Goal: Task Accomplishment & Management: Manage account settings

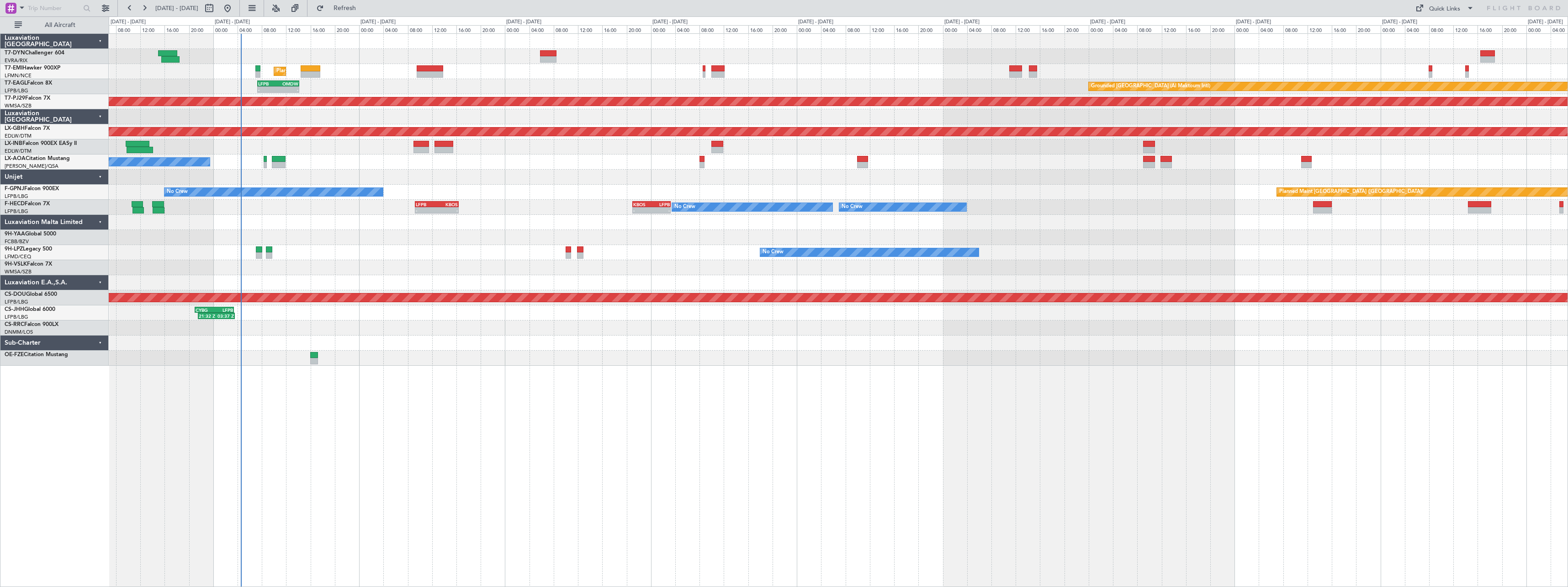
click at [509, 167] on div "Planned Maint [GEOGRAPHIC_DATA] Grounded [GEOGRAPHIC_DATA] (Al Maktoum Intl) - …" at bounding box center [838, 200] width 1459 height 332
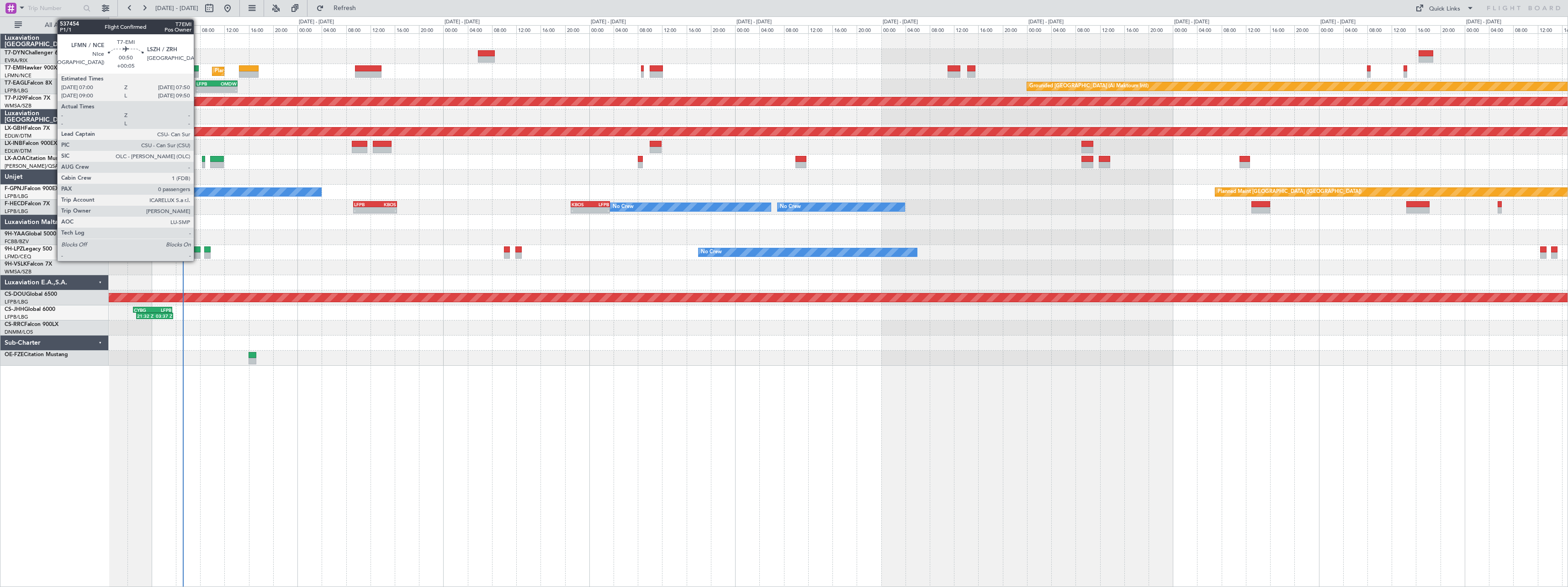
click at [198, 72] on div at bounding box center [196, 74] width 5 height 7
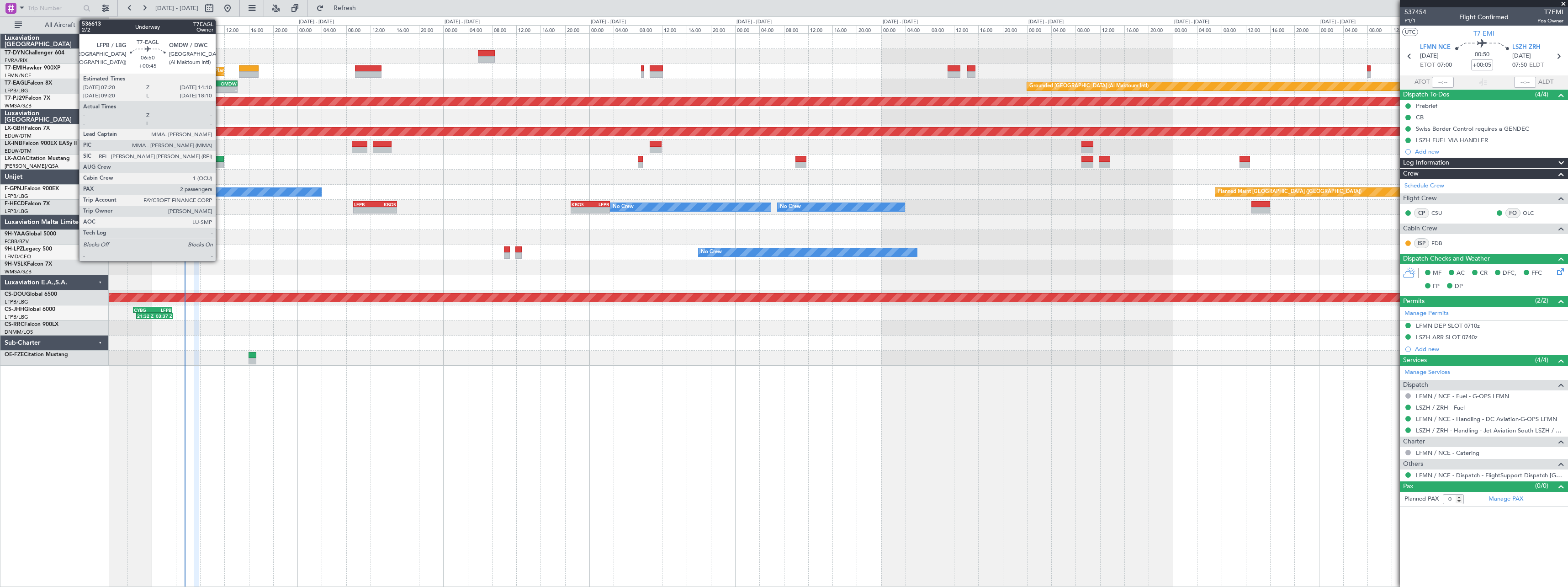
click at [220, 83] on div "OMDW" at bounding box center [226, 83] width 20 height 5
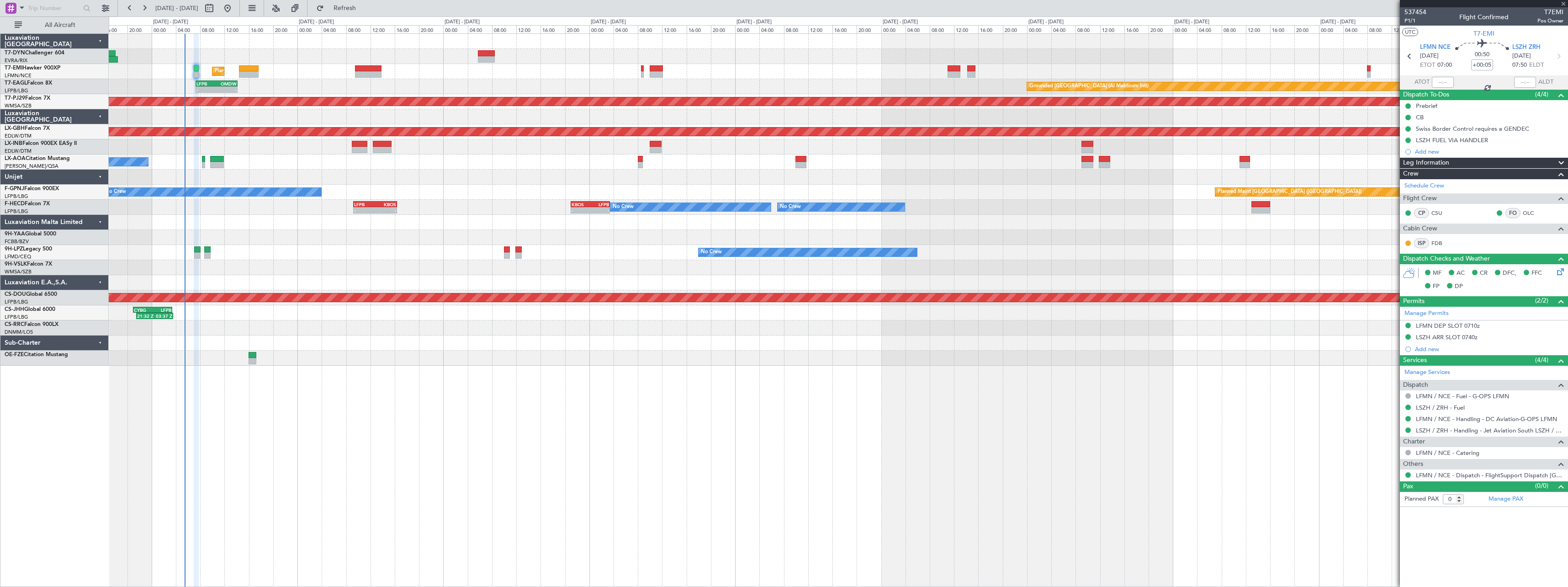
type input "+00:45"
type input "2"
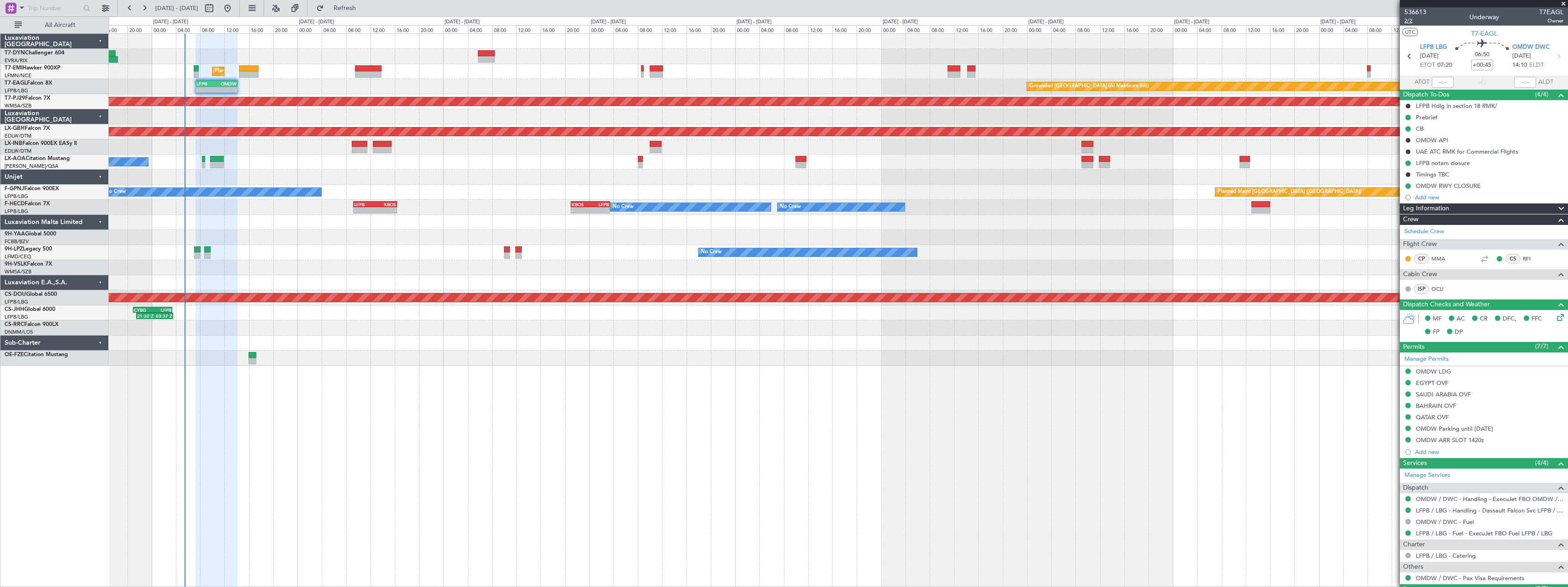
click at [1412, 23] on span "2/2" at bounding box center [1415, 21] width 22 height 8
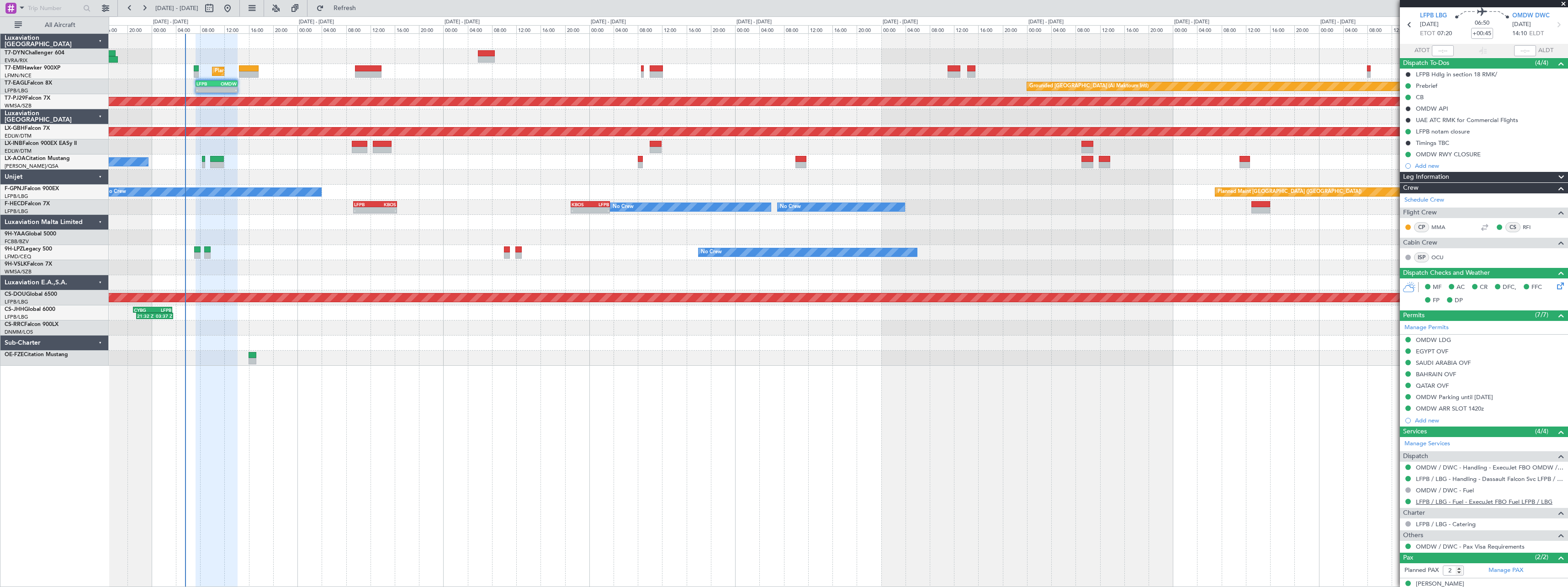
scroll to position [63, 0]
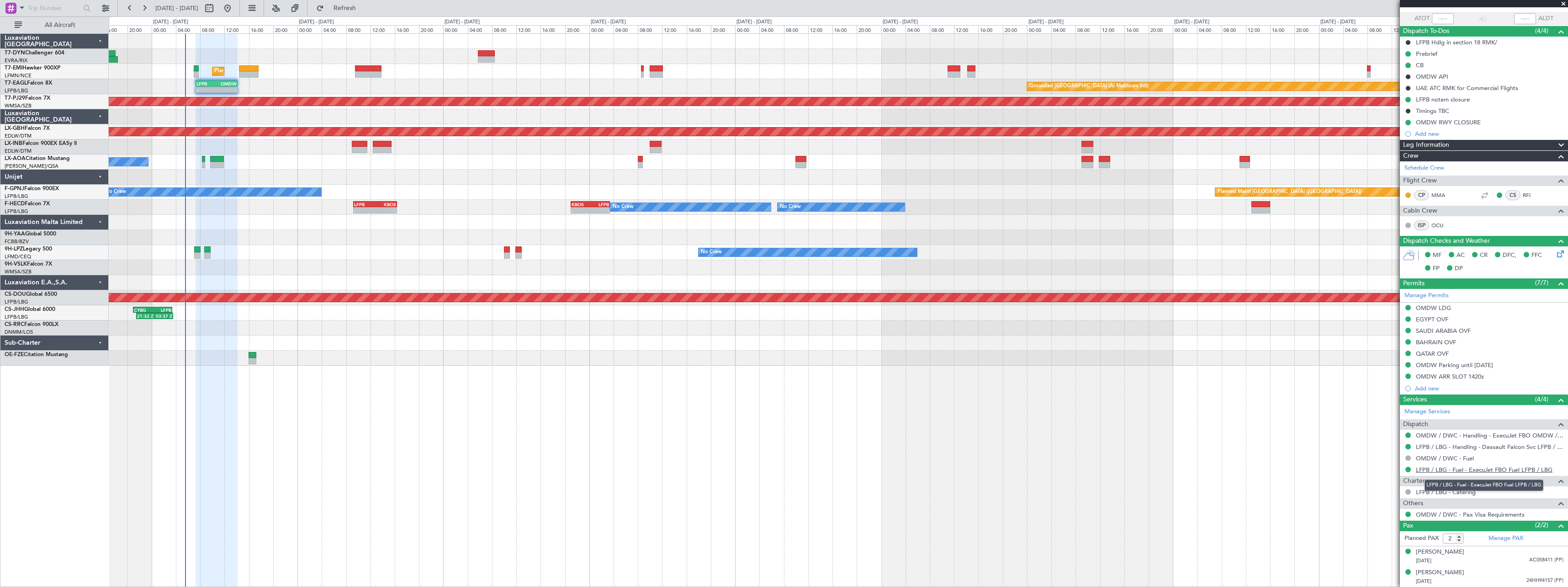
click at [1516, 470] on link "LFPB / LBG - Fuel - ExecuJet FBO Fuel LFPB / LBG" at bounding box center [1484, 469] width 136 height 8
click at [1538, 448] on link "LFPB / LBG - Handling - Dassault Falcon Svc LFPB / LBG" at bounding box center [1489, 446] width 147 height 8
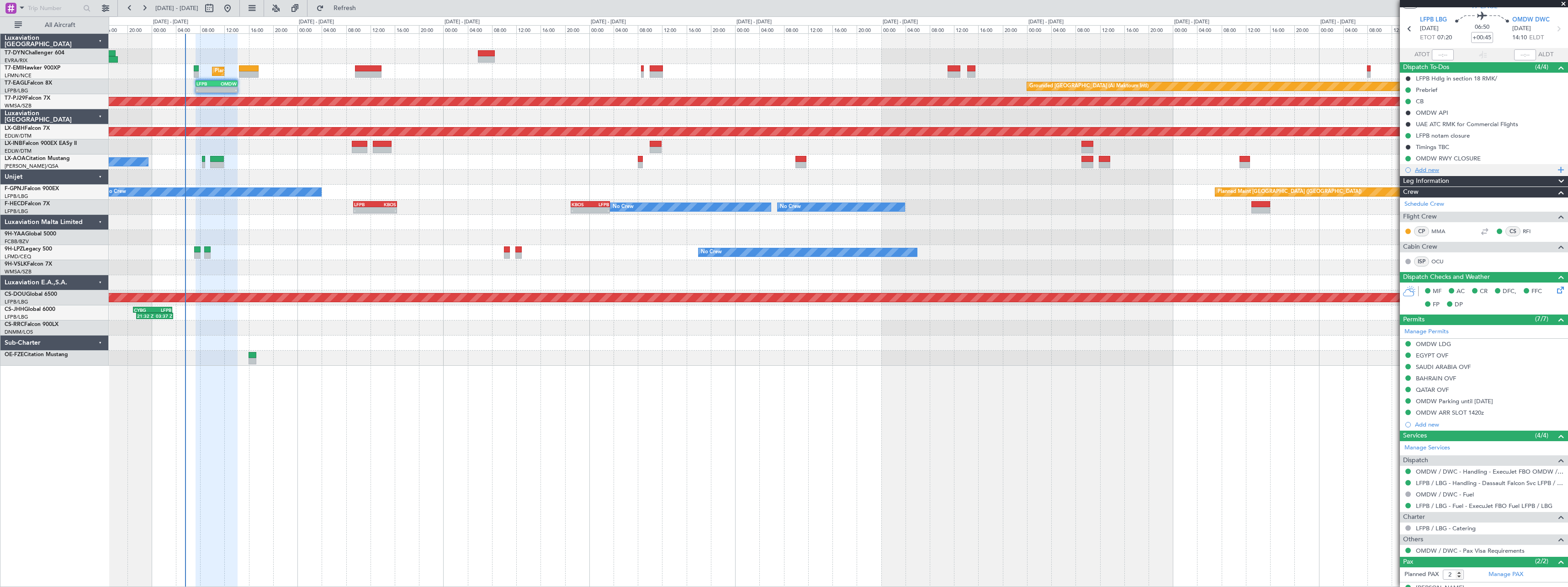
scroll to position [0, 0]
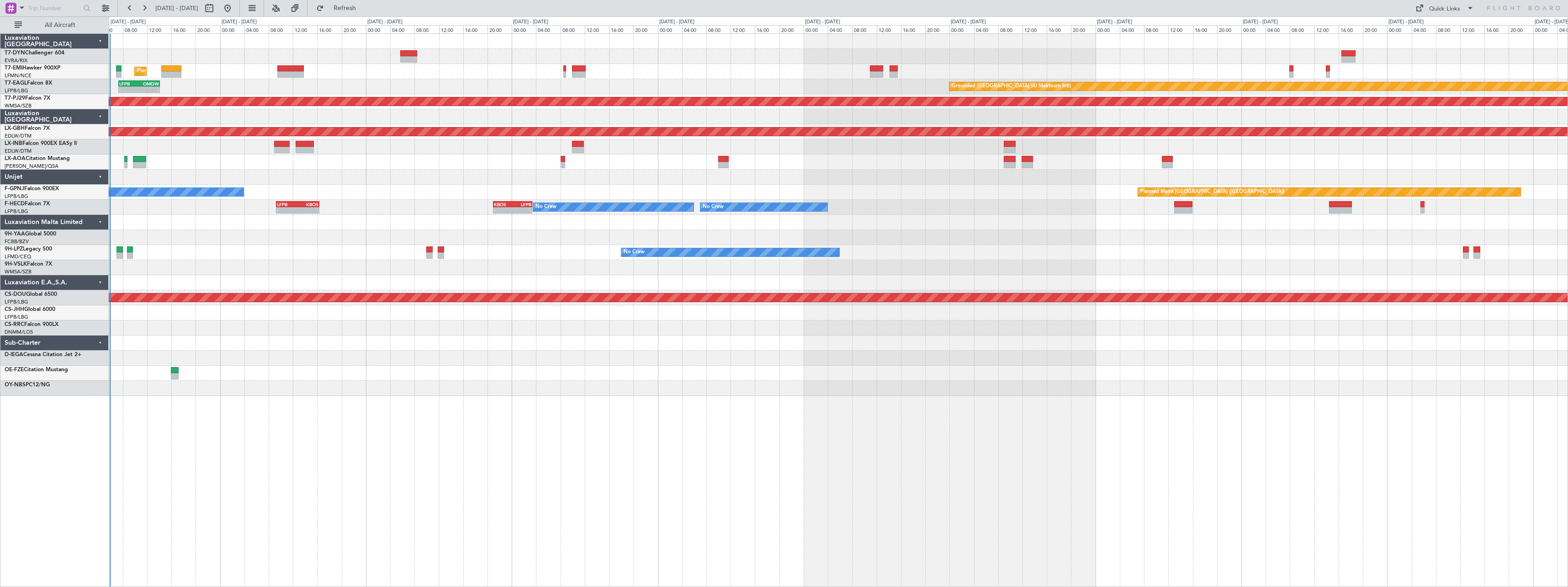
click at [385, 214] on div "Planned Maint [GEOGRAPHIC_DATA] - - LFPB 07:20 Z OMDW 14:10 Z Grounded [GEOGRAP…" at bounding box center [838, 215] width 1459 height 362
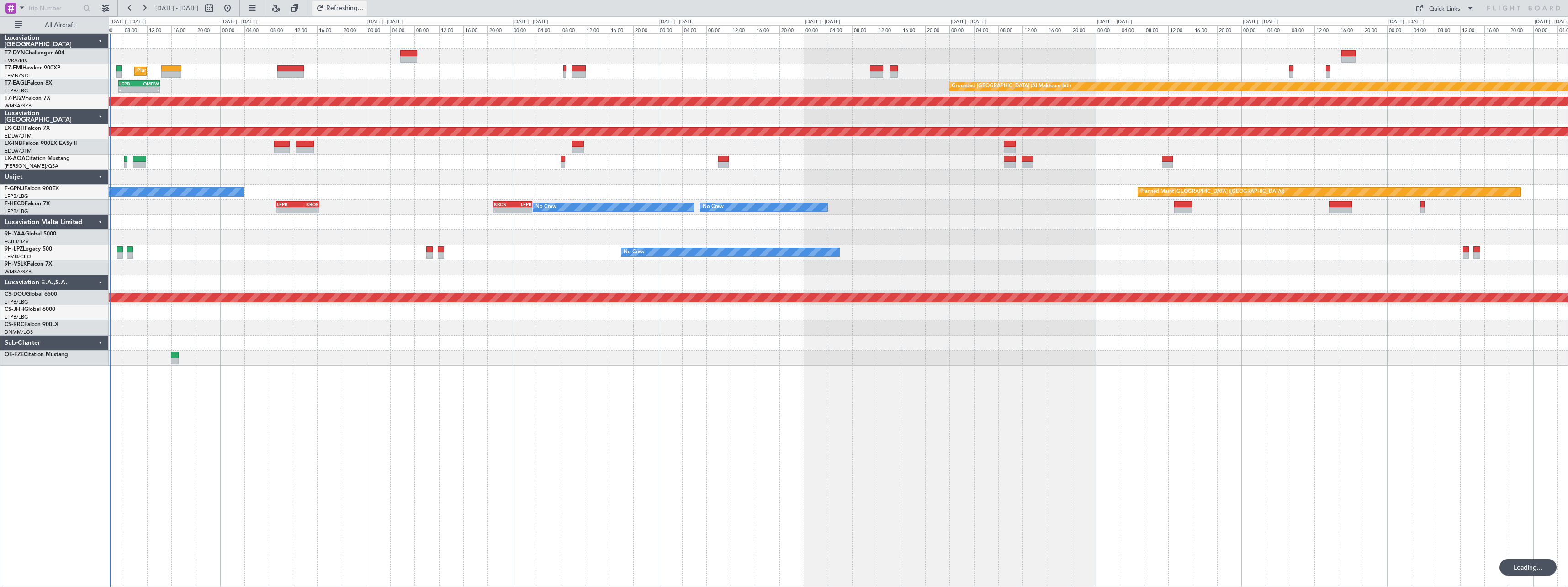
click at [364, 7] on span "Refreshing..." at bounding box center [345, 8] width 38 height 7
click at [367, 2] on button "Refresh" at bounding box center [340, 9] width 55 height 15
click at [352, 8] on button "Refresh" at bounding box center [340, 9] width 55 height 15
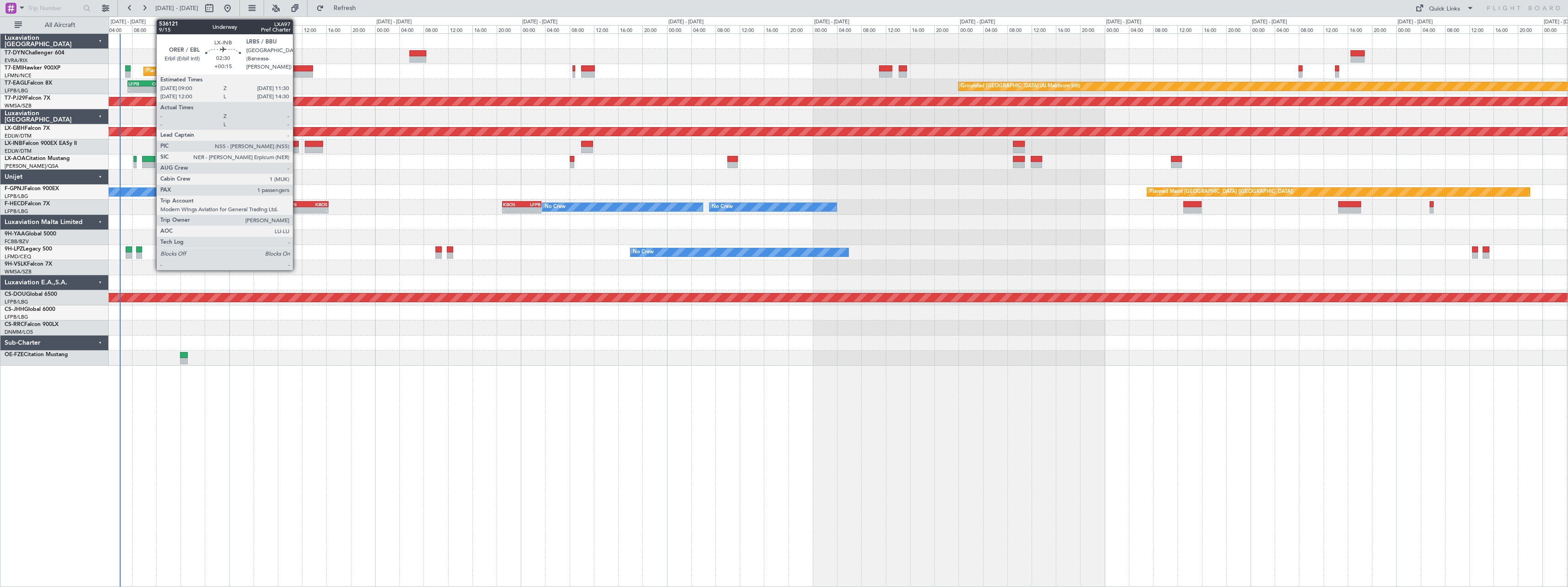
click at [297, 149] on div at bounding box center [291, 150] width 16 height 7
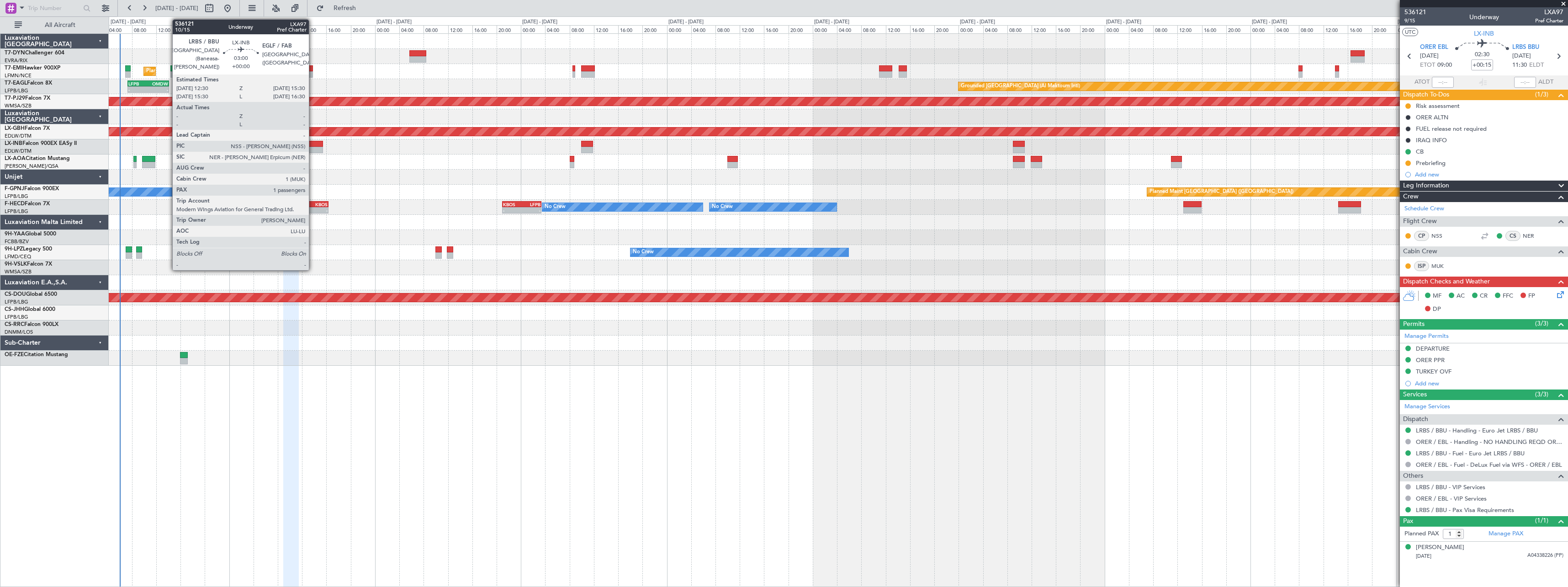
click at [313, 144] on div at bounding box center [314, 144] width 18 height 7
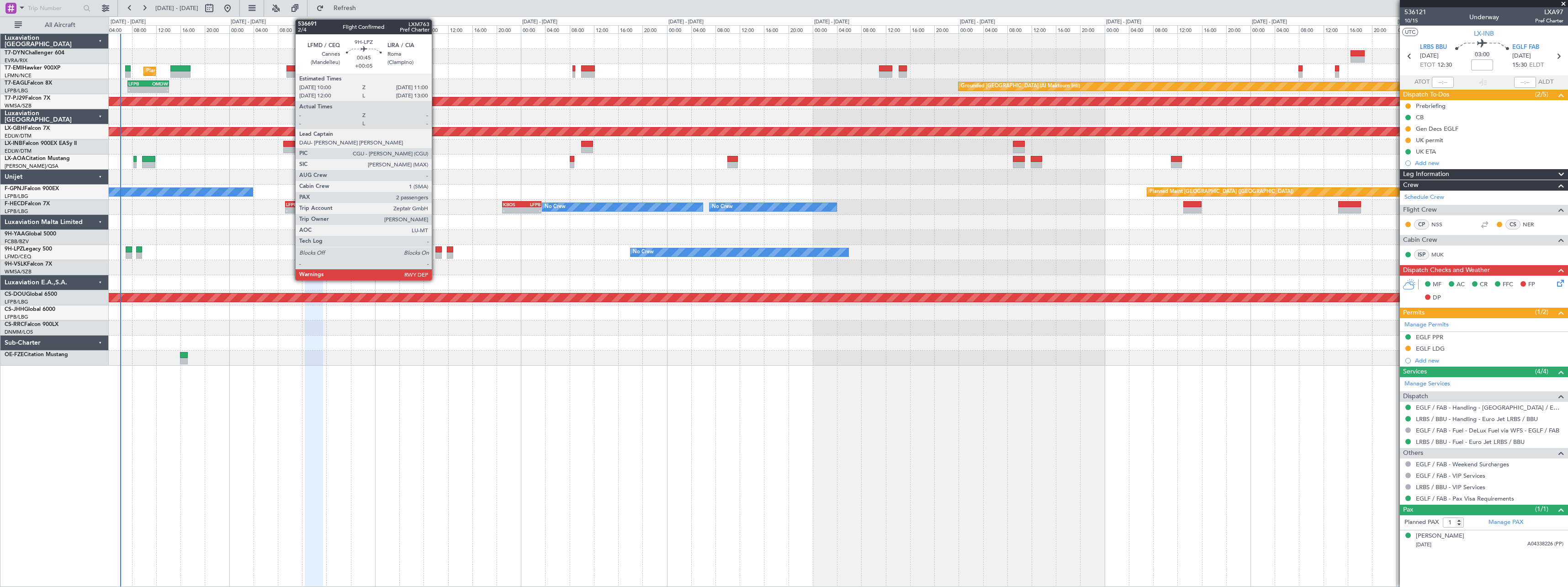
click at [436, 252] on div at bounding box center [438, 250] width 7 height 7
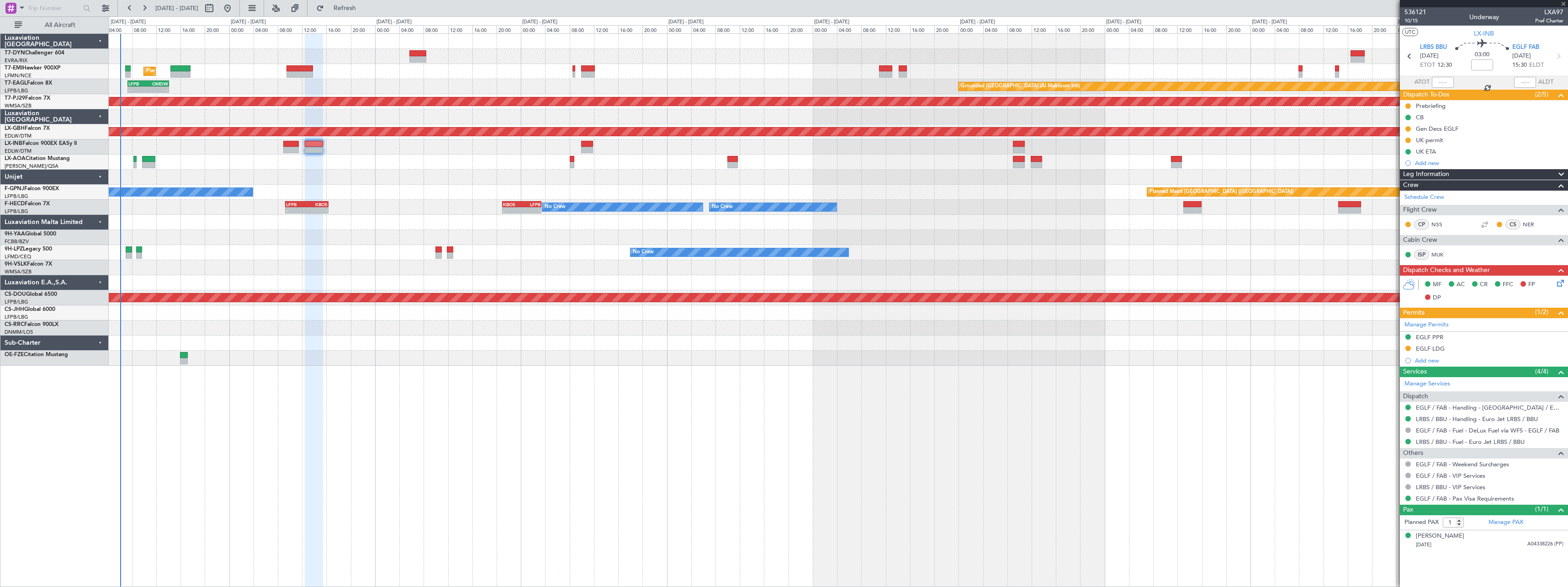
type input "+00:05"
type input "2"
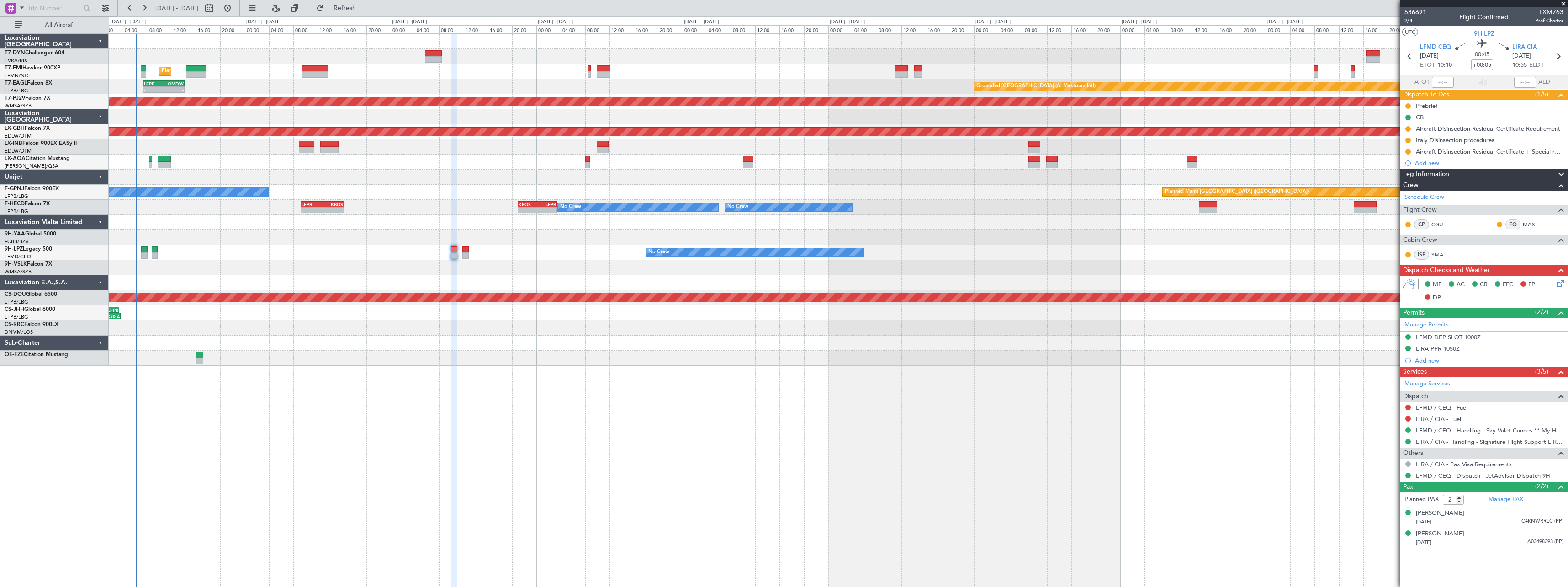
click at [362, 170] on div at bounding box center [838, 177] width 1459 height 15
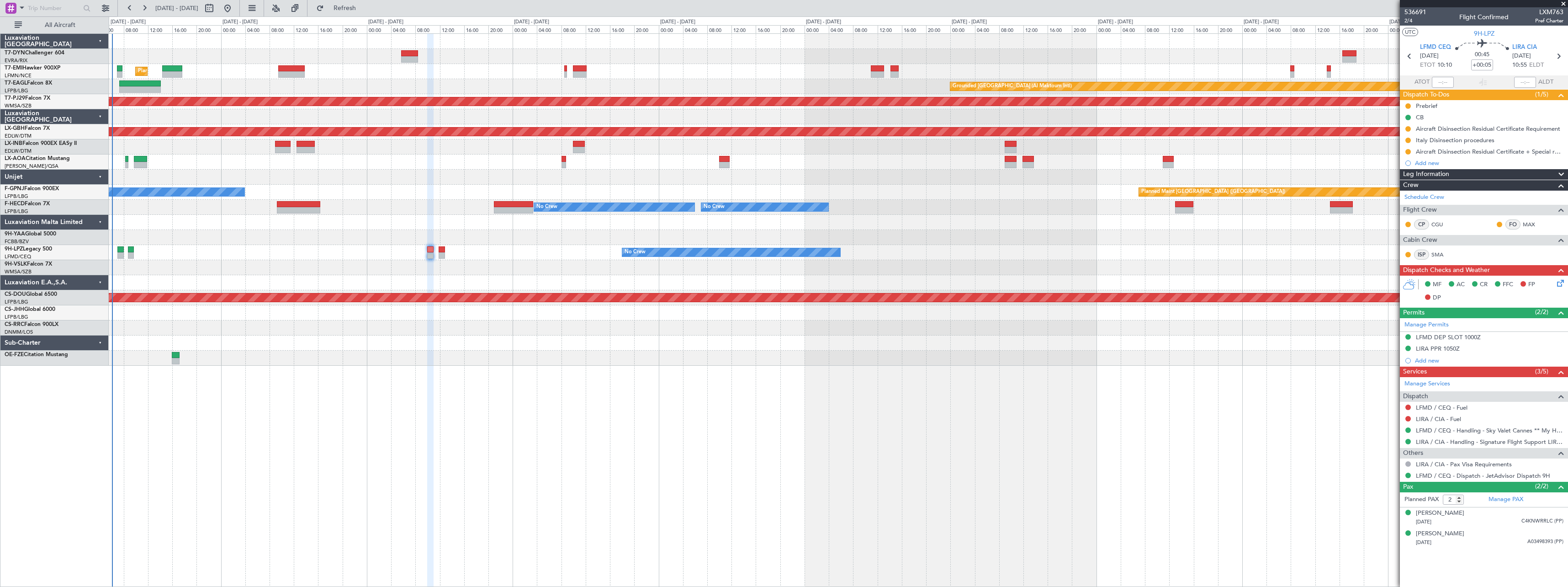
click at [621, 214] on div "Planned Maint Zurich Grounded Dubai (Al Maktoum Intl) Unplanned Maint Paris (Le…" at bounding box center [838, 200] width 1459 height 332
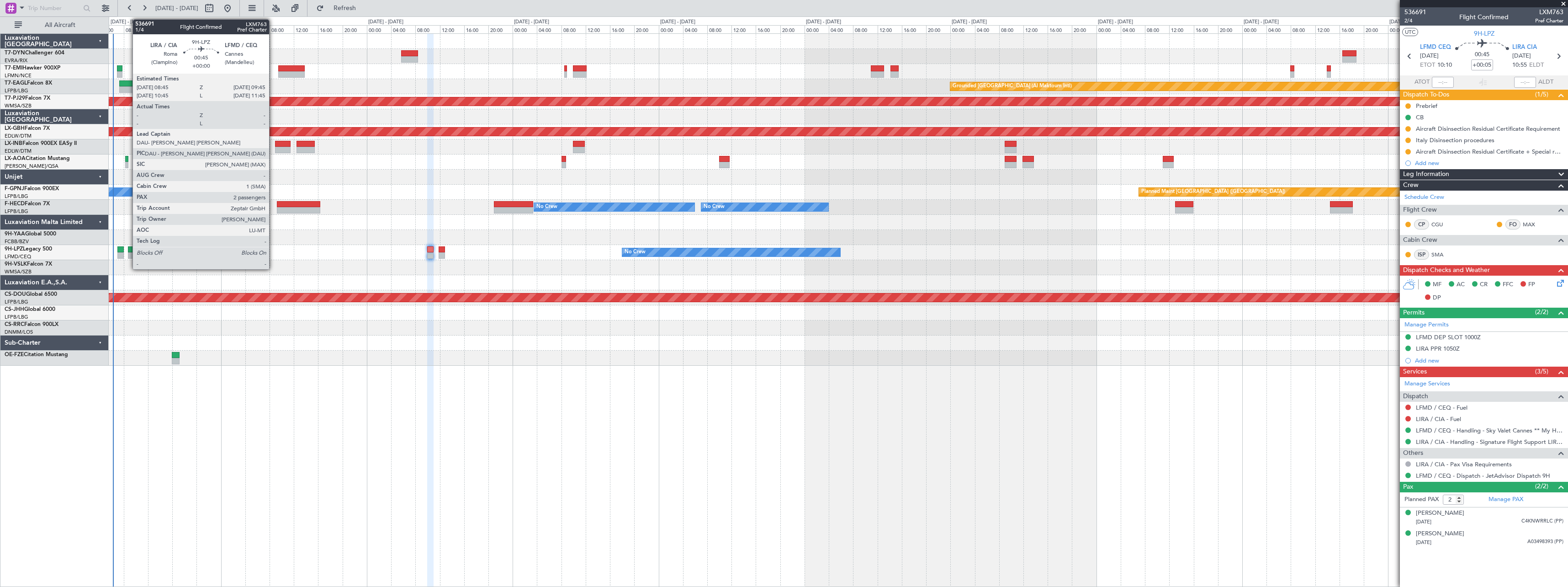
click at [128, 251] on div at bounding box center [131, 250] width 7 height 7
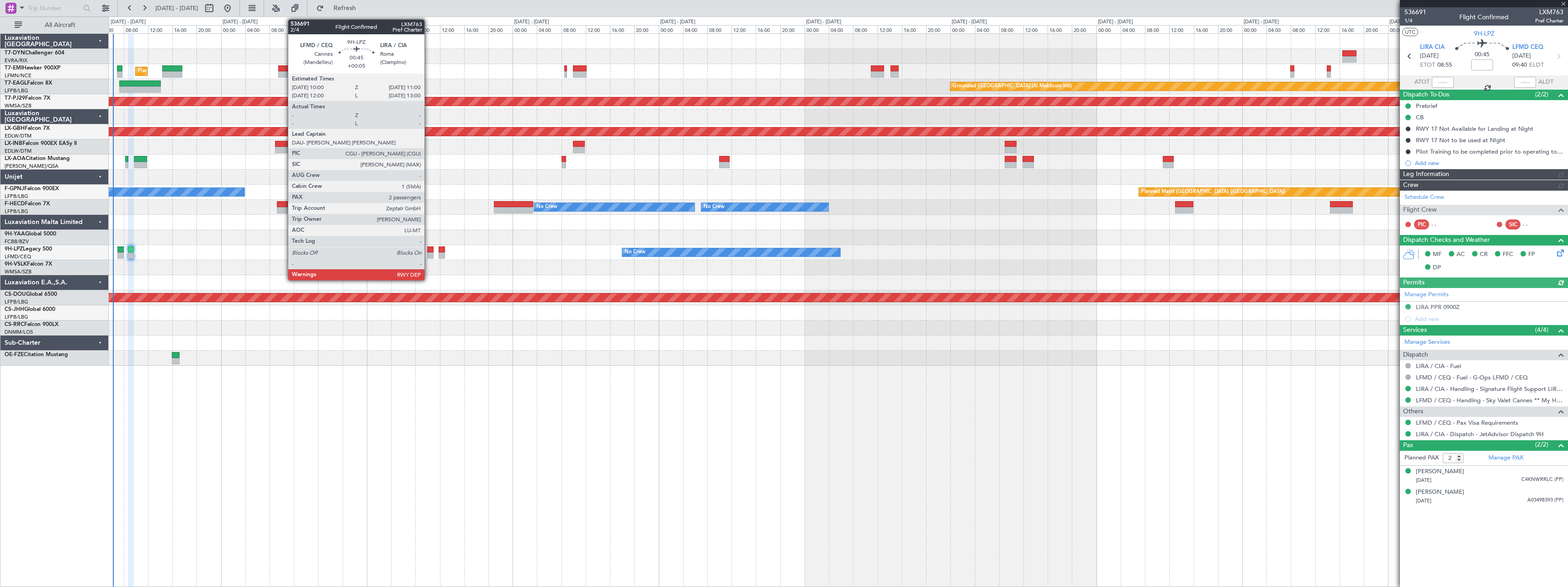
click at [429, 251] on div at bounding box center [430, 250] width 7 height 7
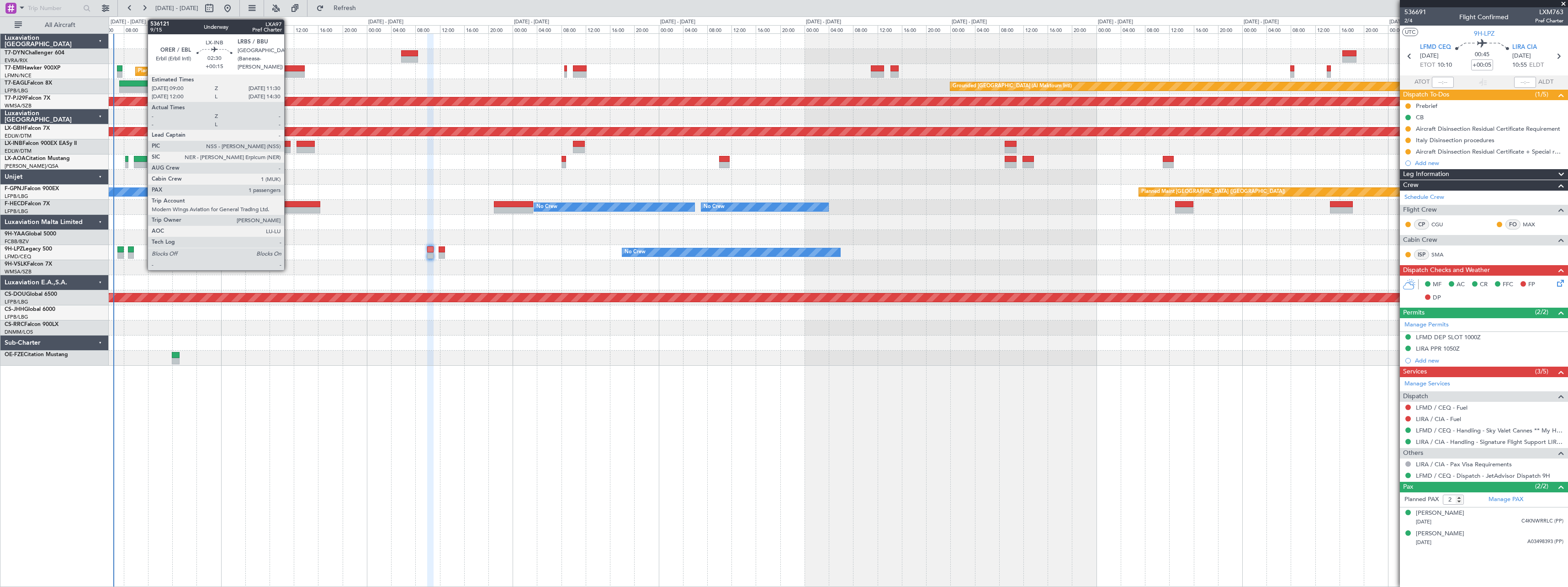
click at [289, 143] on div at bounding box center [283, 144] width 16 height 7
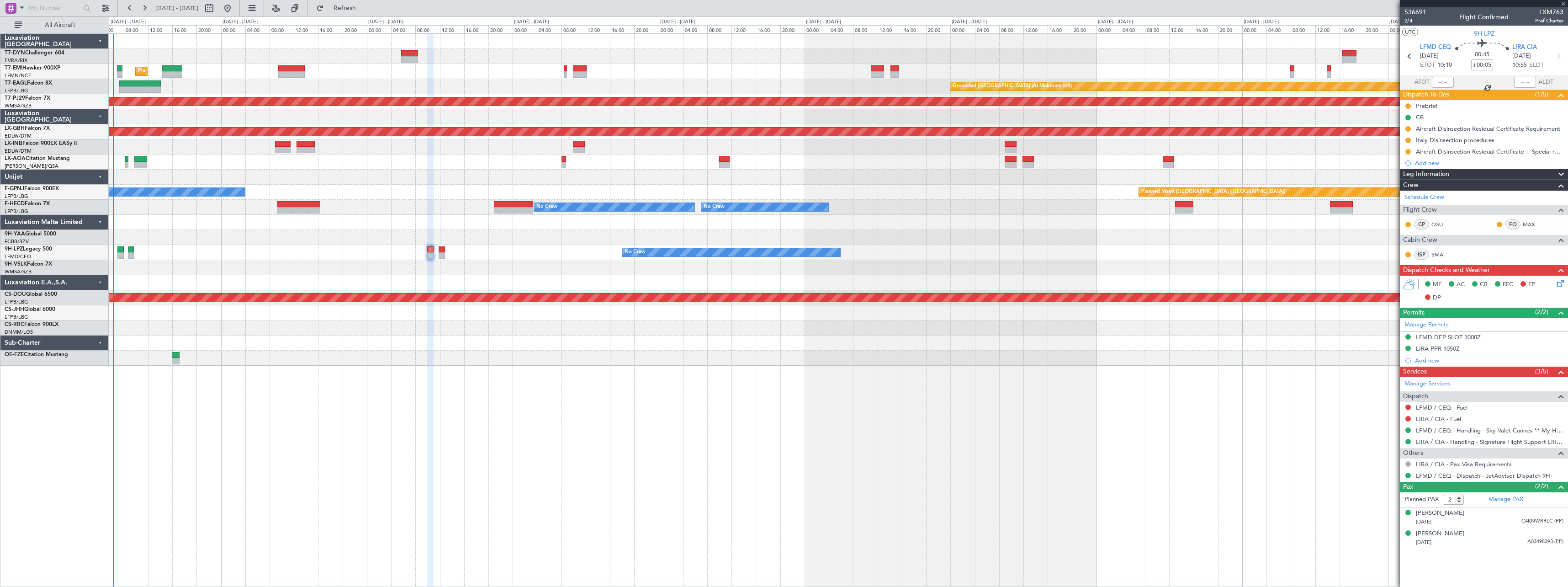
type input "+00:15"
type input "1"
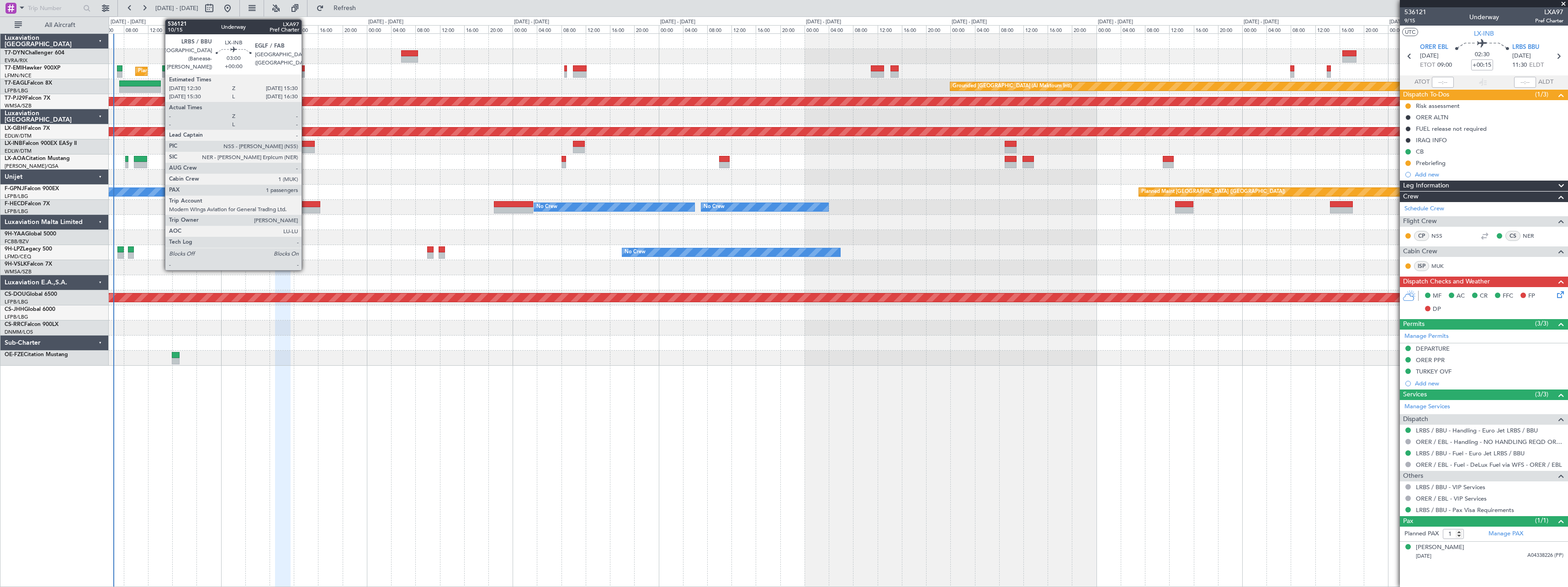
click at [306, 143] on div at bounding box center [306, 144] width 18 height 7
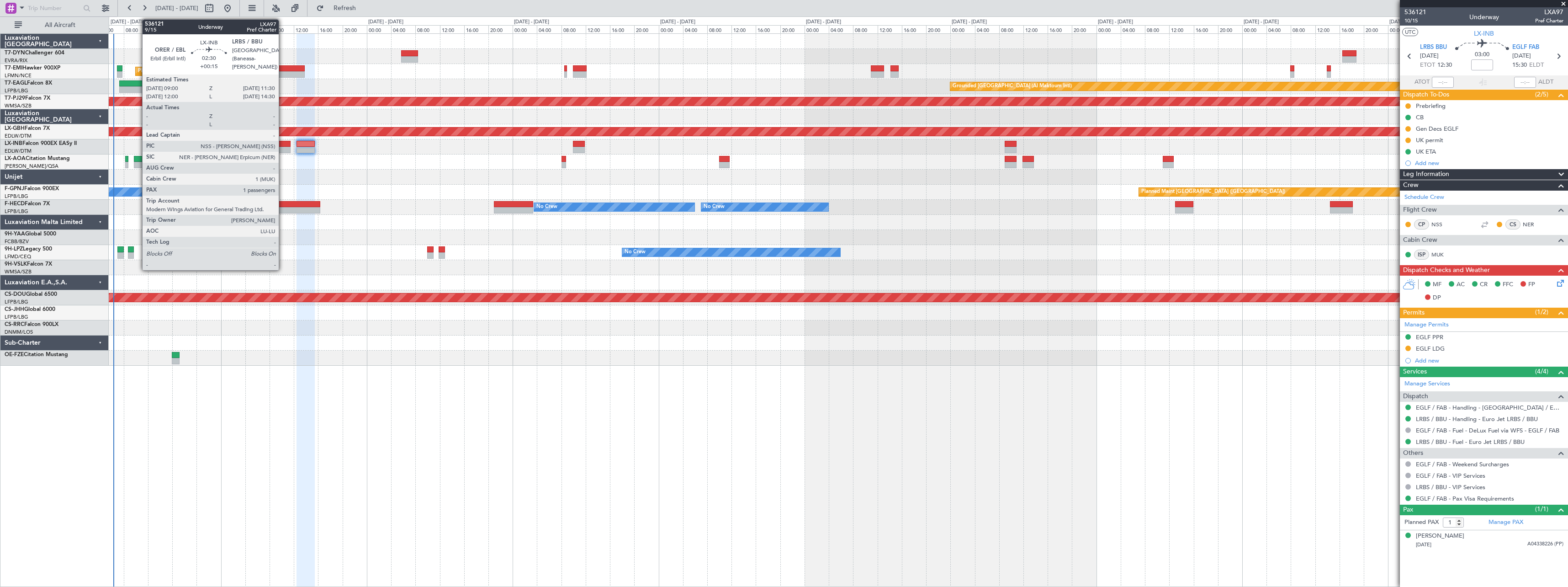
click at [283, 146] on div at bounding box center [283, 144] width 16 height 7
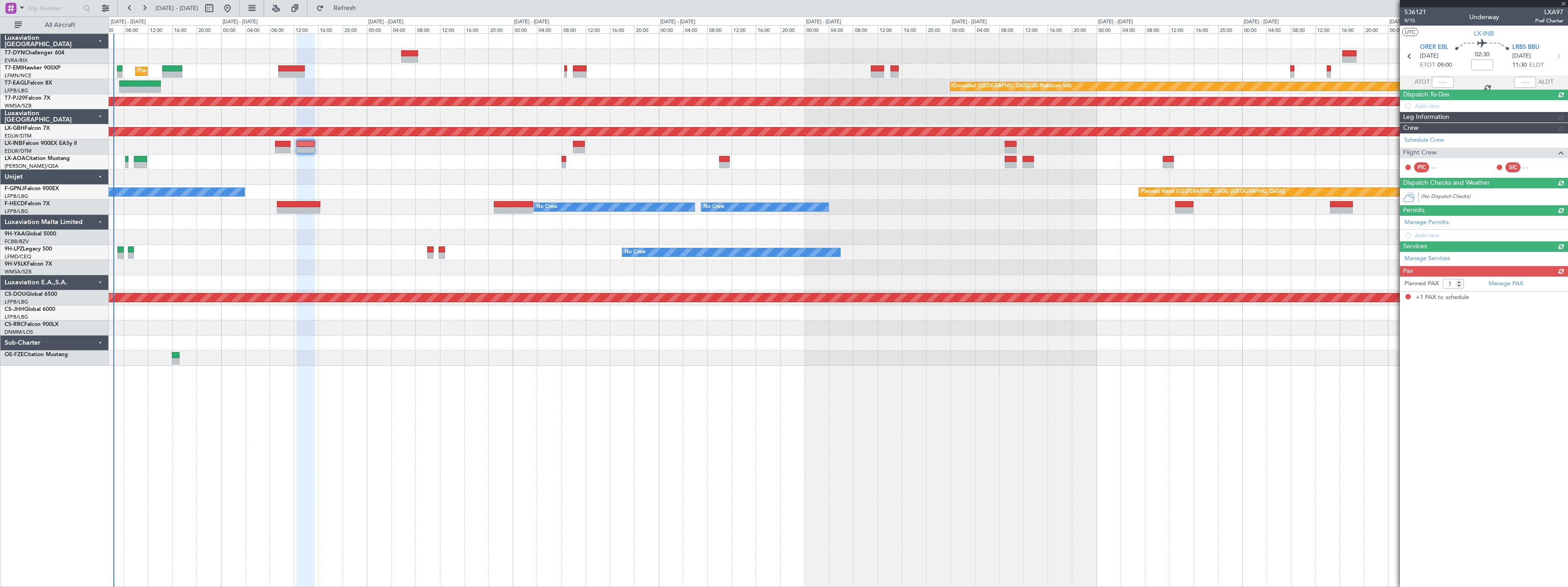
type input "+00:15"
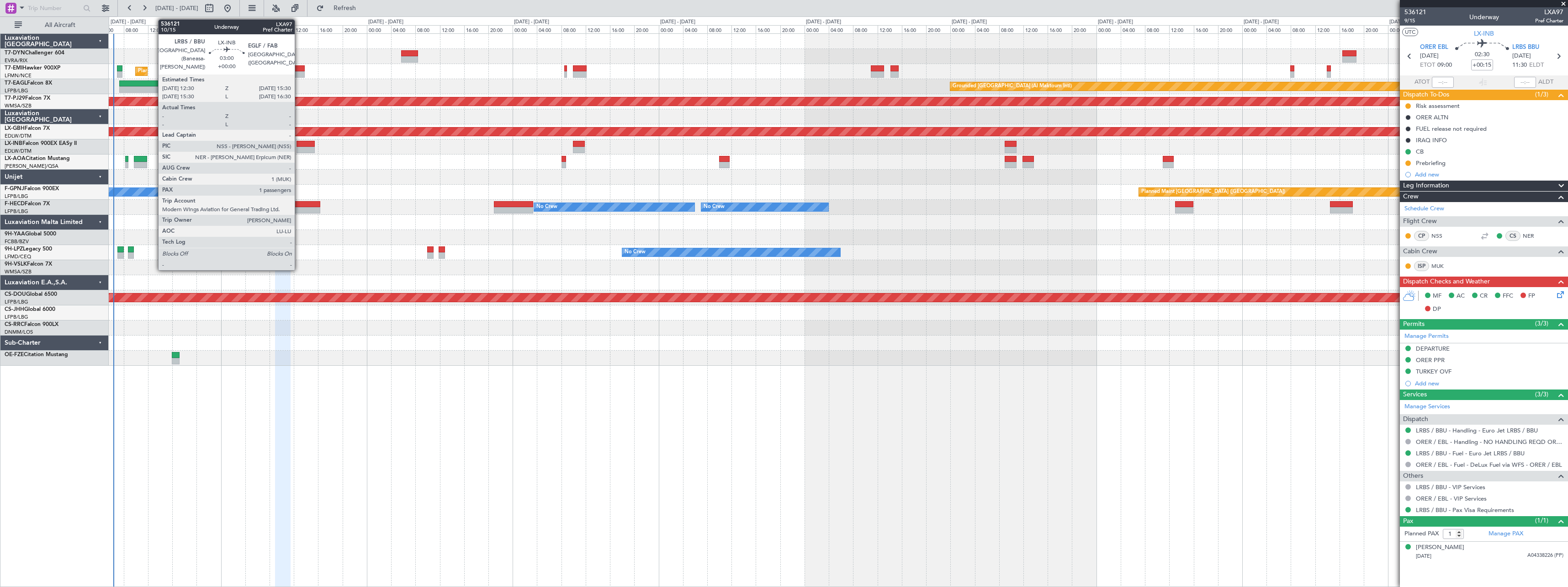
click at [299, 147] on div at bounding box center [306, 150] width 18 height 7
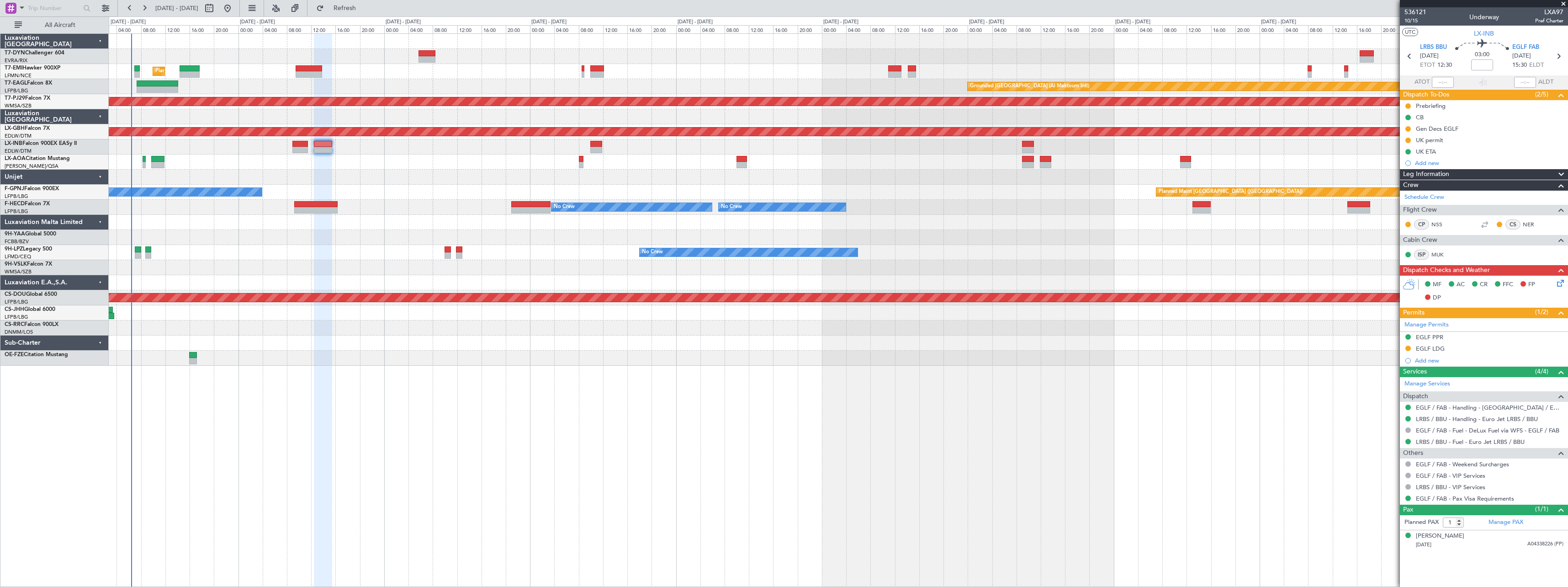
click at [550, 258] on div "No Crew" at bounding box center [838, 252] width 1459 height 15
click at [351, 13] on button "Refresh" at bounding box center [340, 9] width 55 height 15
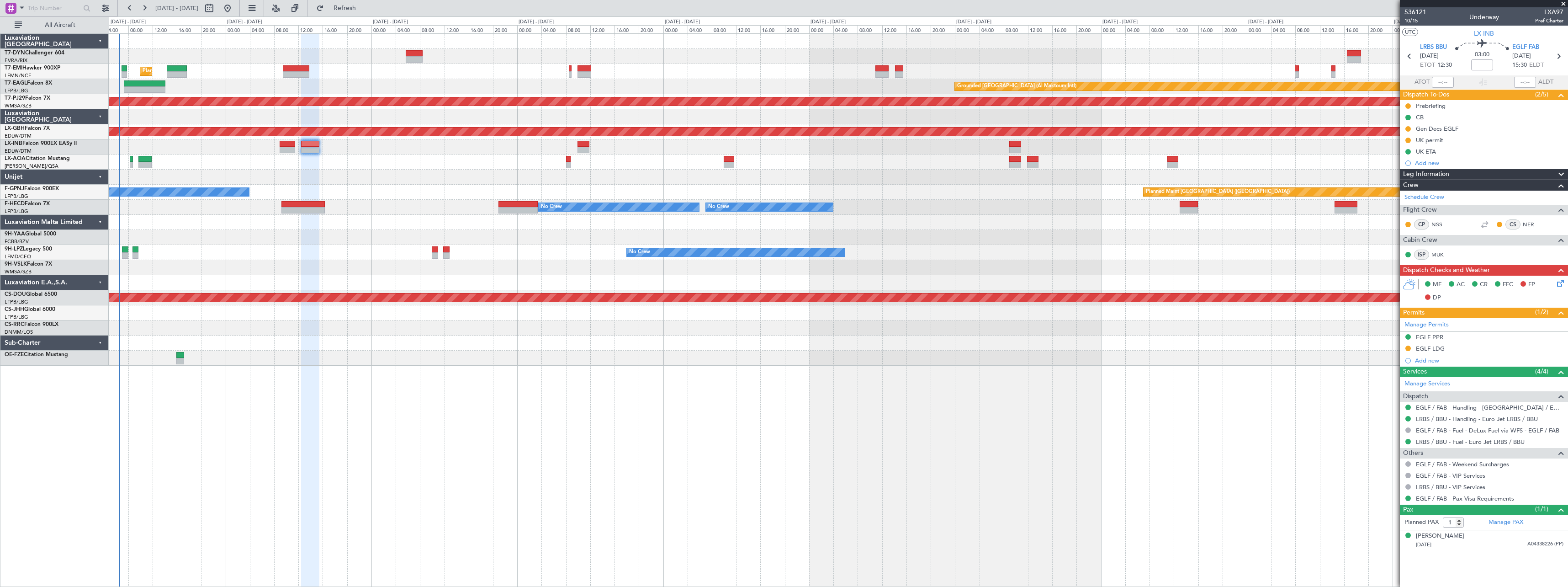
click at [408, 90] on div "Grounded Dubai (Al Maktoum Intl) Unplanned Maint Paris (Le Bourget)" at bounding box center [838, 86] width 1459 height 15
click at [352, 0] on fb-refresh-button "Refresh" at bounding box center [339, 8] width 64 height 16
click at [359, 5] on span "Refresh" at bounding box center [345, 8] width 38 height 7
click at [341, 9] on button "Refresh" at bounding box center [340, 9] width 55 height 15
click at [352, 177] on div at bounding box center [838, 177] width 1459 height 15
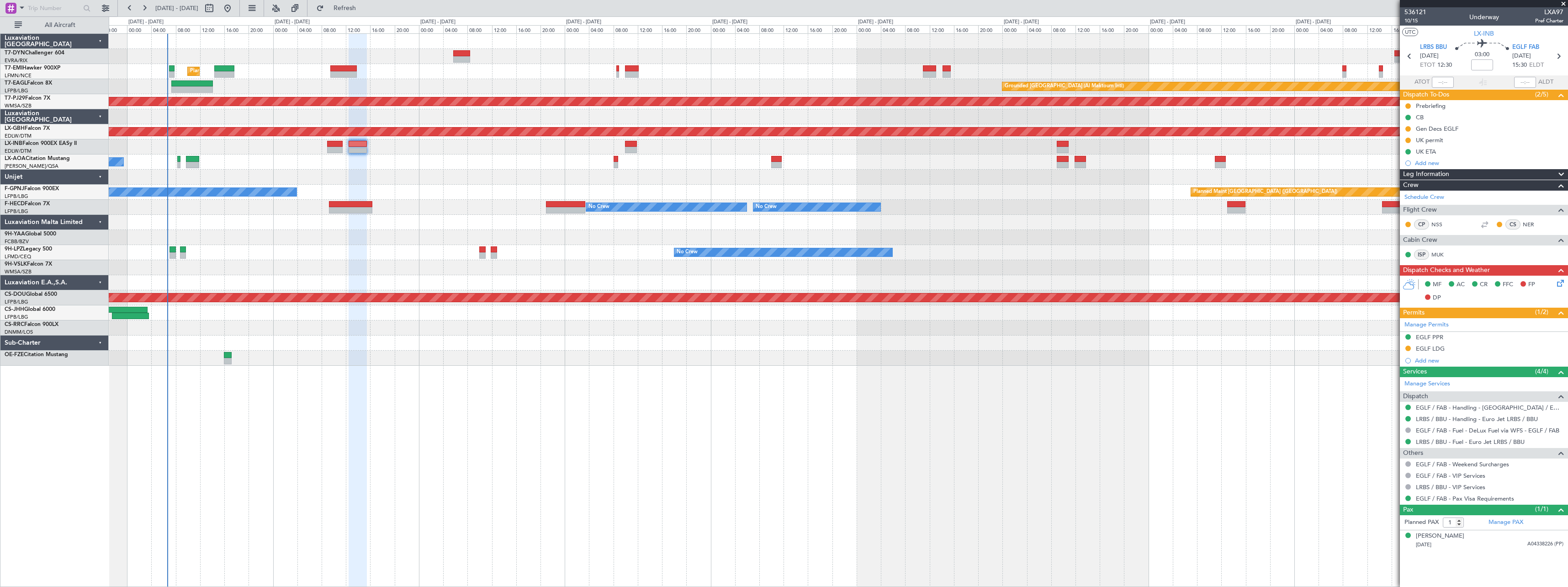
click at [308, 378] on div "Planned Maint Zurich Grounded Dubai (Al Maktoum Intl) Unplanned Maint Paris (Le…" at bounding box center [838, 310] width 1459 height 554
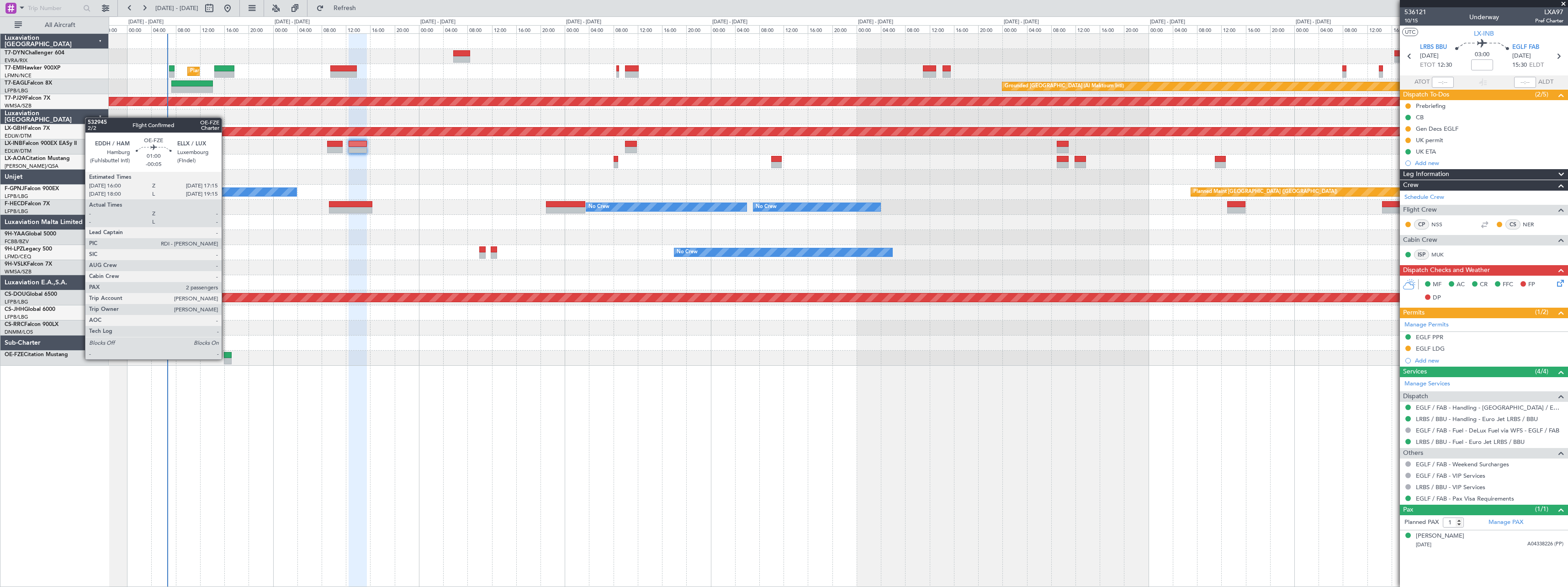
click at [226, 358] on div at bounding box center [228, 361] width 8 height 7
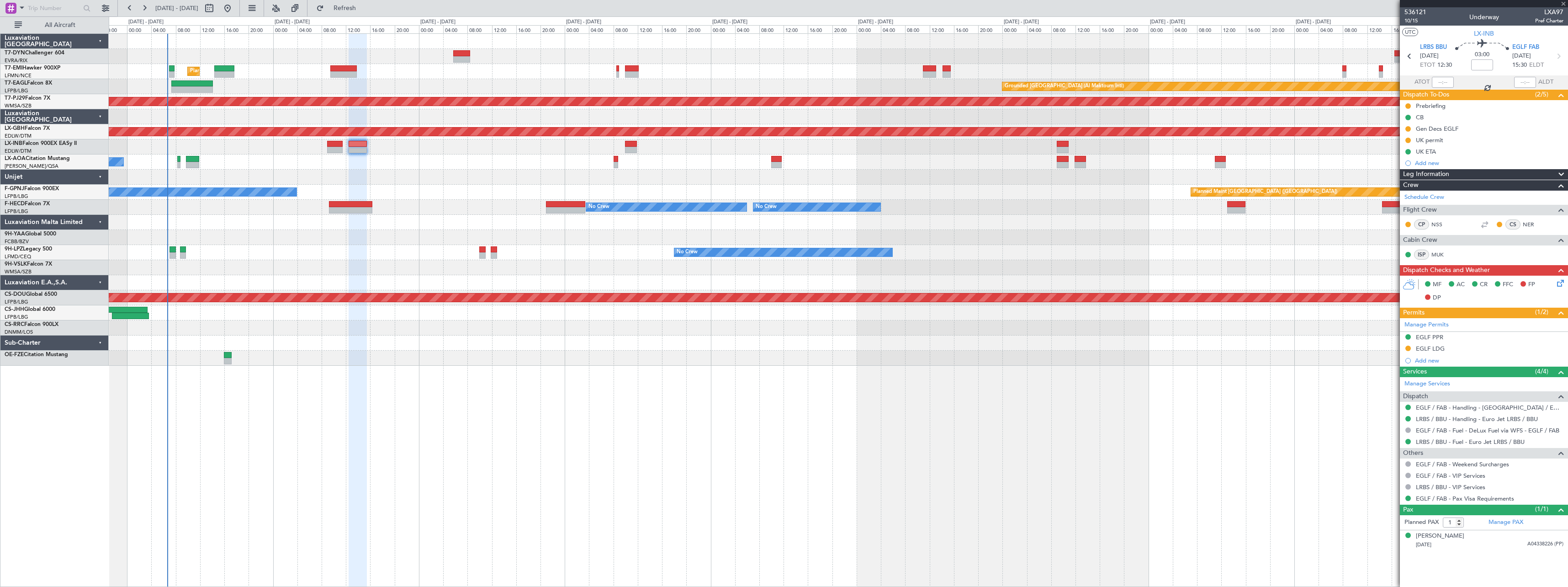
type input "-00:05"
type input "2"
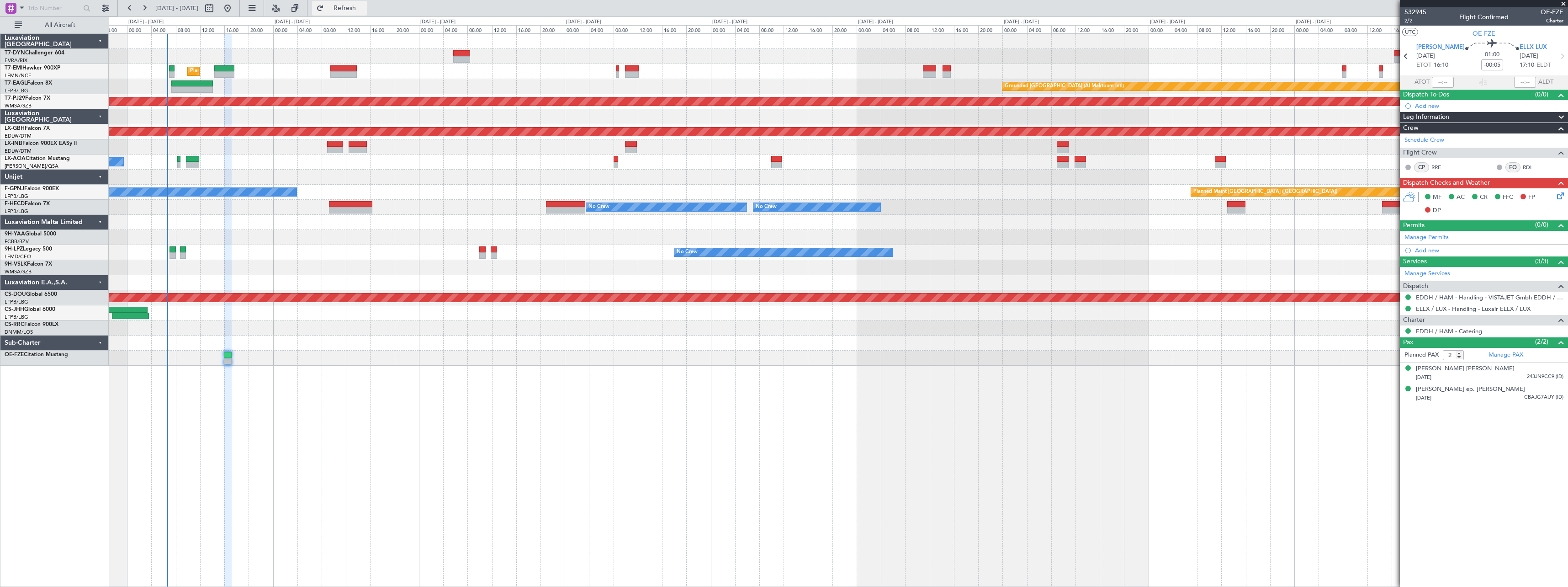
click at [364, 9] on span "Refresh" at bounding box center [345, 8] width 38 height 7
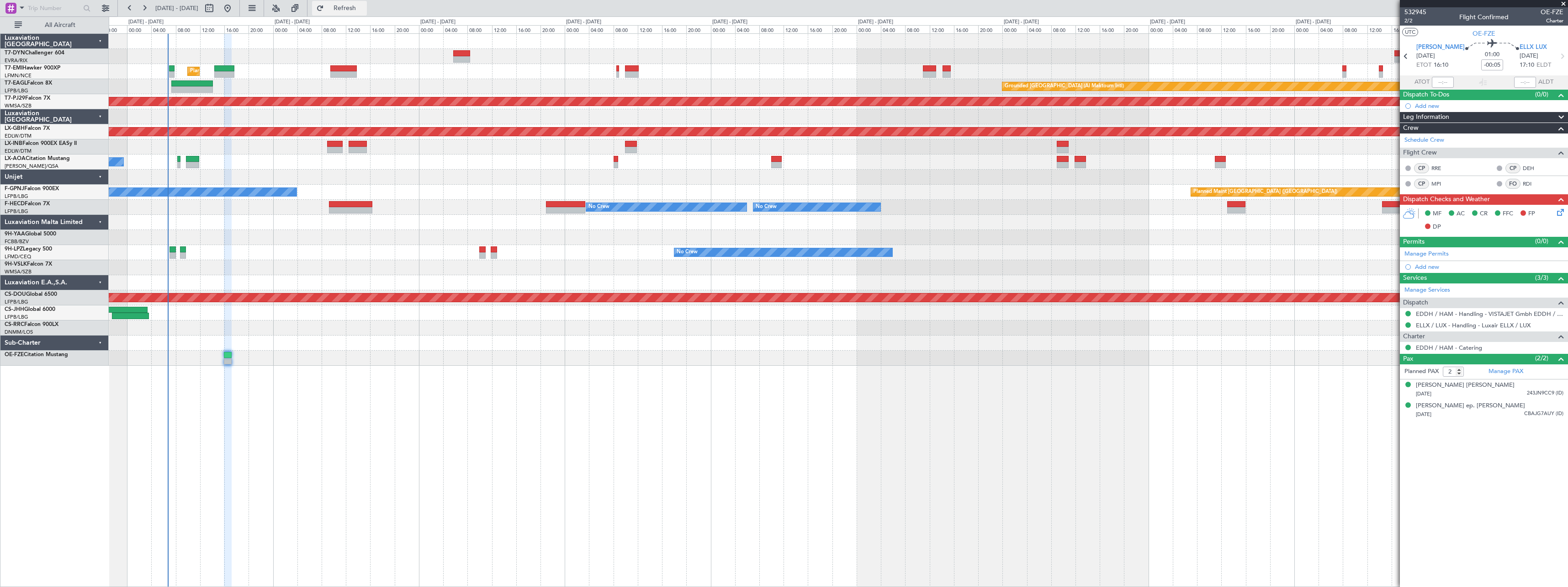
click at [346, 5] on button "Refresh" at bounding box center [340, 9] width 55 height 15
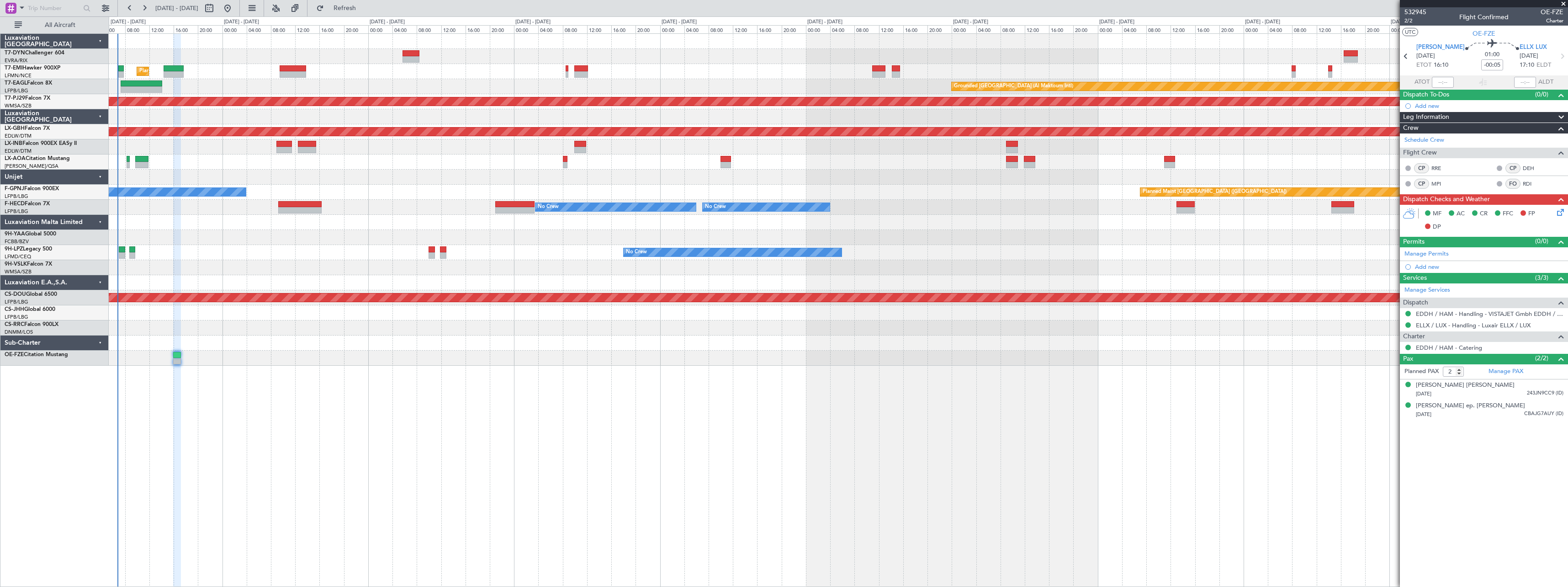
click at [262, 239] on div at bounding box center [838, 237] width 1459 height 15
click at [299, 389] on div "Planned Maint Zurich Grounded Dubai (Al Maktoum Intl) Unplanned Maint Paris (Le…" at bounding box center [838, 310] width 1459 height 554
click at [356, 10] on span "Refresh" at bounding box center [345, 8] width 38 height 7
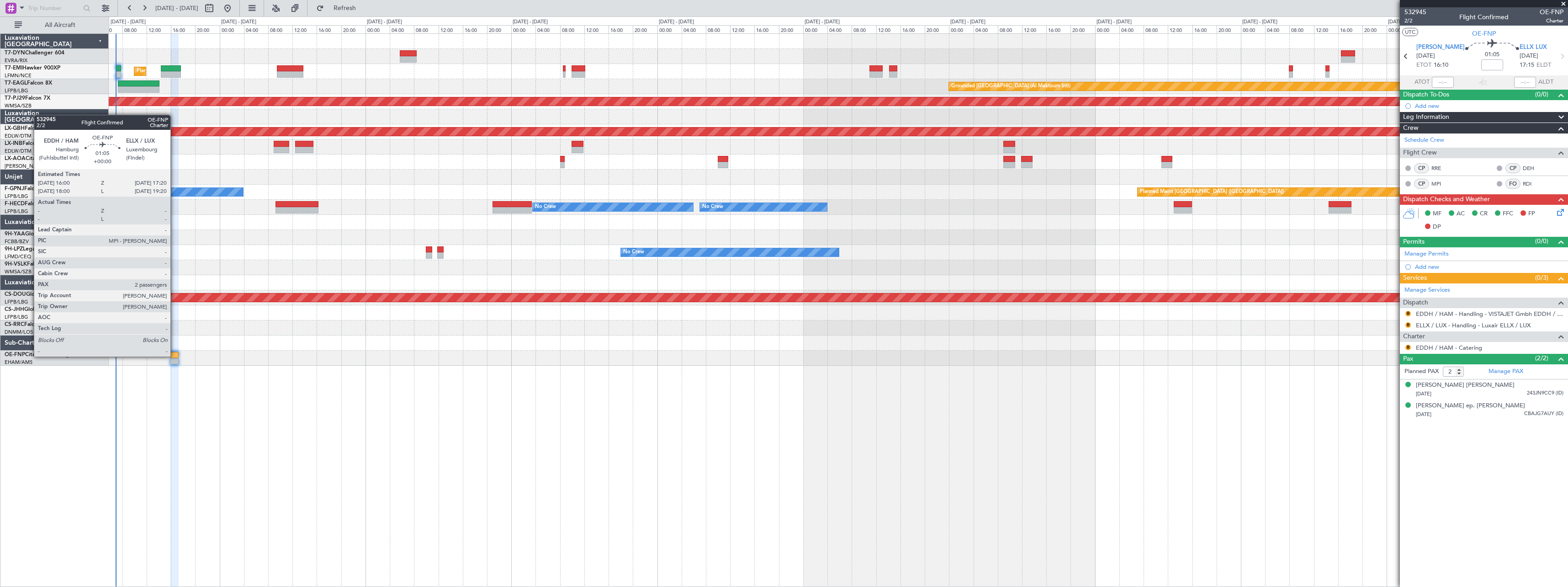
click at [175, 356] on div at bounding box center [175, 355] width 9 height 7
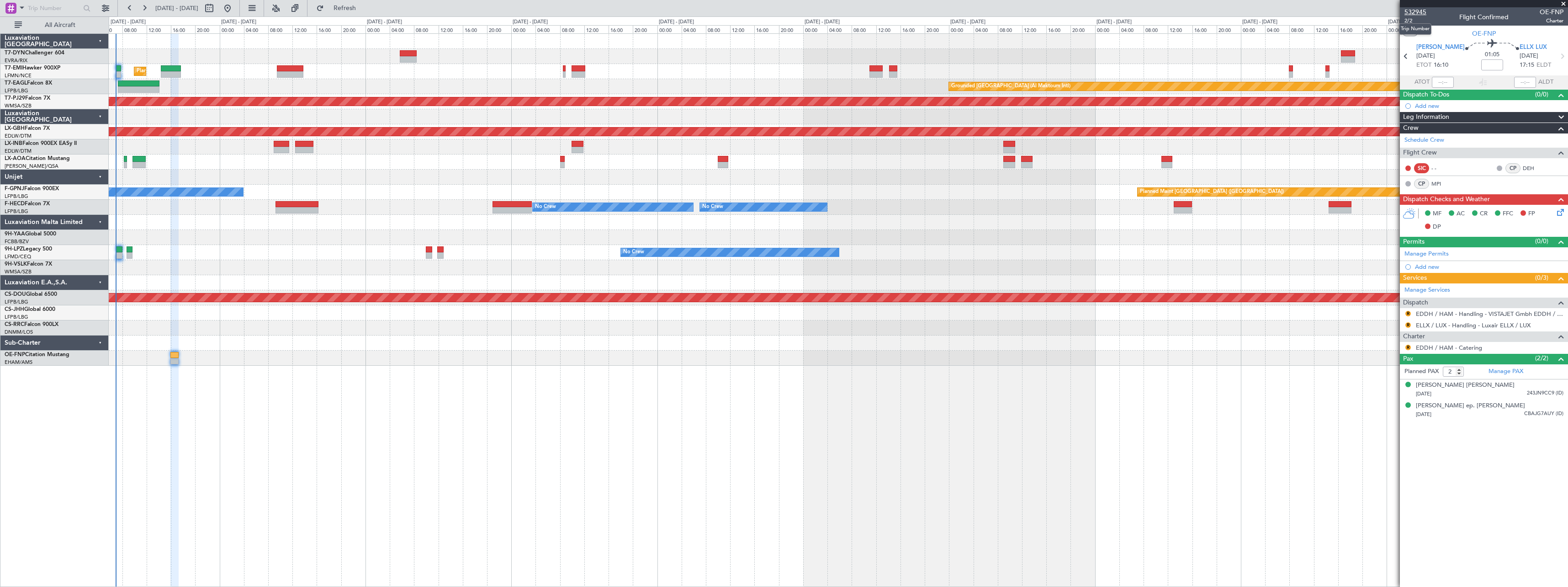
click at [1422, 9] on span "532945" at bounding box center [1415, 12] width 22 height 10
click at [352, 10] on button "Refresh" at bounding box center [340, 9] width 55 height 15
click at [364, 7] on span "Refresh" at bounding box center [345, 8] width 38 height 7
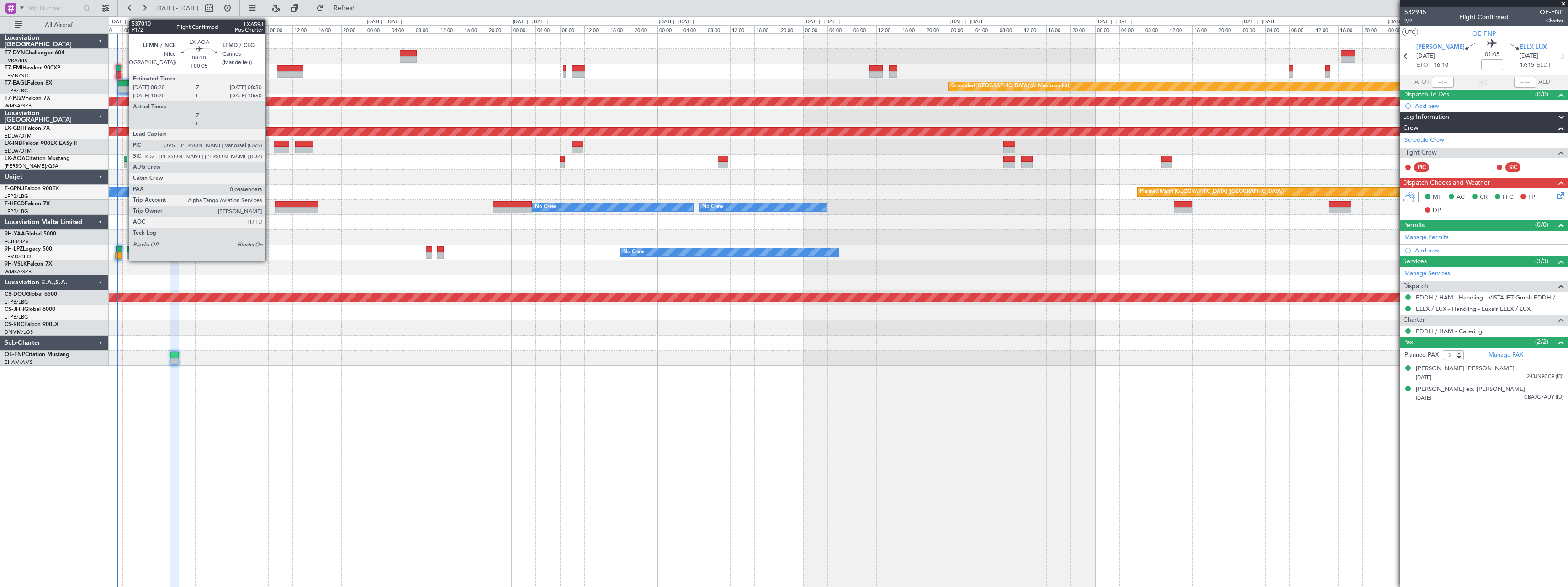
click at [124, 163] on div at bounding box center [125, 165] width 3 height 7
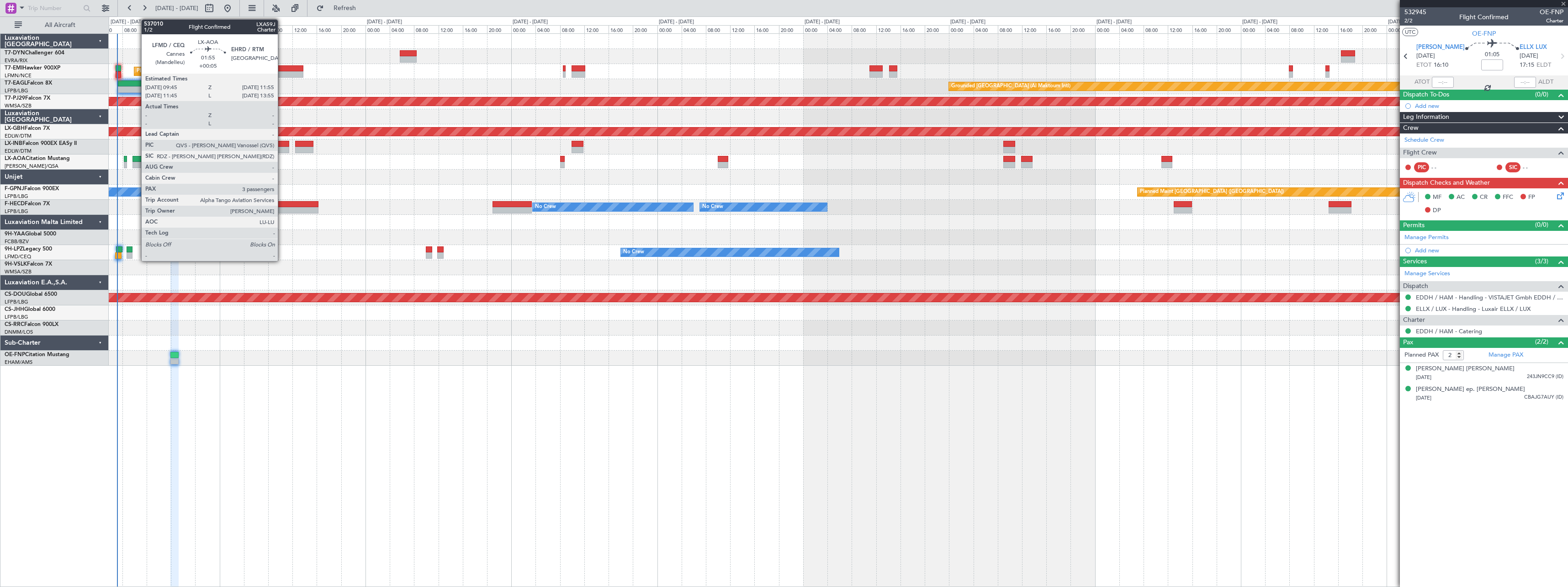
type input "+00:05"
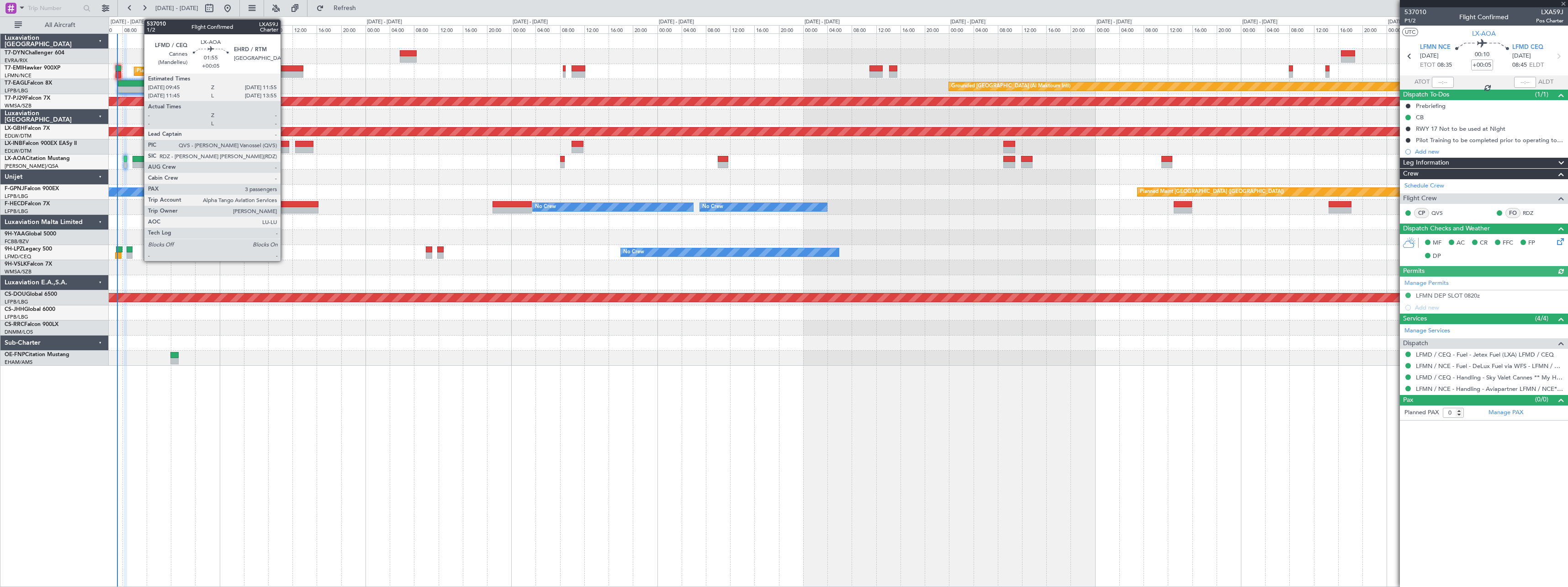
click at [139, 160] on div at bounding box center [139, 159] width 13 height 7
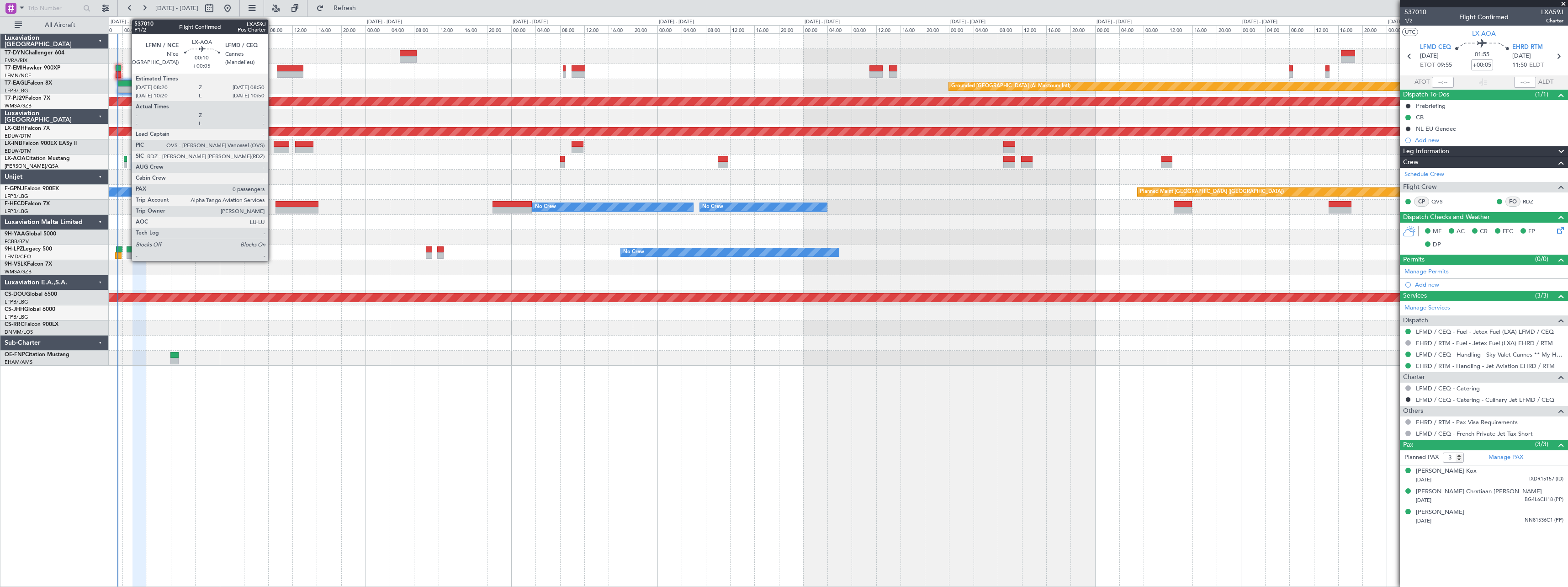
click at [127, 160] on div at bounding box center [125, 159] width 3 height 7
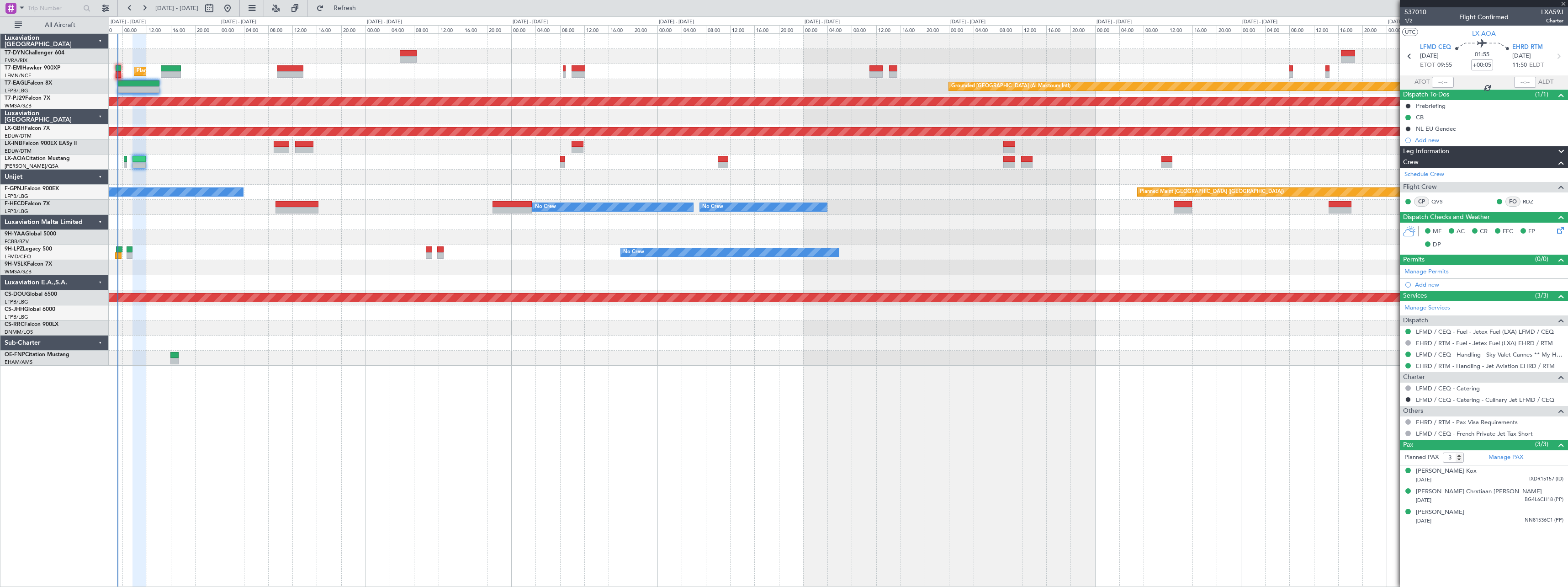
type input "0"
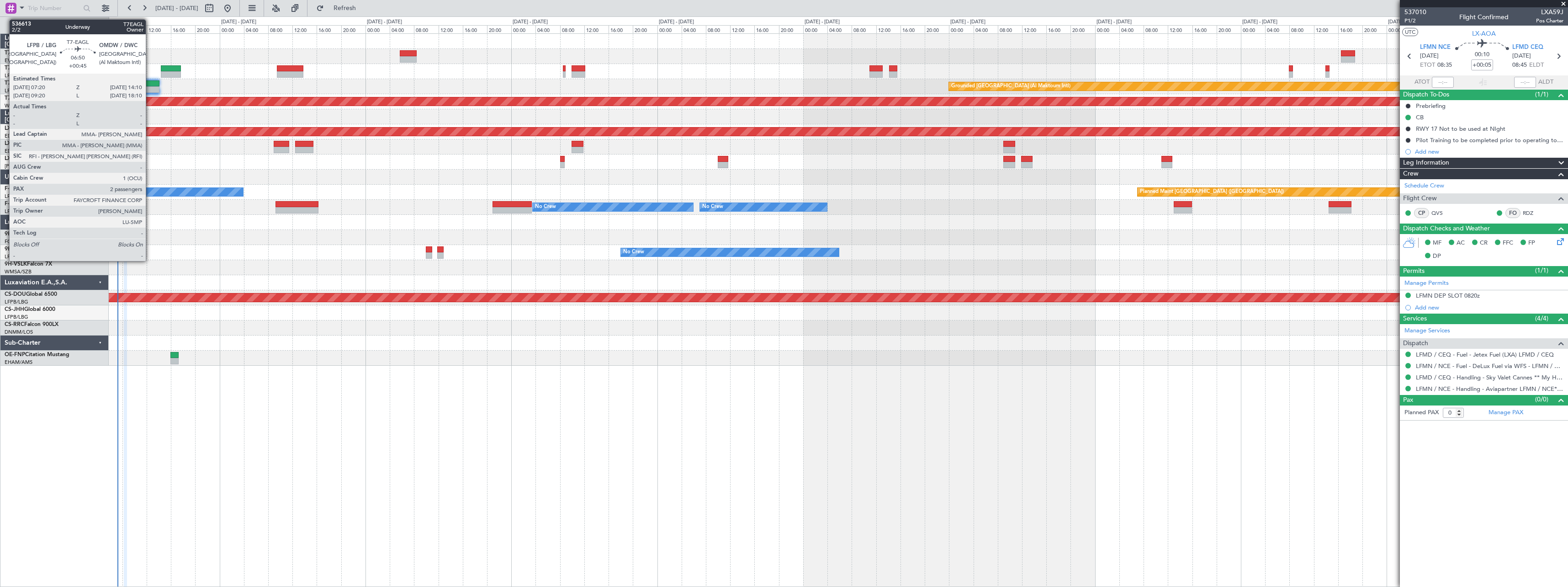
click at [150, 86] on div at bounding box center [139, 83] width 41 height 7
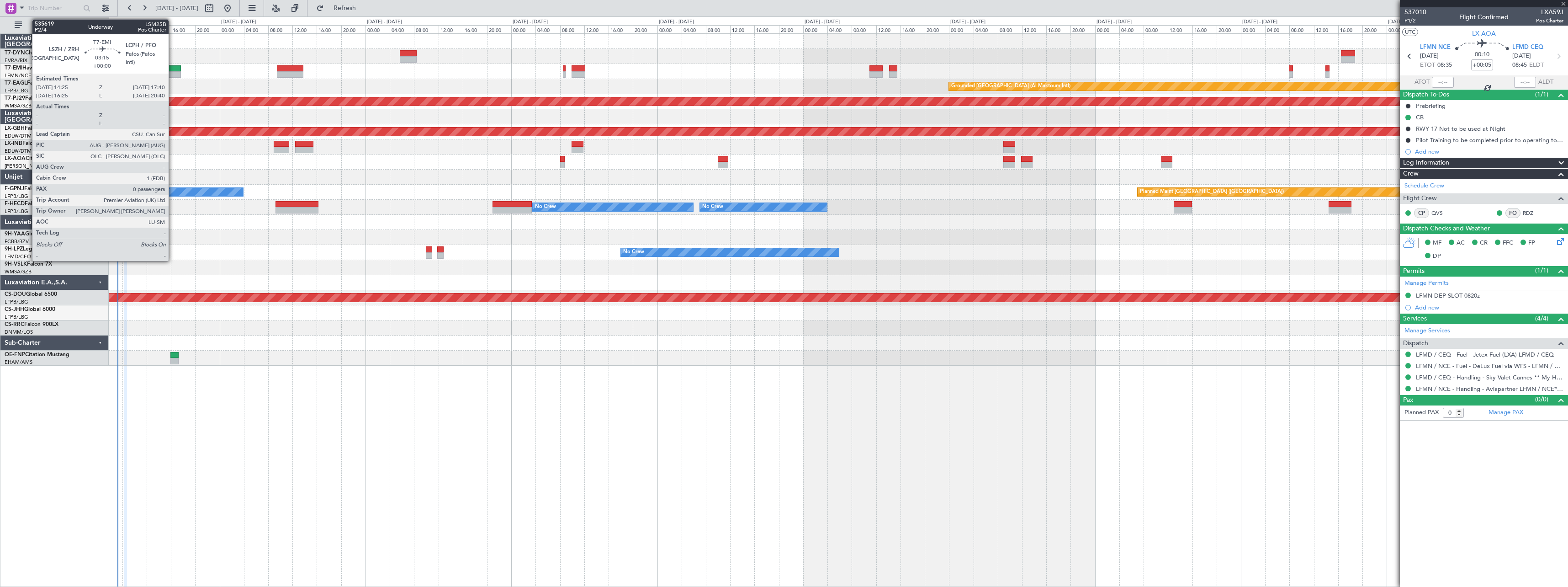
type input "+00:45"
type input "2"
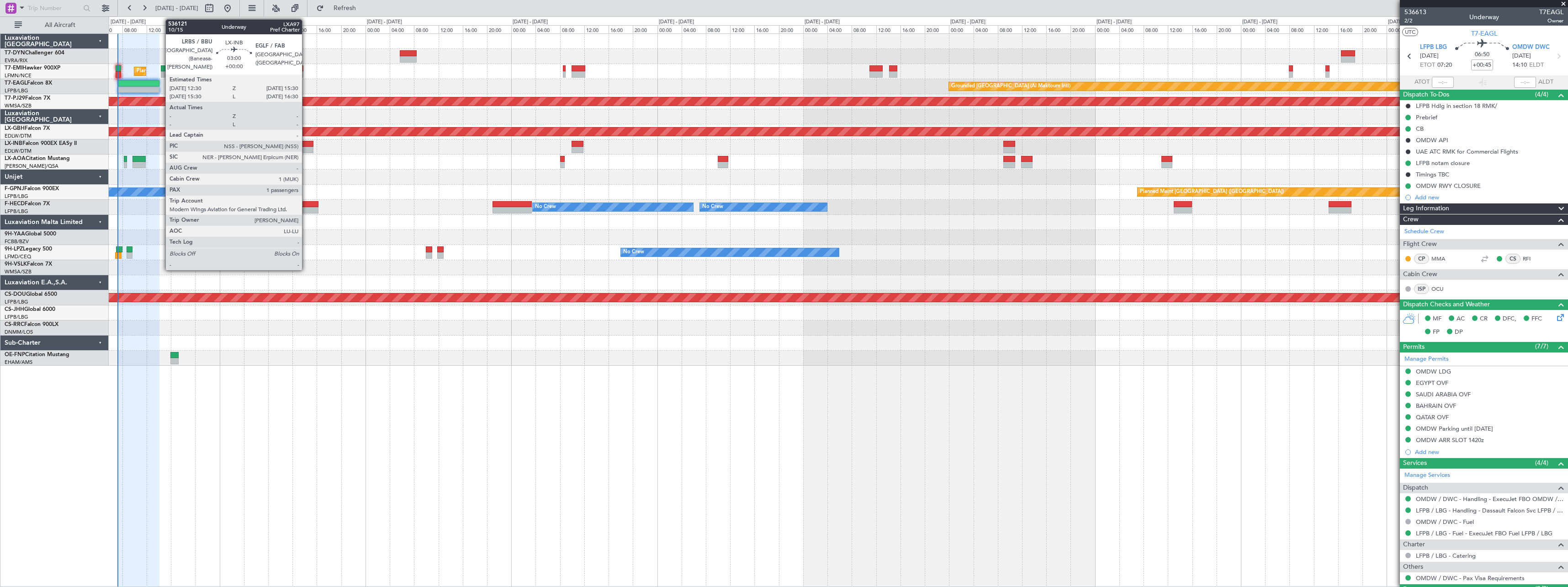
click at [306, 144] on div at bounding box center [304, 144] width 18 height 7
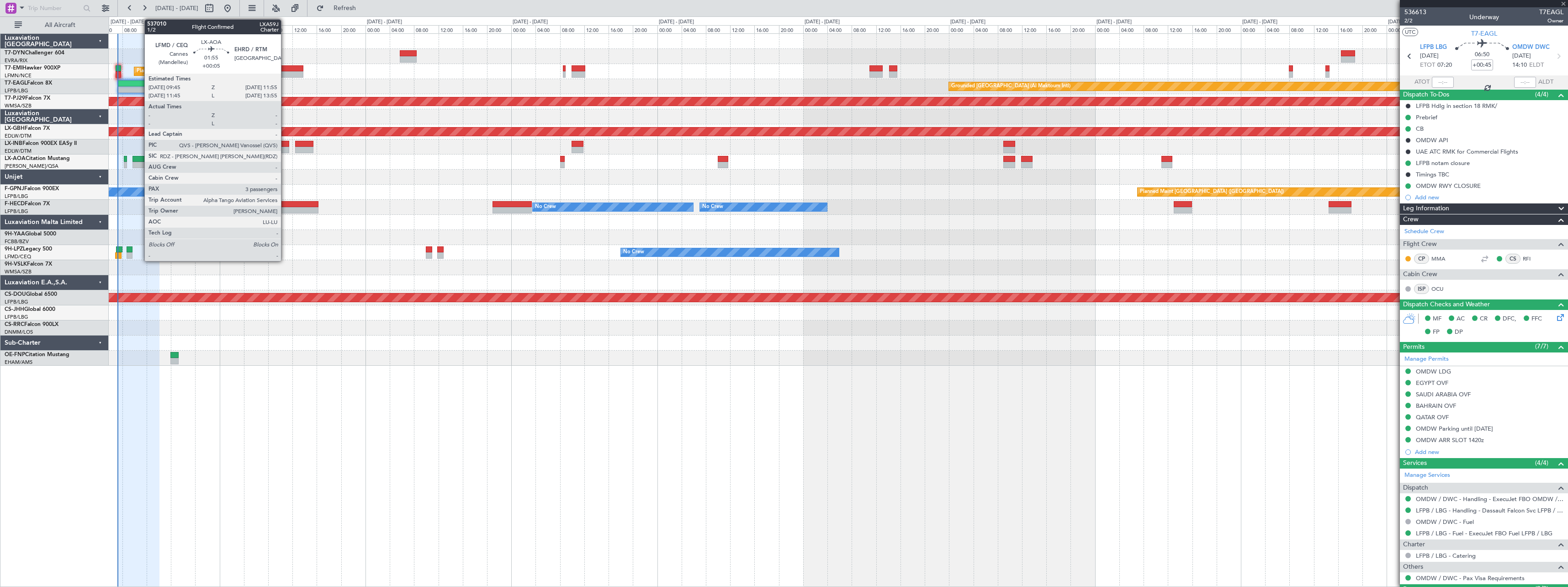
type input "1"
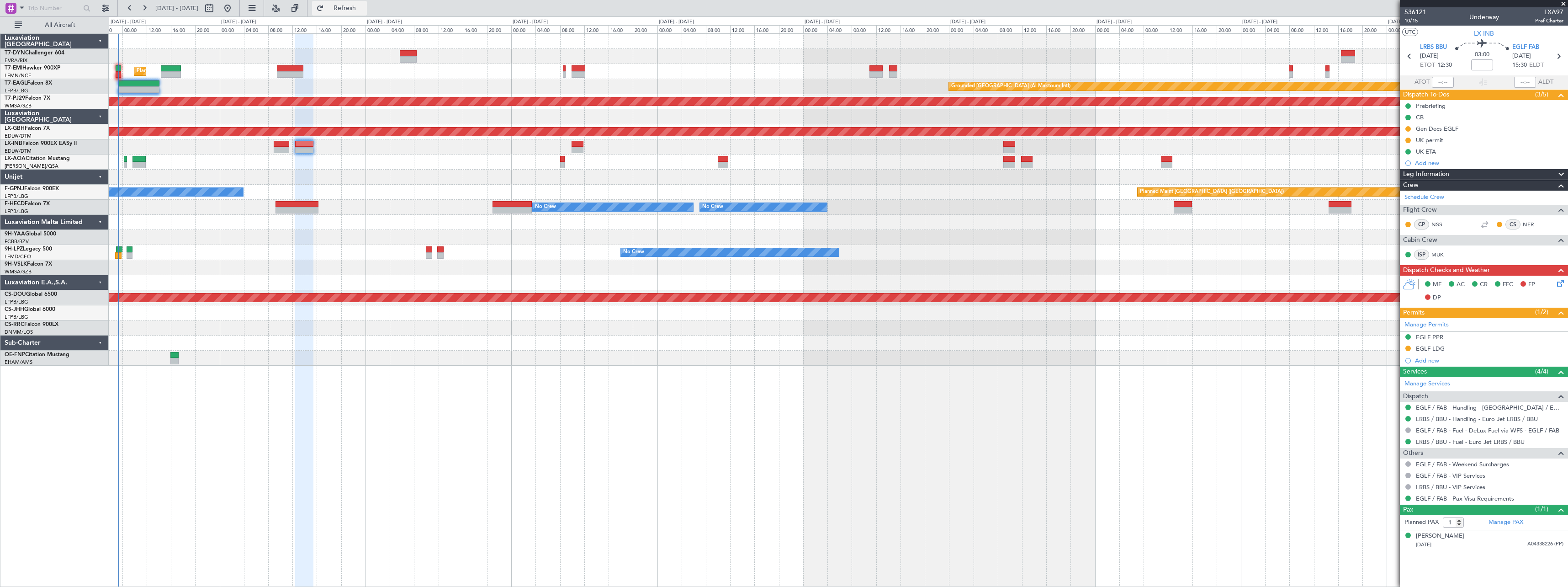
click at [367, 1] on button "Refresh" at bounding box center [340, 9] width 55 height 15
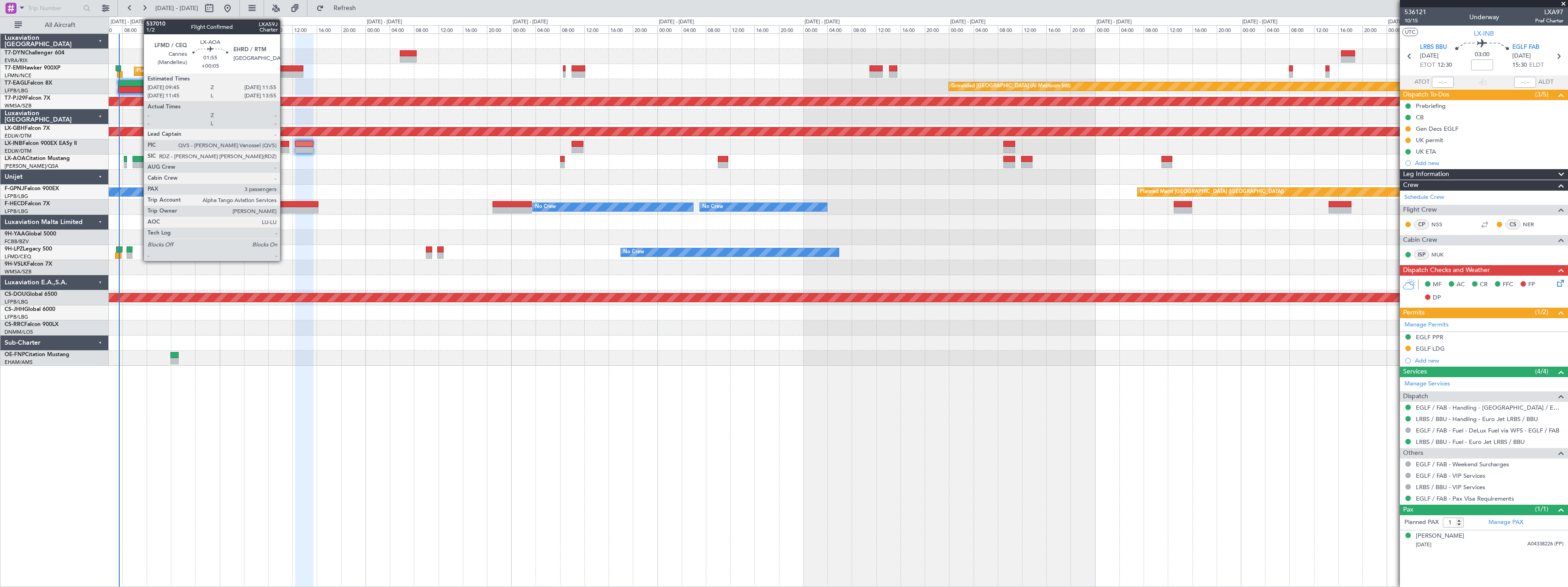
click at [139, 159] on div at bounding box center [139, 159] width 13 height 7
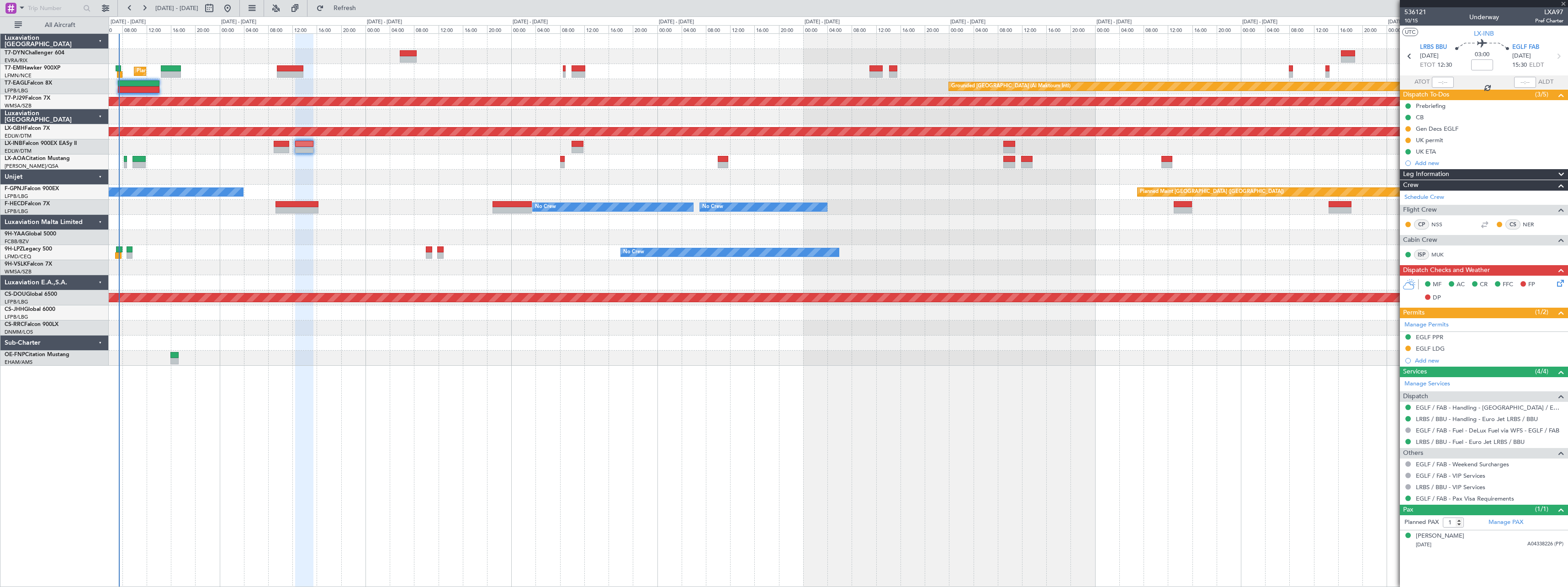
type input "+00:05"
type input "3"
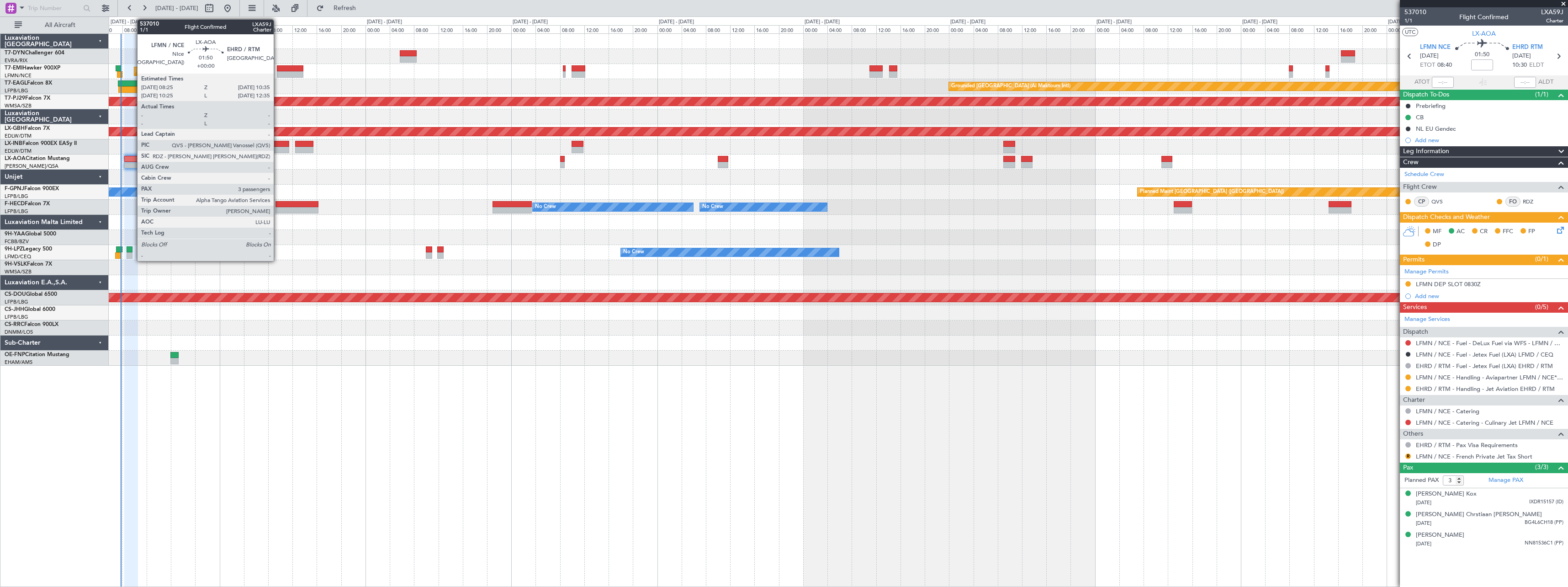
click at [133, 158] on div at bounding box center [131, 159] width 13 height 7
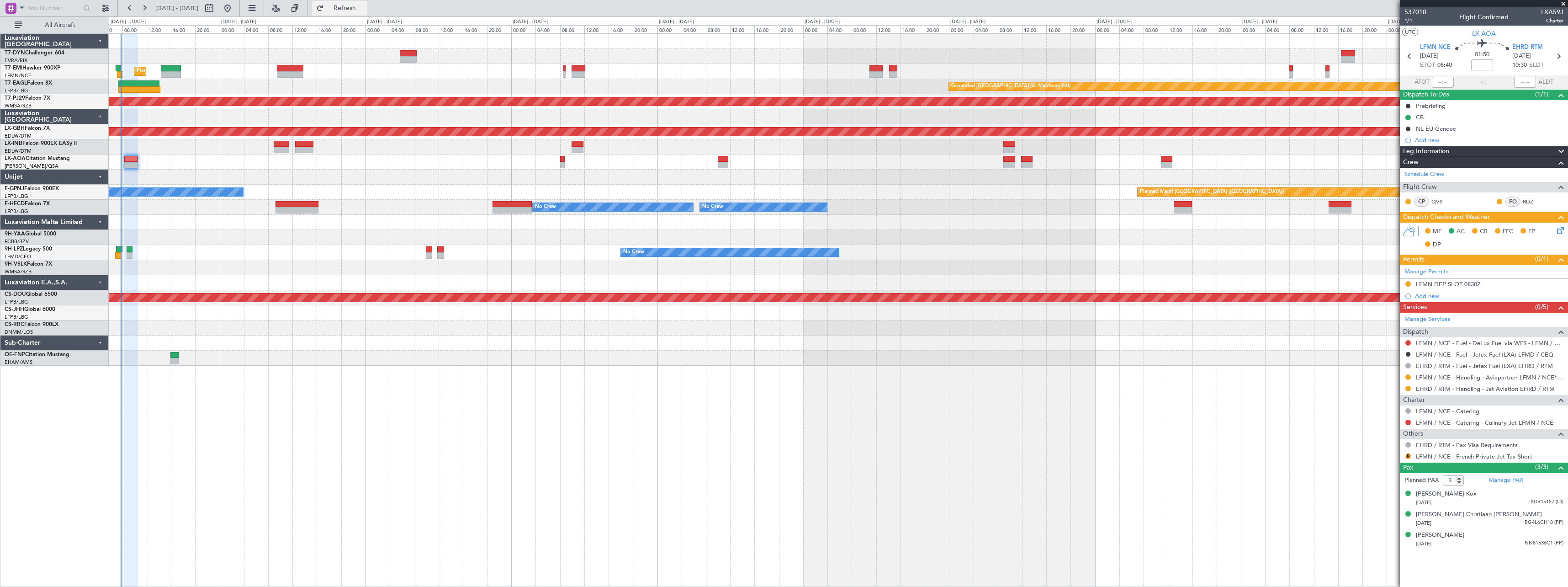
click at [364, 7] on span "Refresh" at bounding box center [345, 8] width 38 height 7
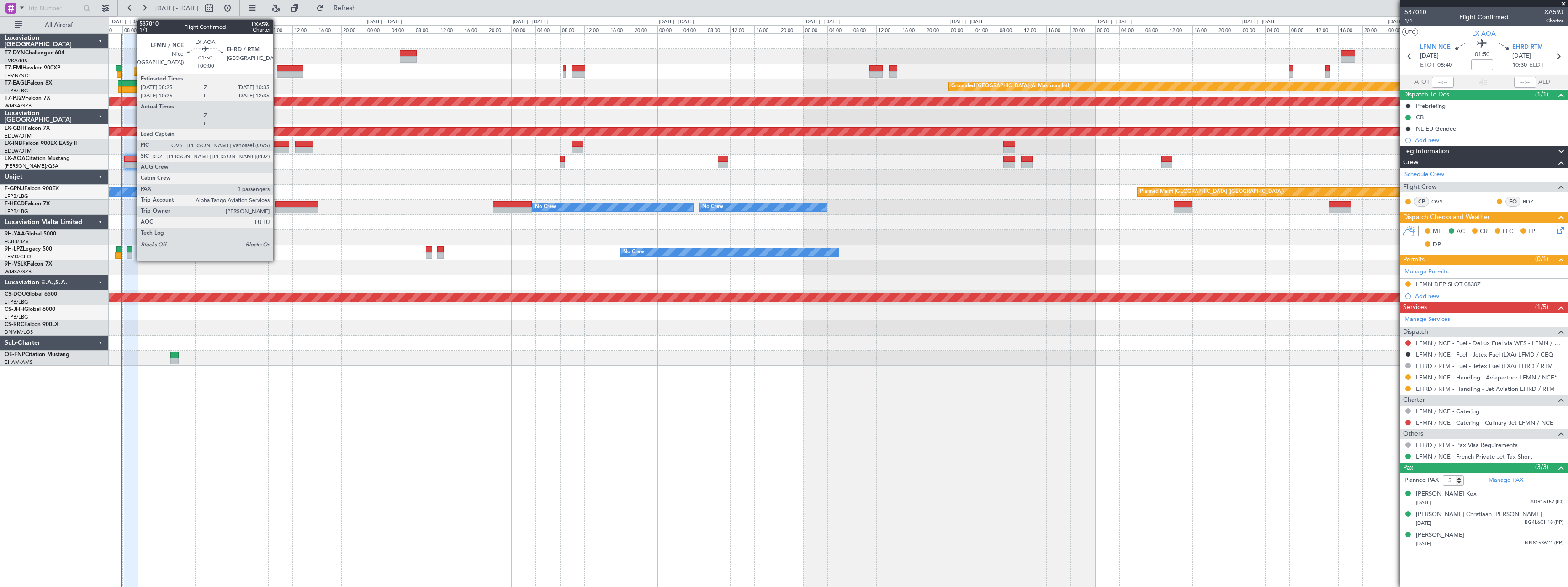
click at [132, 158] on div at bounding box center [131, 159] width 13 height 7
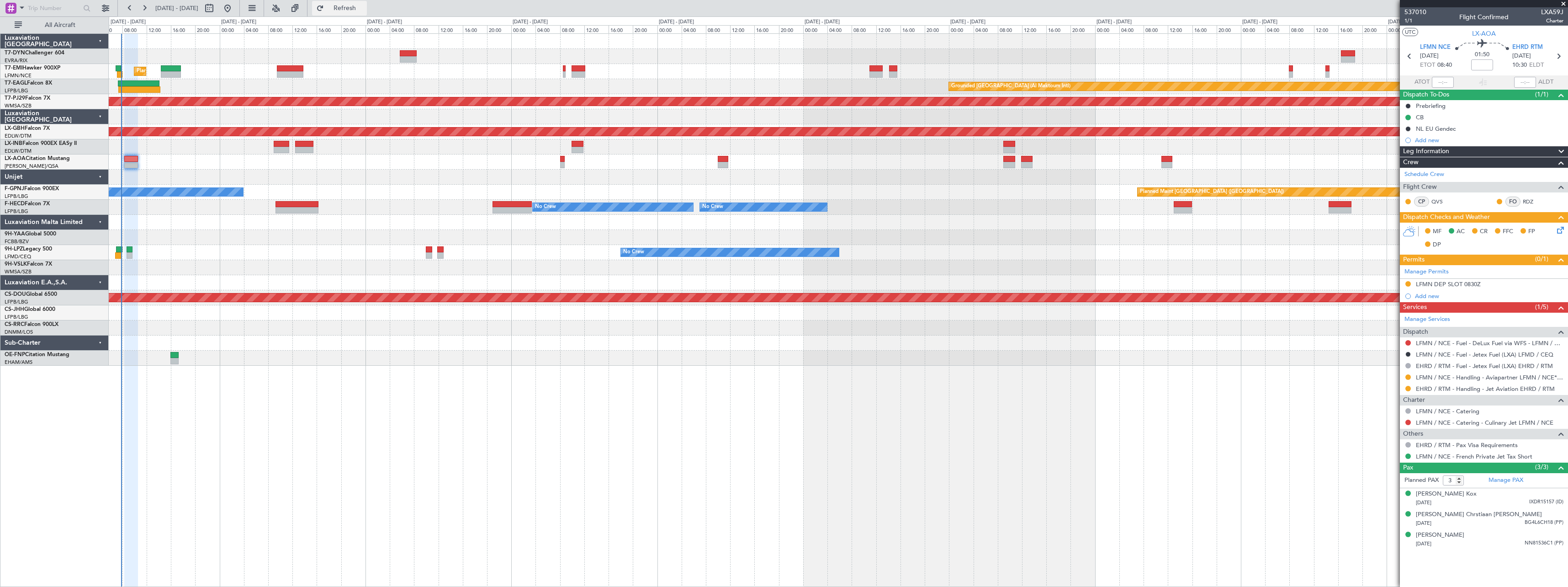
click at [352, 4] on button "Refresh" at bounding box center [340, 9] width 55 height 15
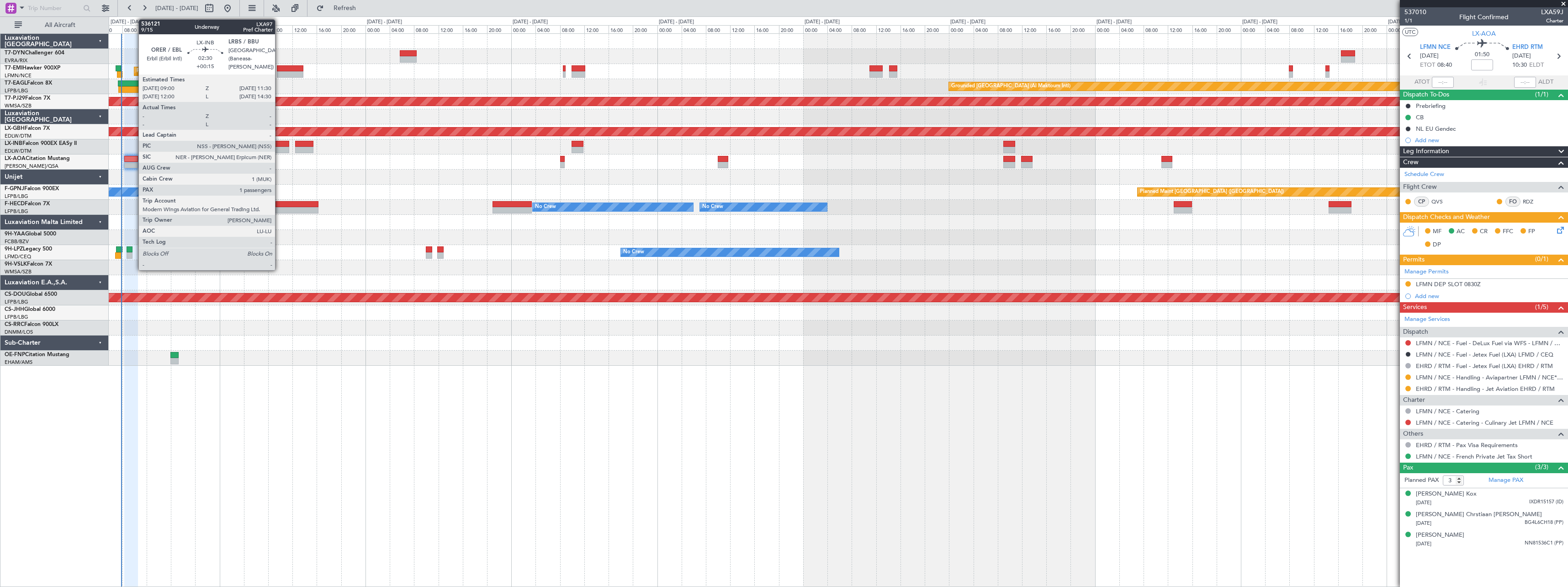
click at [279, 141] on div at bounding box center [282, 144] width 16 height 7
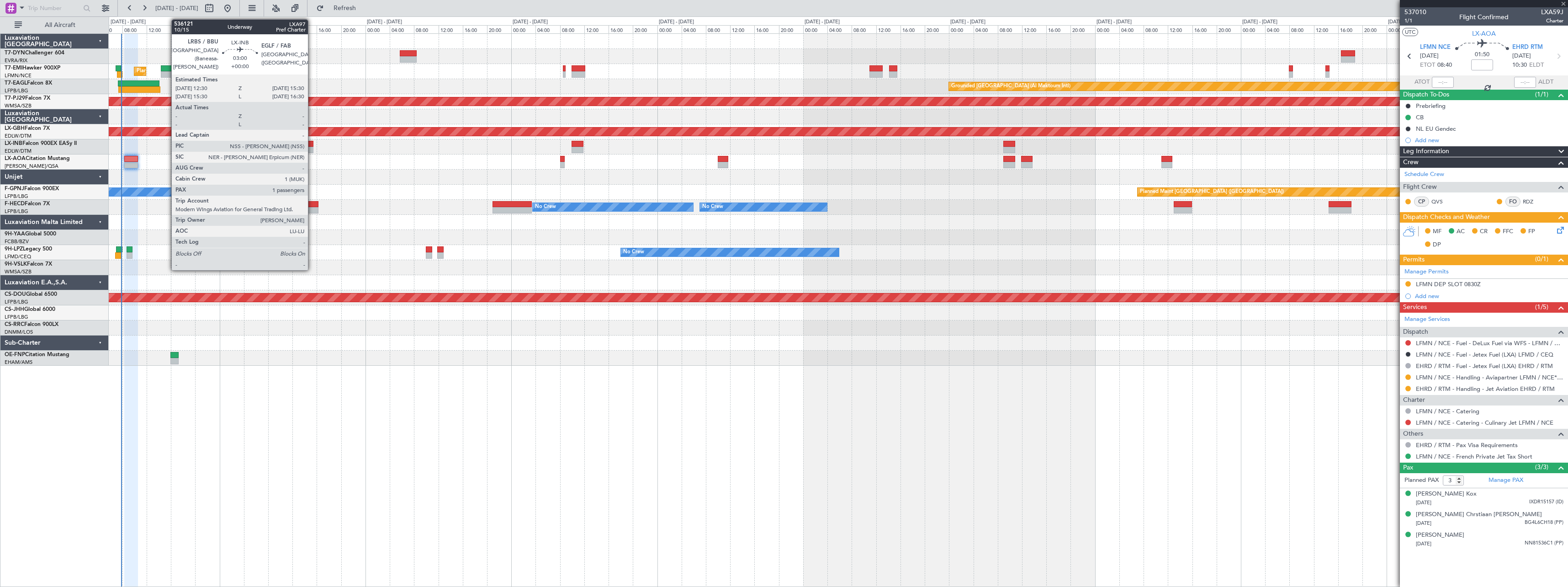
type input "+00:15"
type input "1"
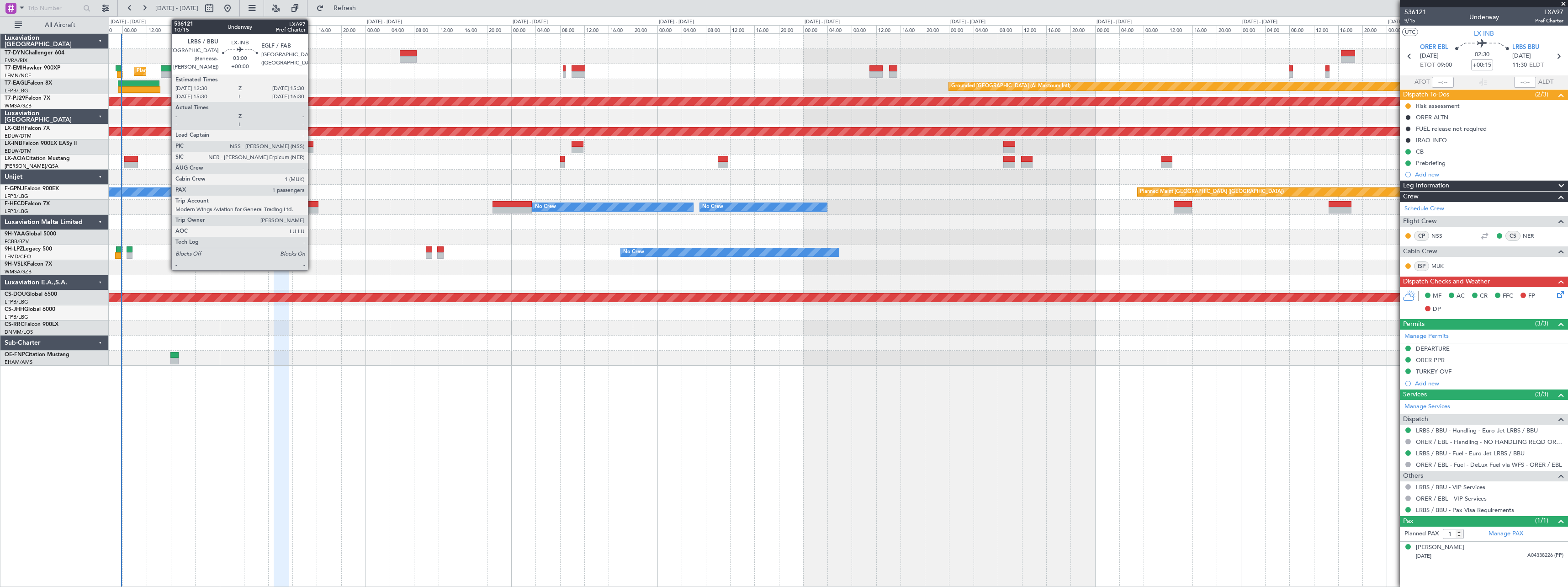
click at [312, 142] on div at bounding box center [304, 144] width 18 height 7
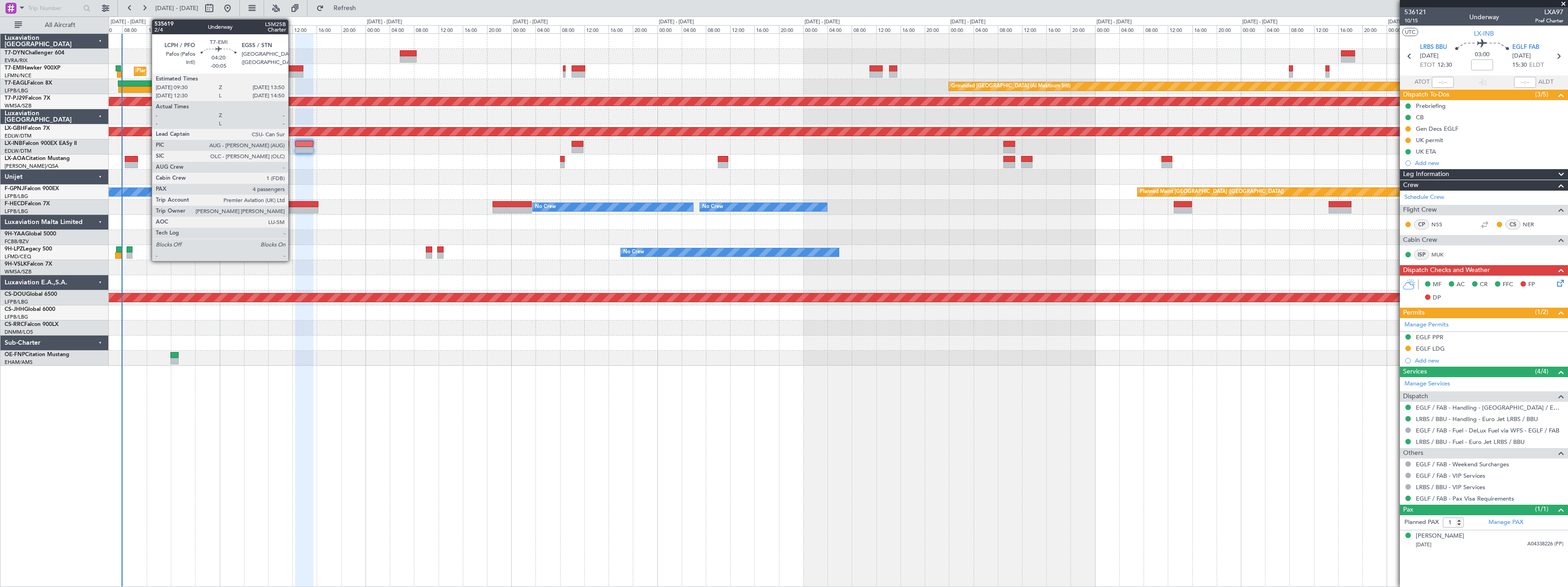
click at [292, 69] on div at bounding box center [290, 68] width 27 height 7
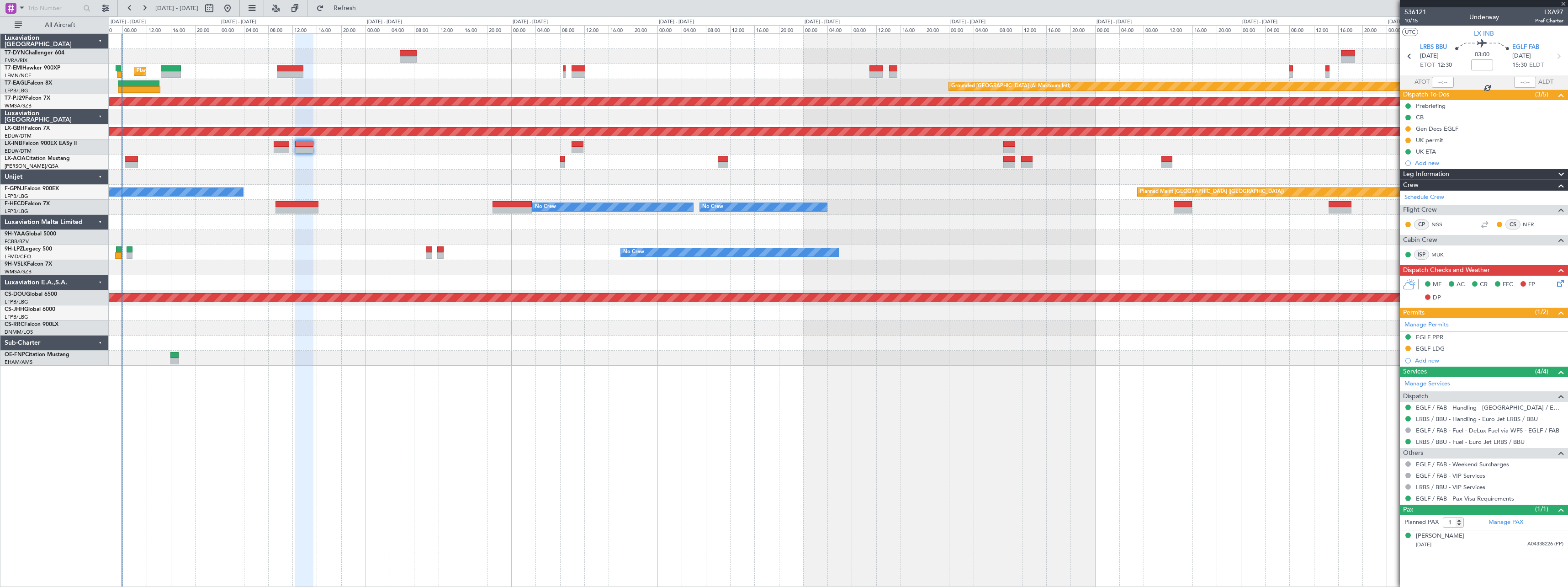
type input "-00:05"
type input "4"
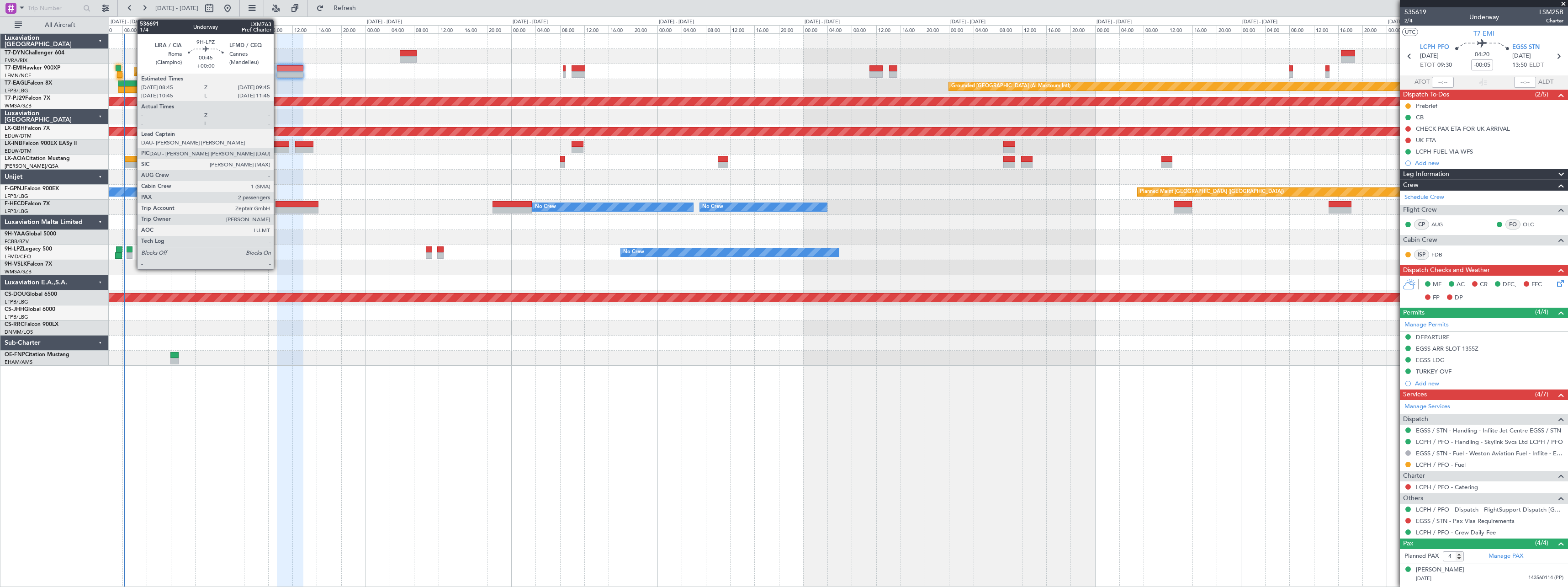
click at [133, 249] on div at bounding box center [130, 250] width 7 height 7
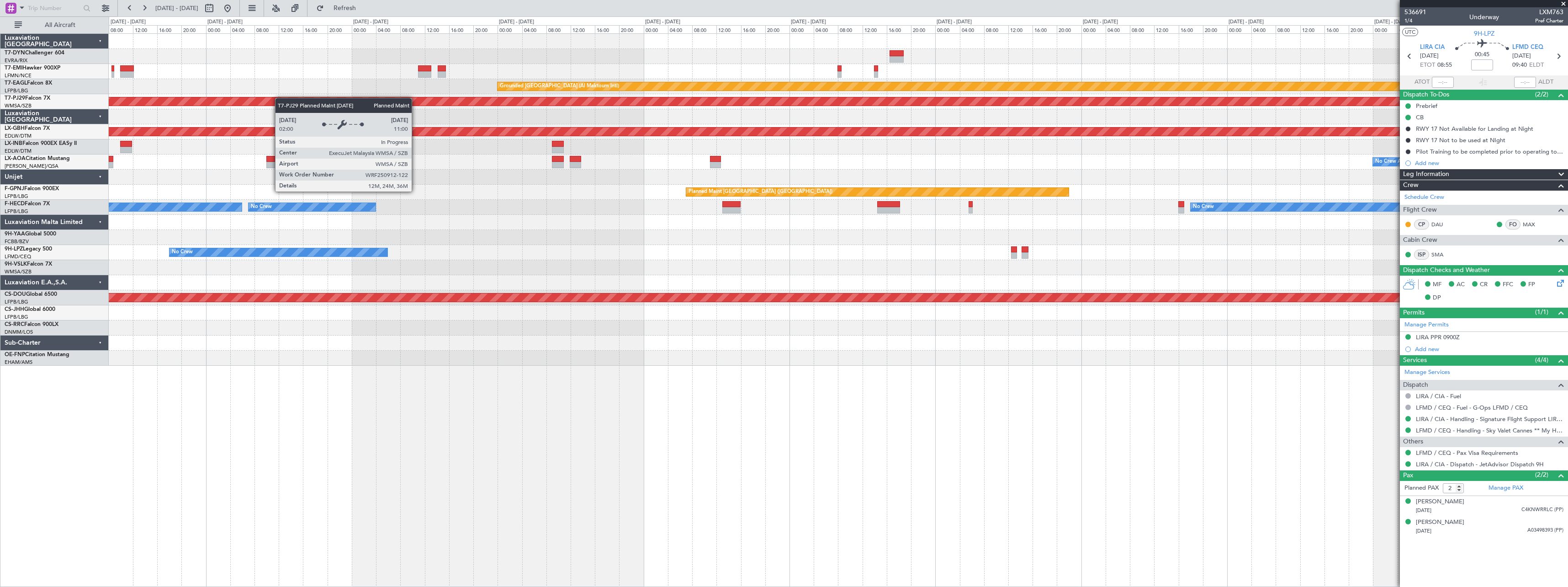
click at [274, 99] on div "Grounded Dubai (Al Maktoum Intl) Planned Maint Kuala Lumpur (Sultan Abdul Aziz …" at bounding box center [838, 200] width 1459 height 332
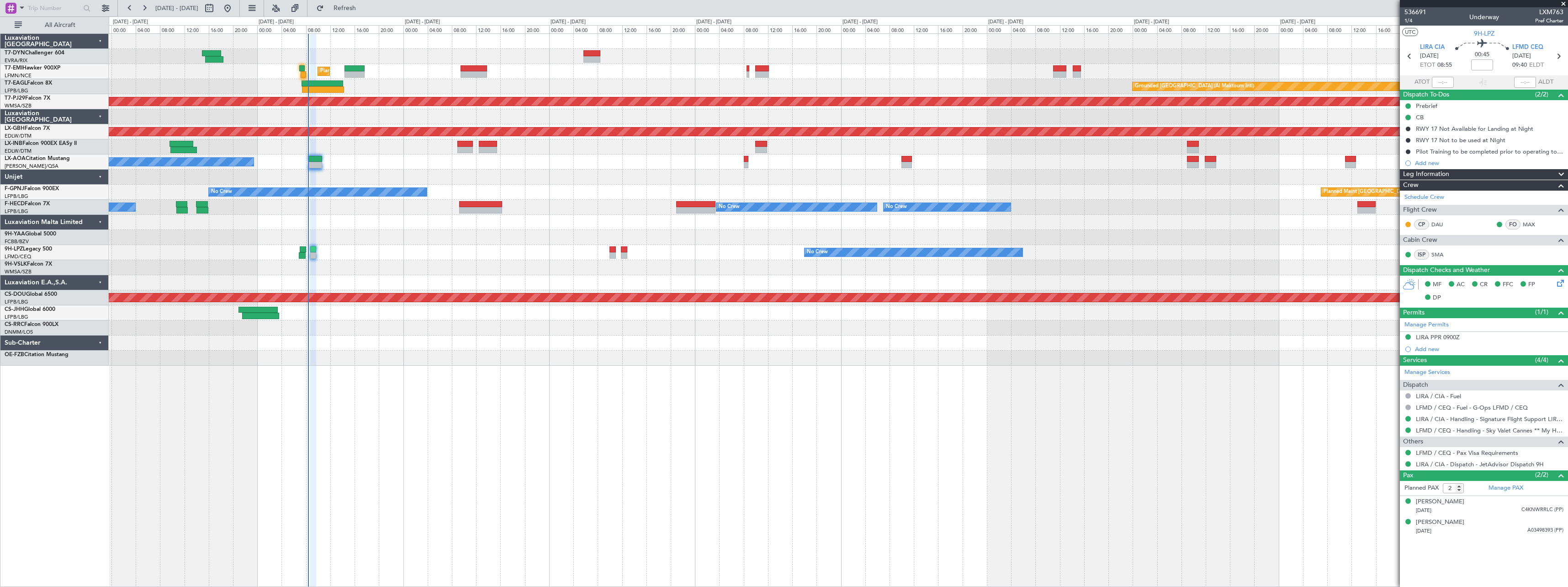
click at [844, 239] on div "Planned Maint Zurich Grounded Dubai (Al Maktoum Intl) Unplanned Maint Paris (Le…" at bounding box center [838, 200] width 1459 height 332
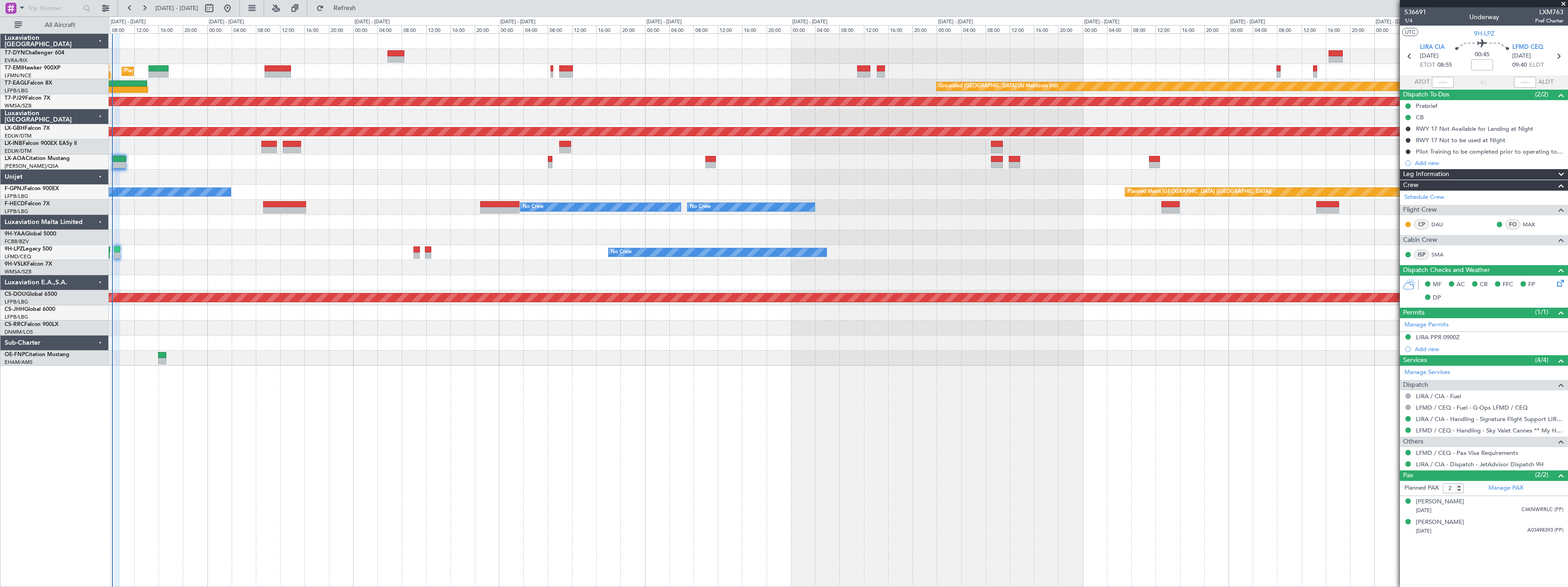
click at [274, 306] on div "Planned Maint Zurich Grounded Dubai (Al Maktoum Intl) Unplanned Maint Paris (Le…" at bounding box center [838, 200] width 1459 height 332
click at [310, 61] on div at bounding box center [838, 56] width 1459 height 15
click at [357, 6] on span "Refresh" at bounding box center [345, 8] width 38 height 7
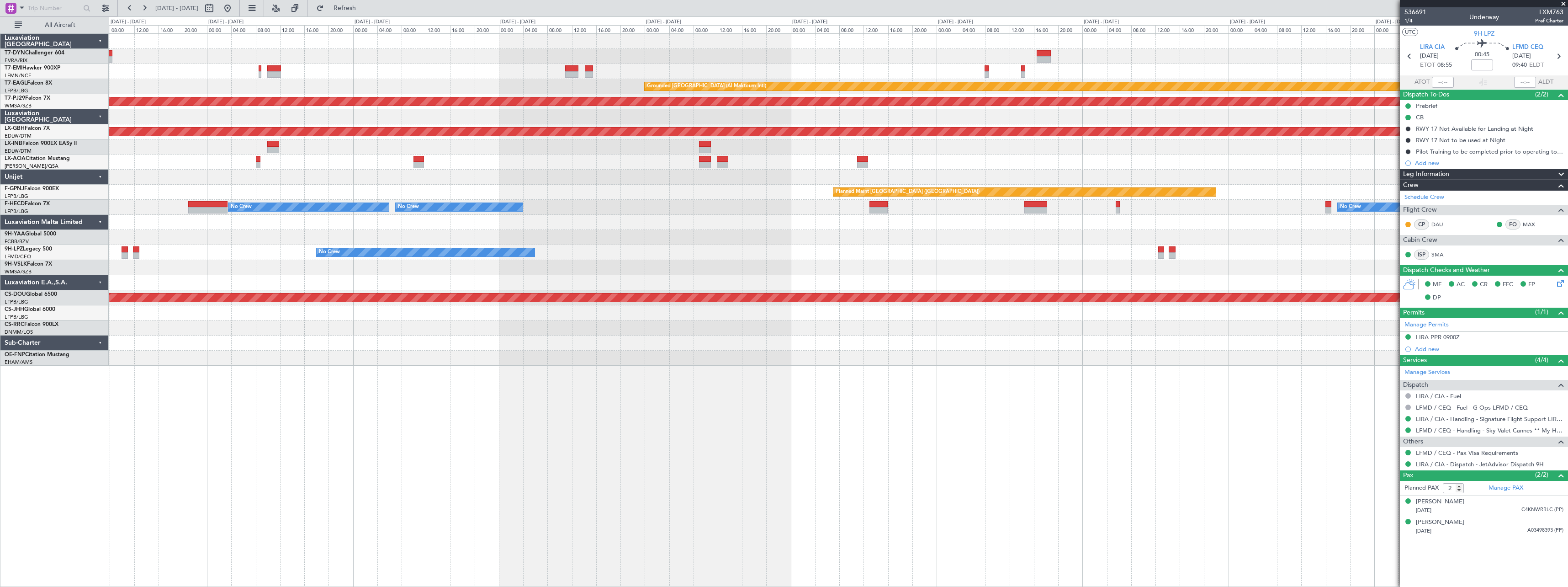
click at [715, 223] on div "Planned Maint Zurich Grounded Dubai (Al Maktoum Intl) Planned Maint Kuala Lumpu…" at bounding box center [838, 200] width 1459 height 332
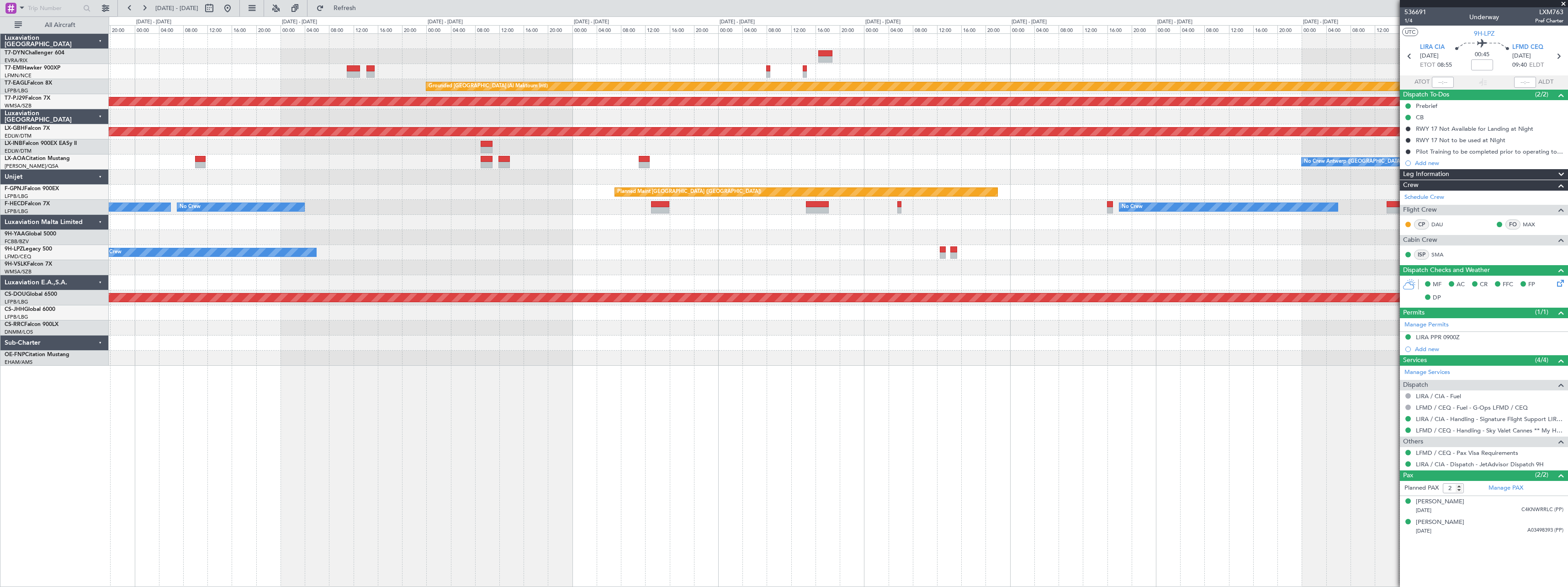
click at [785, 274] on div "Grounded Dubai (Al Maktoum Intl) Planned Maint Kuala Lumpur (Sultan Abdul Aziz …" at bounding box center [838, 200] width 1459 height 332
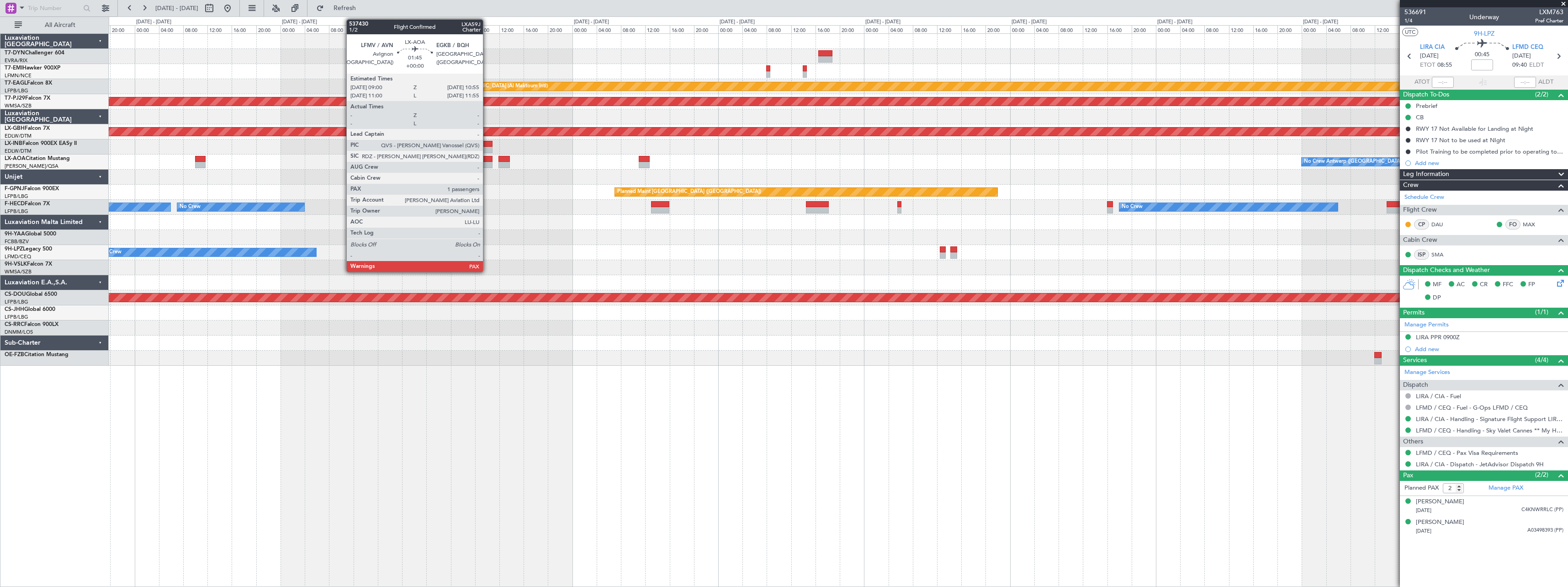
click at [487, 163] on div at bounding box center [487, 165] width 12 height 7
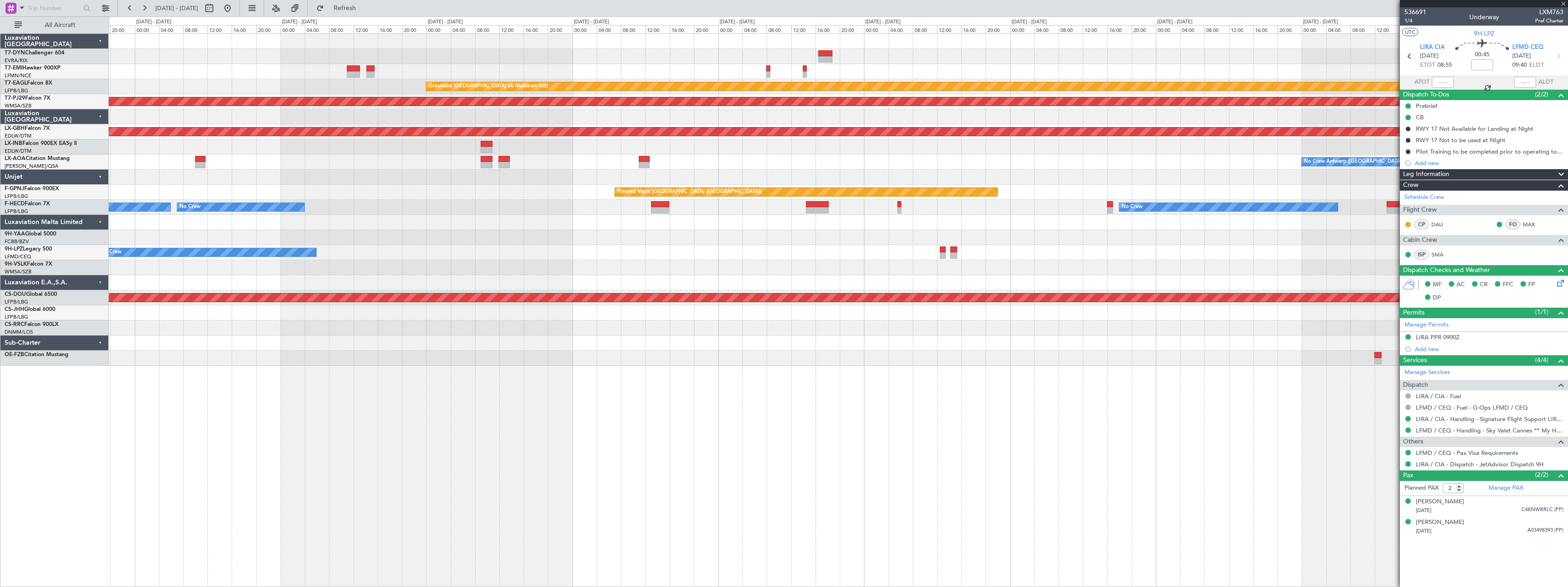
type input "1"
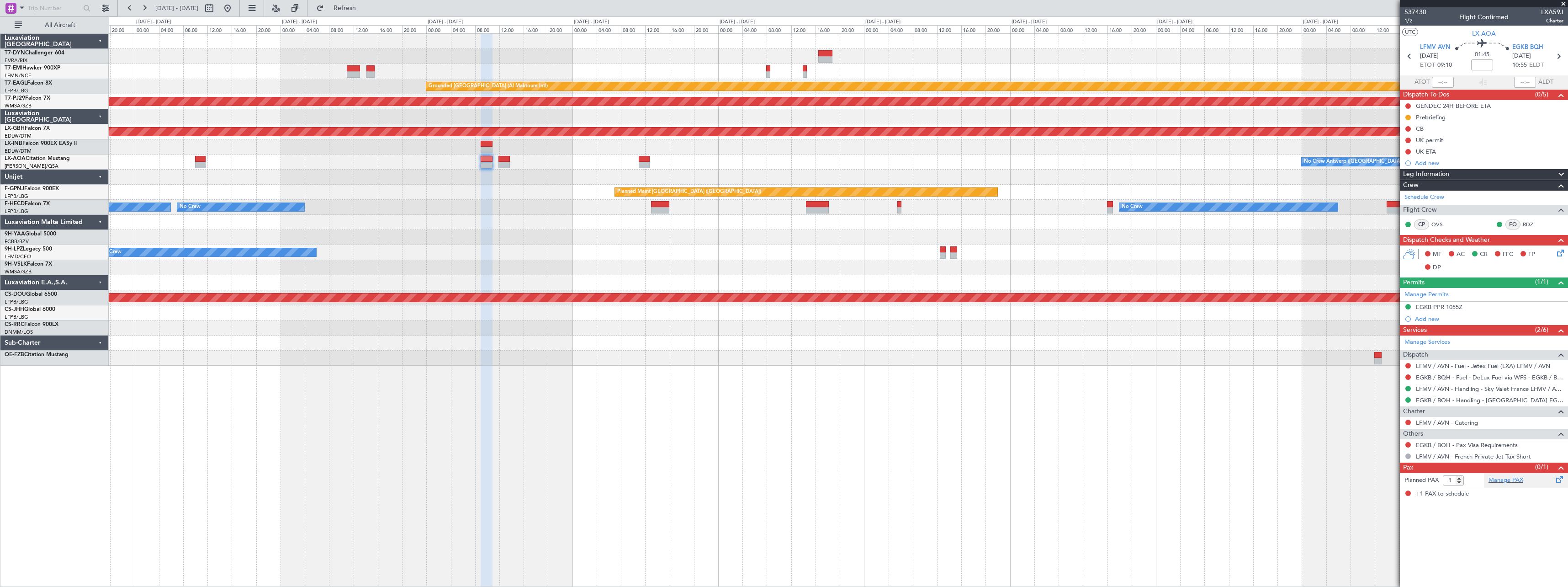
click at [1558, 480] on span at bounding box center [1559, 477] width 11 height 7
click at [1542, 480] on div "Manage PAX" at bounding box center [1526, 480] width 84 height 15
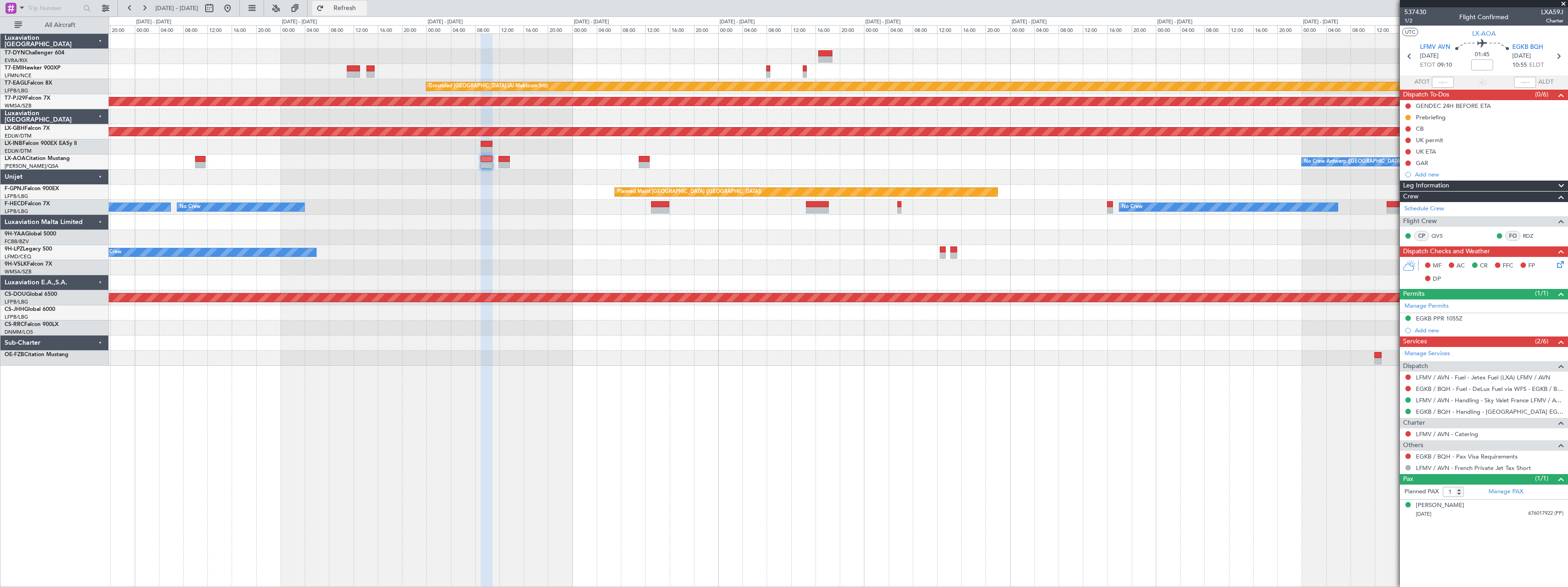
click at [356, 10] on span "Refresh" at bounding box center [345, 8] width 38 height 7
click at [1415, 12] on span "537430" at bounding box center [1415, 12] width 22 height 10
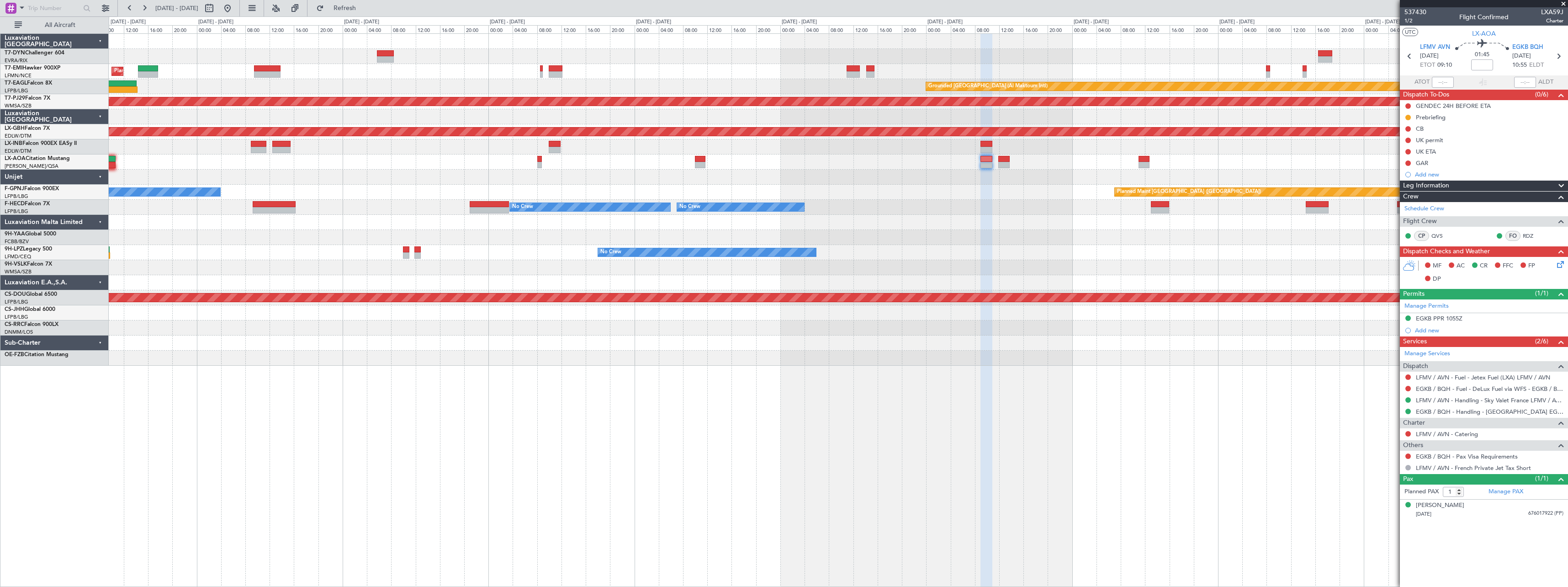
click at [1096, 356] on div "Planned Maint Zurich Grounded Dubai (Al Maktoum Intl) Unplanned Maint Paris (Le…" at bounding box center [838, 200] width 1459 height 332
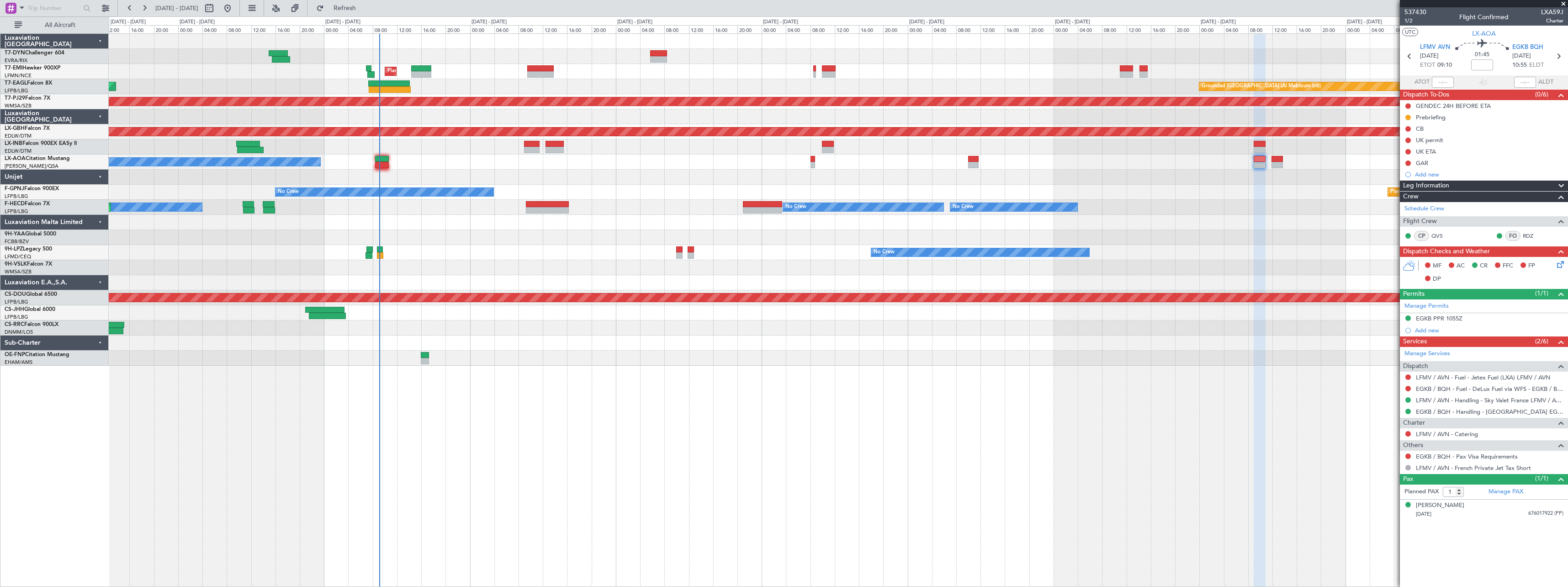
click at [943, 380] on div "Planned Maint Zurich Grounded Dubai (Al Maktoum Intl) Unplanned Maint Paris (Le…" at bounding box center [838, 310] width 1459 height 554
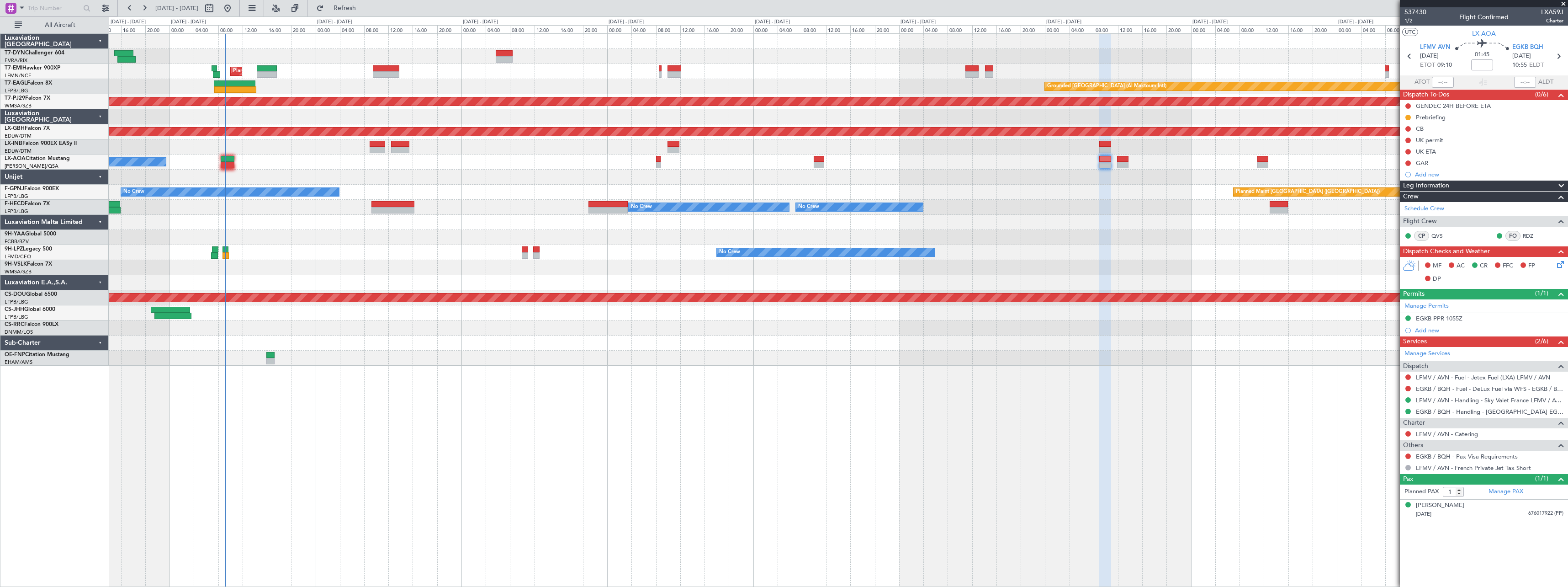
click at [1145, 195] on div "Planned Maint Zurich Grounded Dubai (Al Maktoum Intl) Unplanned Maint Paris (Le…" at bounding box center [838, 200] width 1459 height 332
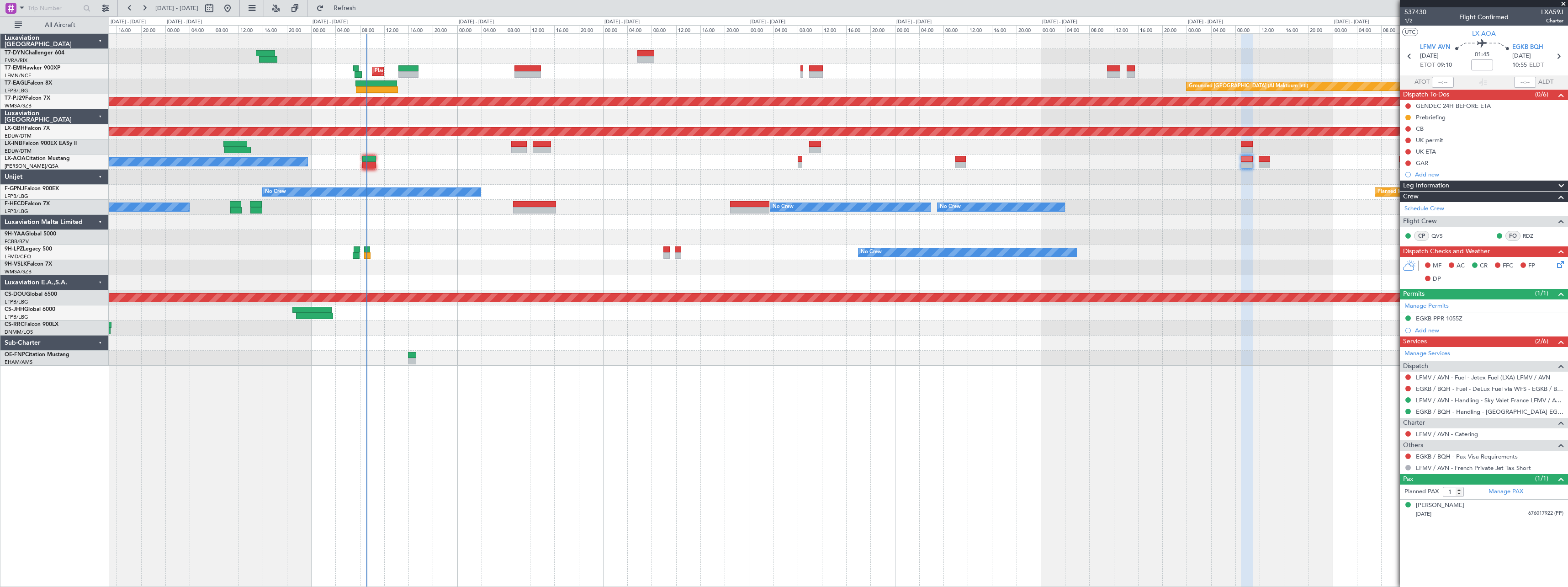
click at [680, 186] on div "Planned Maint Zurich Grounded Dubai (Al Maktoum Intl) Unplanned Maint Paris (Le…" at bounding box center [838, 200] width 1459 height 332
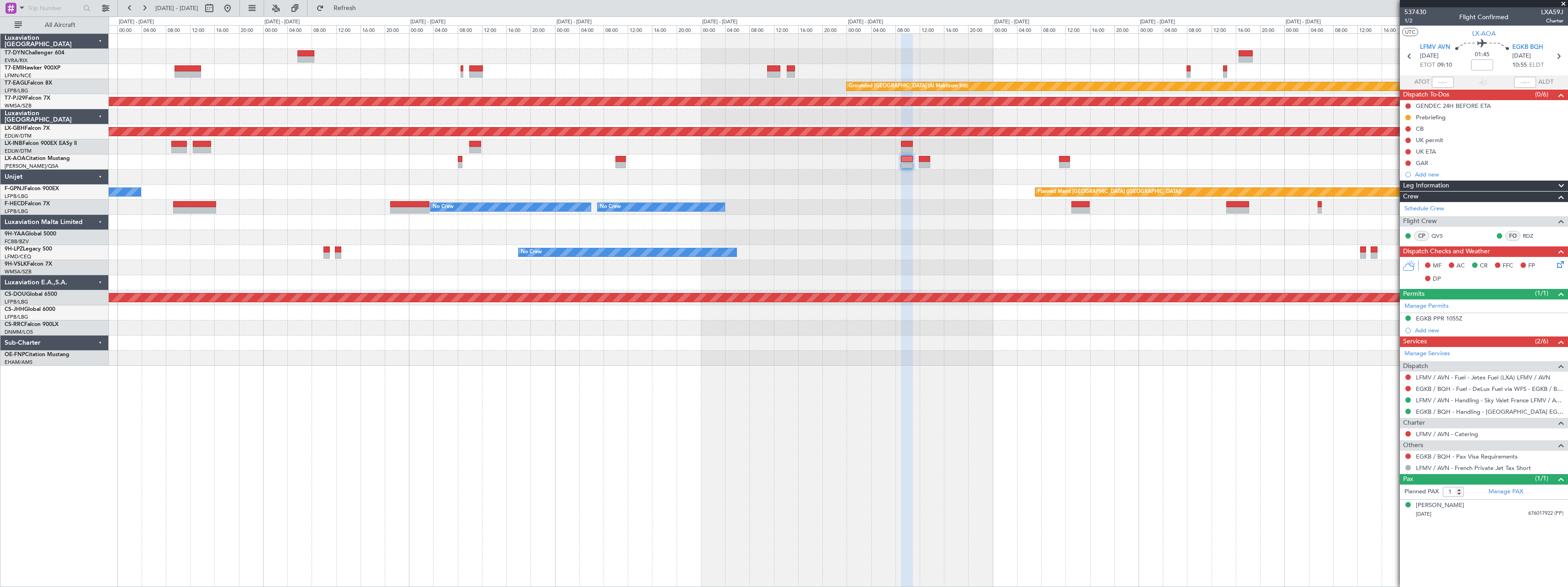
click at [623, 168] on div "No Crew Antwerp (Deurne) No Crew Nice (Côte d'Azur Airport)" at bounding box center [838, 162] width 1459 height 15
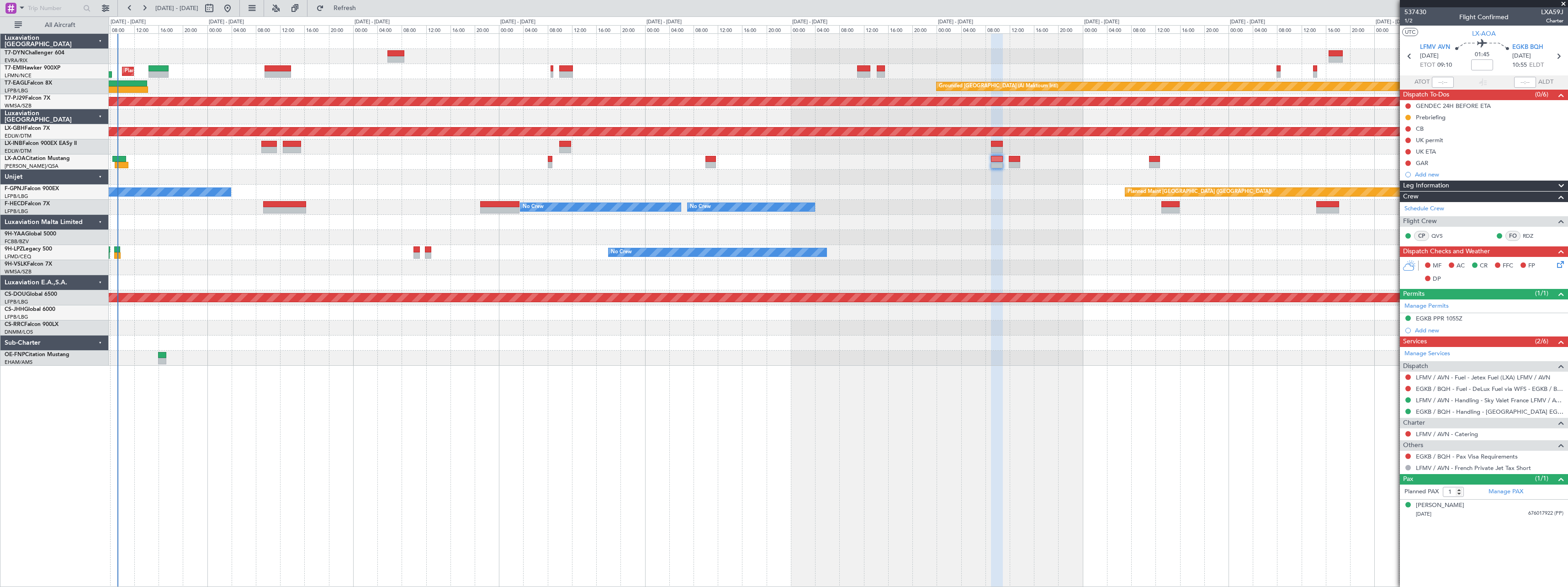
click at [287, 259] on div "No Crew" at bounding box center [838, 252] width 1459 height 15
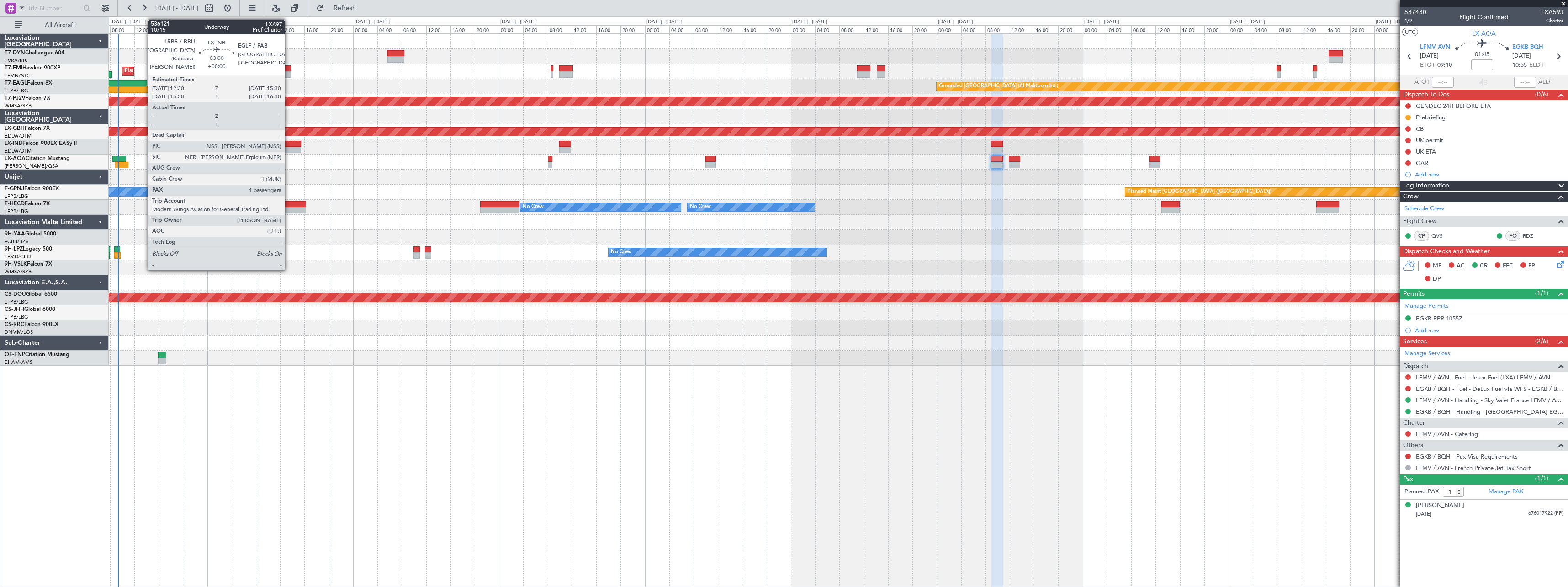
click at [289, 144] on div at bounding box center [292, 144] width 18 height 7
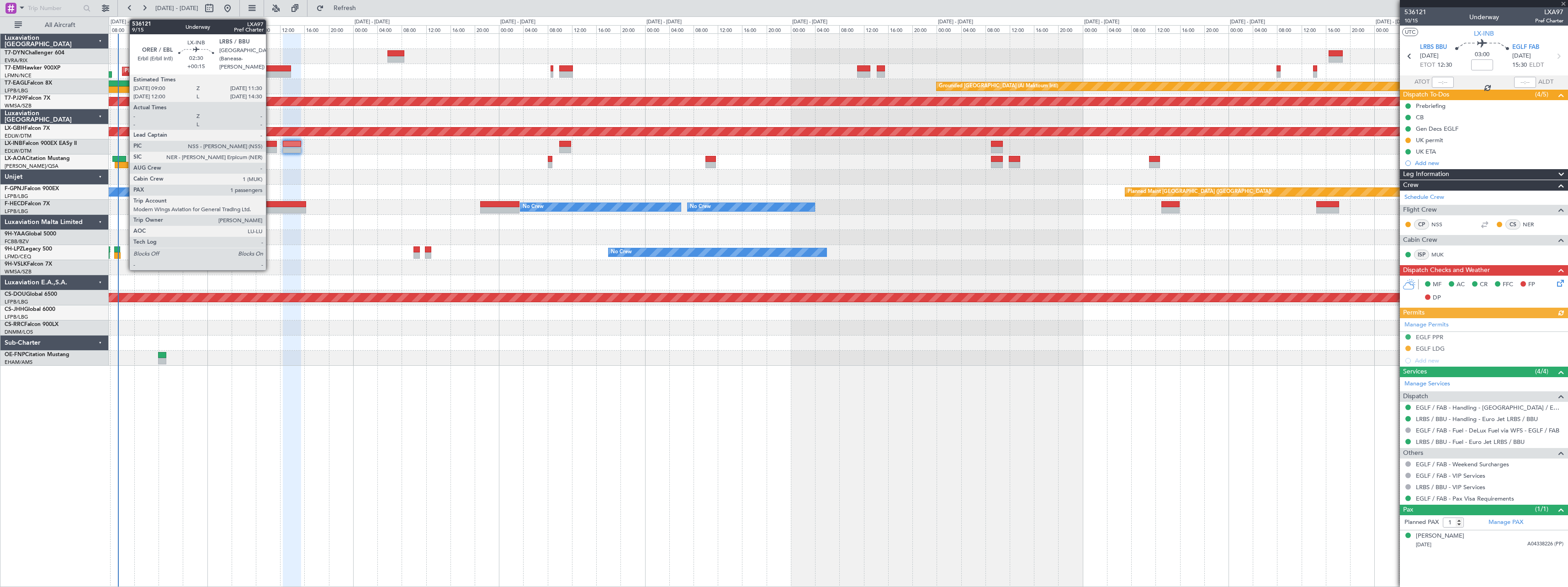
click at [270, 145] on div at bounding box center [269, 144] width 16 height 7
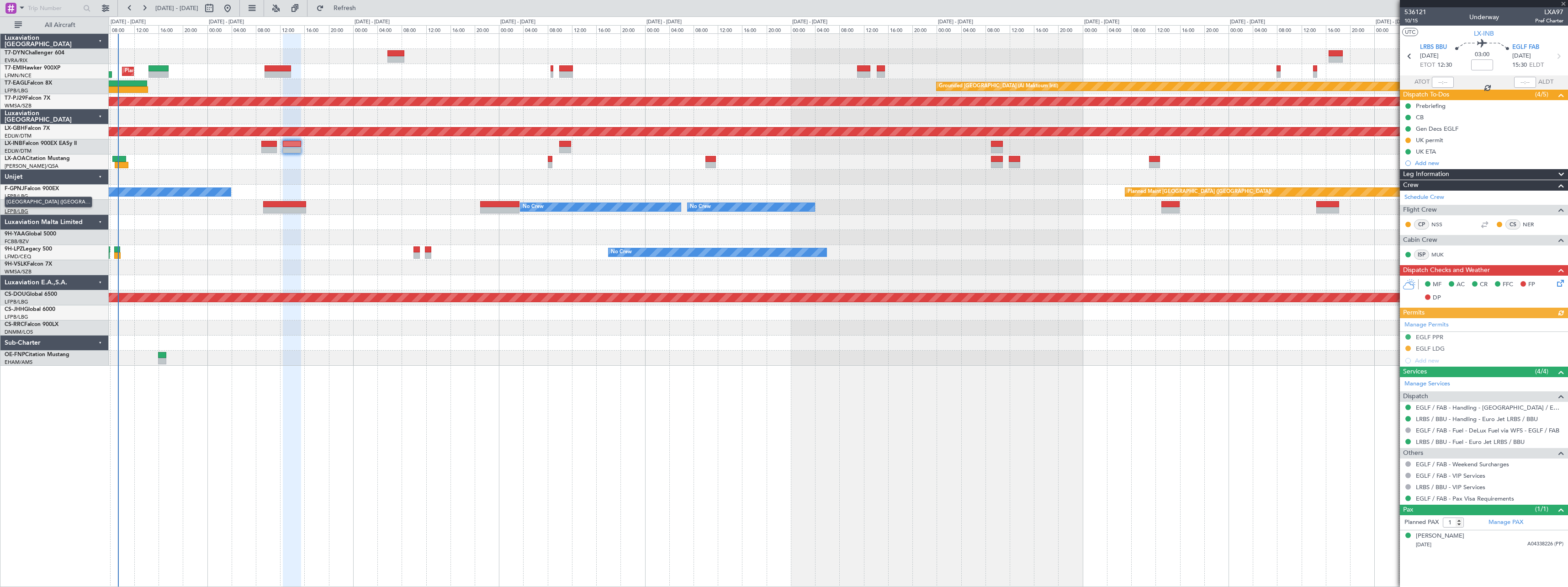
type input "+00:15"
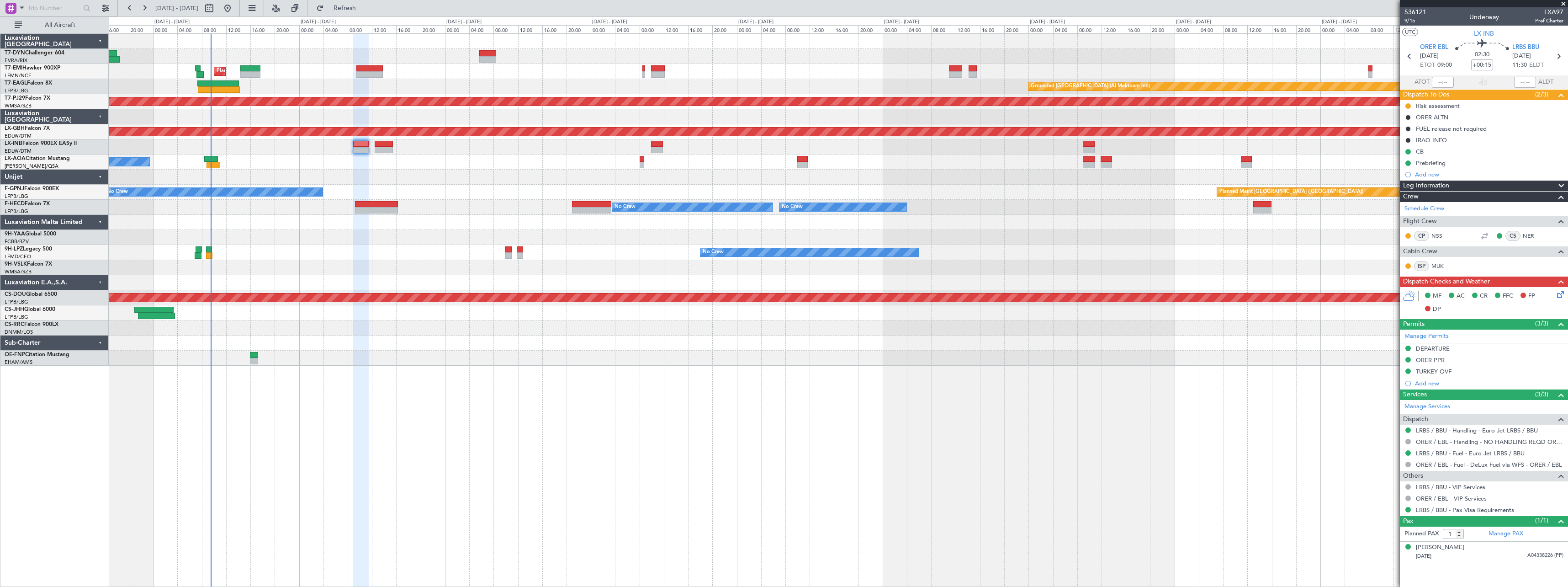
click at [293, 179] on div at bounding box center [838, 177] width 1459 height 15
click at [364, 7] on span "Refresh" at bounding box center [345, 8] width 38 height 7
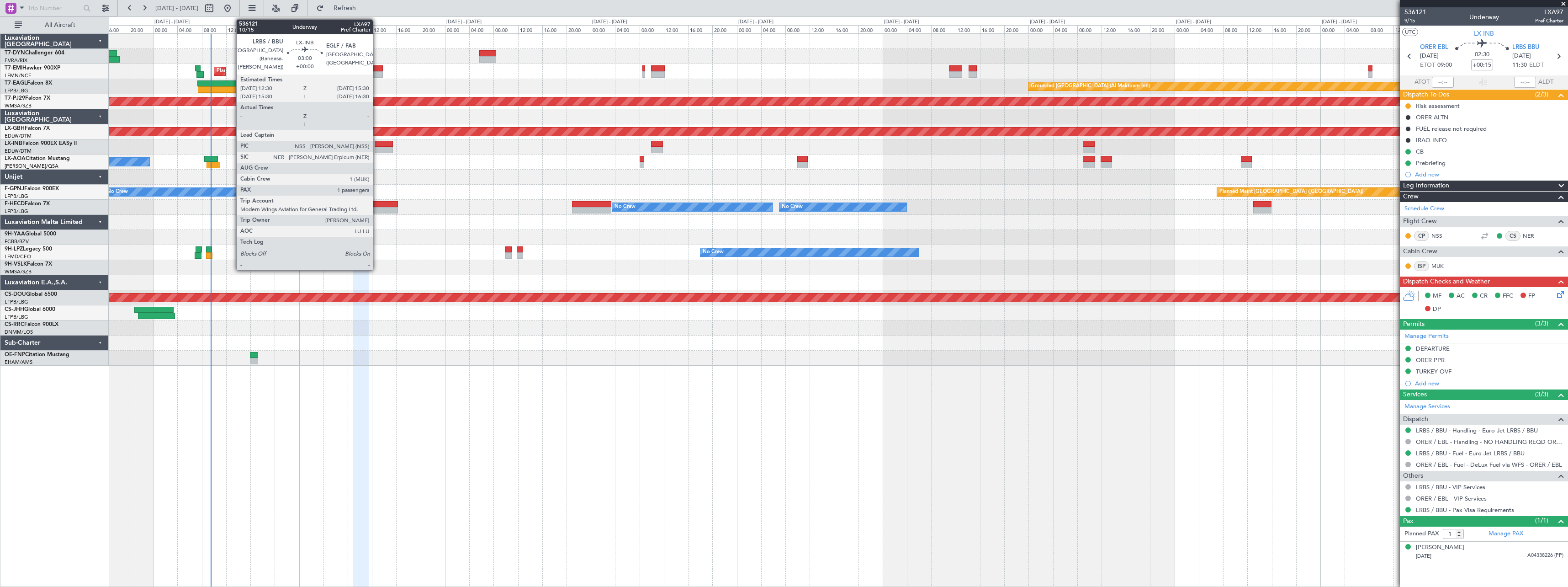
click at [377, 147] on div at bounding box center [383, 150] width 18 height 7
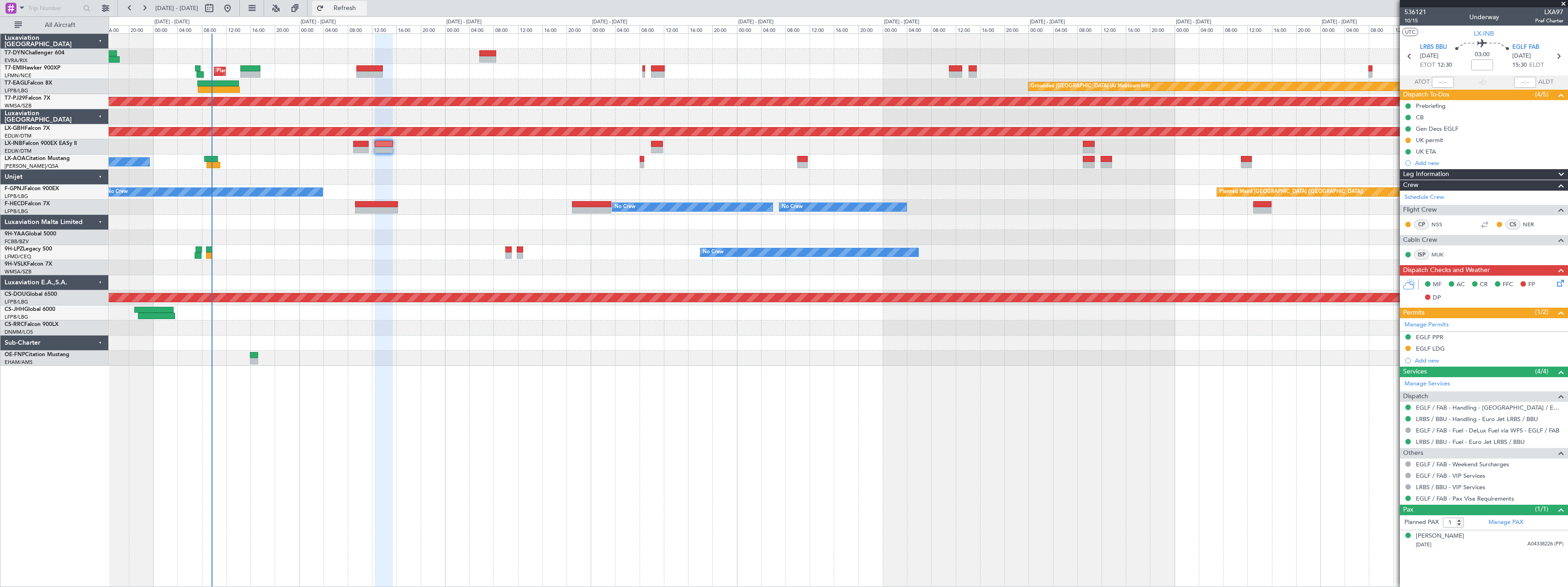
click at [346, 10] on button "Refresh" at bounding box center [340, 9] width 55 height 15
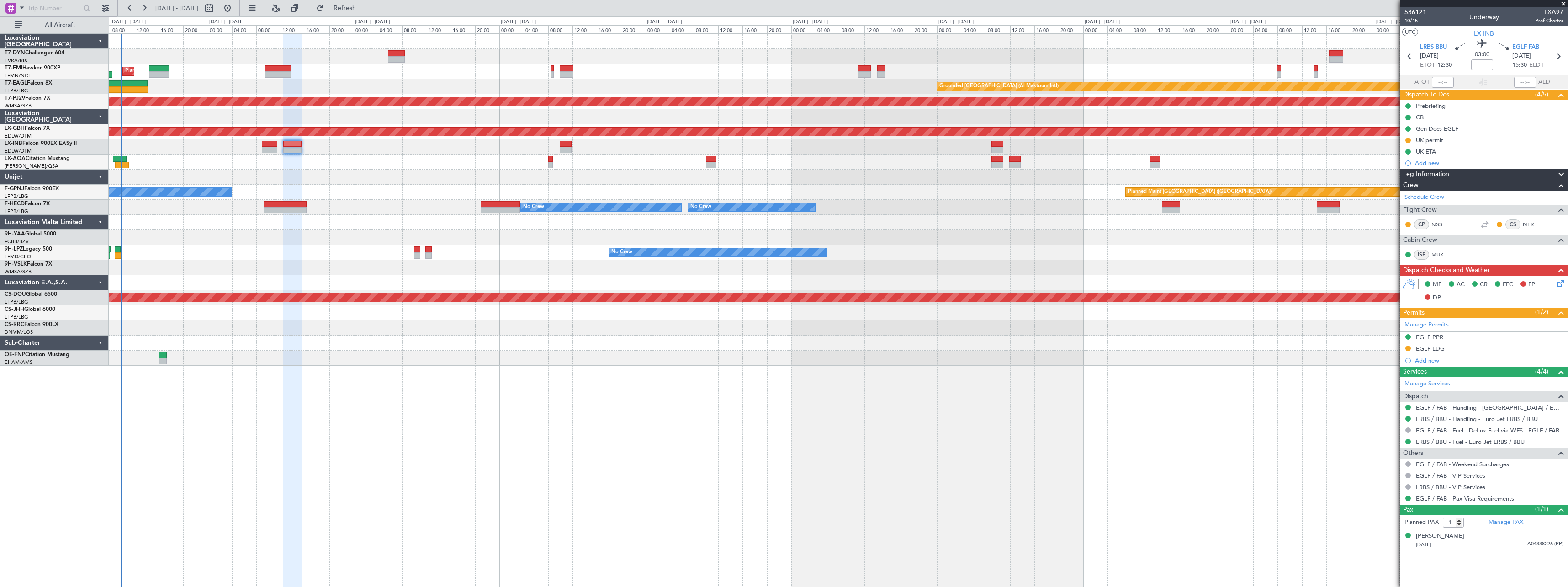
click at [593, 448] on div "Planned Maint [GEOGRAPHIC_DATA] Grounded [GEOGRAPHIC_DATA] (Al Maktoum Intl) Un…" at bounding box center [838, 310] width 1459 height 554
click at [364, 7] on span "Refresh" at bounding box center [345, 8] width 38 height 7
click at [367, 12] on button "Refresh" at bounding box center [340, 9] width 55 height 15
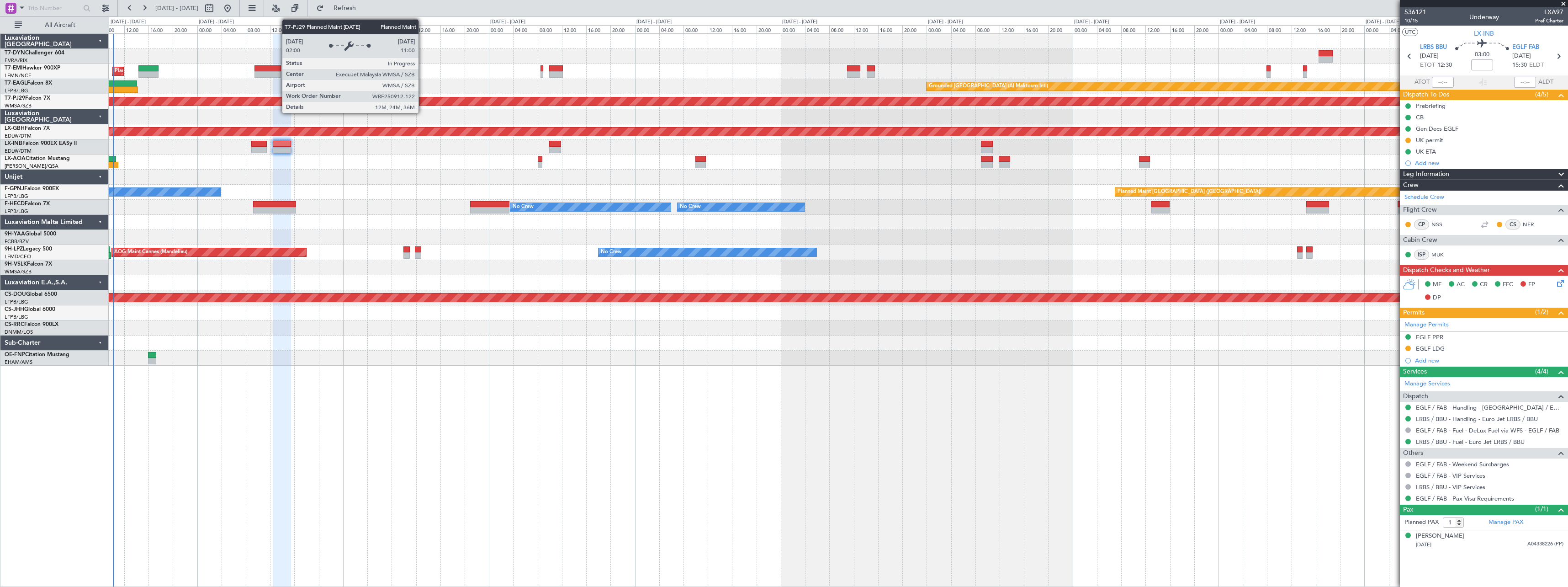
click at [412, 102] on div "Planned Maint [GEOGRAPHIC_DATA] (Sultan [PERSON_NAME] [PERSON_NAME] - Subang)" at bounding box center [551, 102] width 3802 height 9
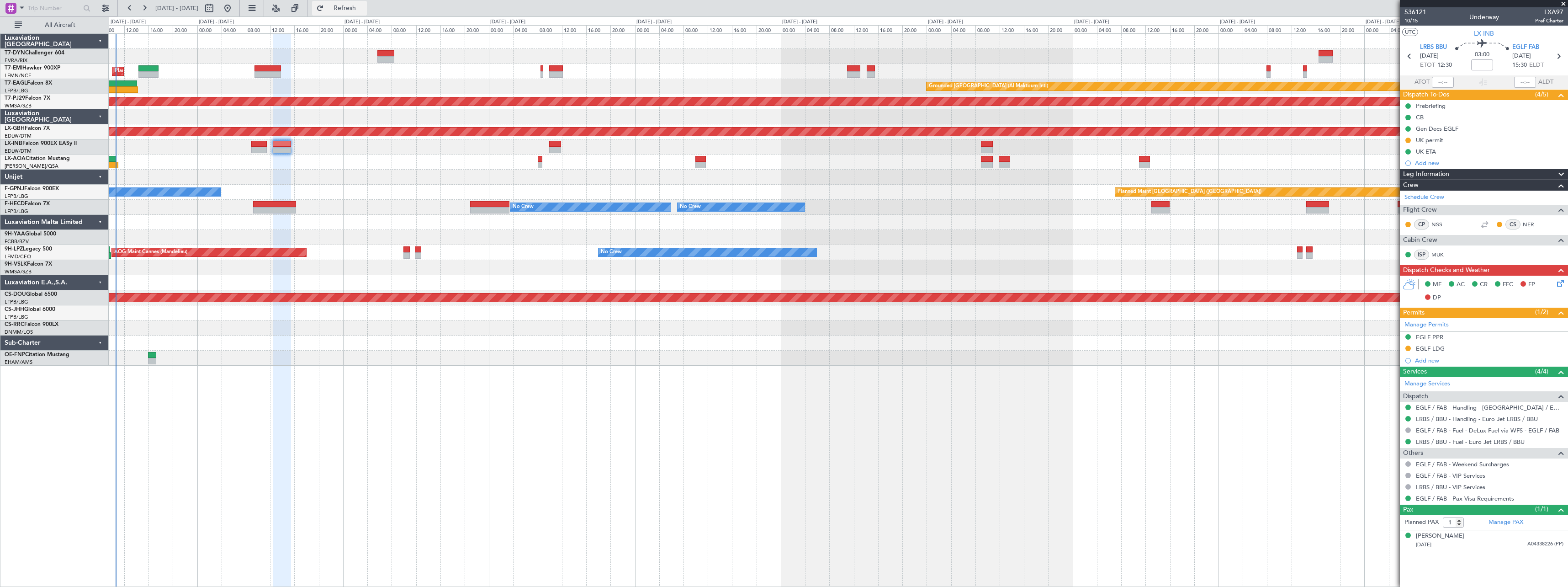
click at [364, 12] on span "Refresh" at bounding box center [345, 8] width 38 height 7
click at [355, 8] on span "Refresh" at bounding box center [345, 8] width 38 height 7
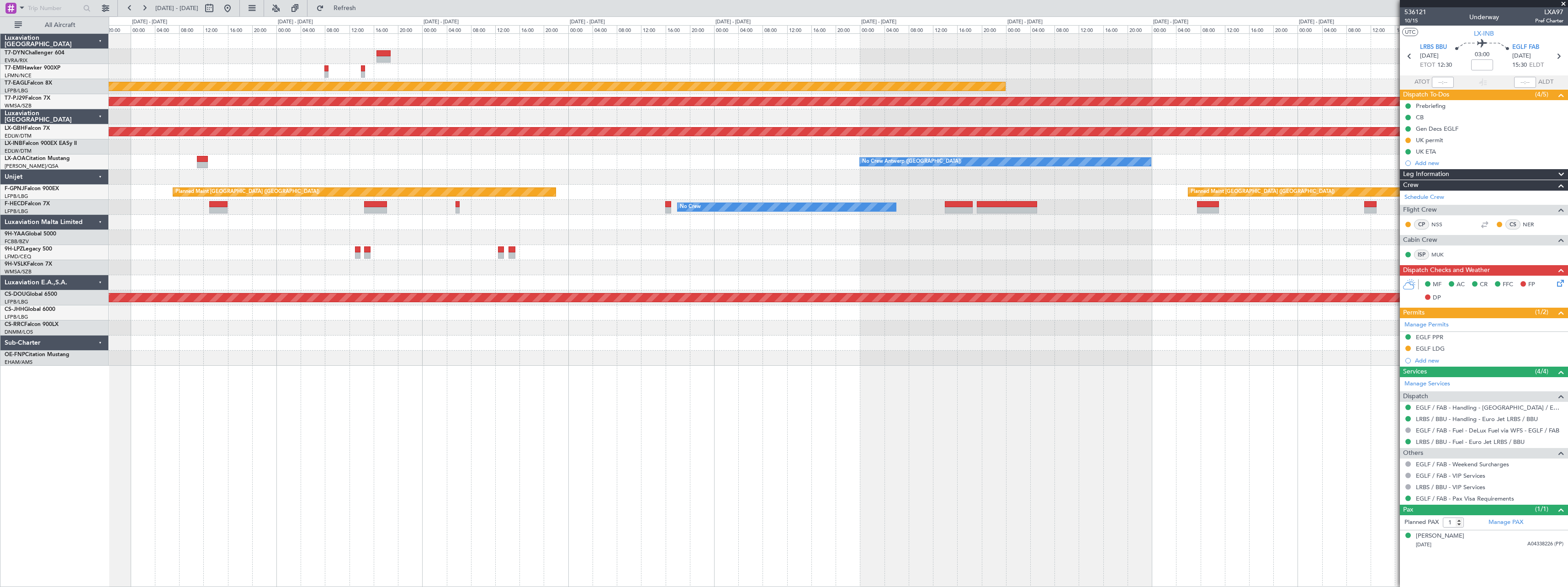
click at [186, 232] on div "Grounded Dubai (Al Maktoum Intl) Planned Maint Kuala Lumpur (Sultan Abdul Aziz …" at bounding box center [838, 200] width 1459 height 332
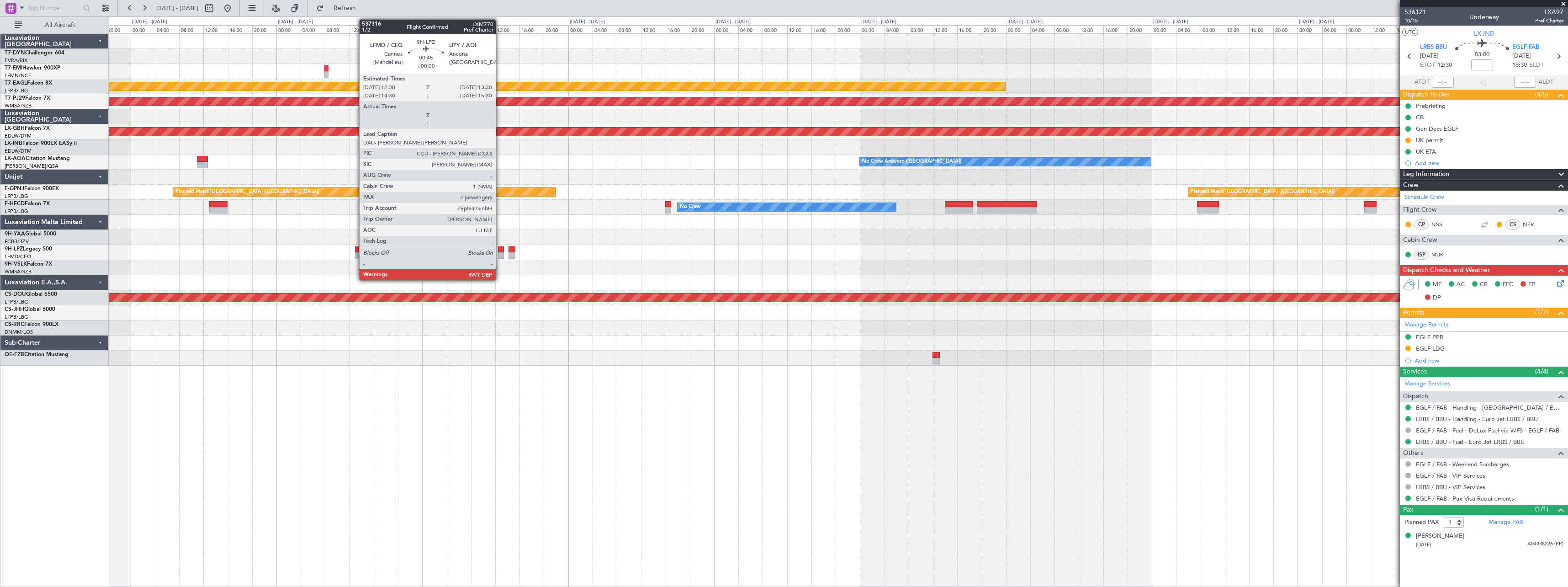
click at [500, 250] on div at bounding box center [501, 250] width 7 height 7
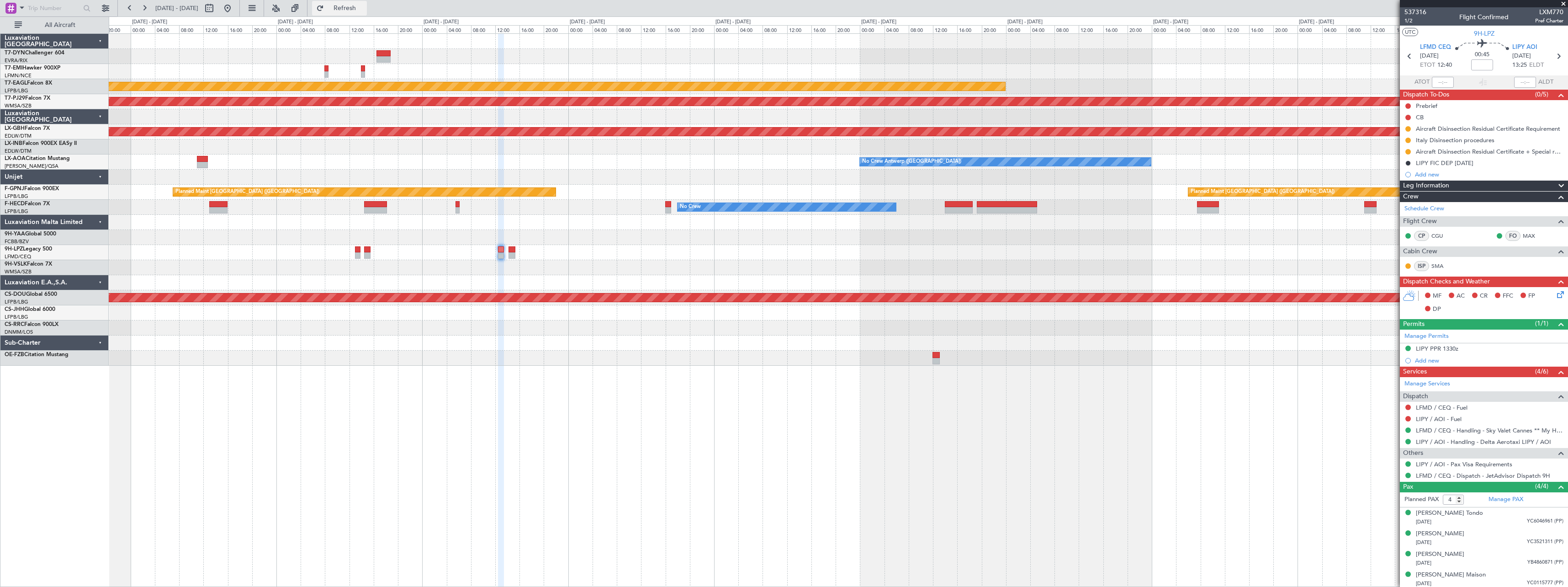
click at [355, 5] on span "Refresh" at bounding box center [345, 8] width 38 height 7
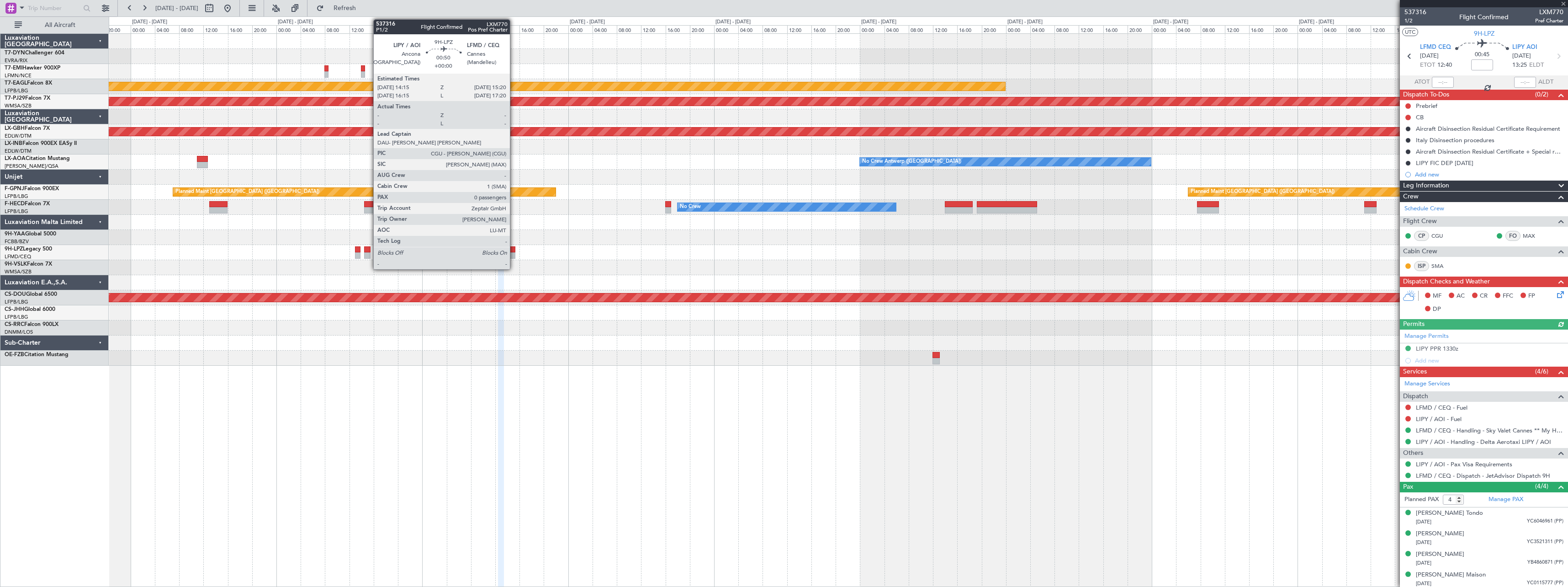
click at [514, 248] on div at bounding box center [511, 250] width 7 height 7
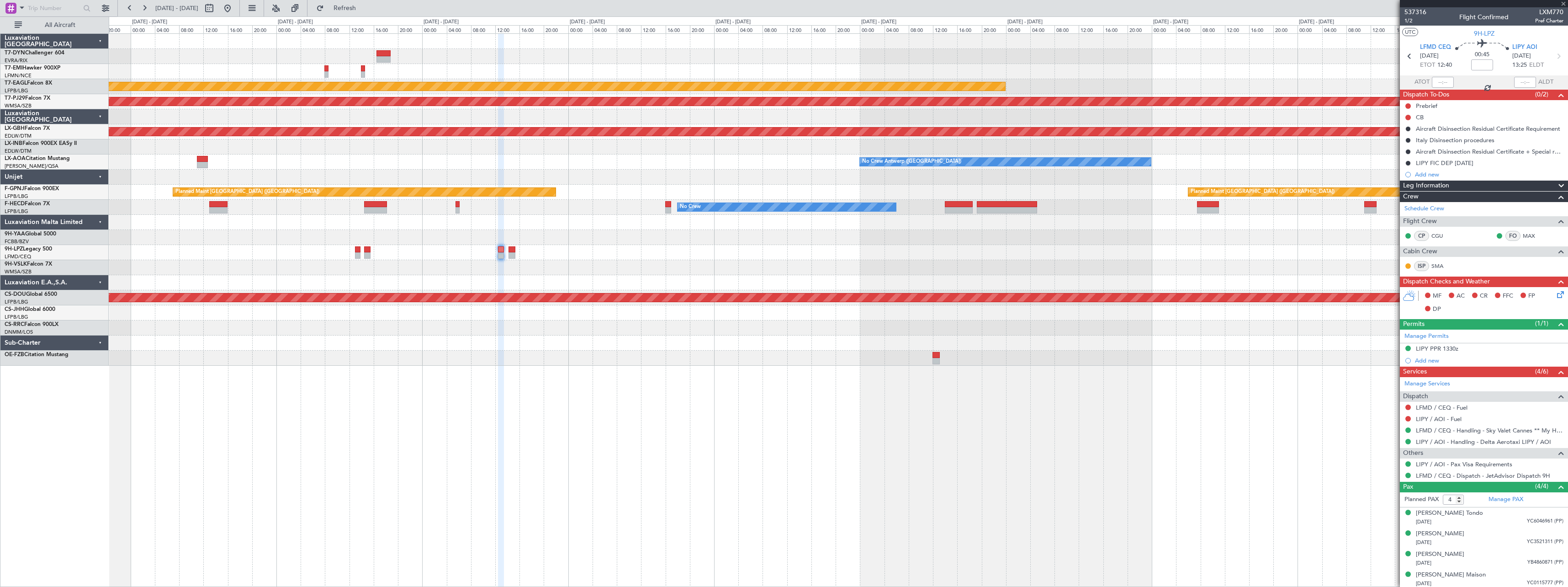
type input "0"
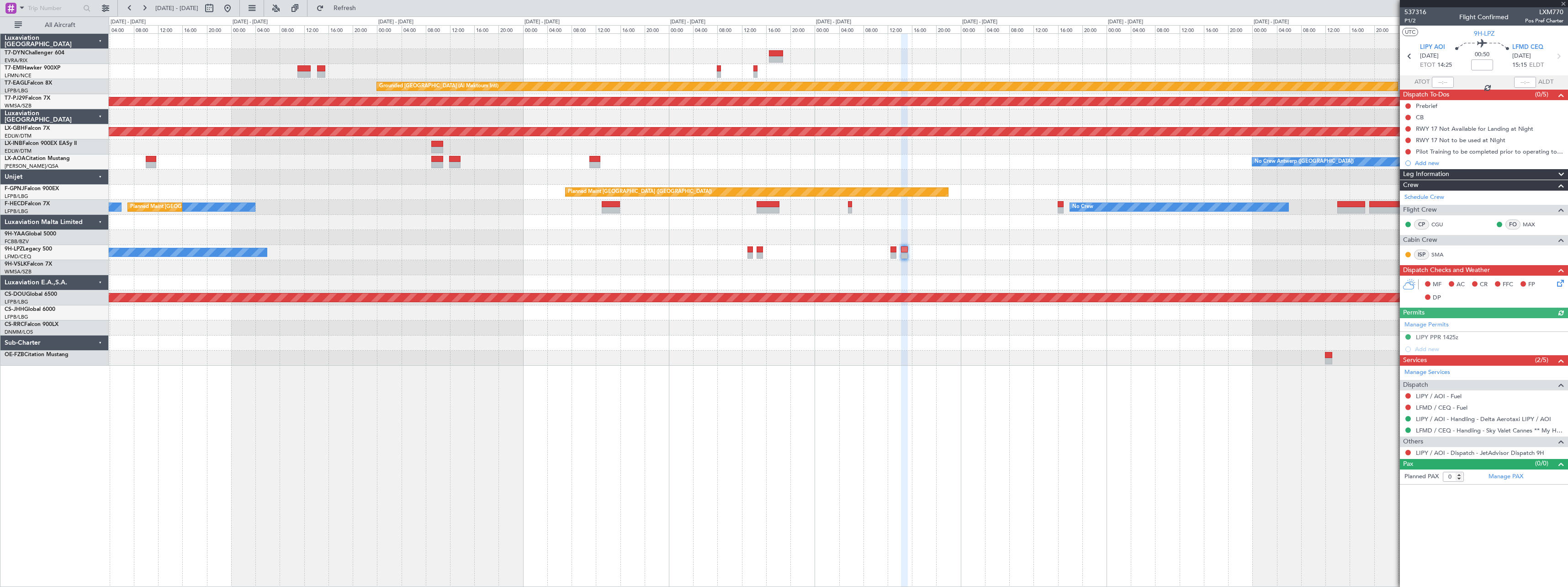
click at [629, 254] on div "Grounded Dubai (Al Maktoum Intl) Planned Maint Kuala Lumpur (Sultan Abdul Aziz …" at bounding box center [838, 200] width 1459 height 332
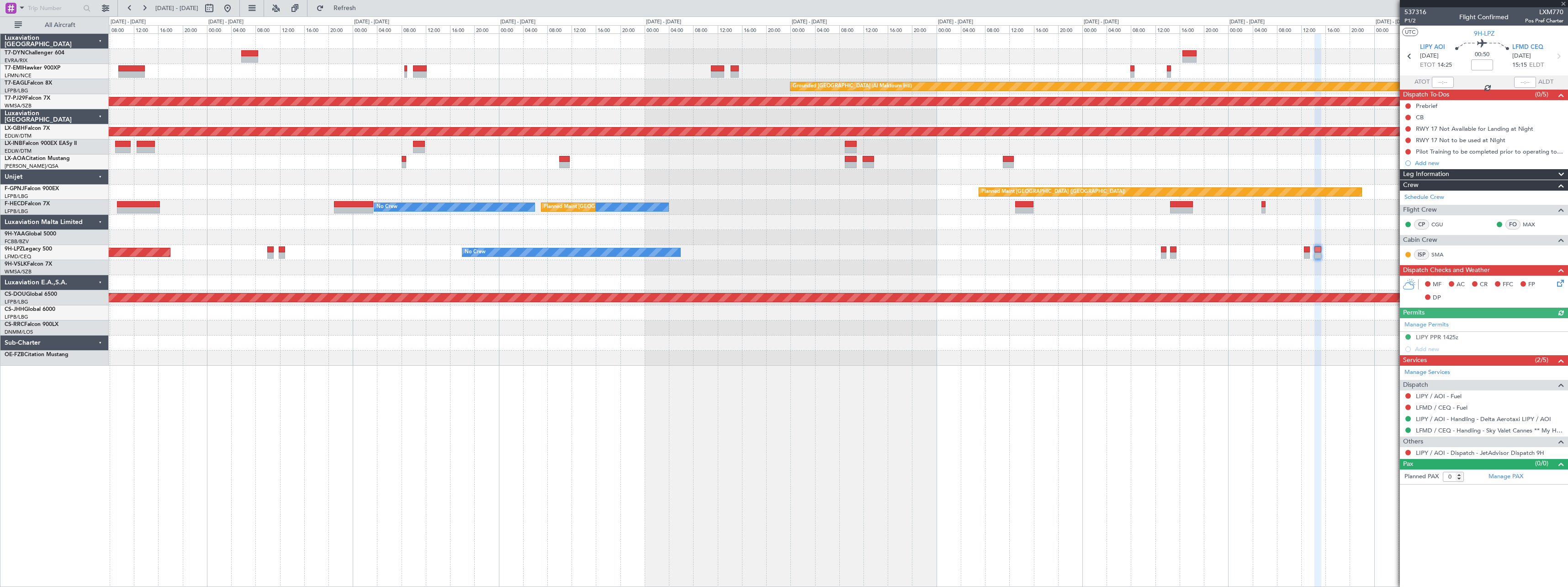
click at [898, 270] on div "Planned Maint [GEOGRAPHIC_DATA] Grounded [GEOGRAPHIC_DATA] (Al Maktoum Intl) Pl…" at bounding box center [838, 200] width 1459 height 332
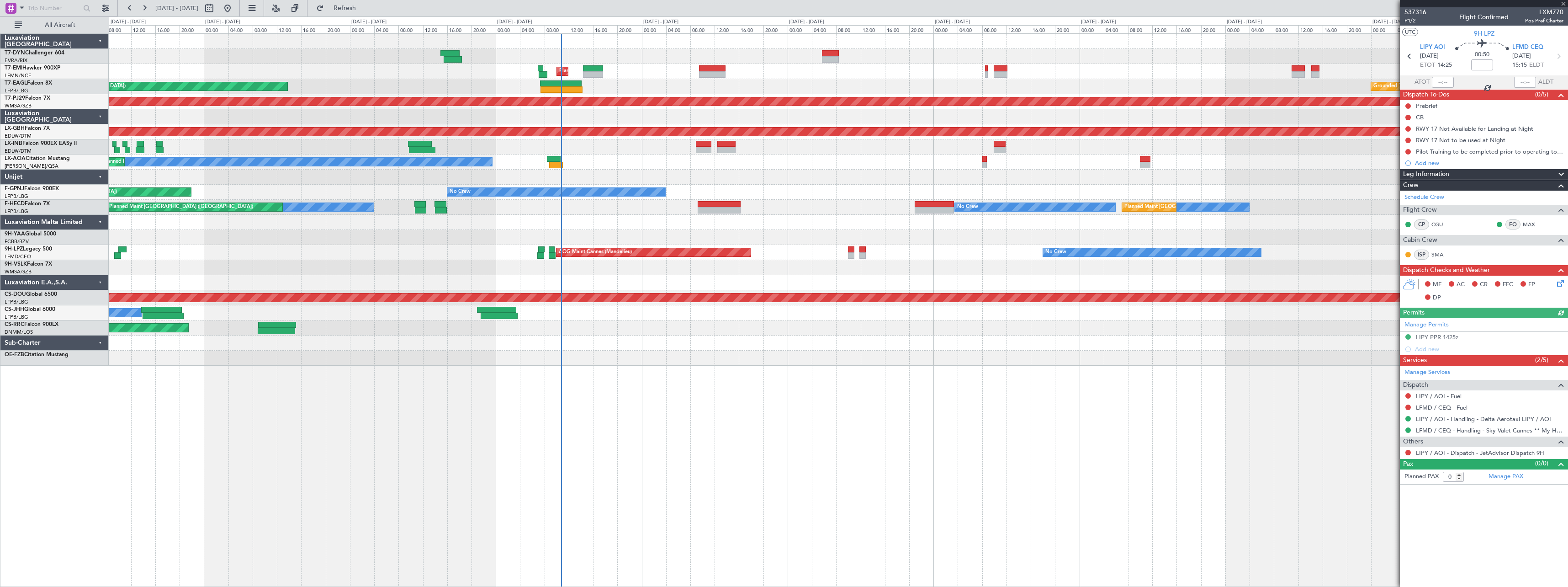
click at [1012, 276] on div "Planned Maint Zurich Grounded Dubai (Al Maktoum Intl) Unplanned Maint Paris (Le…" at bounding box center [838, 200] width 1459 height 332
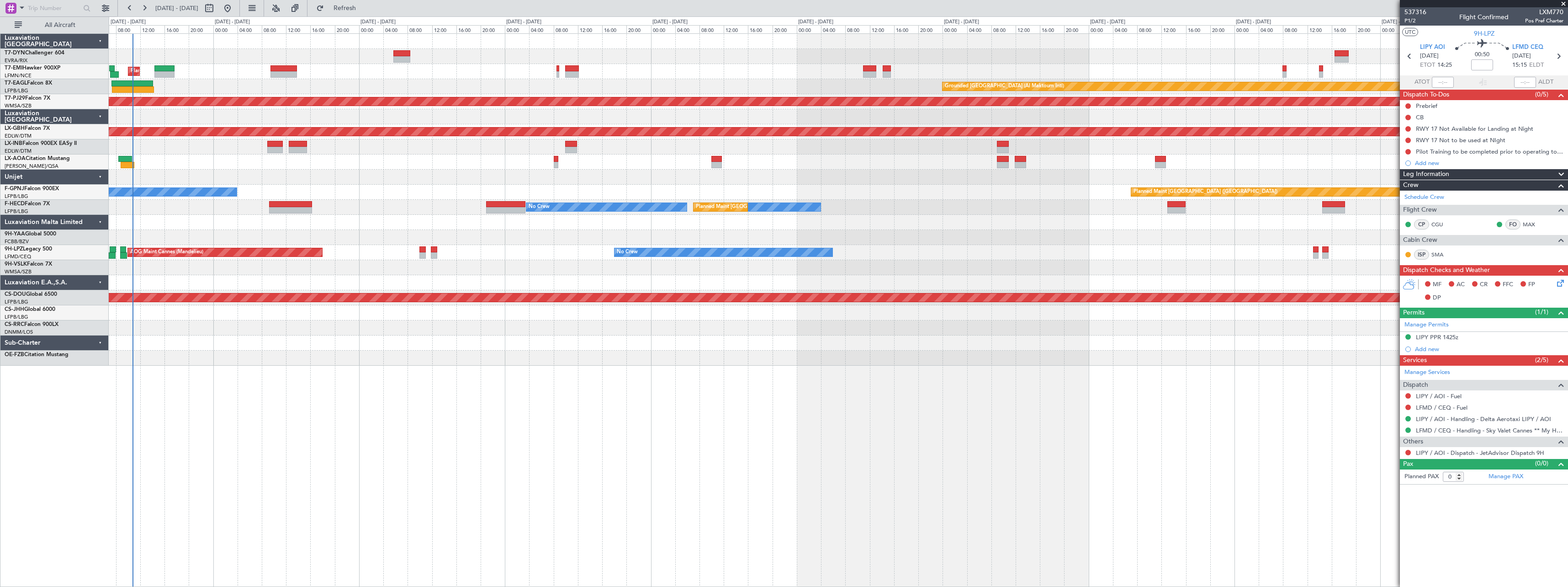
click at [455, 252] on div "Planned Maint Zurich Grounded Dubai (Al Maktoum Intl) Unplanned Maint Paris (Le…" at bounding box center [838, 200] width 1459 height 332
click at [351, 3] on button "Refresh" at bounding box center [340, 9] width 55 height 15
click at [359, 9] on span "Refresh" at bounding box center [345, 8] width 38 height 7
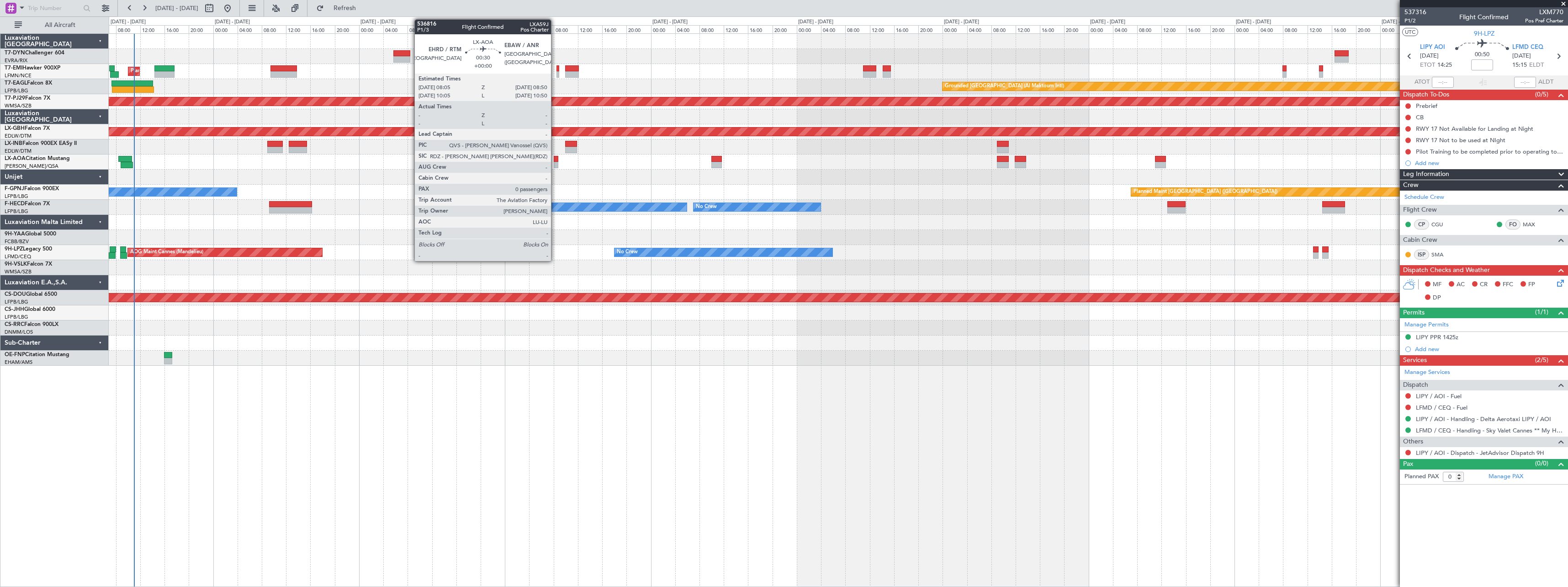
click at [555, 159] on div at bounding box center [556, 159] width 5 height 7
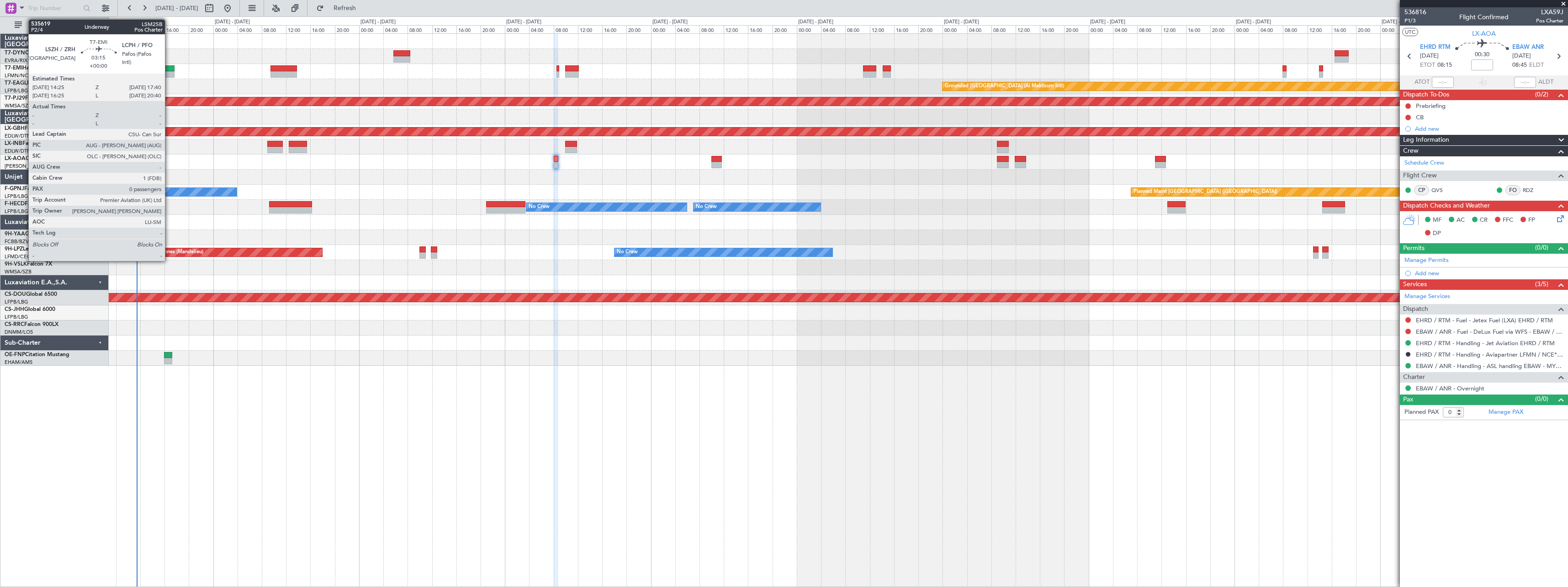
click at [169, 69] on div at bounding box center [164, 68] width 20 height 7
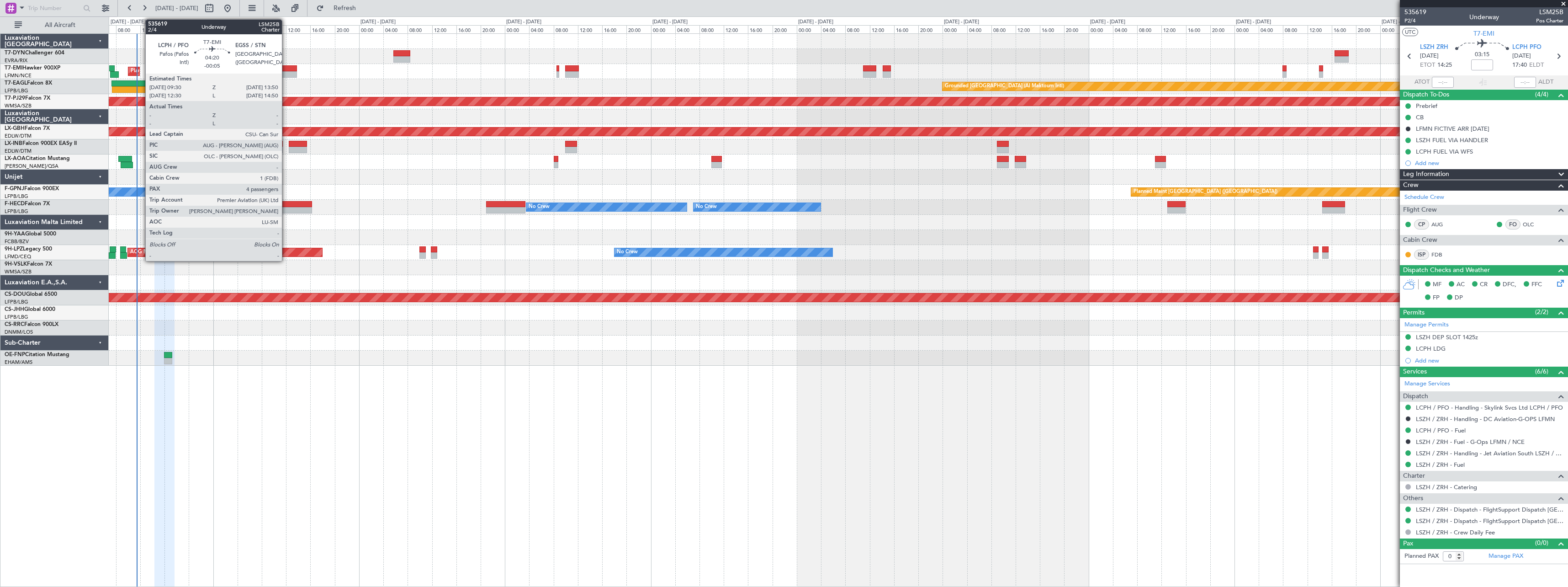
click at [286, 72] on div at bounding box center [284, 74] width 27 height 7
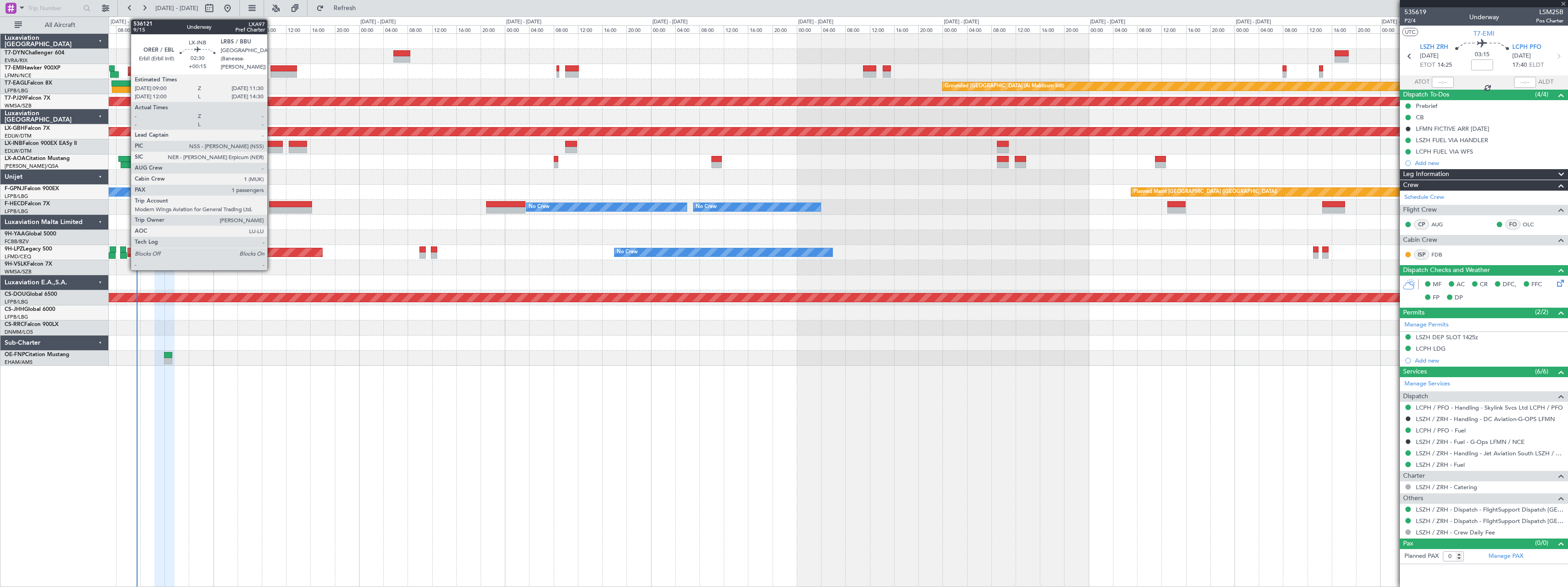
type input "-00:05"
type input "4"
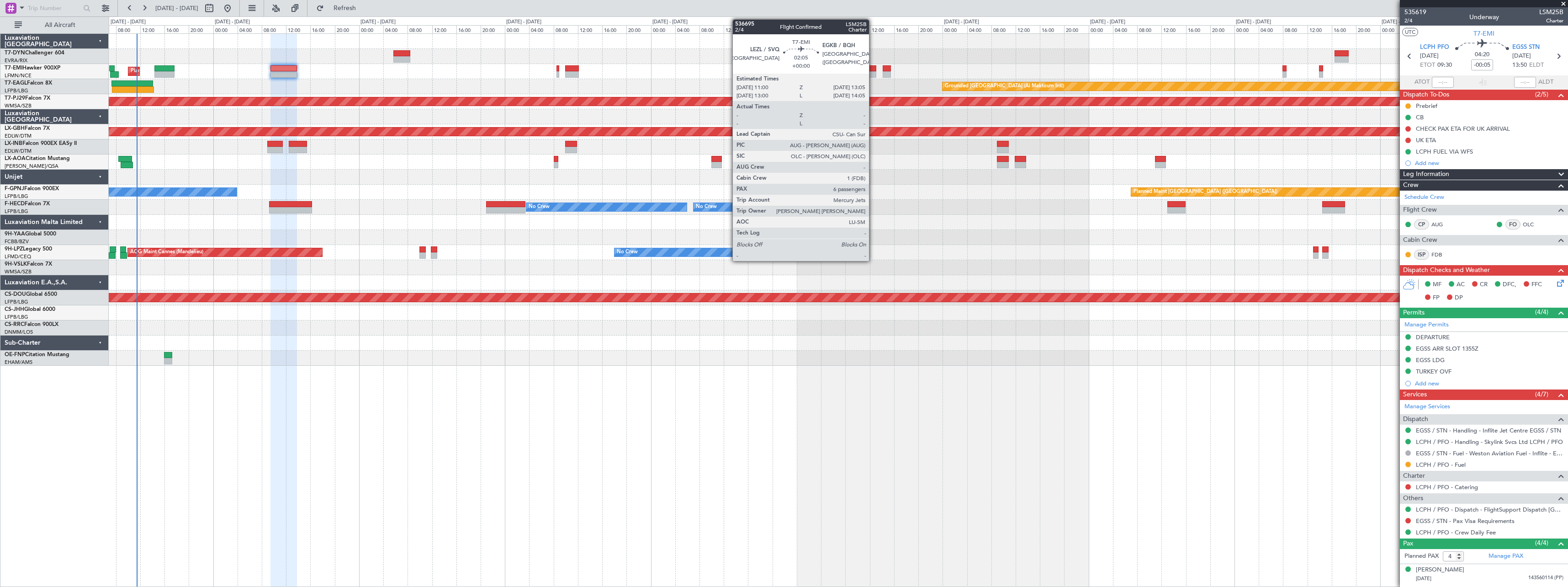
click at [873, 71] on div at bounding box center [869, 68] width 13 height 7
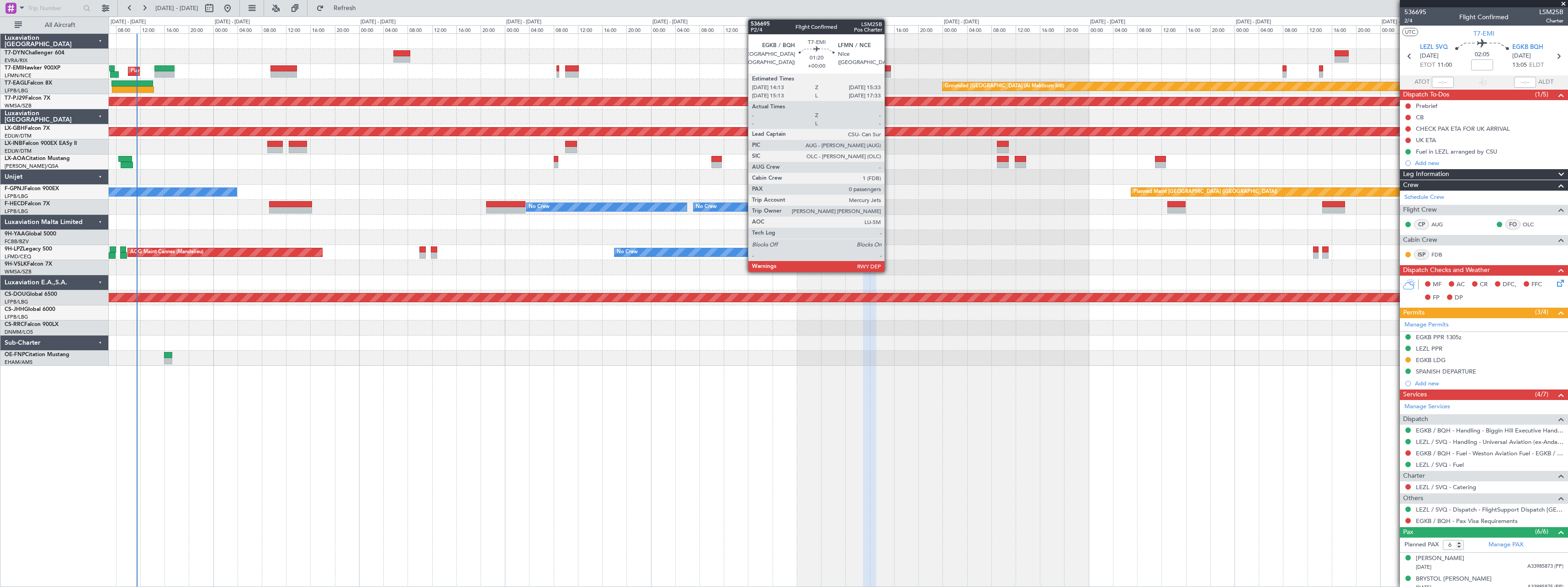
click at [889, 69] on div at bounding box center [887, 68] width 9 height 7
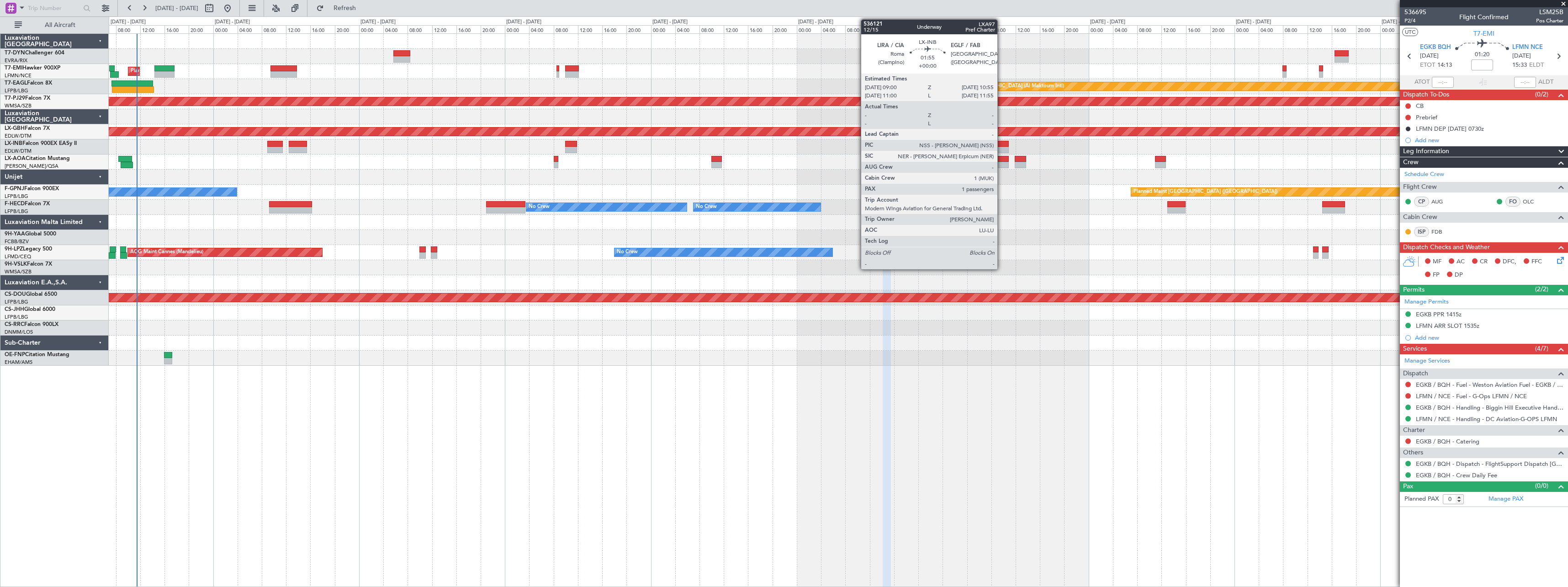
click at [1001, 142] on div at bounding box center [1003, 144] width 12 height 7
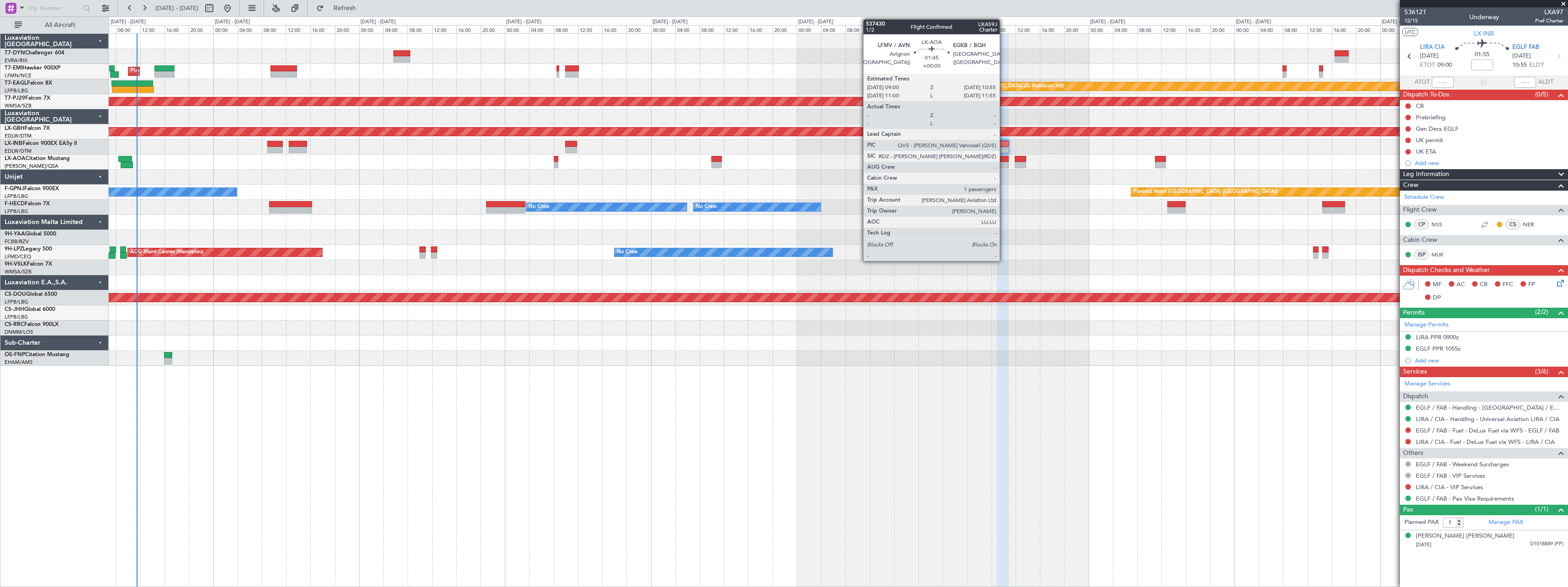
click at [1004, 162] on div at bounding box center [1003, 165] width 12 height 7
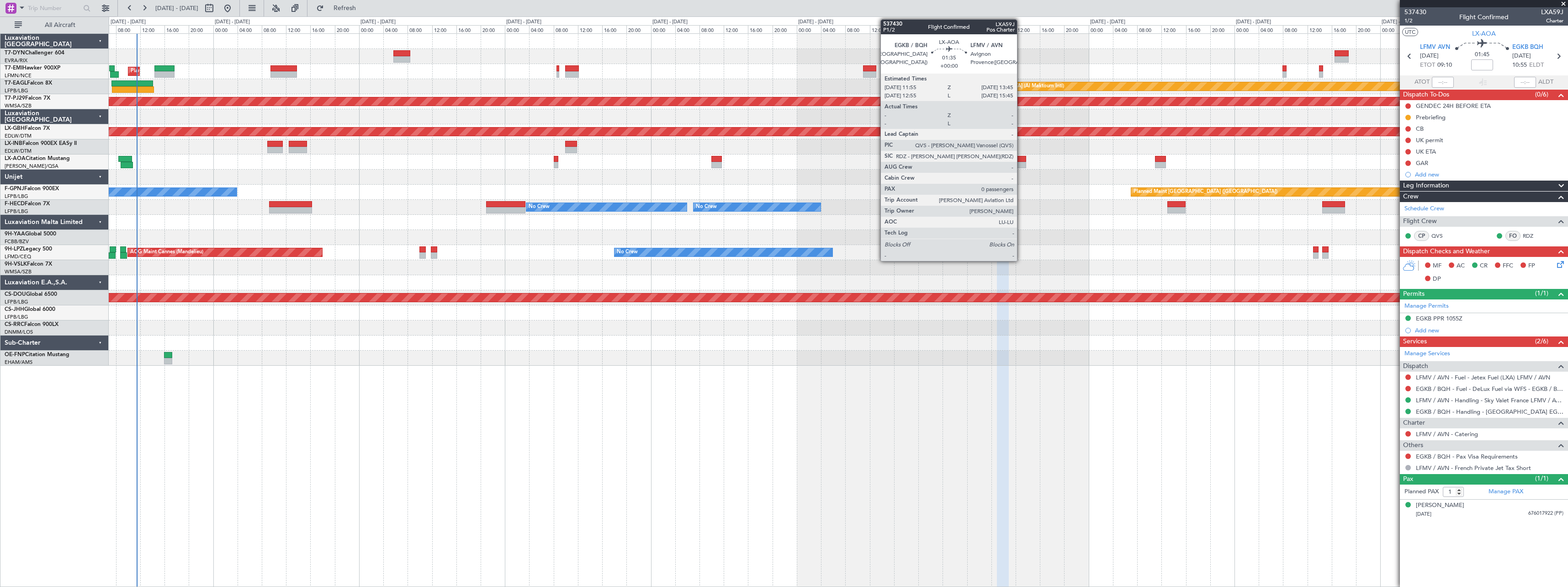
click at [1021, 158] on div at bounding box center [1020, 159] width 12 height 7
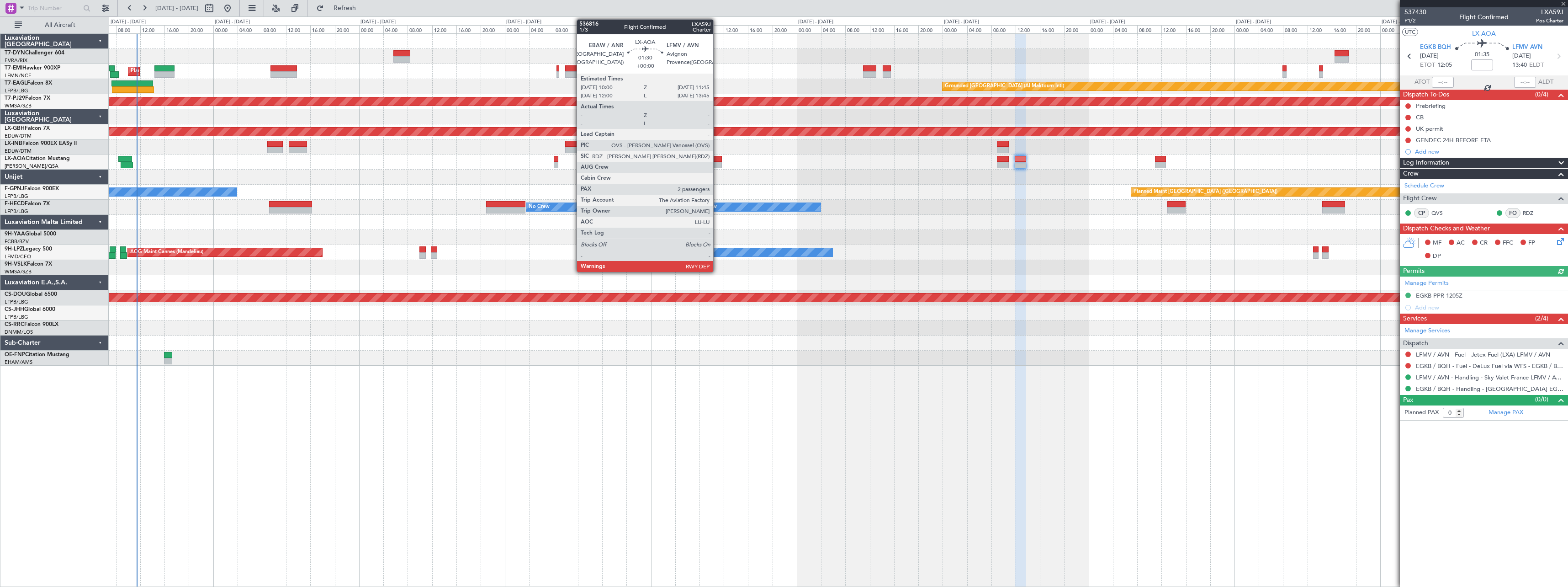
click at [717, 164] on div at bounding box center [717, 165] width 11 height 7
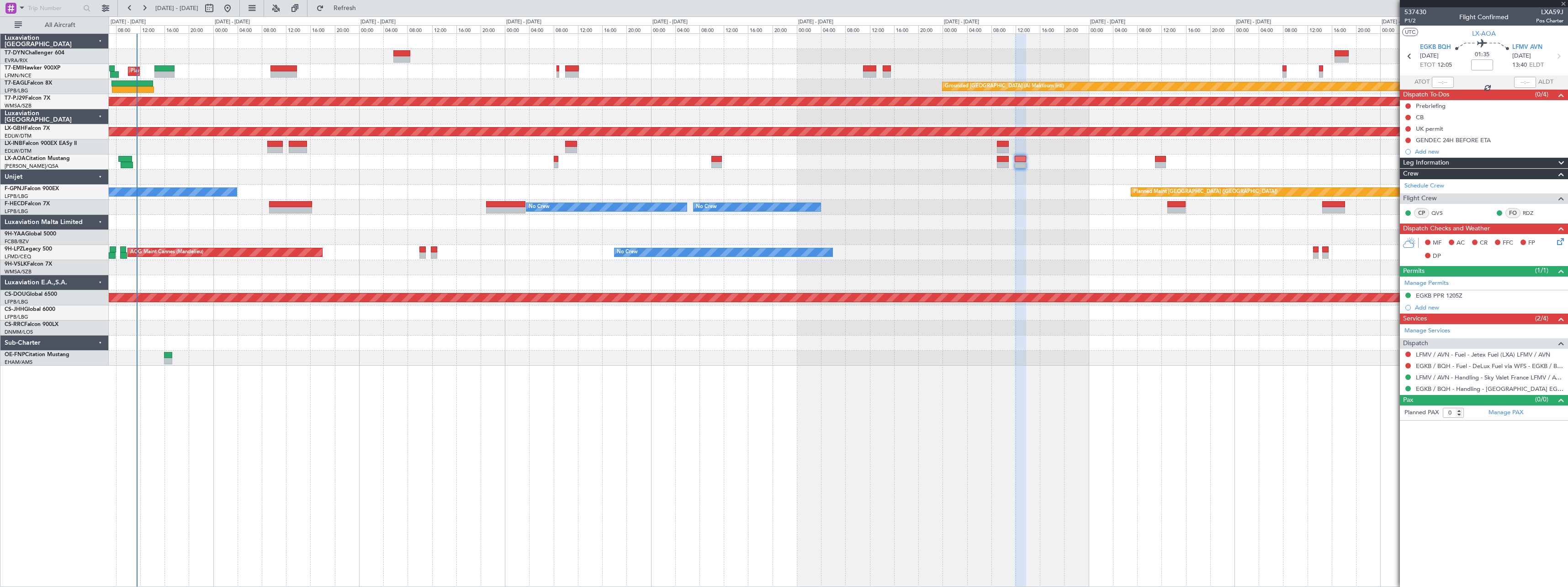
type input "2"
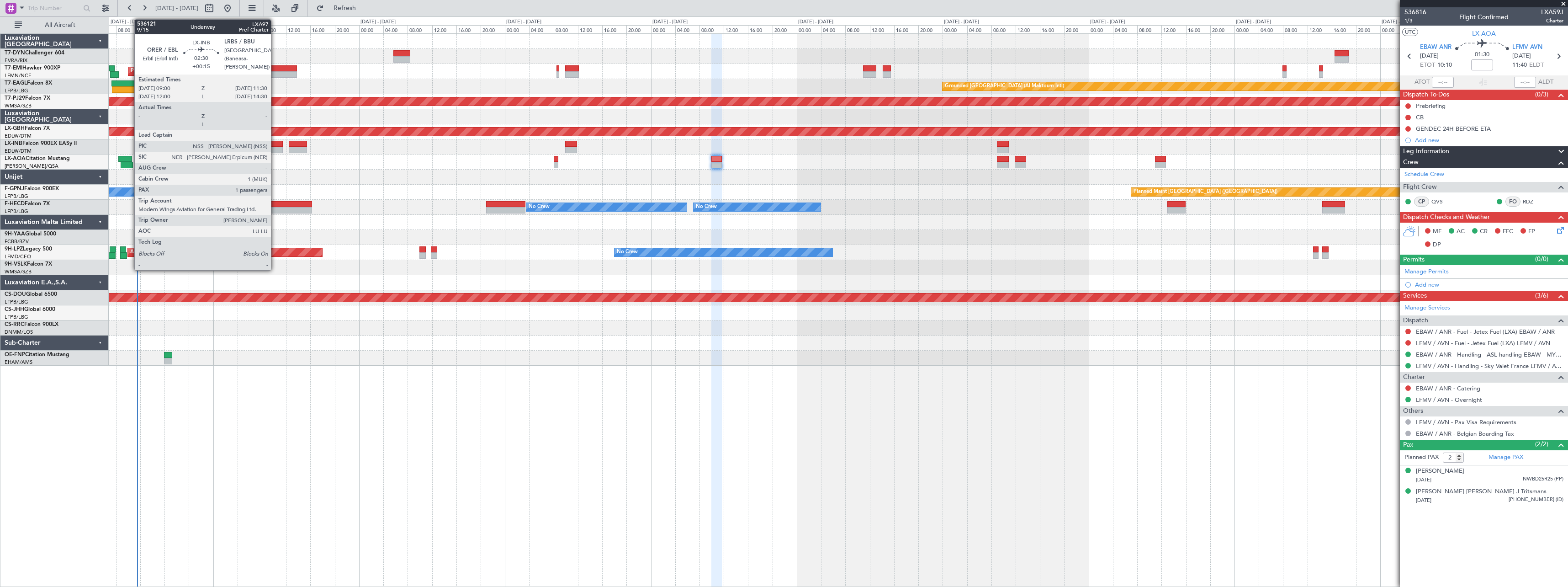
click at [275, 141] on div at bounding box center [275, 144] width 16 height 7
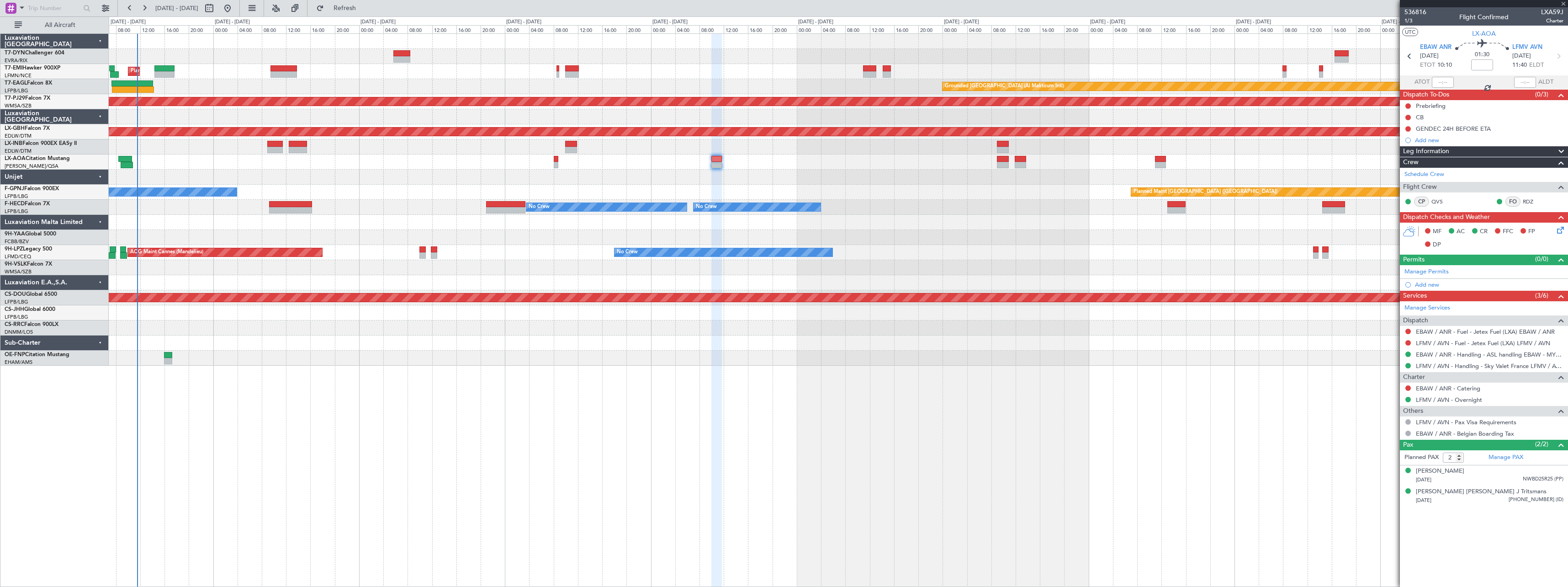
type input "+00:15"
type input "1"
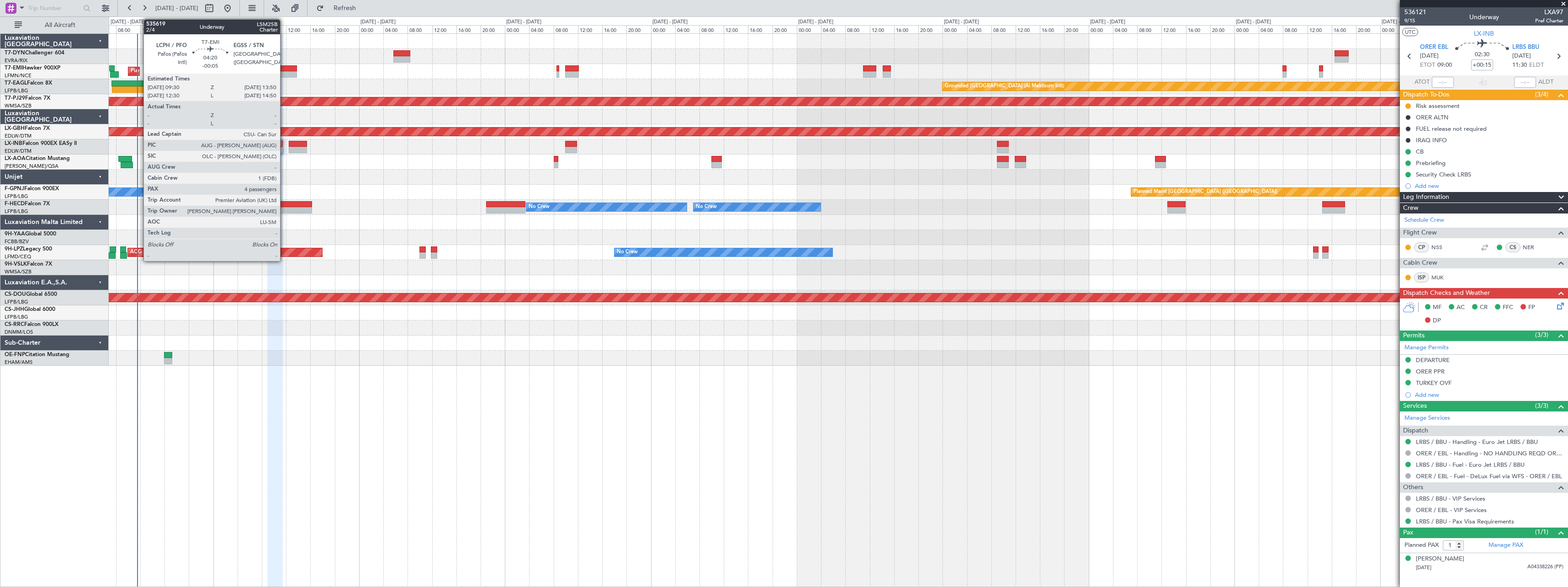
click at [284, 72] on div at bounding box center [284, 74] width 27 height 7
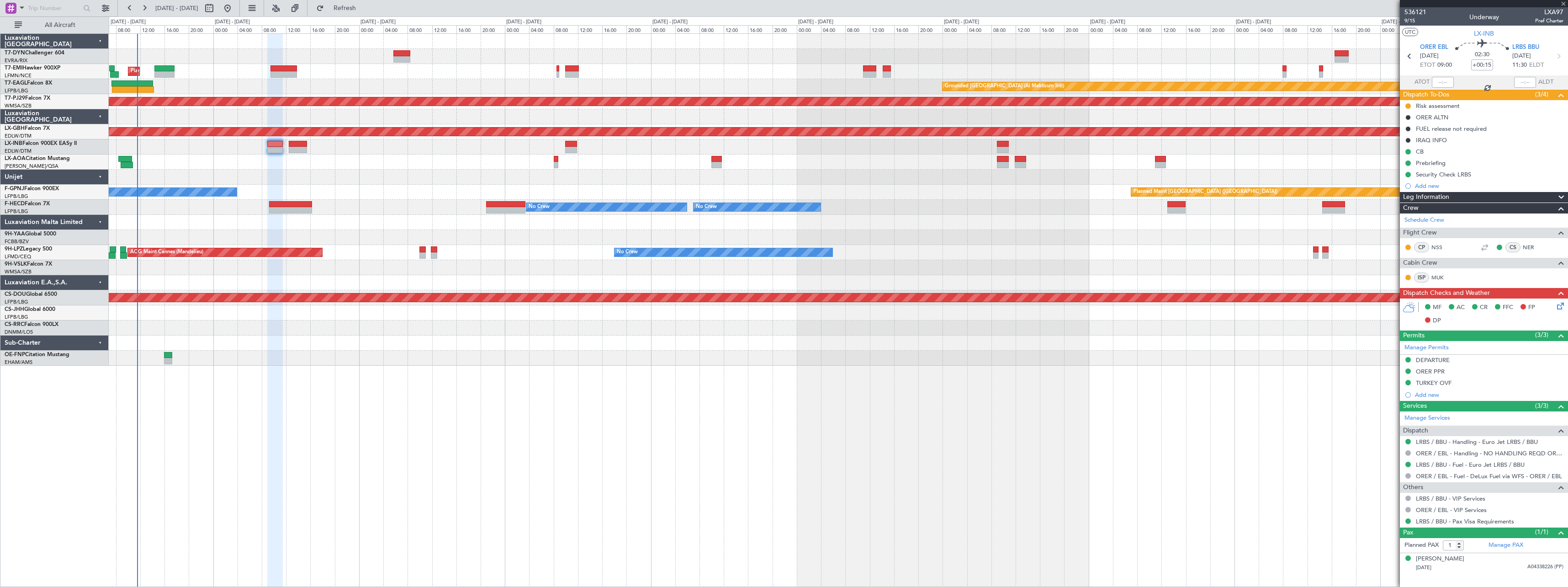
type input "-00:05"
type input "4"
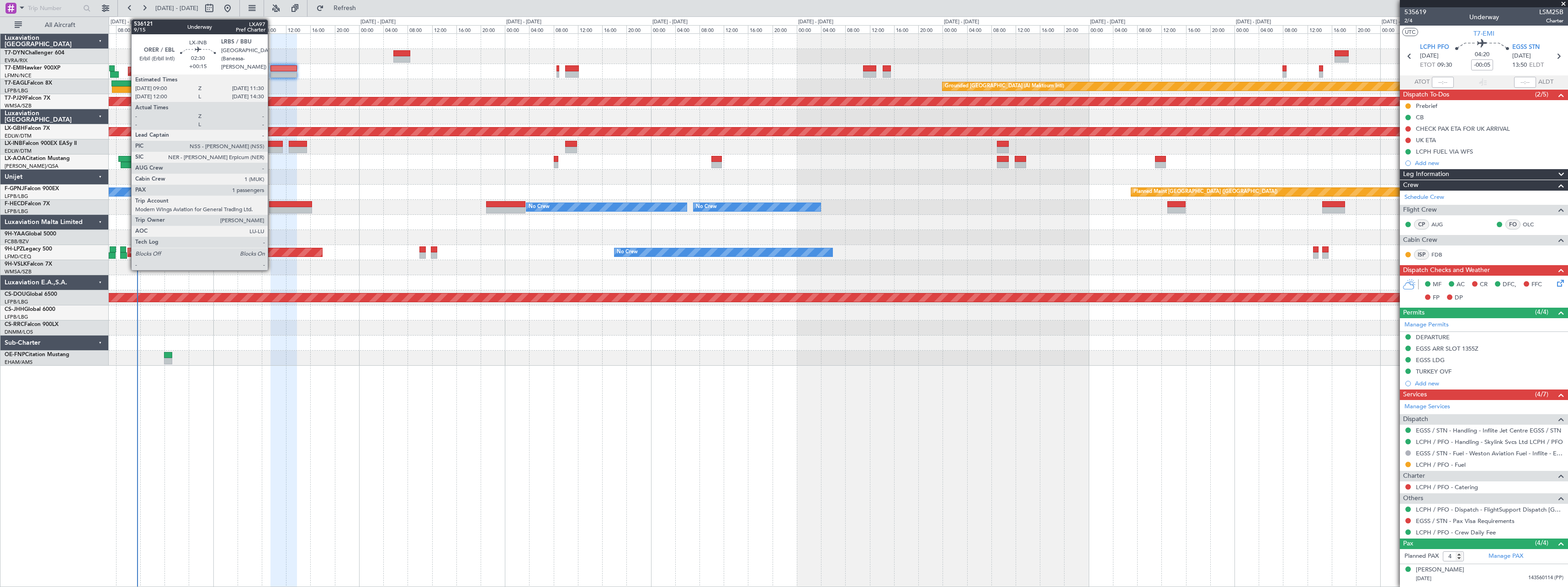
click at [272, 146] on div at bounding box center [275, 144] width 16 height 7
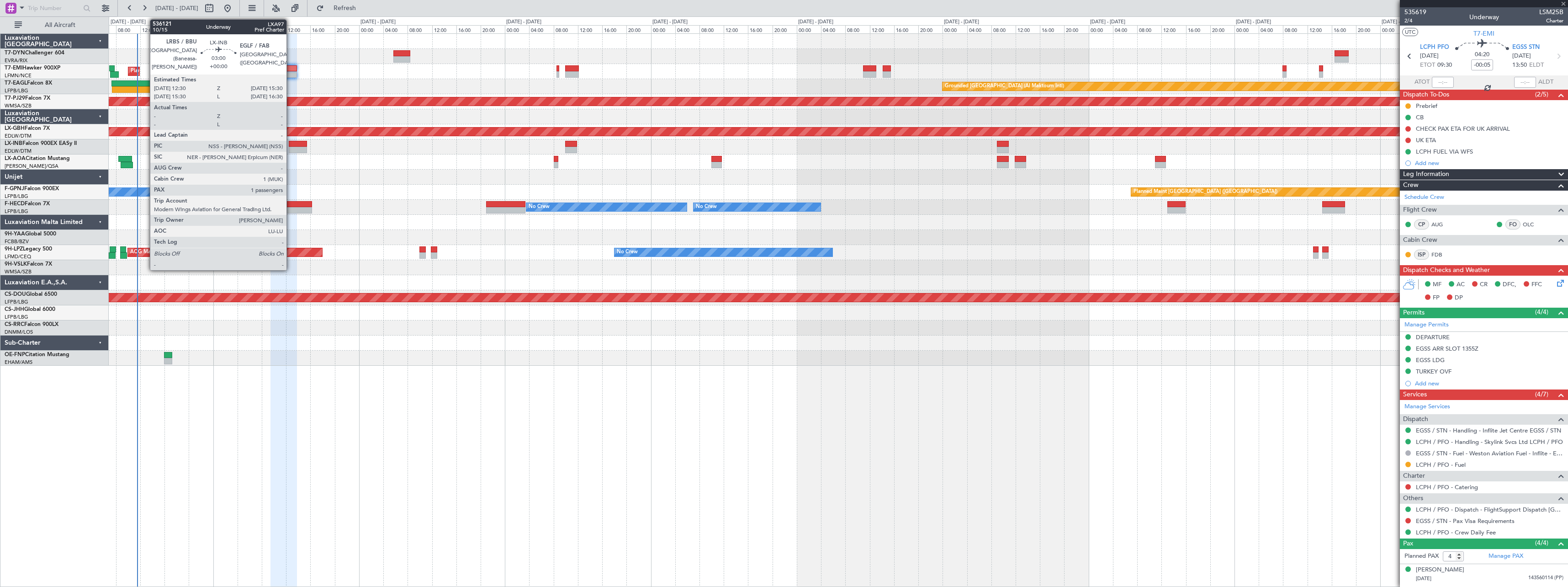
click at [290, 148] on div at bounding box center [298, 150] width 18 height 7
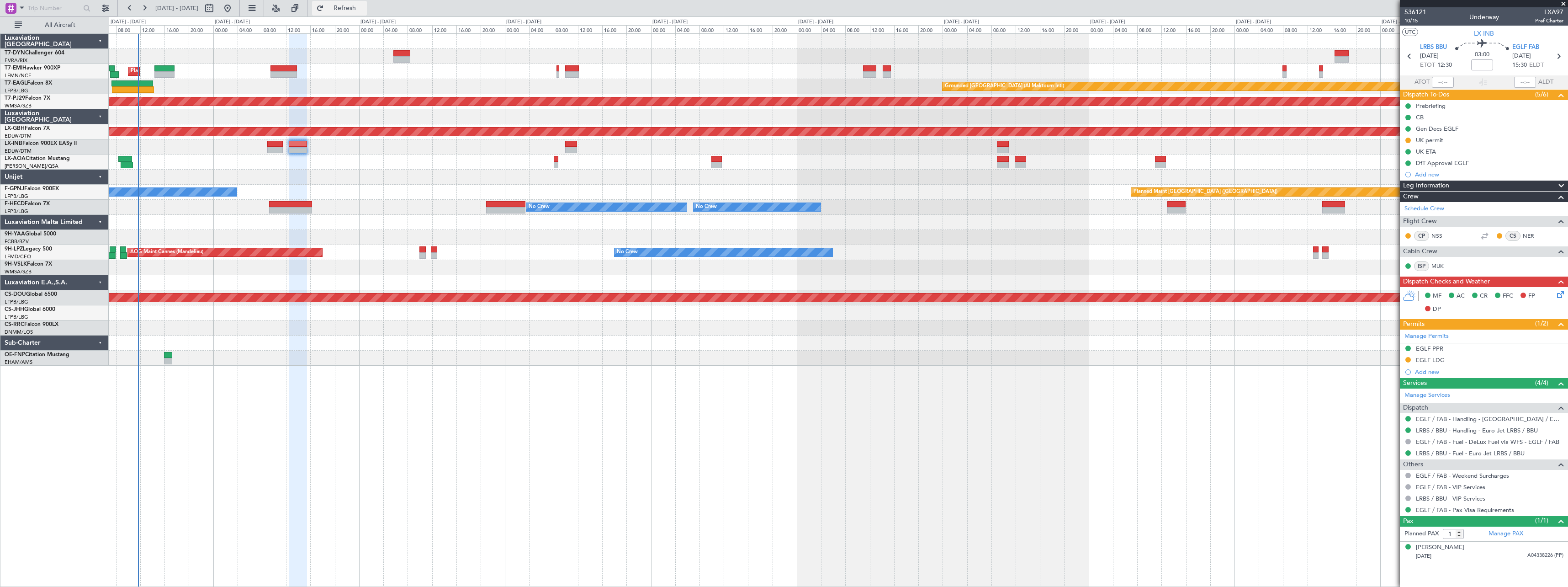
click at [367, 15] on button "Refresh" at bounding box center [340, 9] width 55 height 15
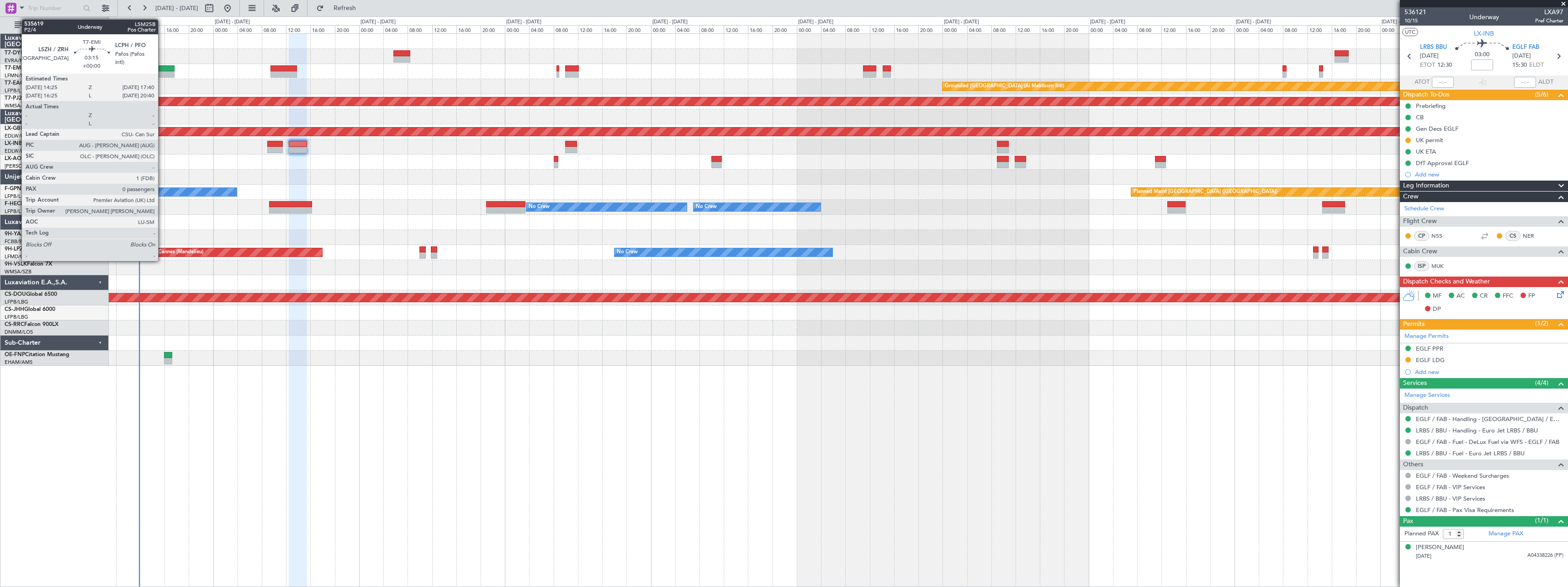
click at [162, 69] on div at bounding box center [164, 68] width 20 height 7
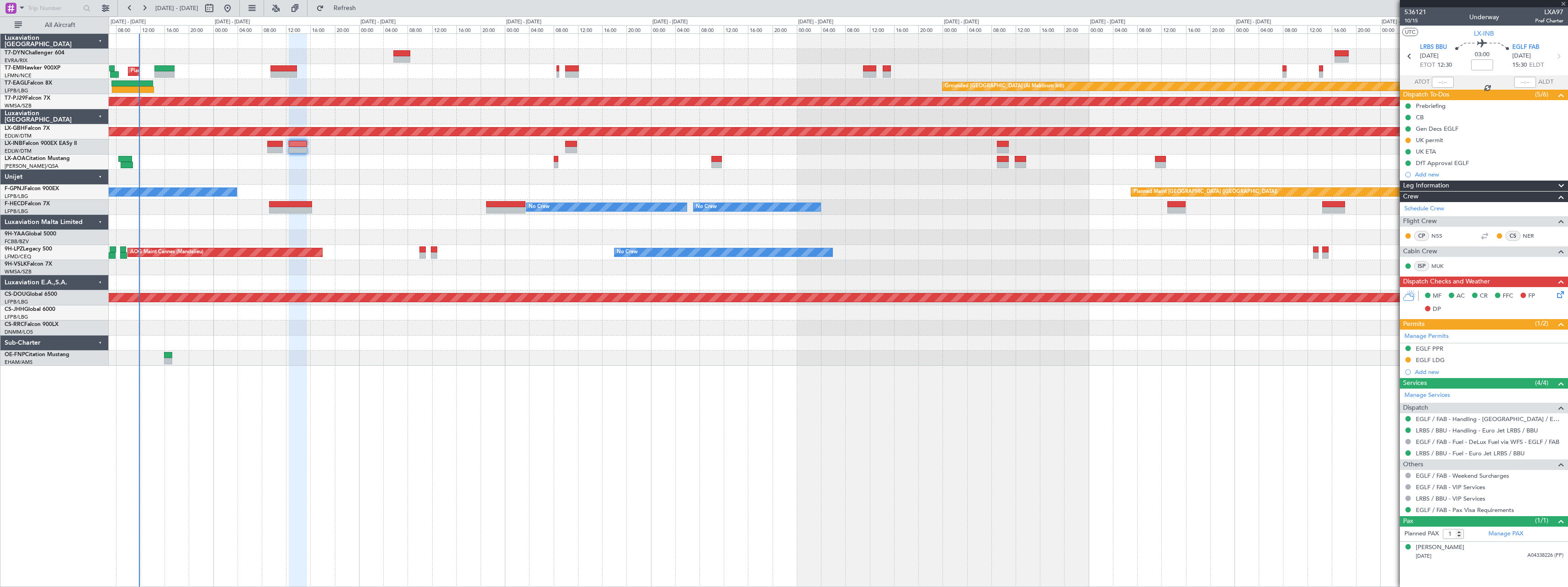
type input "0"
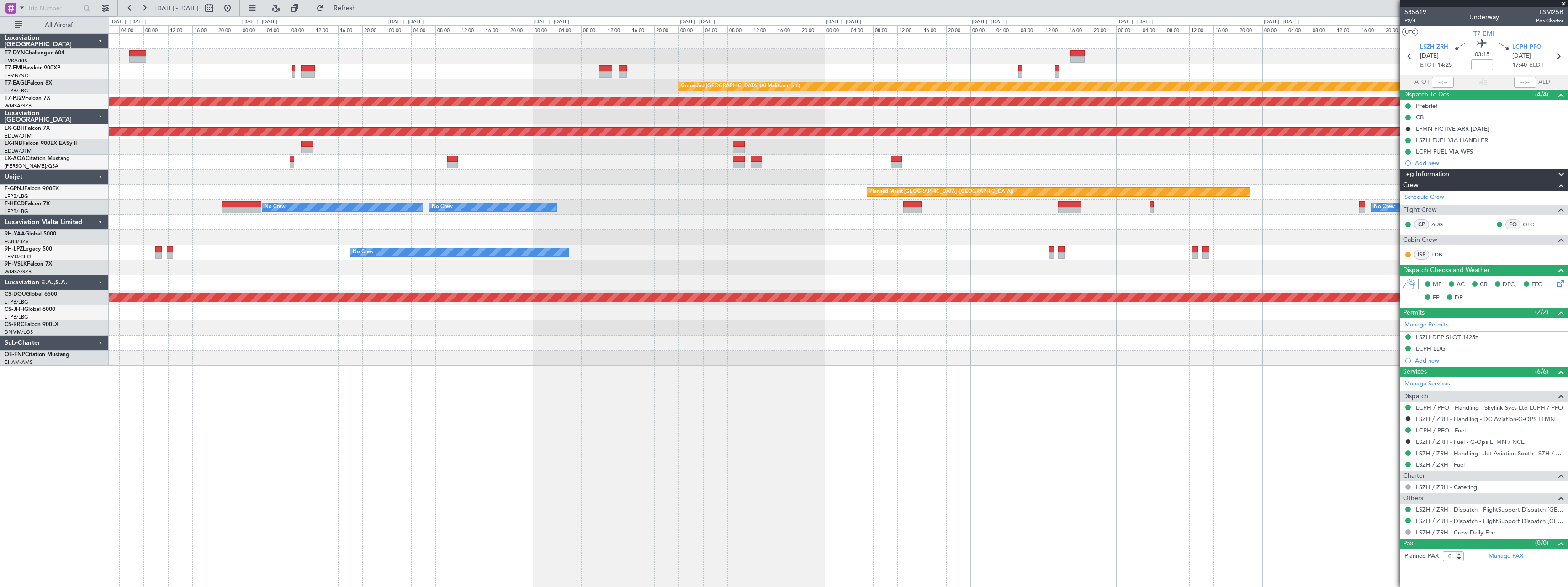
click at [410, 56] on div at bounding box center [838, 56] width 1459 height 15
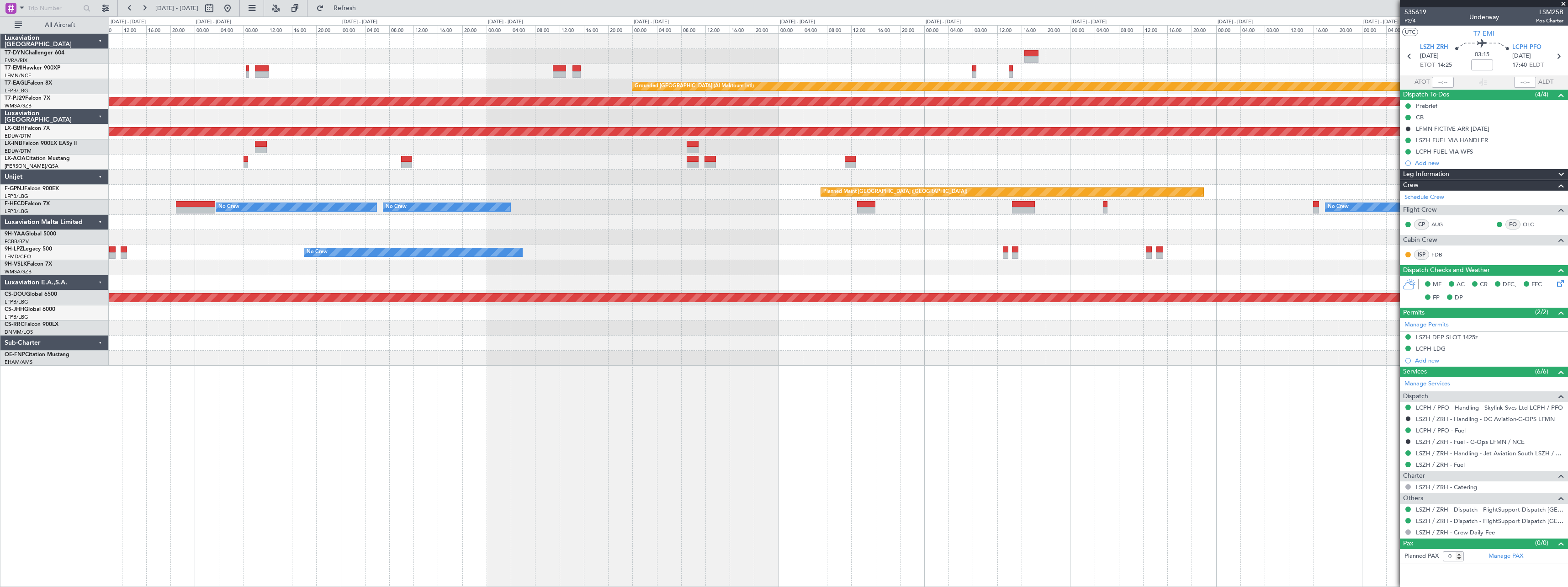
click at [436, 66] on div "Planned Maint [GEOGRAPHIC_DATA] Grounded [GEOGRAPHIC_DATA] (Al Maktoum Intl) Pl…" at bounding box center [838, 200] width 1459 height 332
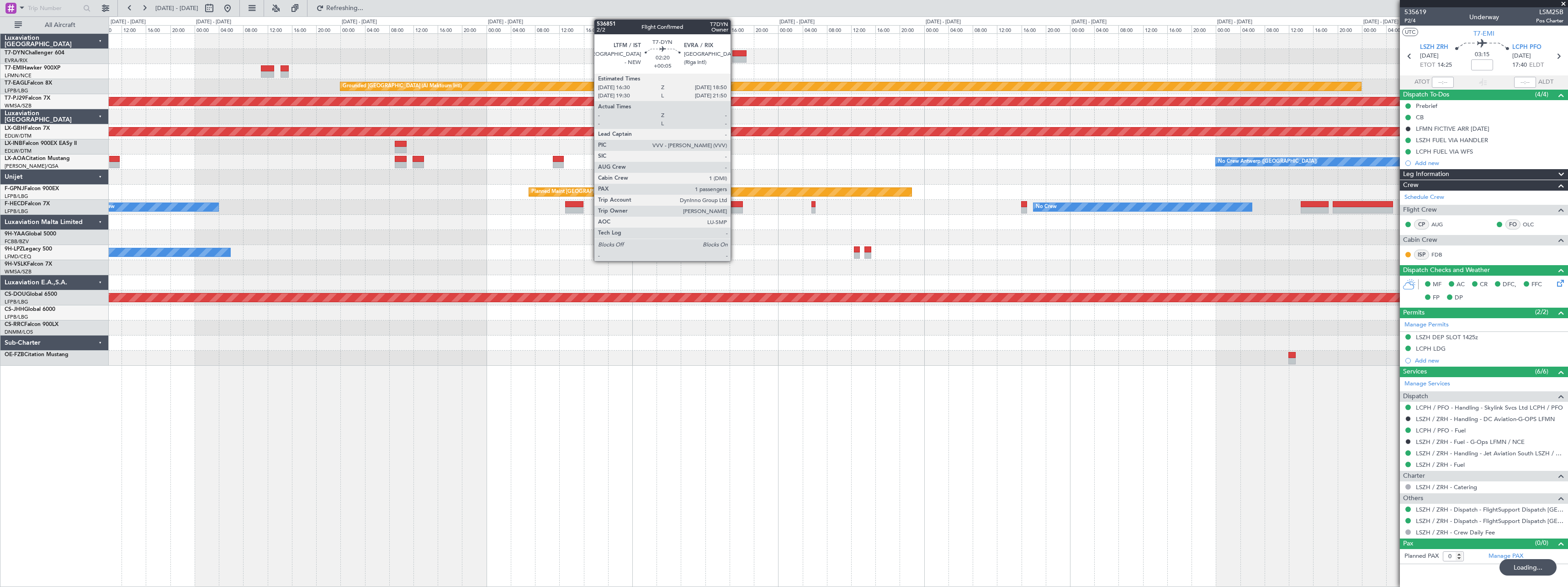
click at [735, 57] on div at bounding box center [740, 59] width 15 height 7
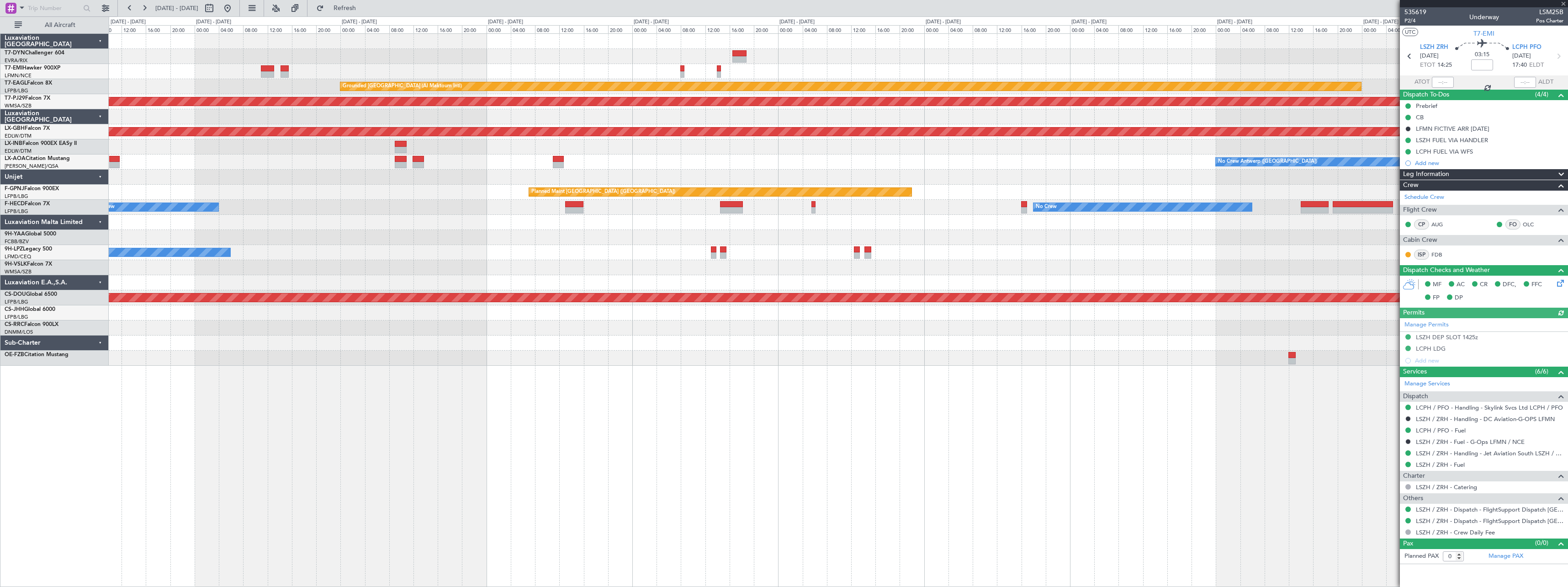
type input "+00:05"
type input "1"
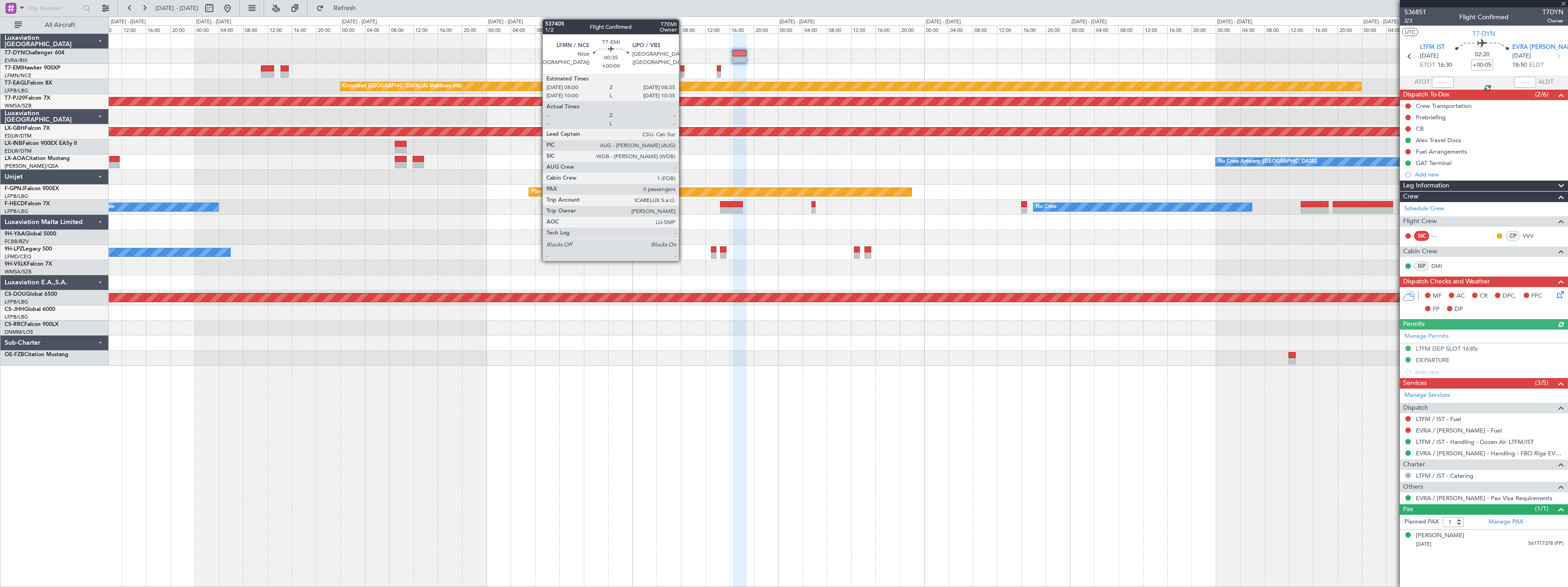
click at [683, 69] on div at bounding box center [682, 68] width 4 height 7
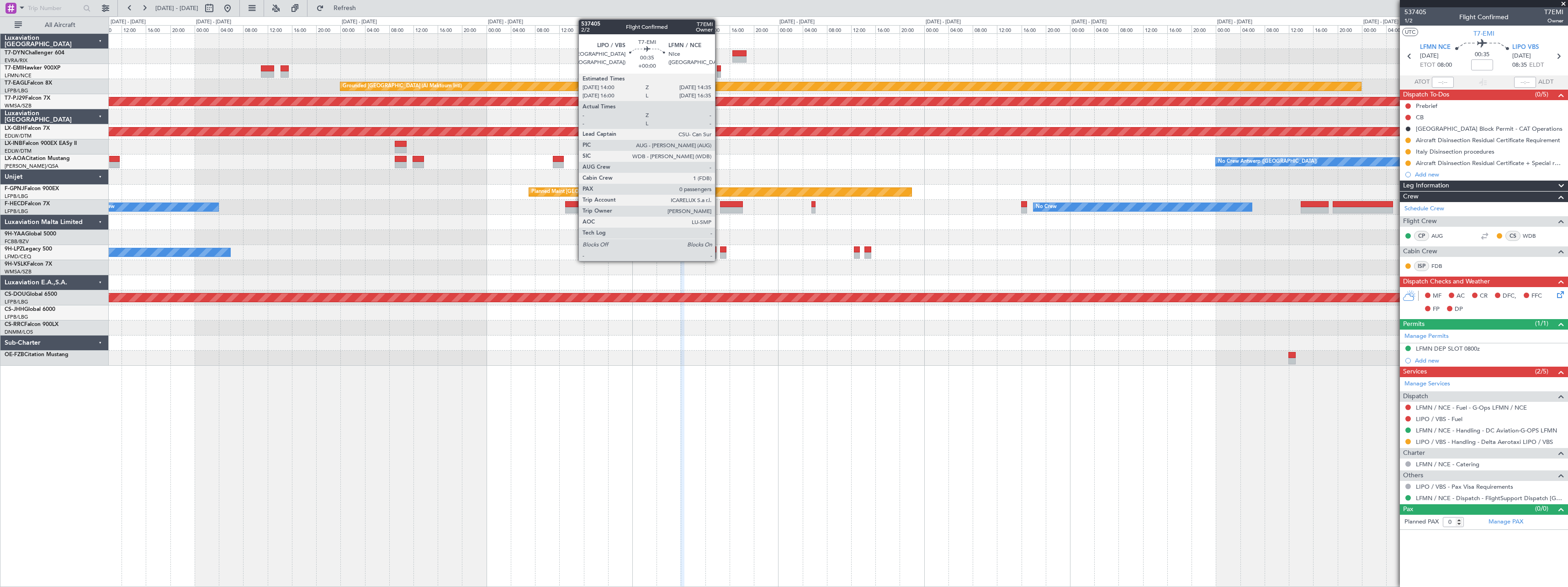
click at [719, 69] on div at bounding box center [719, 68] width 4 height 7
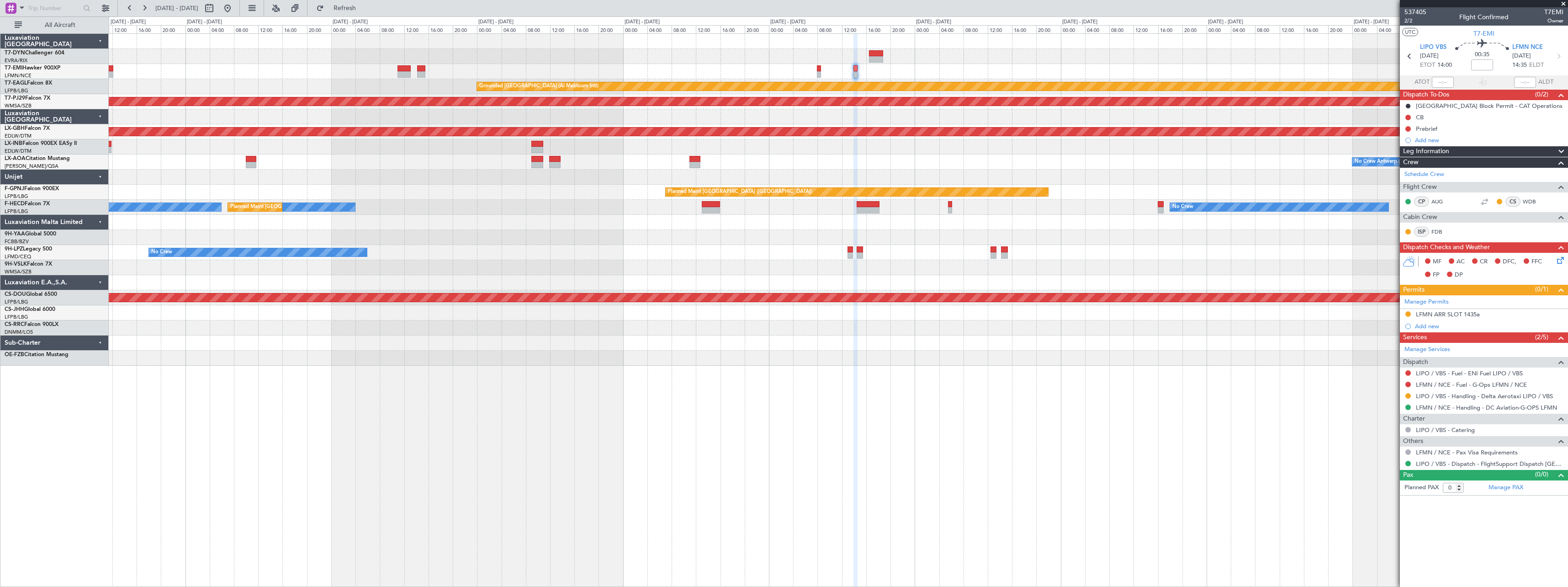
click at [1027, 45] on div "Grounded [GEOGRAPHIC_DATA] (Al Maktoum Intl) Planned Maint [GEOGRAPHIC_DATA] (S…" at bounding box center [838, 200] width 1459 height 332
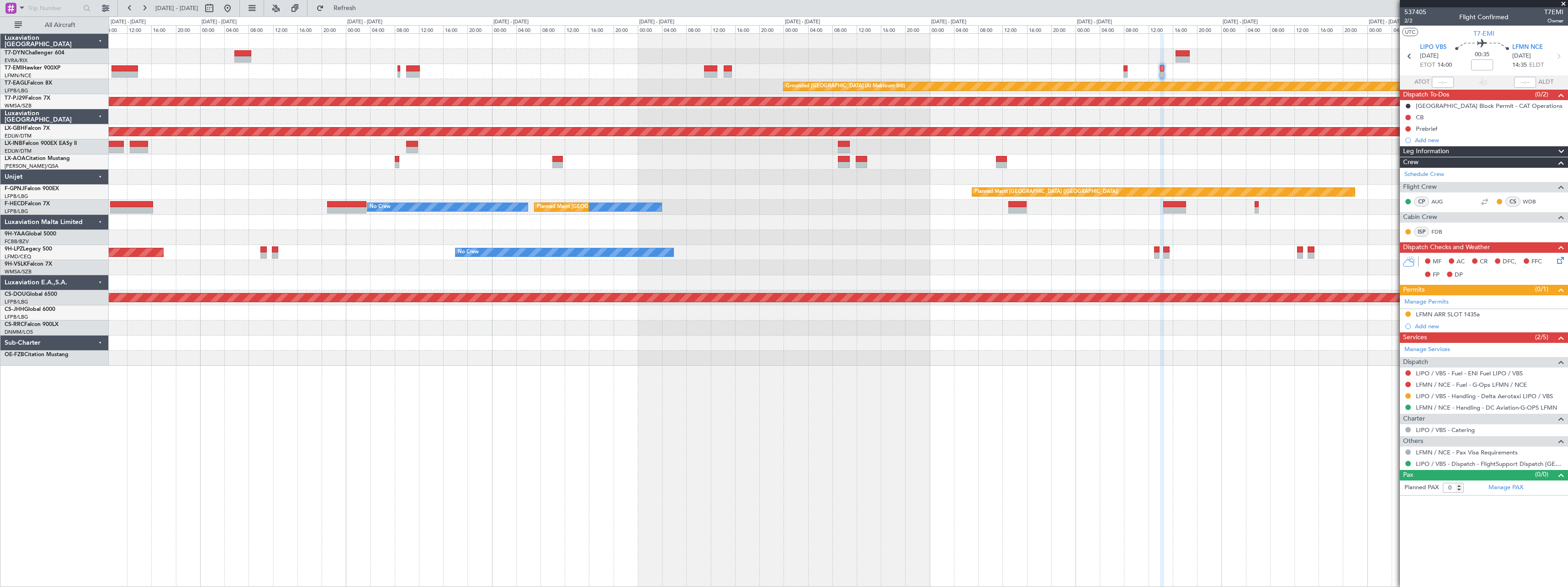
click at [844, 229] on div "Planned Maint [GEOGRAPHIC_DATA] Grounded [GEOGRAPHIC_DATA] (Al Maktoum Intl) Pl…" at bounding box center [838, 200] width 1459 height 332
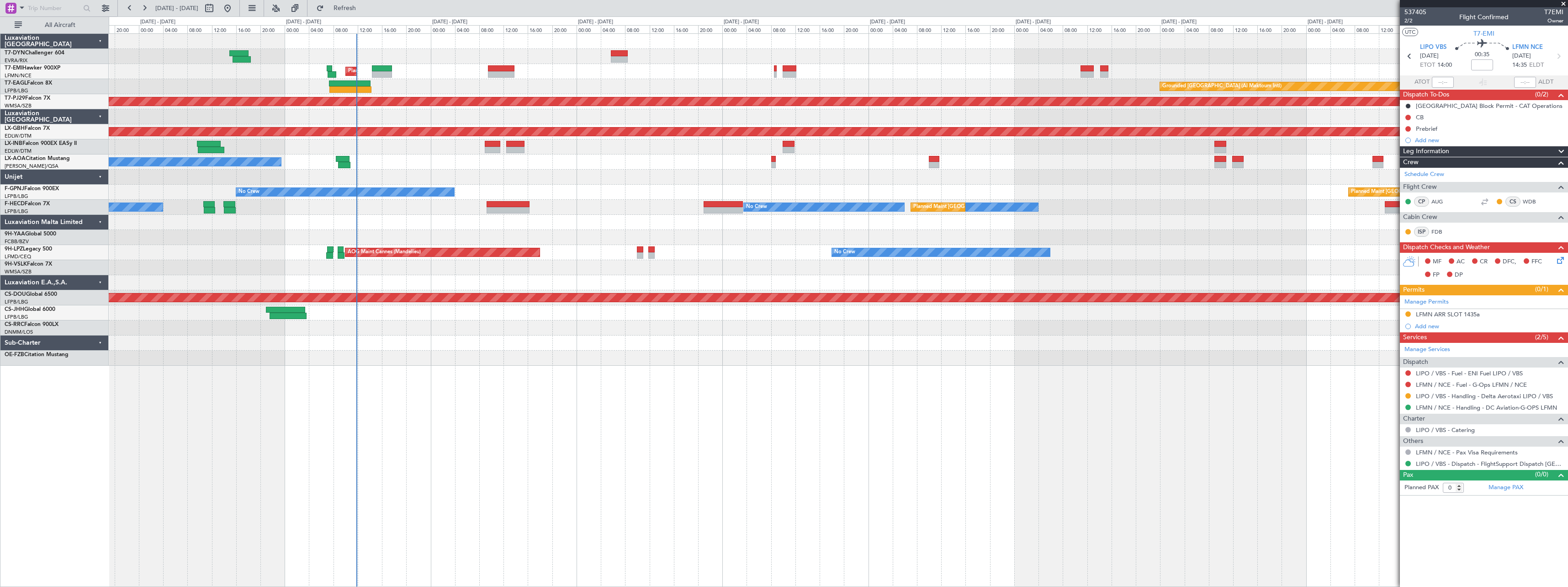
click at [767, 219] on div "Planned Maint [GEOGRAPHIC_DATA] Grounded [GEOGRAPHIC_DATA] (Al Maktoum Intl) Un…" at bounding box center [838, 200] width 1459 height 332
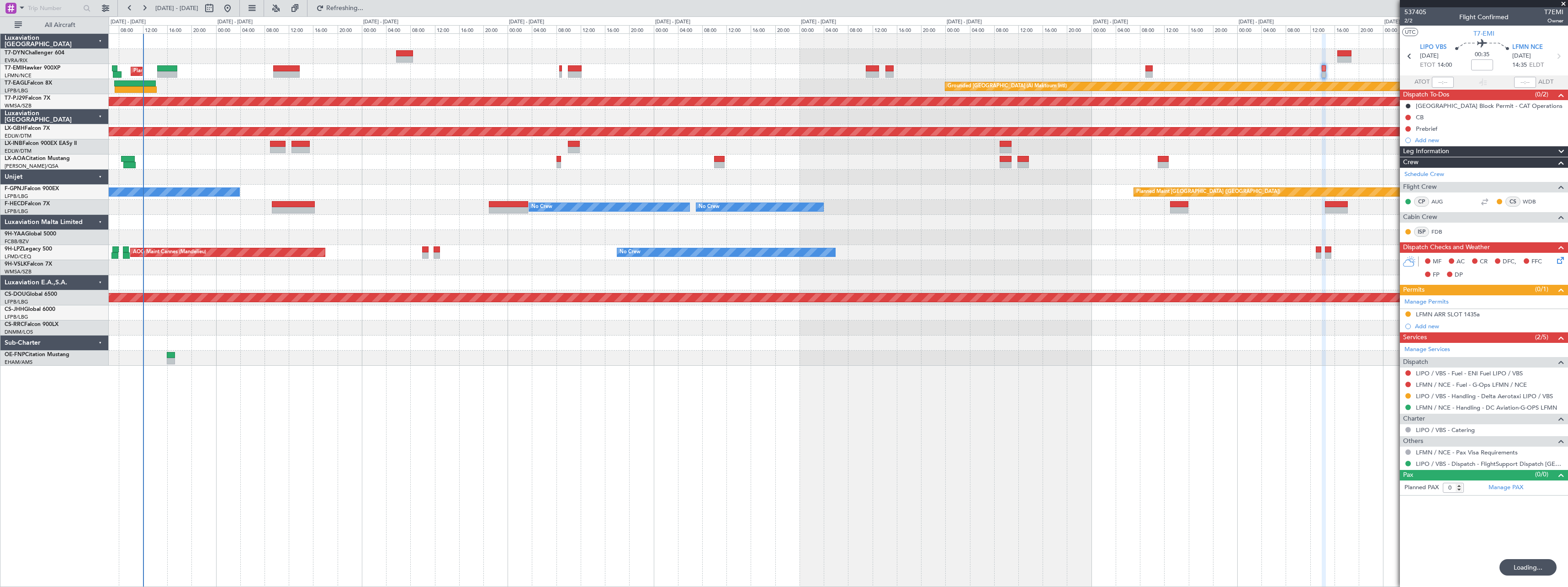
type input "1"
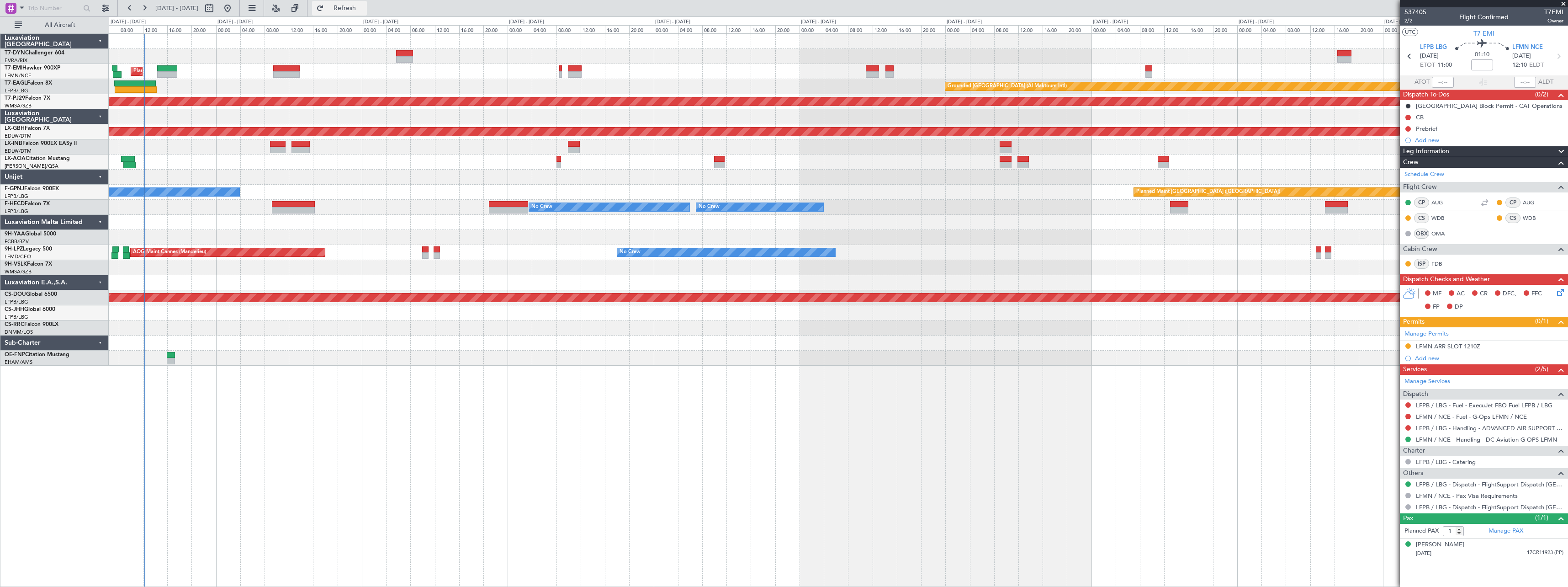
click at [364, 10] on span "Refresh" at bounding box center [345, 8] width 38 height 7
click at [355, 9] on span "Refresh" at bounding box center [345, 8] width 38 height 7
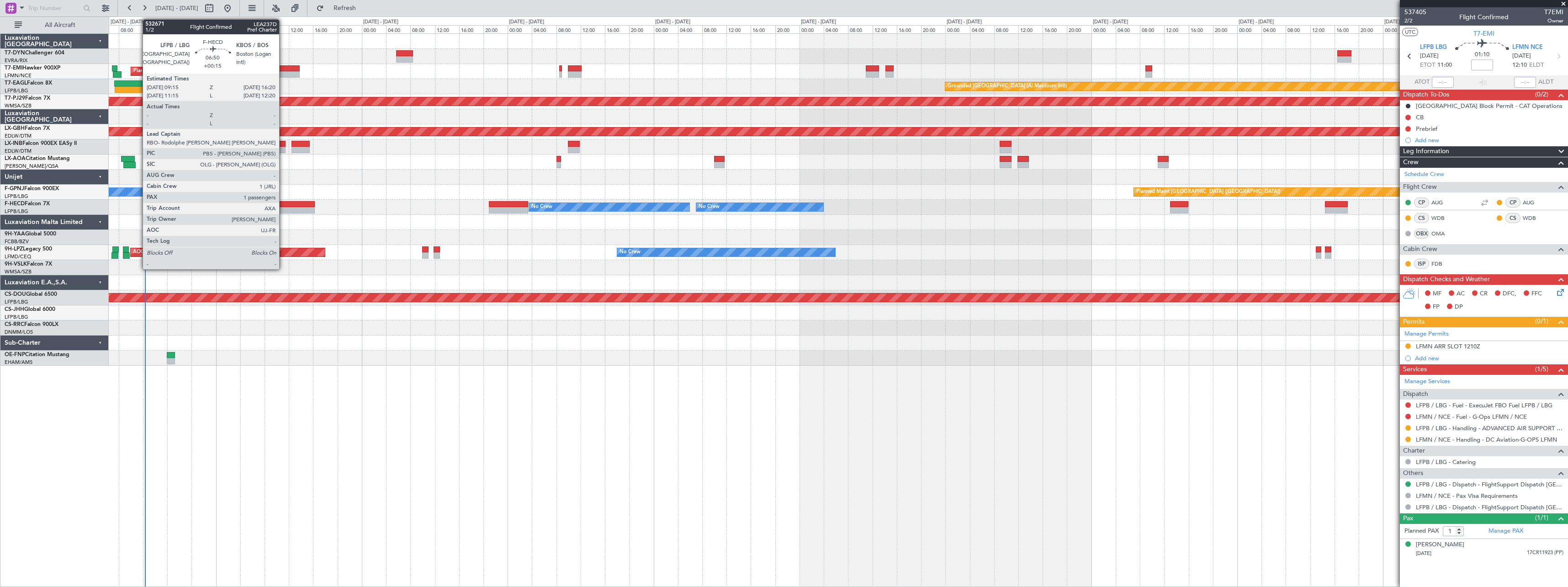
click at [283, 206] on div at bounding box center [293, 204] width 43 height 7
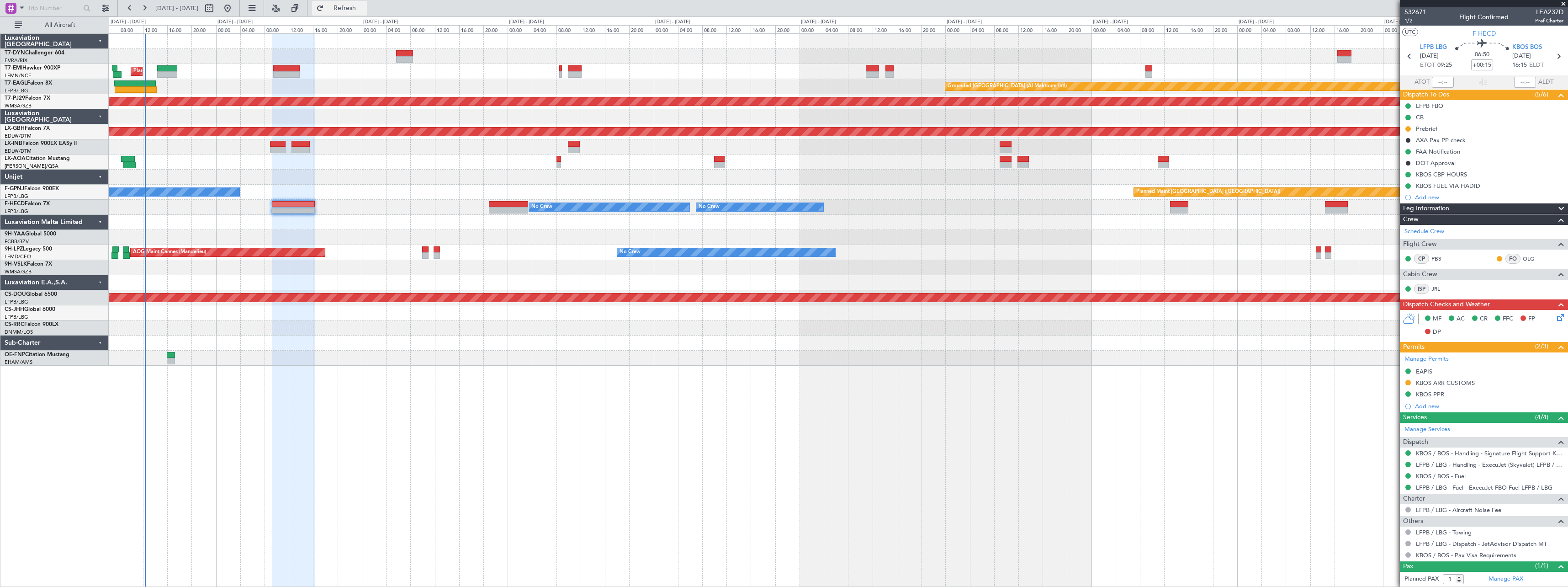
click at [358, 14] on button "Refresh" at bounding box center [340, 9] width 55 height 15
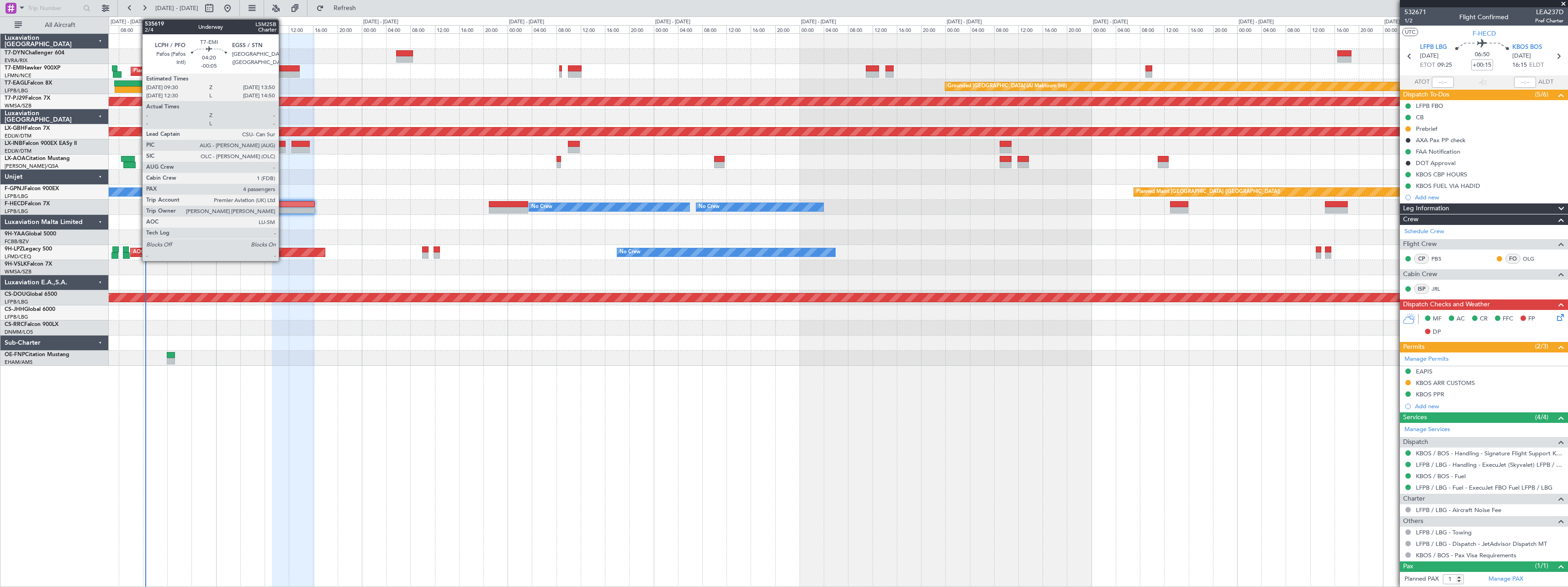
click at [283, 67] on div at bounding box center [287, 68] width 27 height 7
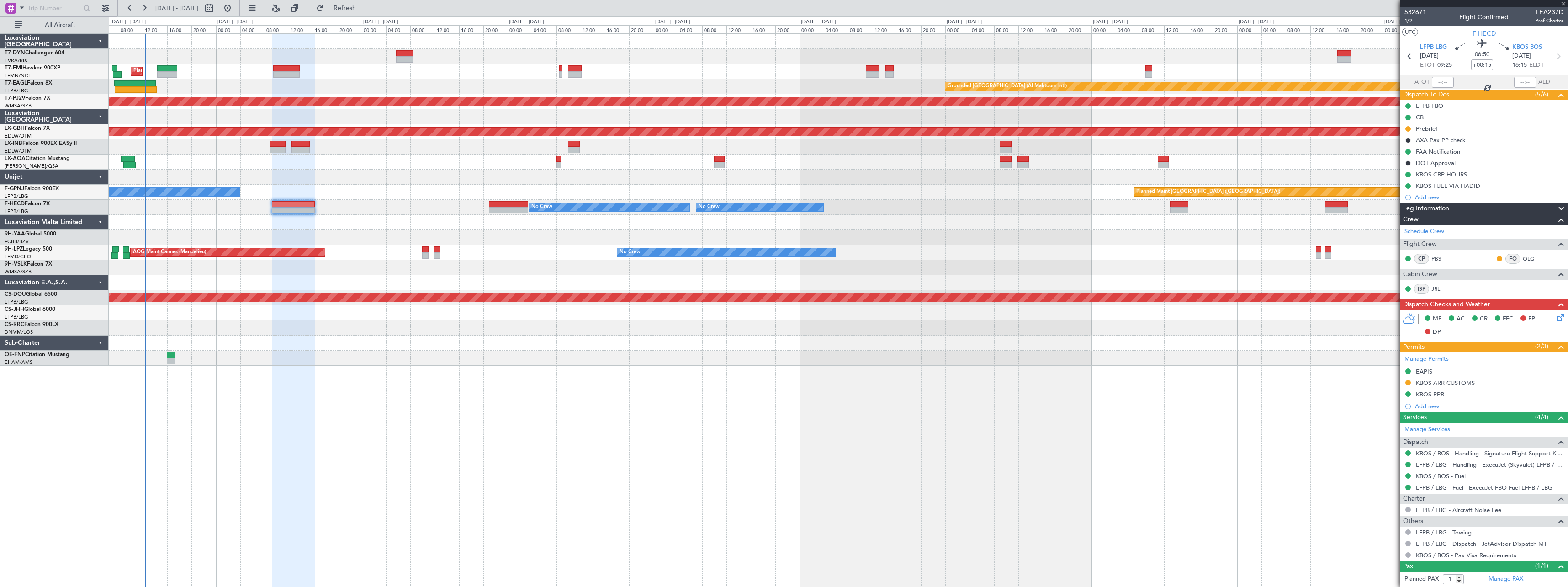
type input "-00:05"
type input "4"
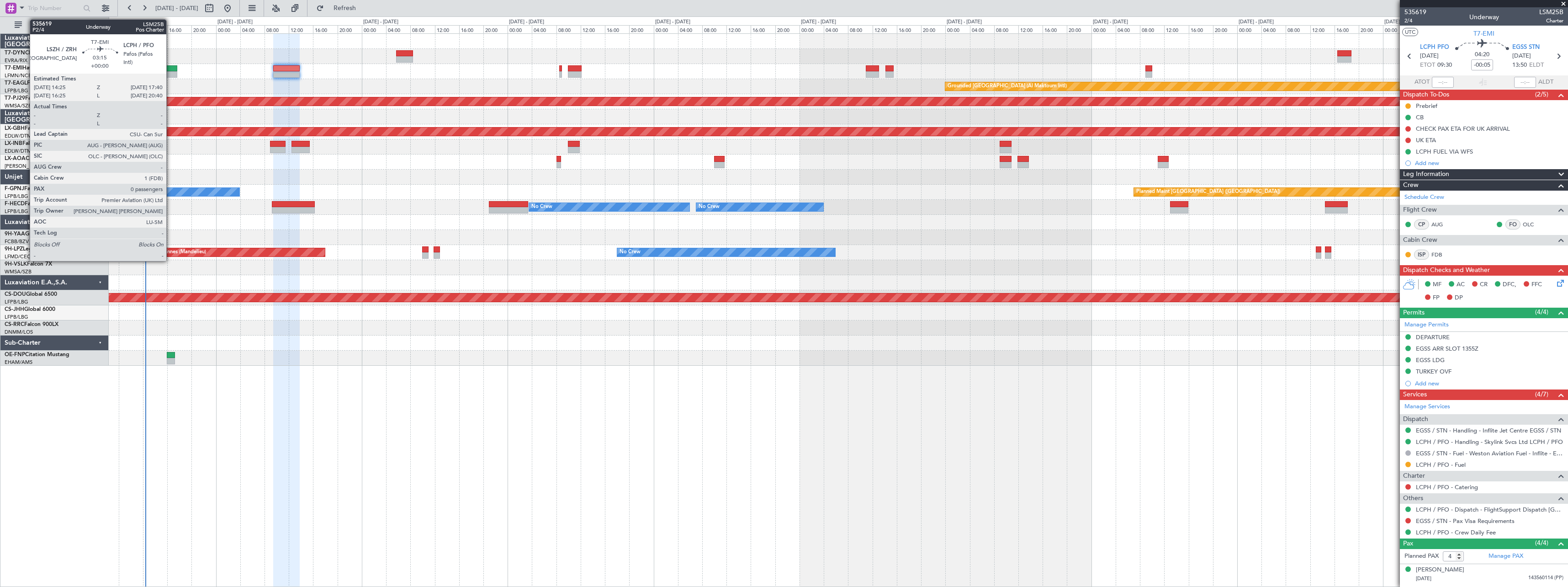
click at [170, 69] on div at bounding box center [167, 68] width 20 height 7
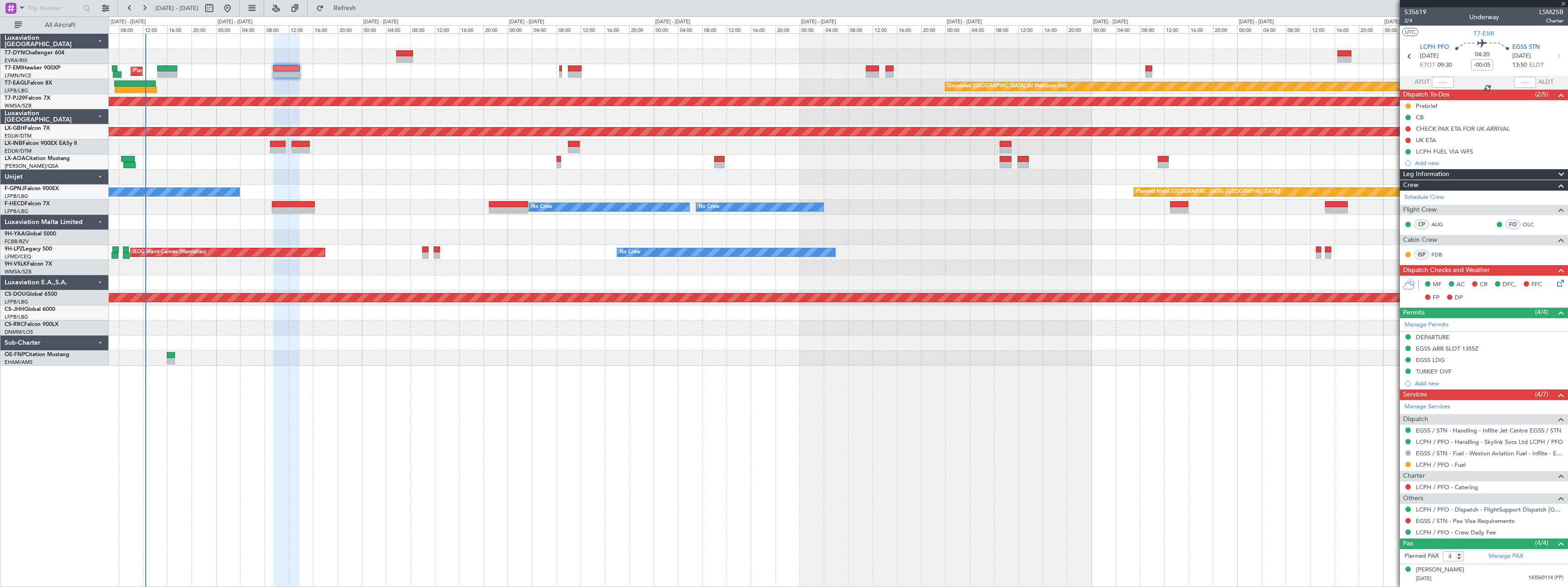
type input "0"
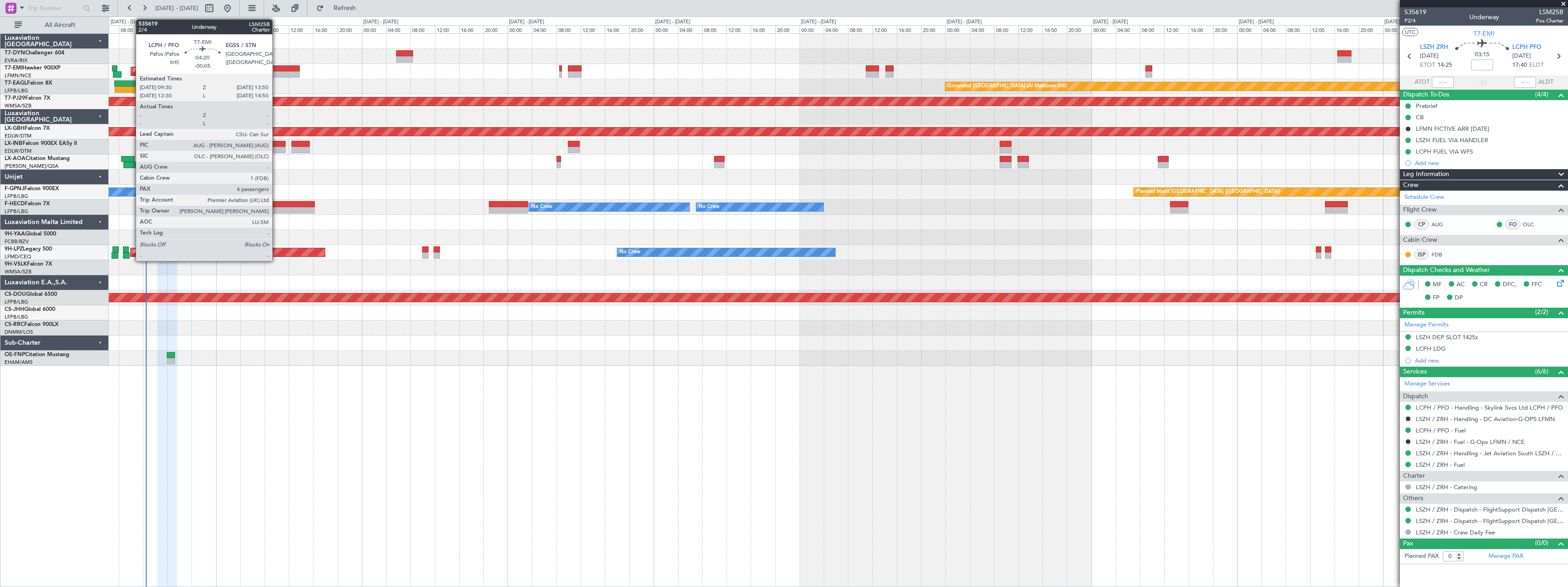
click at [276, 70] on div at bounding box center [287, 68] width 27 height 7
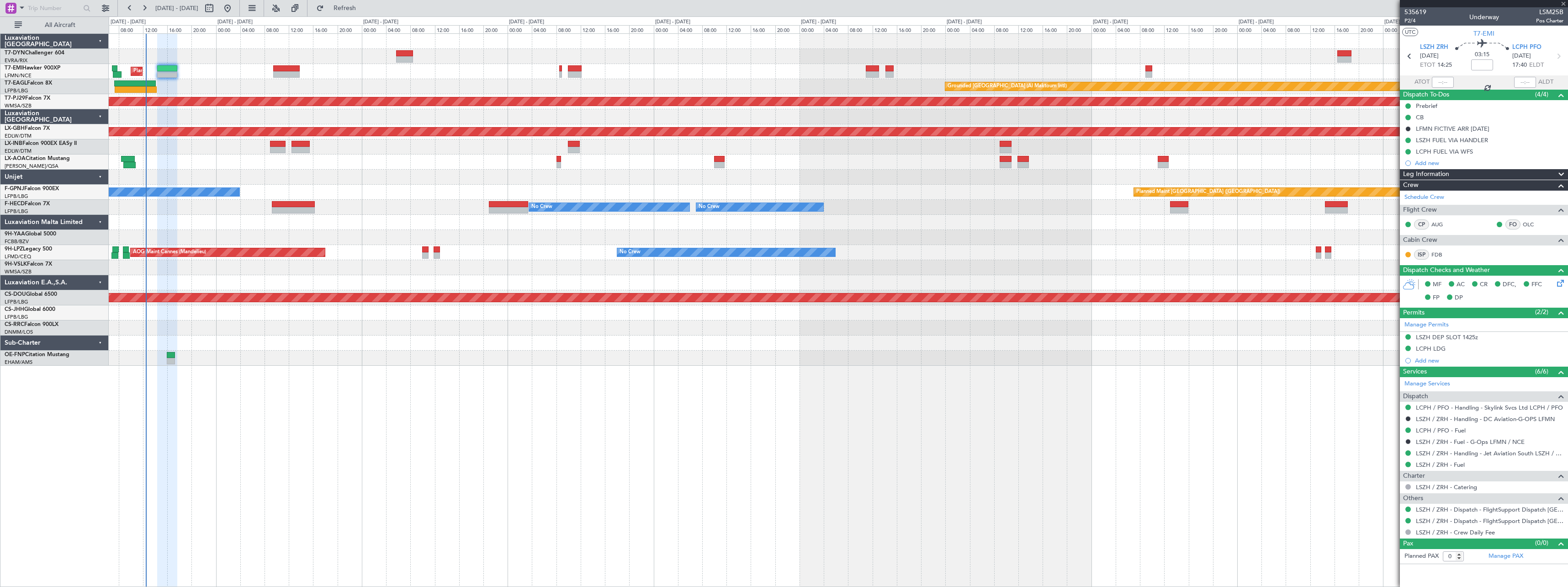
type input "-00:05"
type input "4"
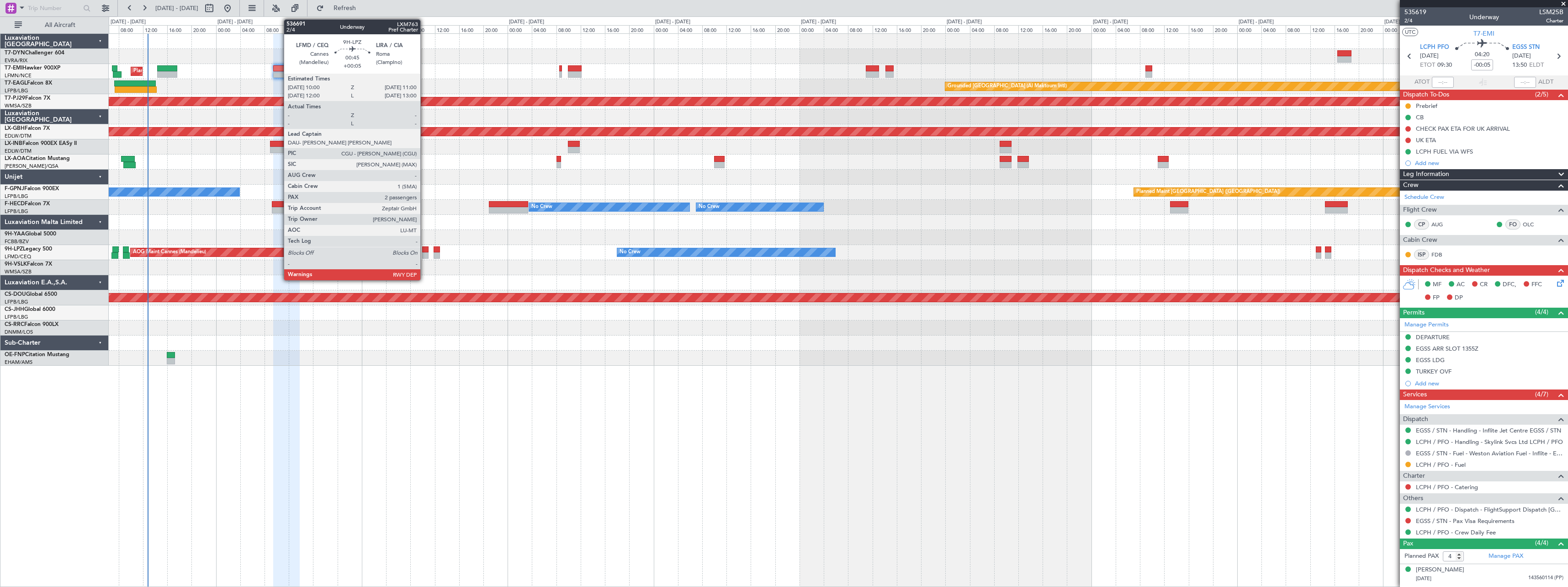
click at [424, 253] on div at bounding box center [425, 255] width 7 height 7
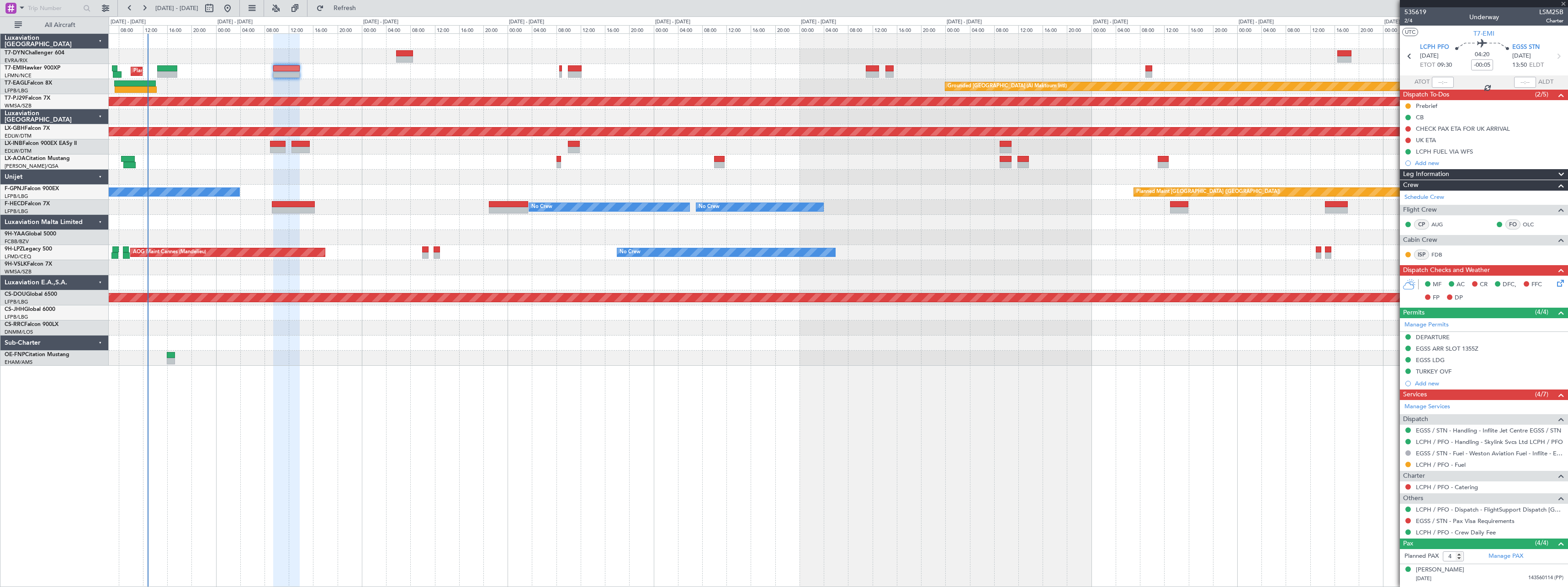
type input "+00:05"
type input "2"
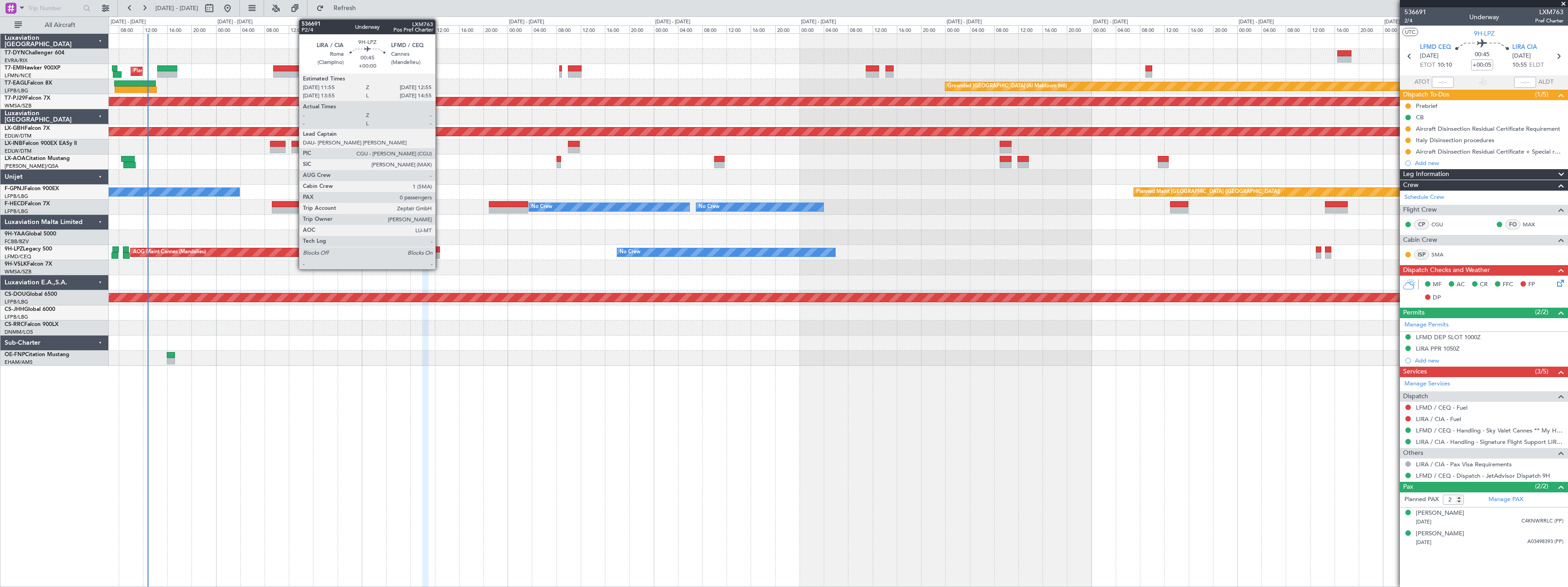
click at [439, 253] on div at bounding box center [436, 255] width 7 height 7
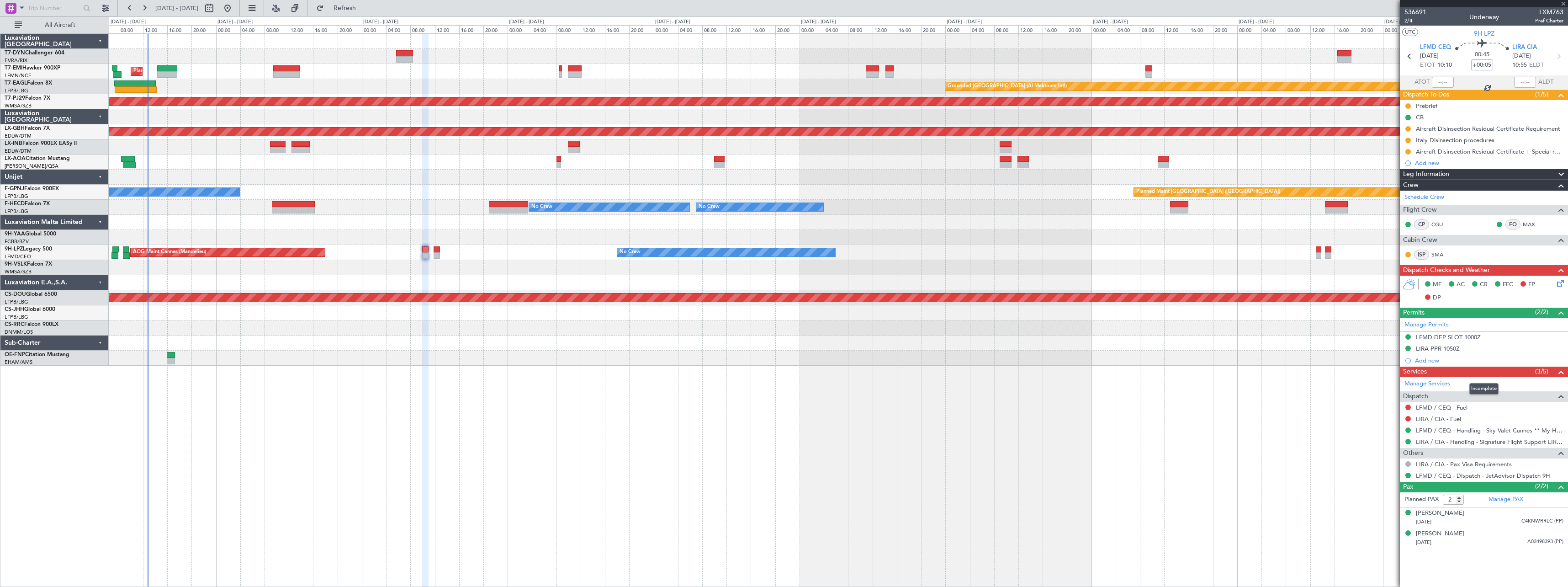
type input "0"
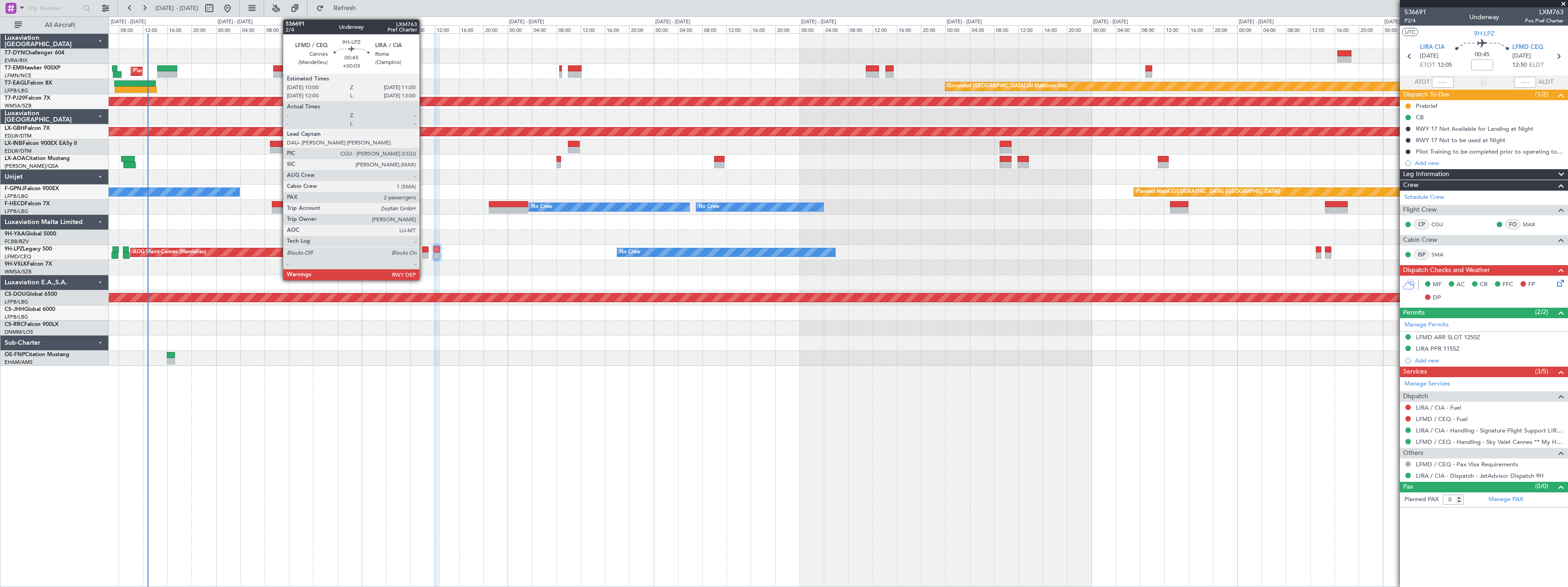
click at [424, 248] on div at bounding box center [425, 250] width 7 height 7
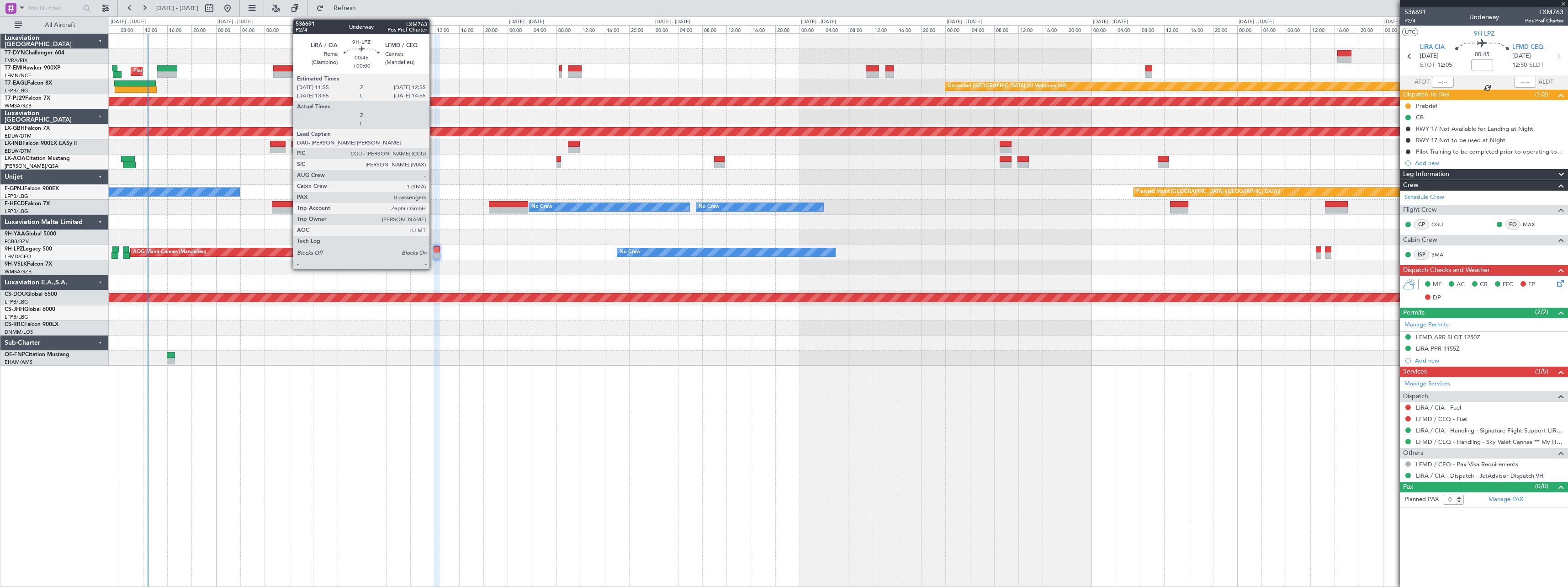
type input "+00:05"
type input "2"
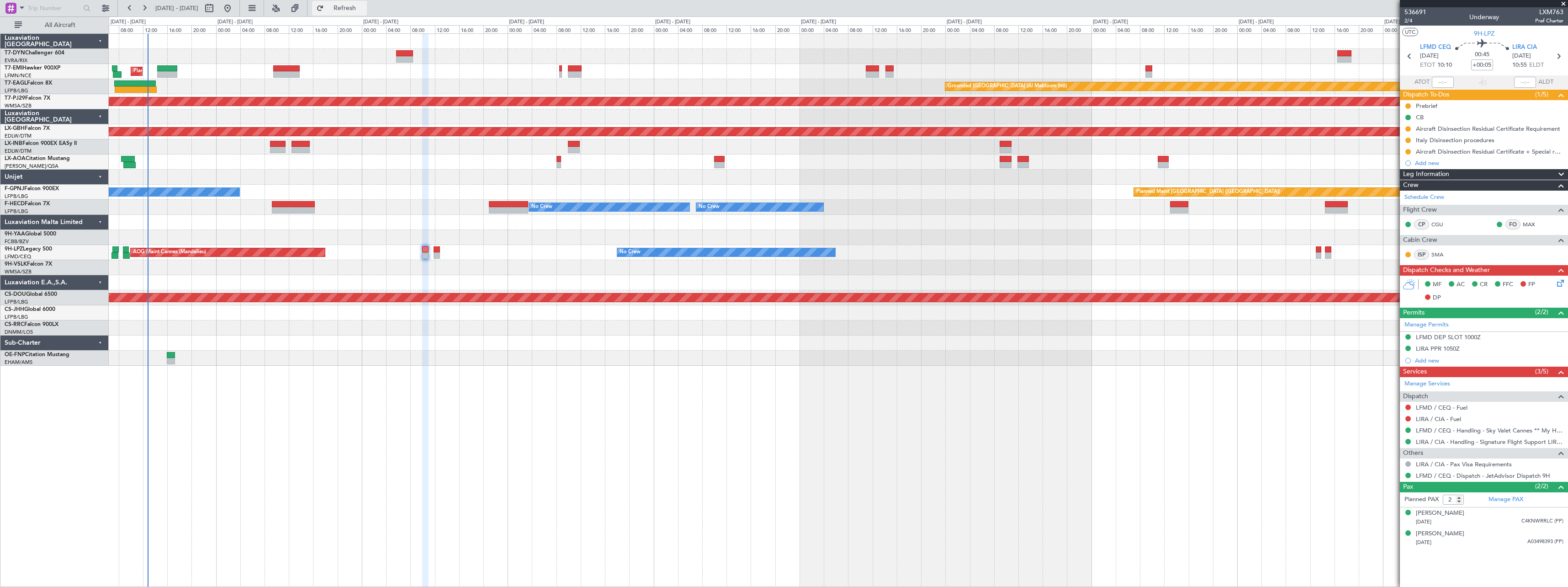
click at [365, 12] on button "Refresh" at bounding box center [340, 9] width 55 height 15
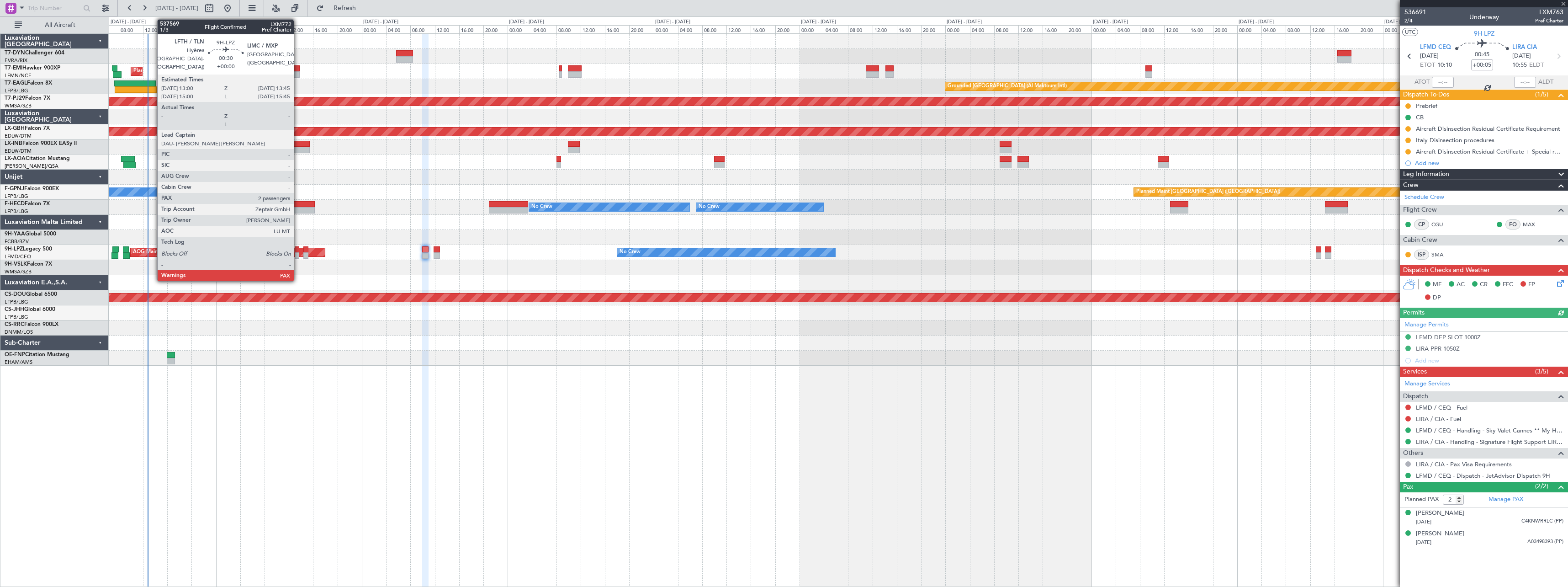
click at [298, 250] on div at bounding box center [297, 250] width 5 height 7
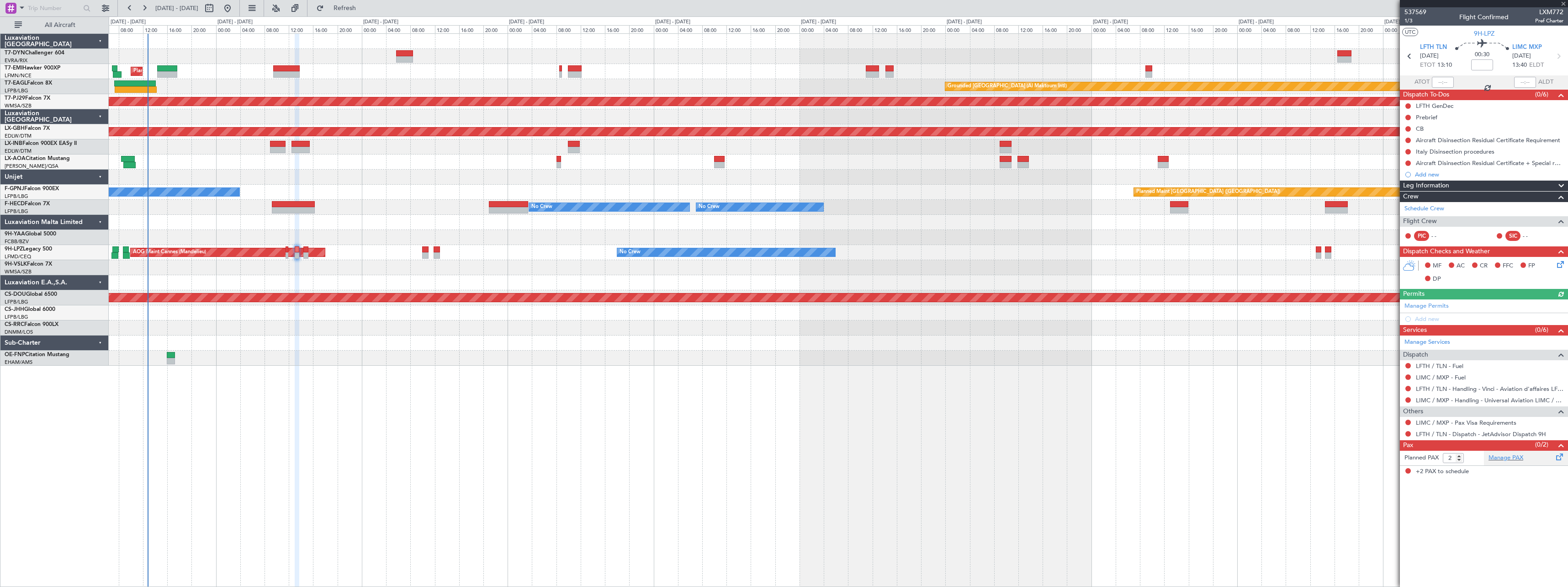
click at [1539, 460] on div "Manage PAX" at bounding box center [1526, 458] width 84 height 15
click at [352, 13] on button "Refresh" at bounding box center [340, 9] width 55 height 15
click at [367, 2] on button "Refresh" at bounding box center [340, 9] width 55 height 15
click at [364, 10] on span "Refresh" at bounding box center [345, 8] width 38 height 7
click at [354, 12] on button "Refresh" at bounding box center [340, 9] width 55 height 15
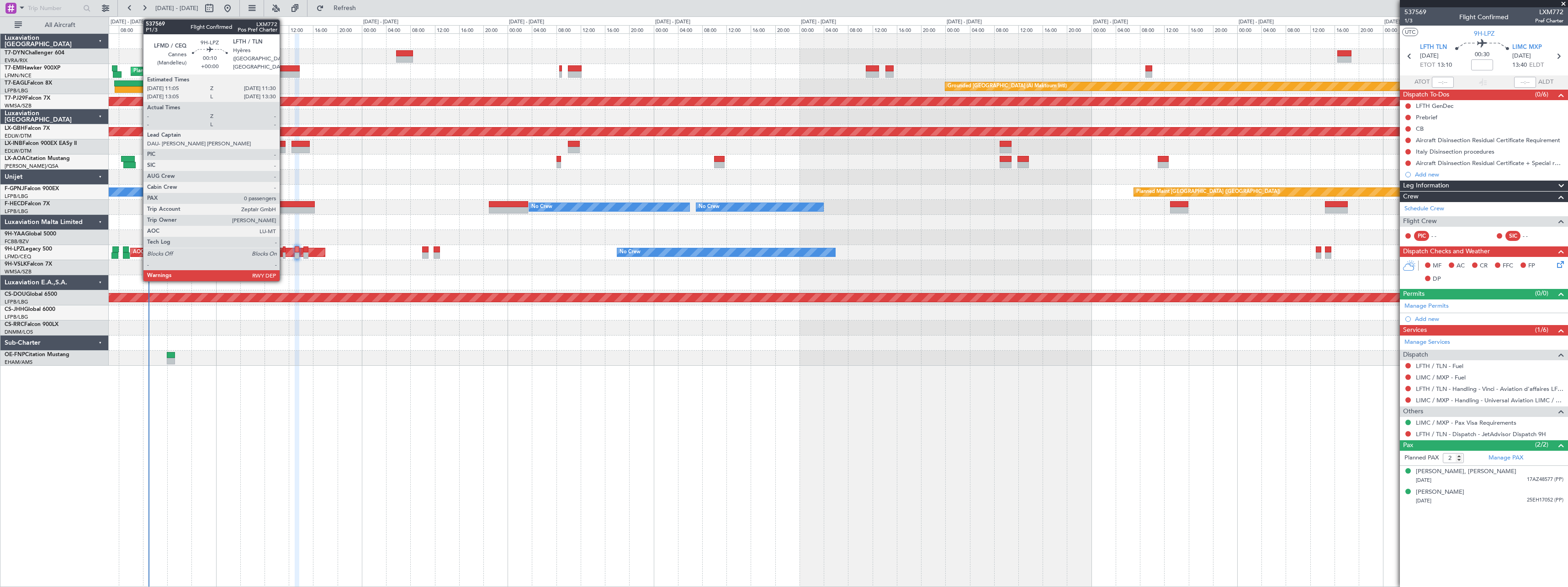
click at [284, 250] on div at bounding box center [284, 250] width 3 height 7
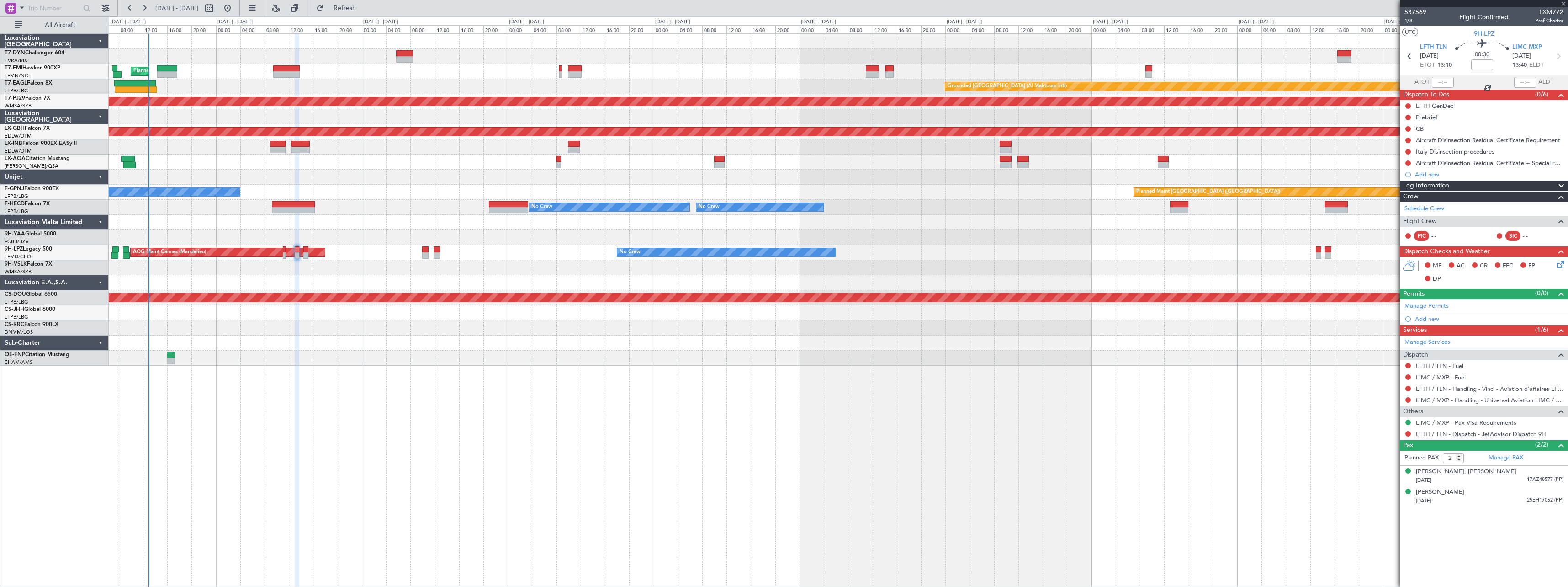
type input "0"
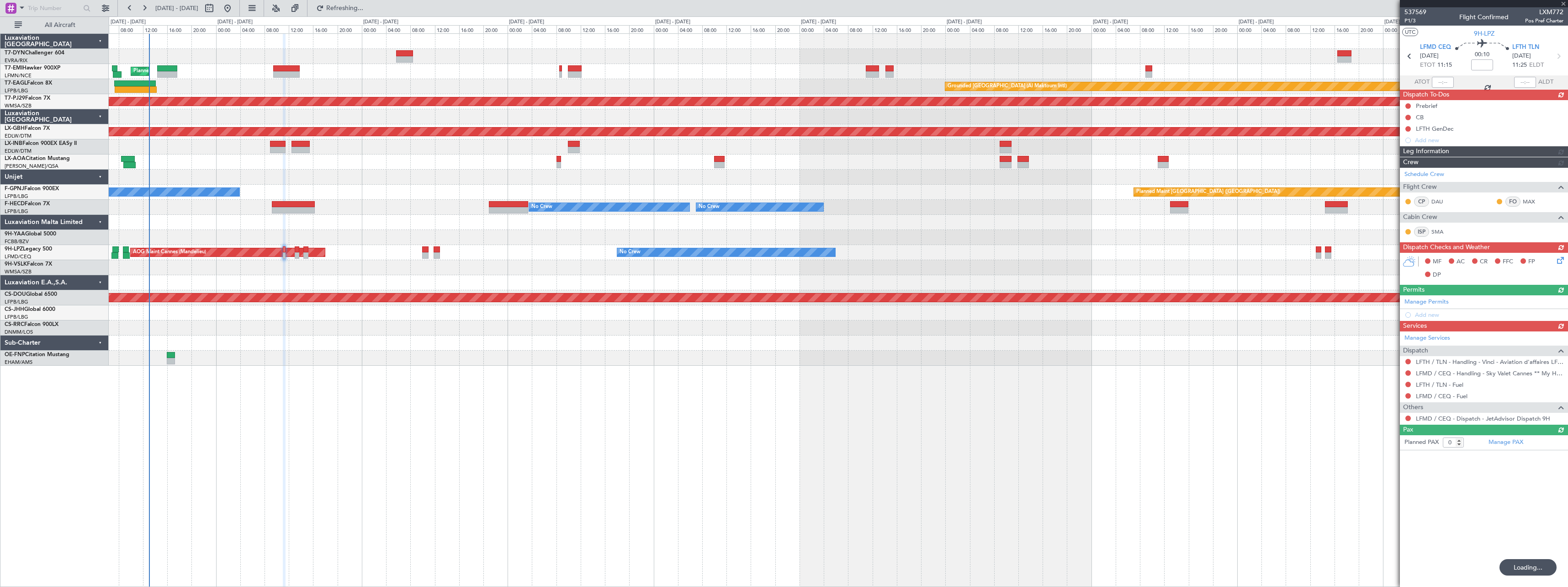
type input "+00:15"
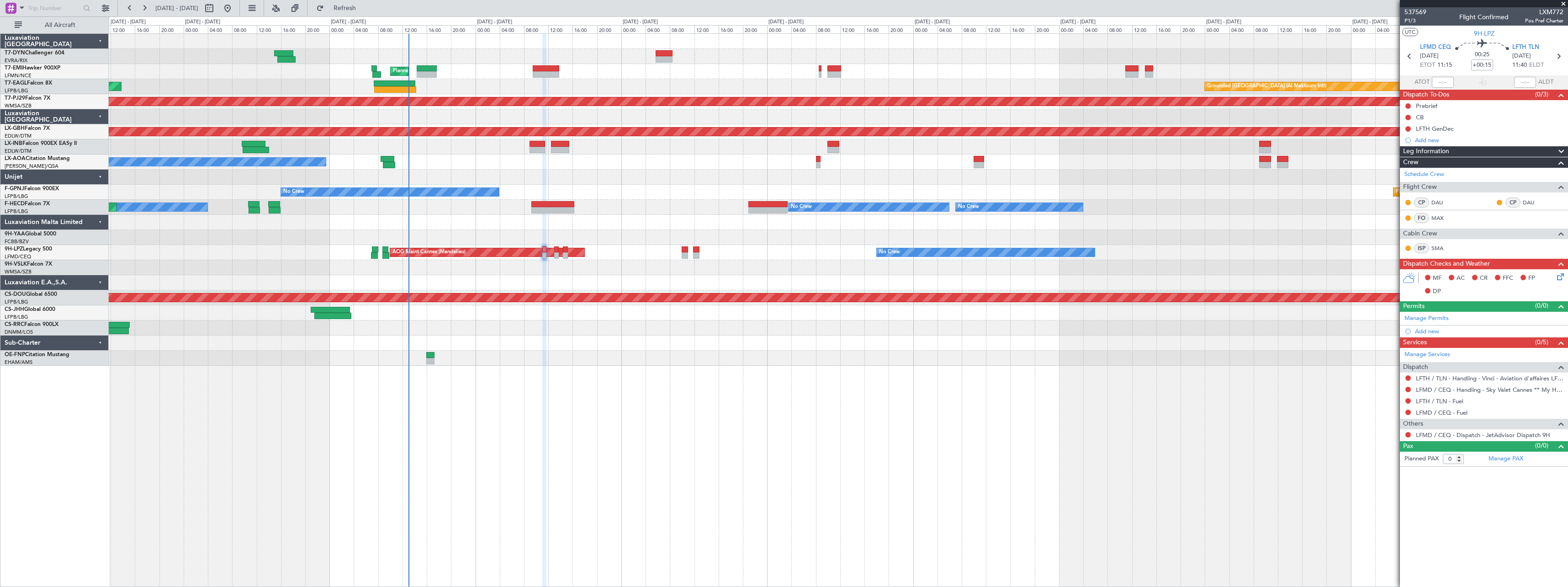
click at [507, 233] on div "Planned Maint Zurich Grounded Dubai (Al Maktoum Intl) Unplanned Maint Paris (Le…" at bounding box center [838, 200] width 1459 height 332
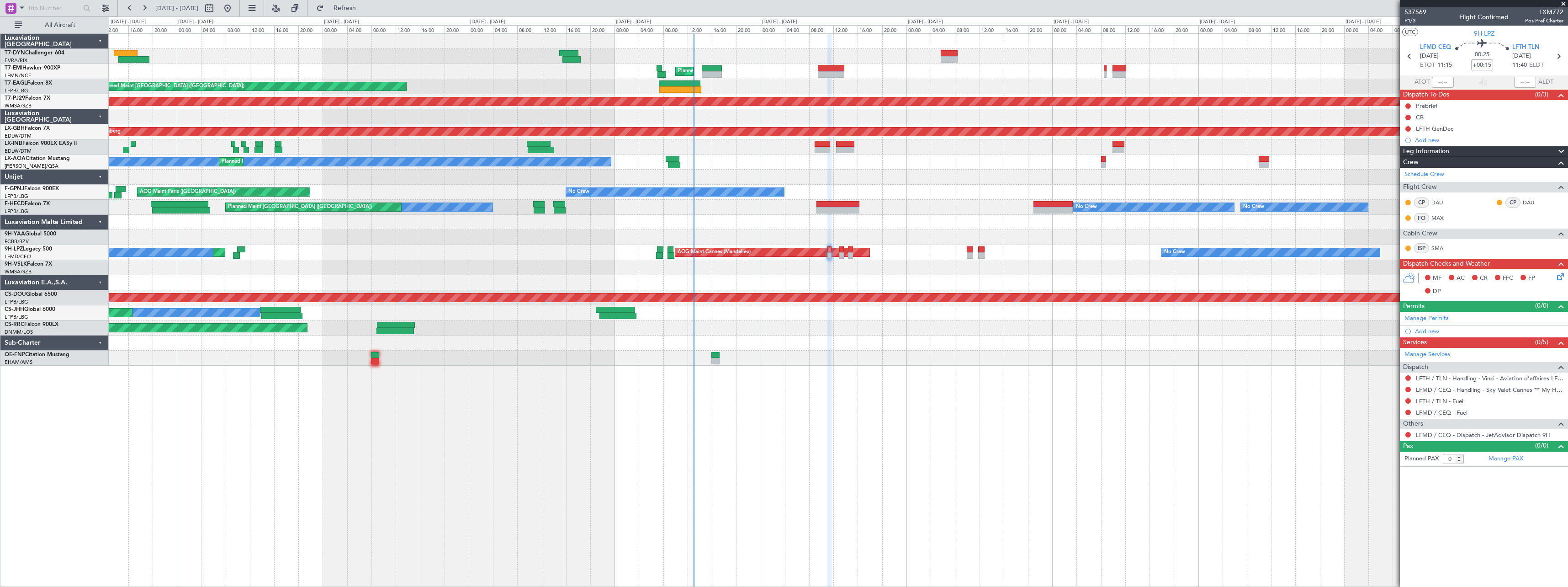
click at [565, 267] on div "Unplanned Maint Riga (Riga Intl) Planned Maint Zurich Grounded Dubai (Al Maktou…" at bounding box center [838, 200] width 1459 height 332
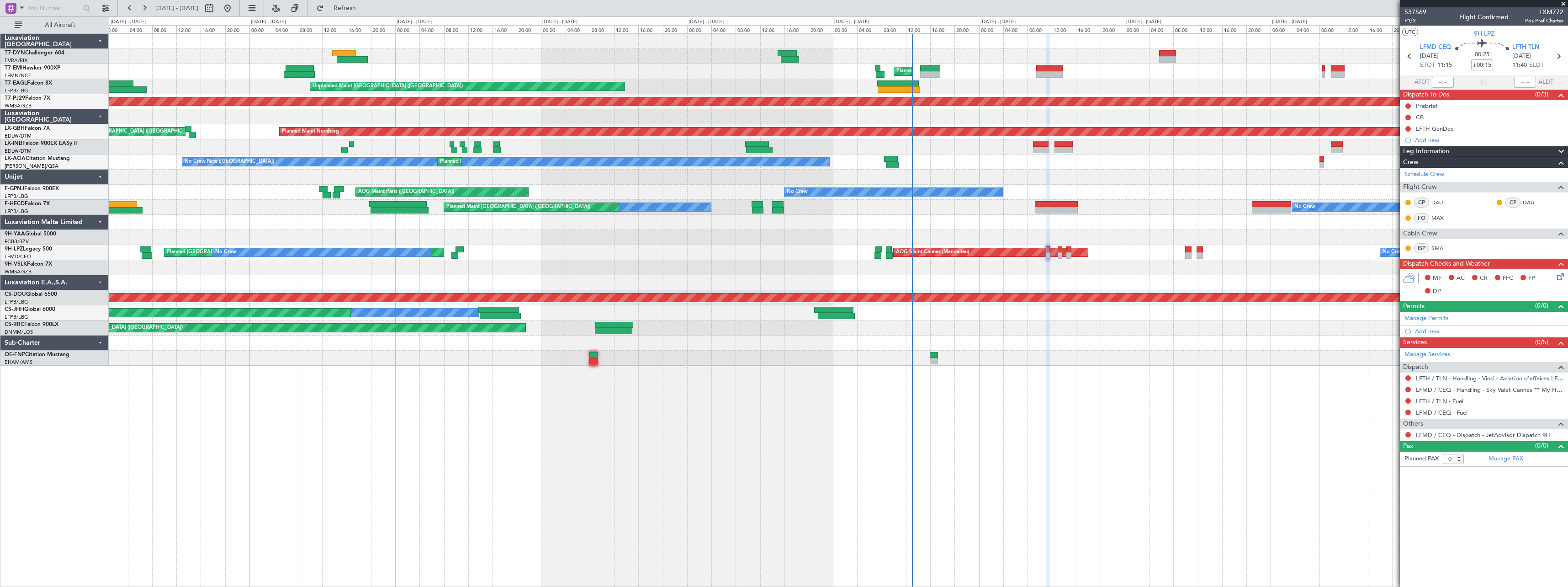
click at [515, 260] on div at bounding box center [838, 267] width 1459 height 15
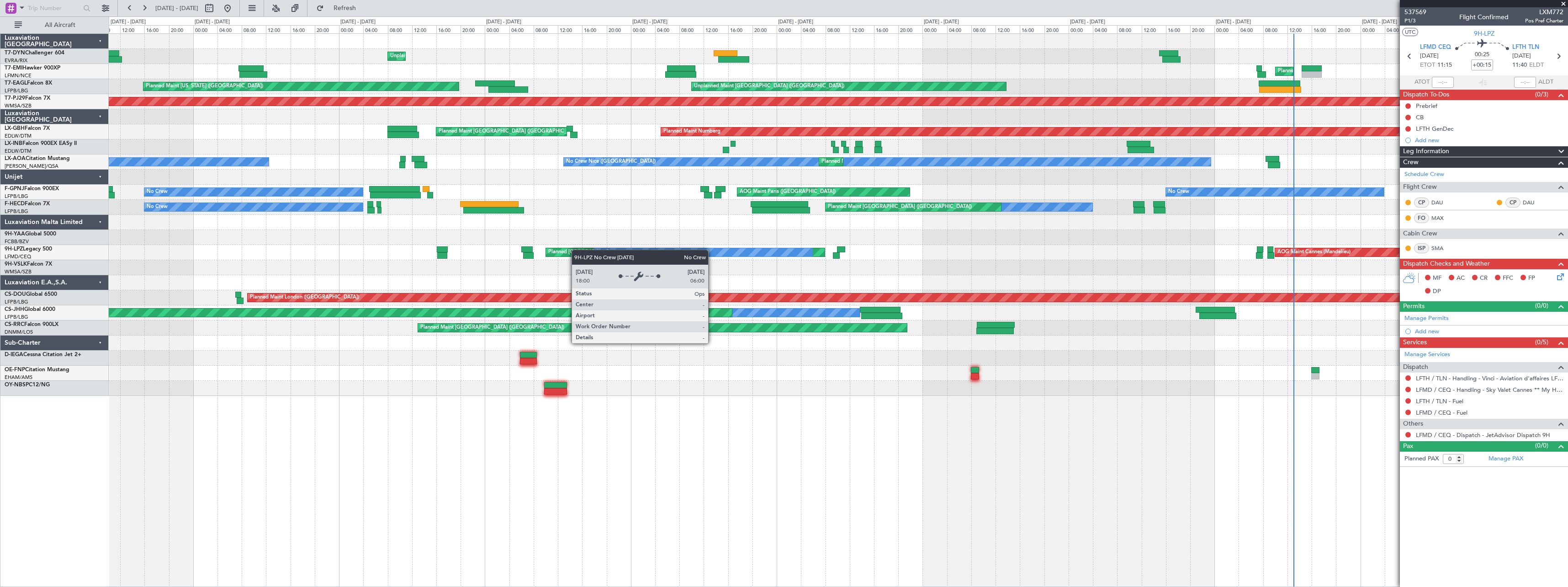
click at [637, 250] on div "Unplanned Maint Riga (Riga Intl) Planned Maint Zurich Unplanned Maint Paris (Le…" at bounding box center [838, 215] width 1459 height 362
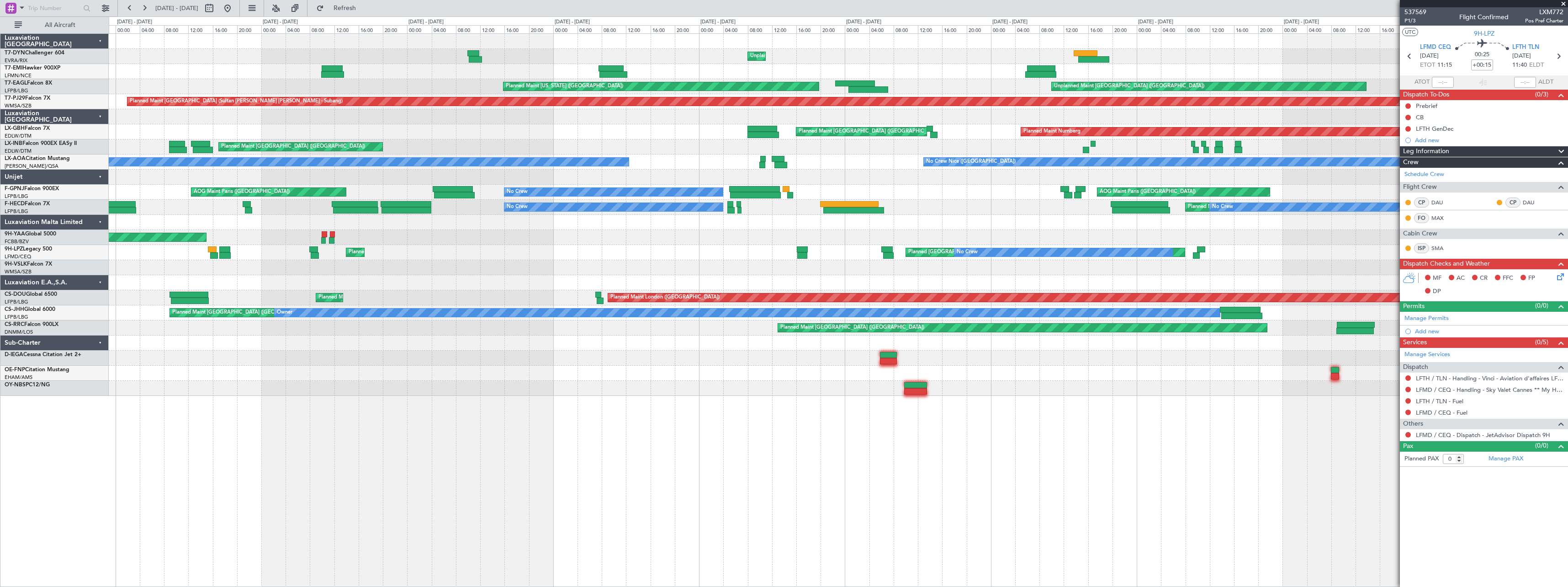
click at [766, 247] on div "Planned Maint St Gallen (Altenrhein) No Crew Planned Maint Cannes (Mandelieu) A…" at bounding box center [838, 252] width 1459 height 15
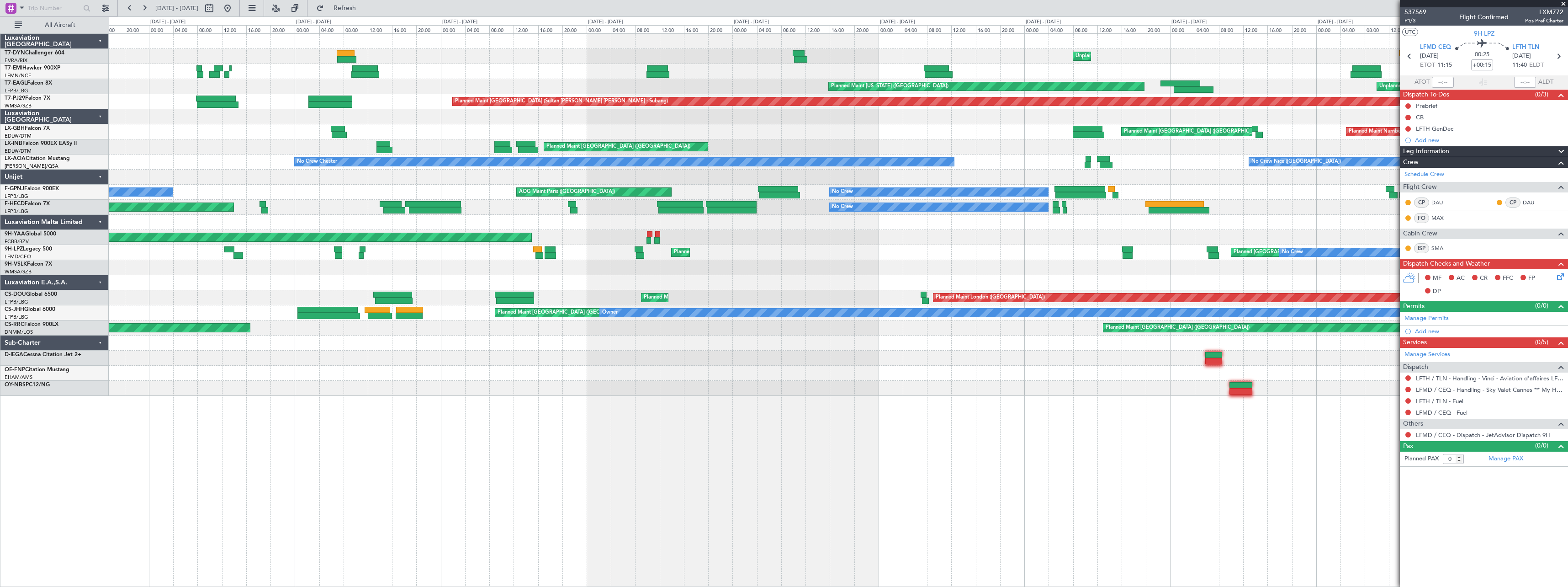
click at [825, 255] on div "Planned Maint St Gallen (Altenrhein) No Crew Planned Maint Cannes (Mandelieu) N…" at bounding box center [838, 252] width 1459 height 15
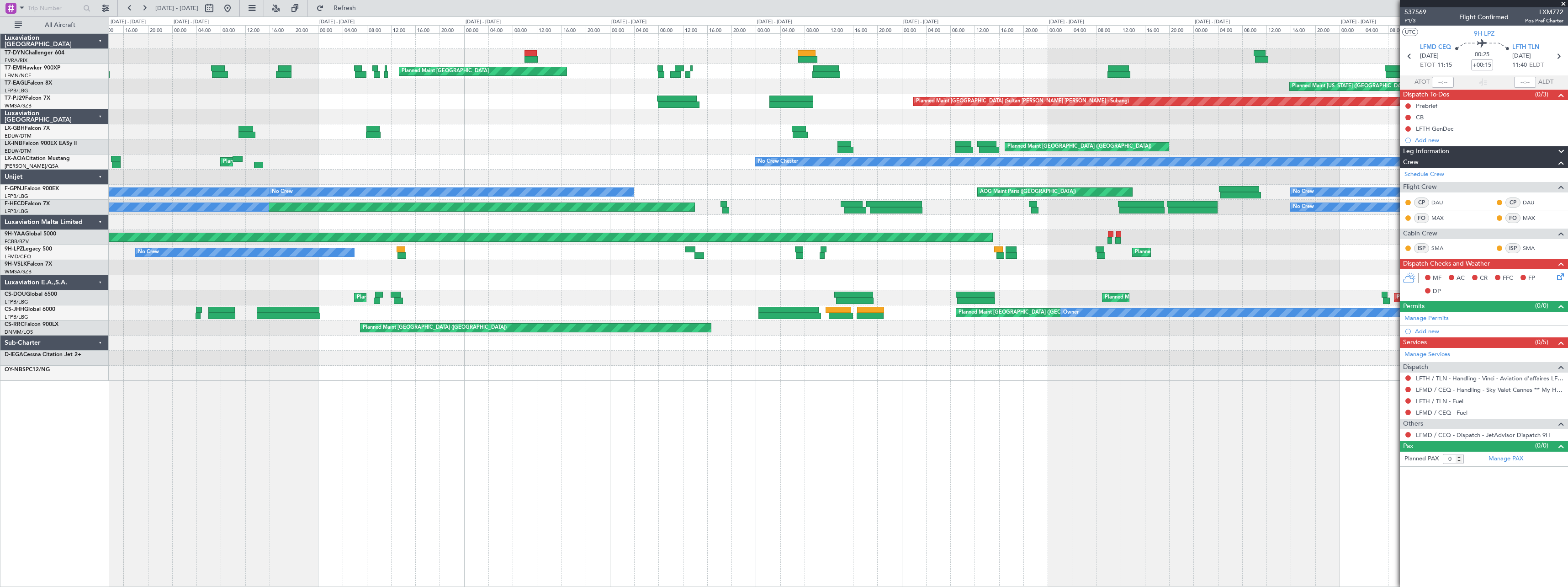
click at [713, 249] on div "Planned Maint Cannes (Mandelieu) No Crew Planned Maint St Gallen (Altenrhein) N…" at bounding box center [838, 252] width 1459 height 15
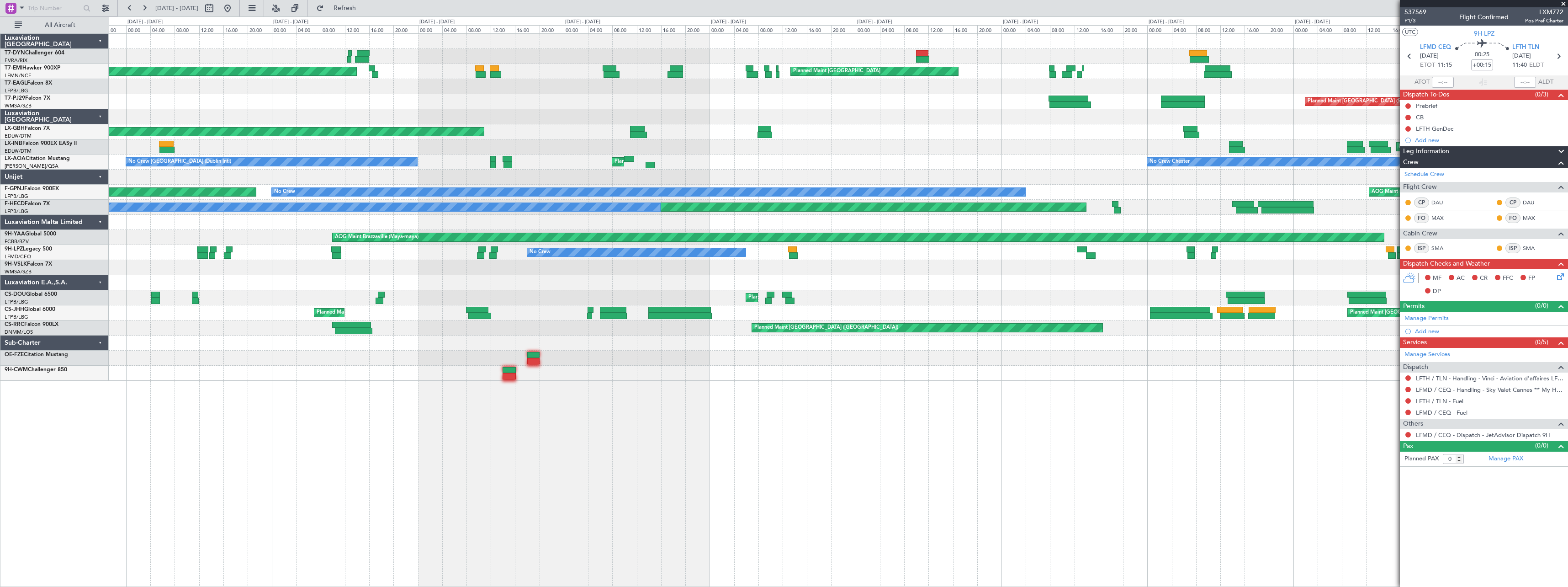
click at [749, 267] on div at bounding box center [838, 267] width 1459 height 15
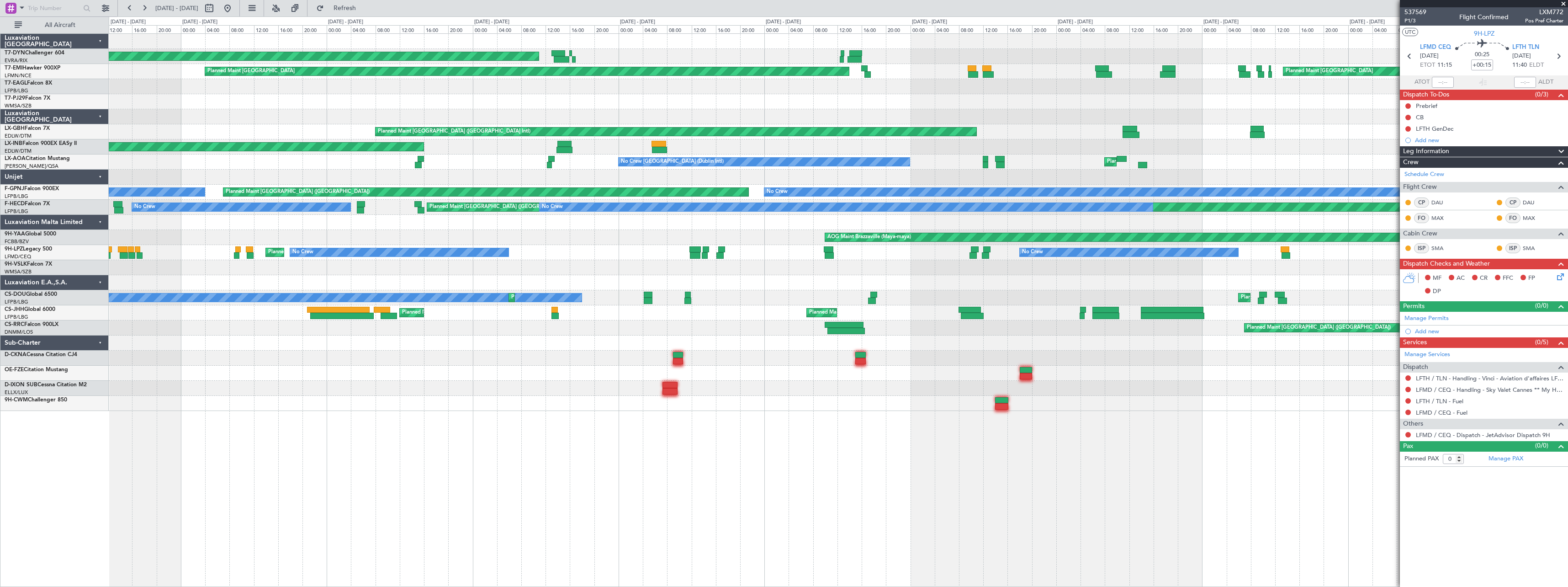
click at [657, 223] on div "AOG Maint Riga (Riga Intl) Planned Maint Zurich Planned Maint Zurich Planned Ma…" at bounding box center [838, 222] width 1459 height 377
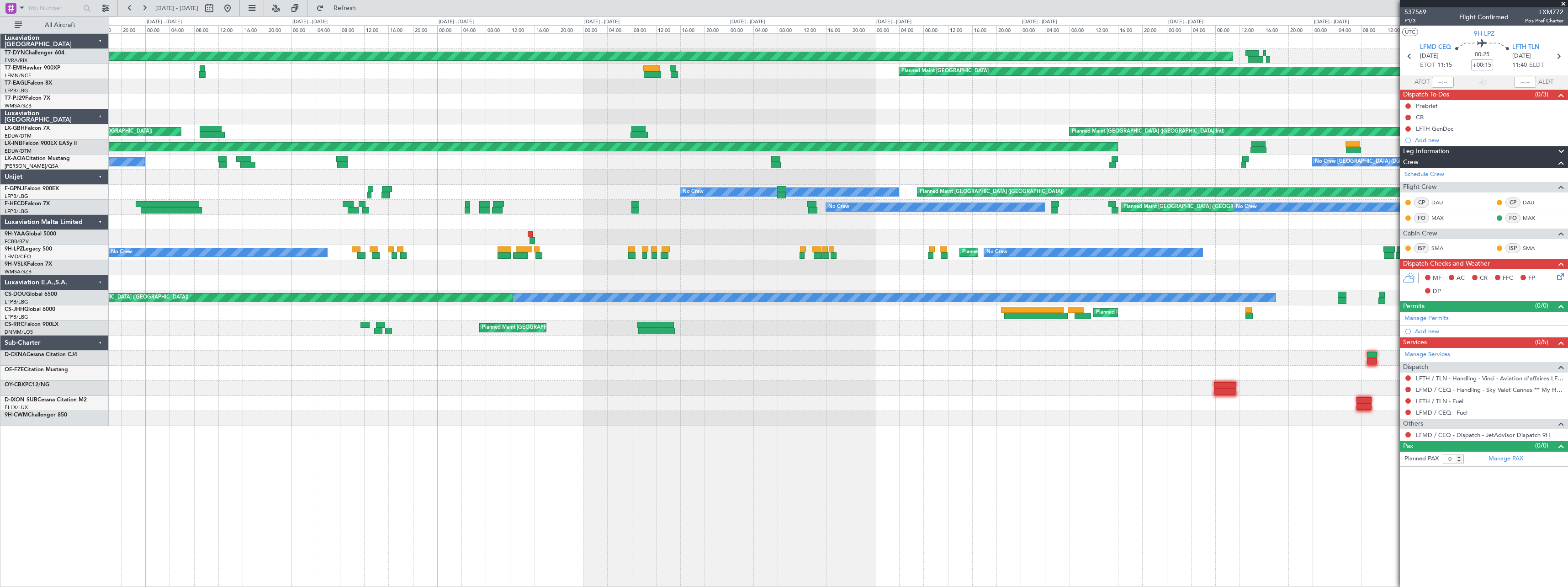
click at [712, 284] on div "AOG Maint Riga (Riga Intl) Planned Maint Zurich Planned Maint Dubai (Dubai Intl…" at bounding box center [838, 230] width 1459 height 392
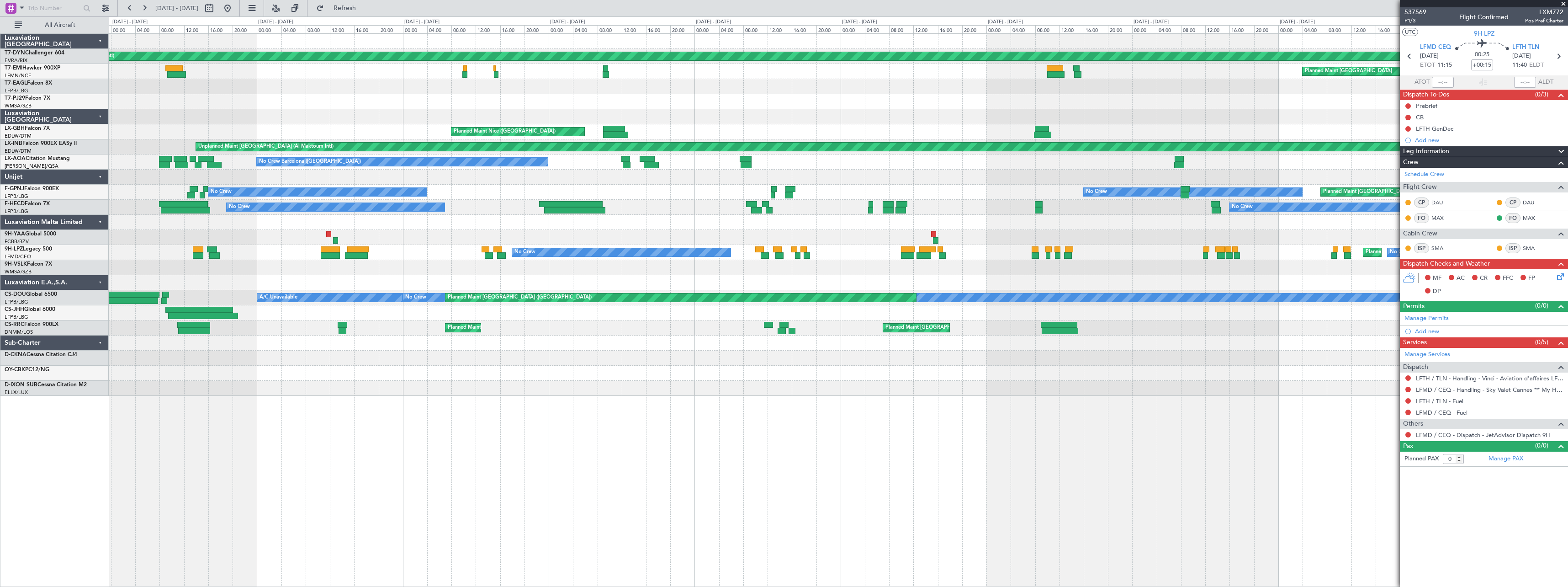
click at [843, 206] on div "AOG Maint Riga (Riga Intl) Planned Maint Basel-Mulhouse Planned Maint Zurich Pl…" at bounding box center [838, 215] width 1459 height 362
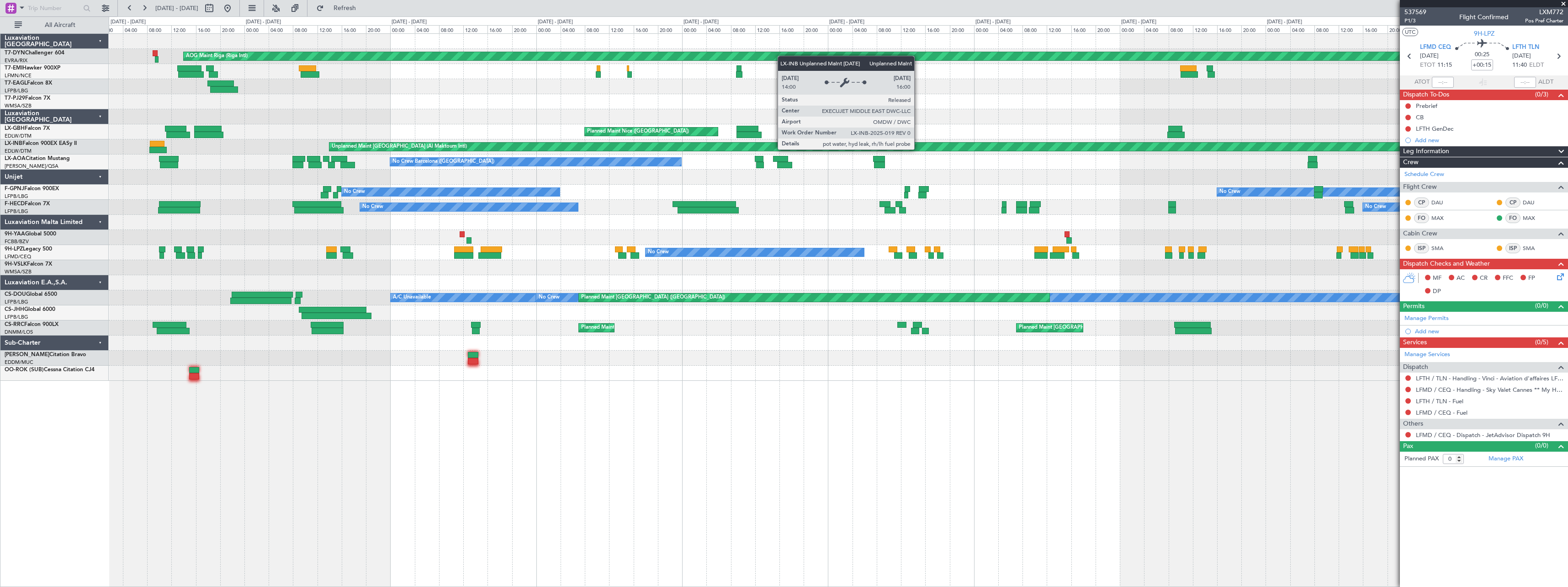
click at [281, 141] on div "Unplanned Maint Dubai (Al Maktoum Intl)" at bounding box center [838, 147] width 1459 height 15
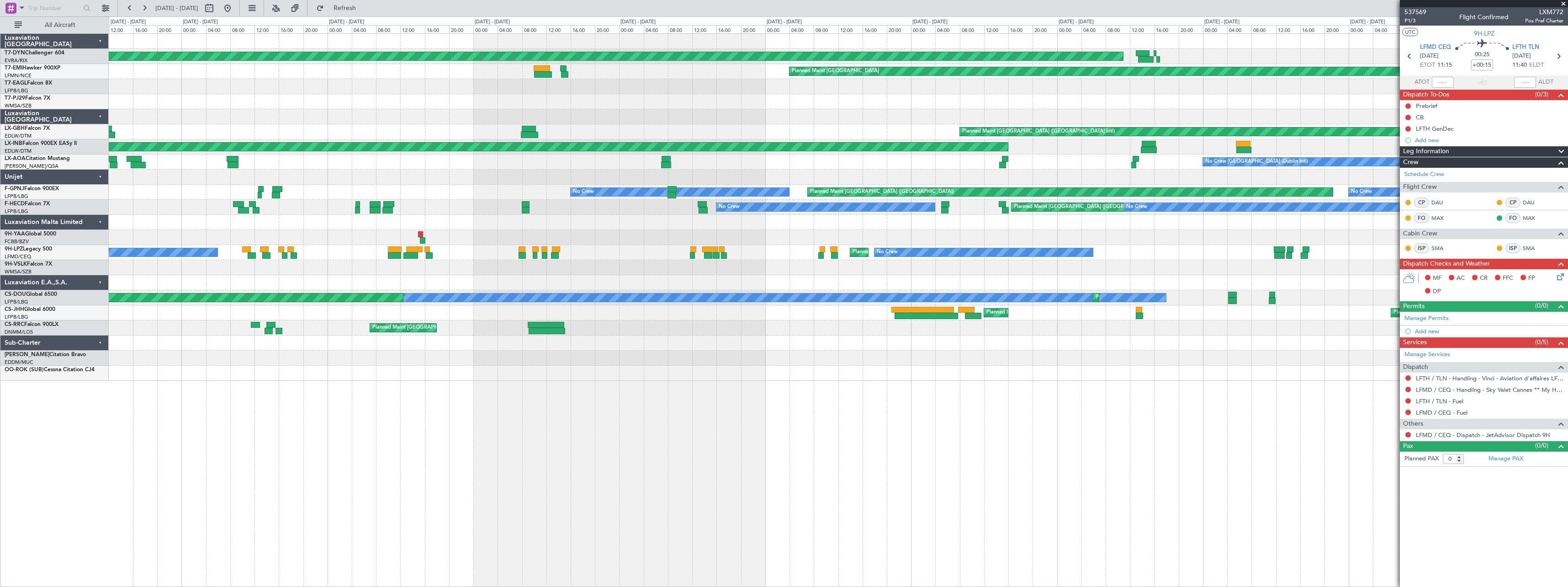
click at [455, 119] on div "AOG Maint Riga (Riga Intl) Planned Maint Zurich Planned Maint Zurich Planned Ma…" at bounding box center [838, 208] width 1459 height 347
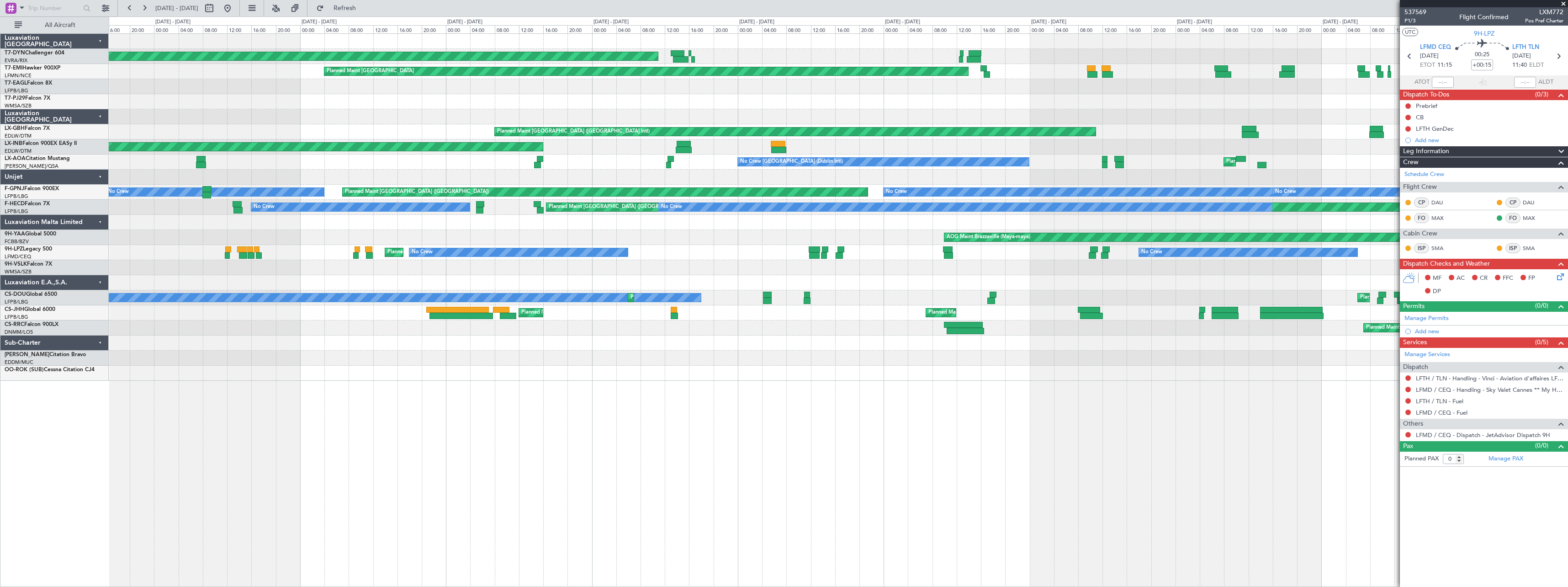
click at [578, 119] on div at bounding box center [838, 116] width 1459 height 15
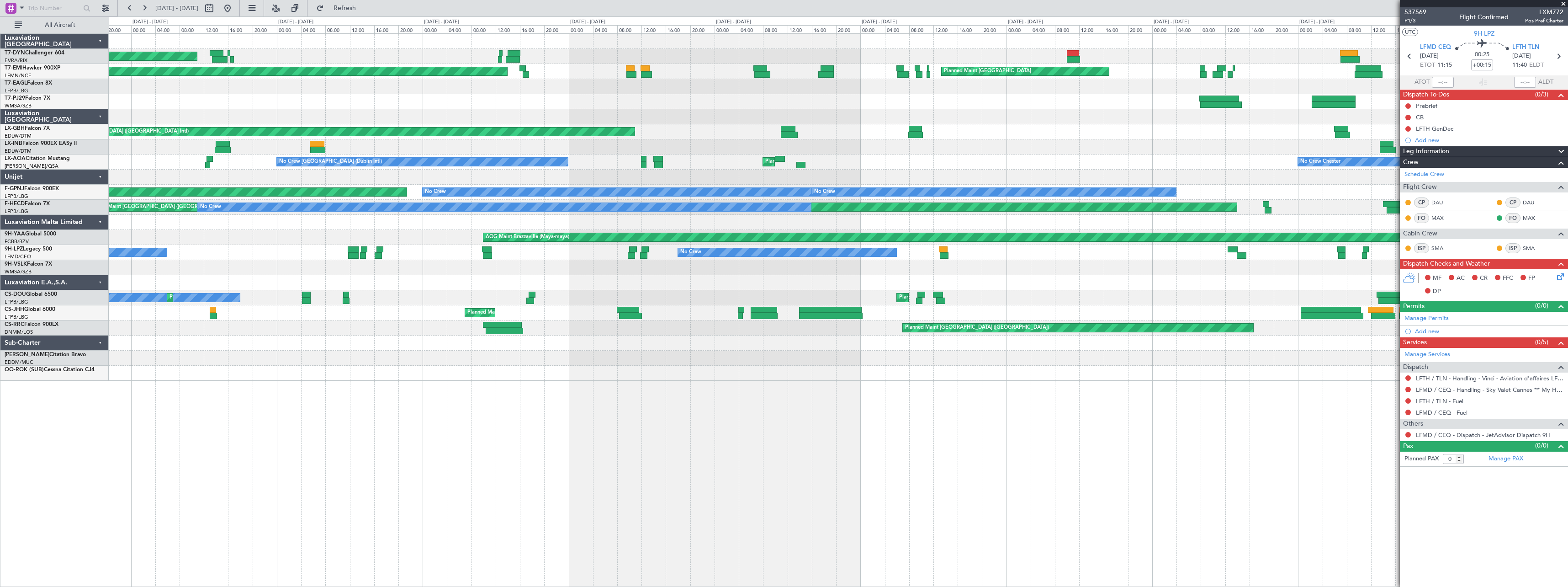
click at [567, 113] on div "AOG Maint Riga (Riga Intl) Planned Maint Zurich Planned Maint Zurich Planned Ma…" at bounding box center [838, 208] width 1459 height 347
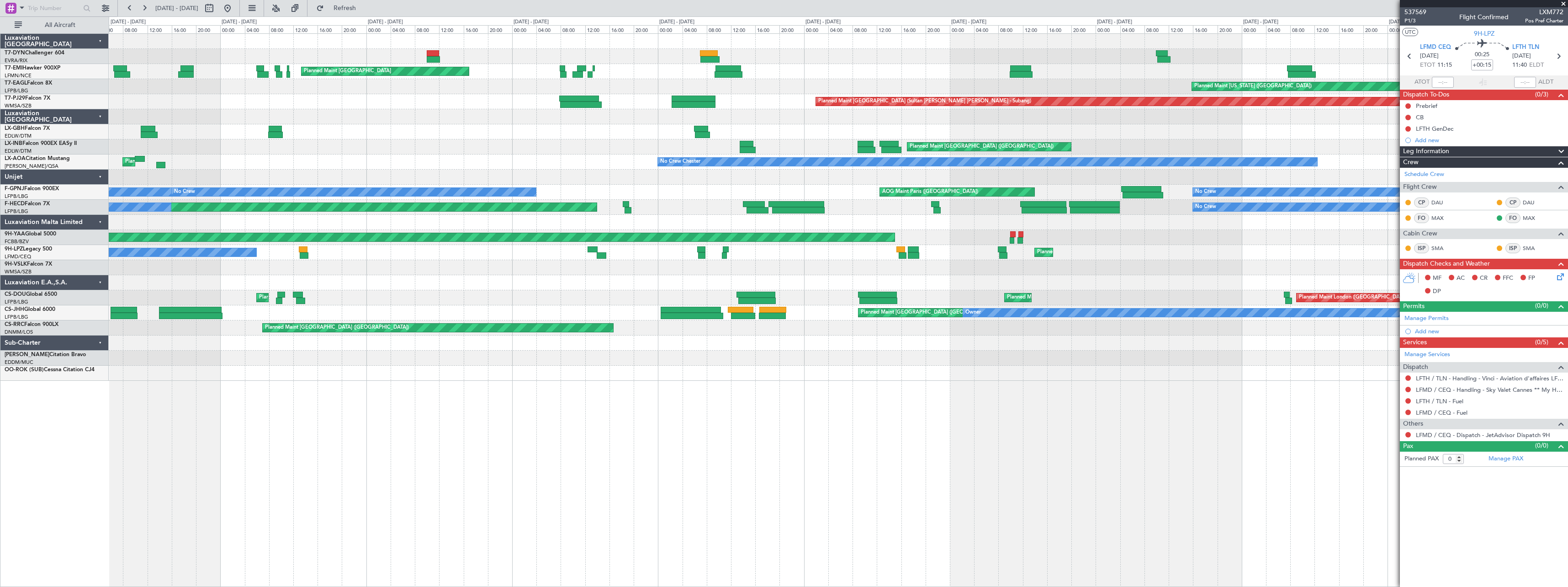
click at [504, 108] on div "Planned Maint [GEOGRAPHIC_DATA] (Sultan [PERSON_NAME] [PERSON_NAME] - Subang)" at bounding box center [838, 102] width 1459 height 15
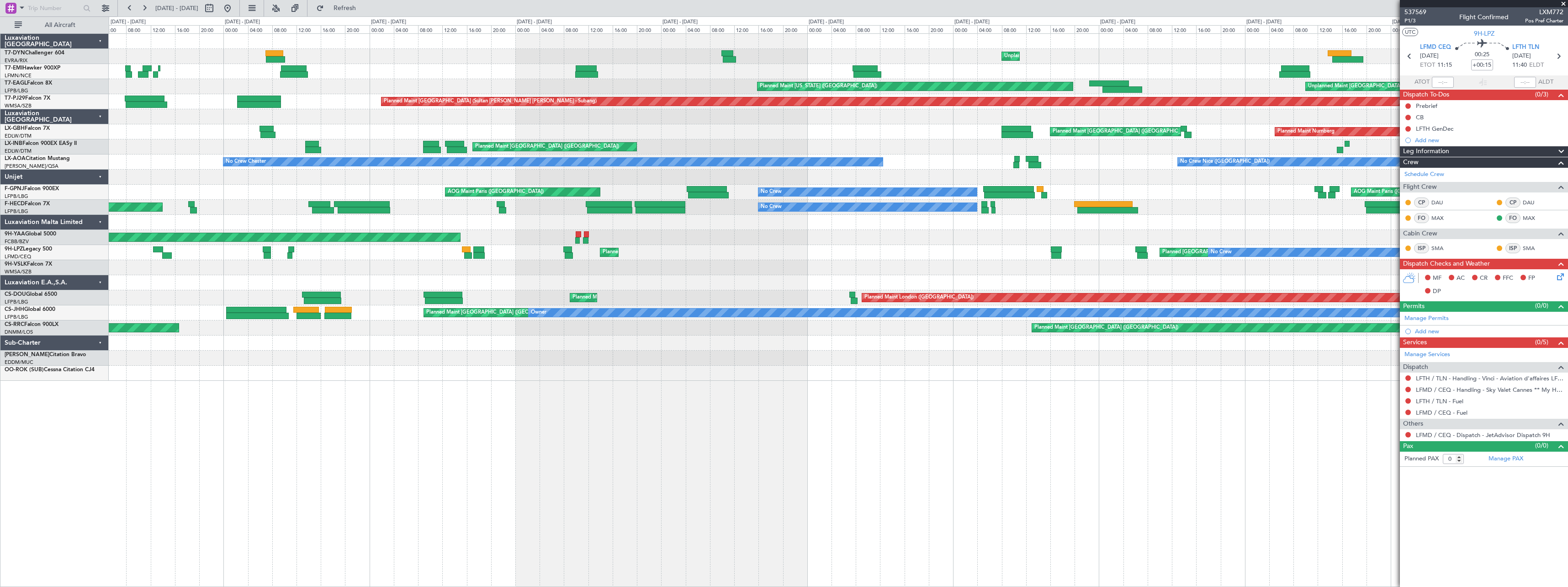
click at [155, 107] on div "Unplanned Maint Riga (Riga Intl) Planned Maint Zurich Planned Maint Zurich Plan…" at bounding box center [838, 208] width 1459 height 347
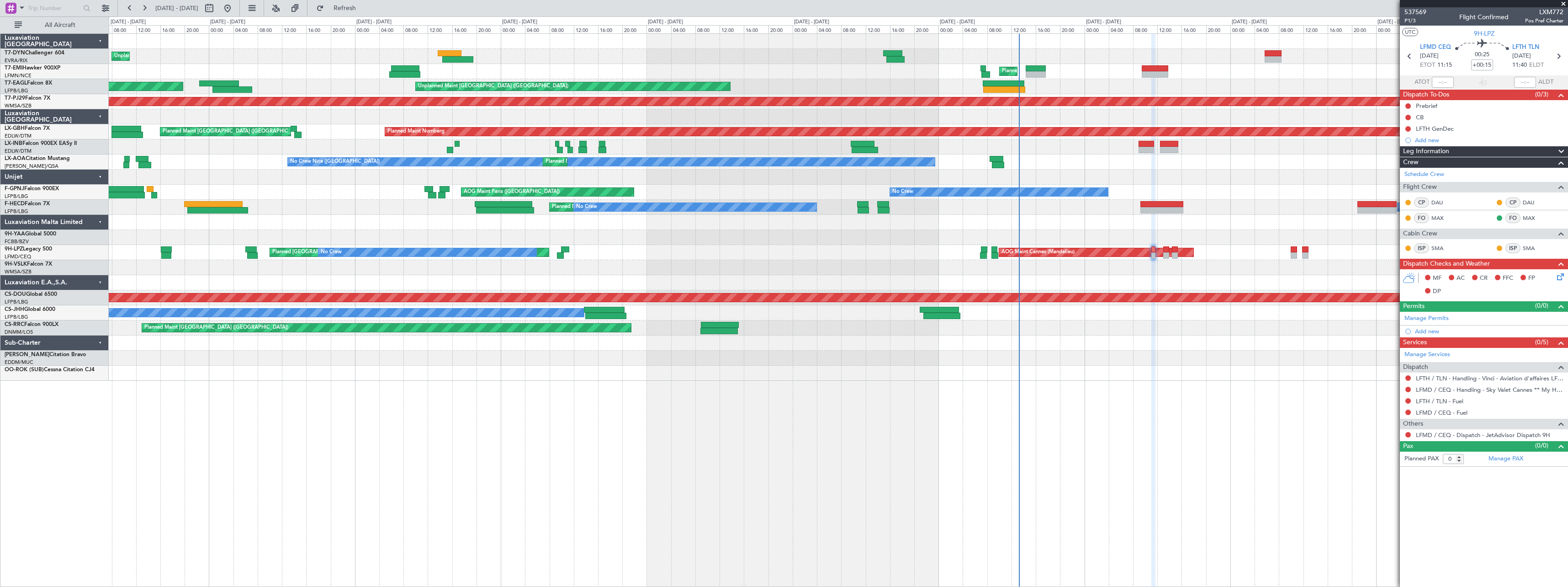
click at [138, 113] on div "Unplanned Maint Riga (Riga Intl) Planned Maint Zurich Planned Maint New York (T…" at bounding box center [838, 208] width 1459 height 347
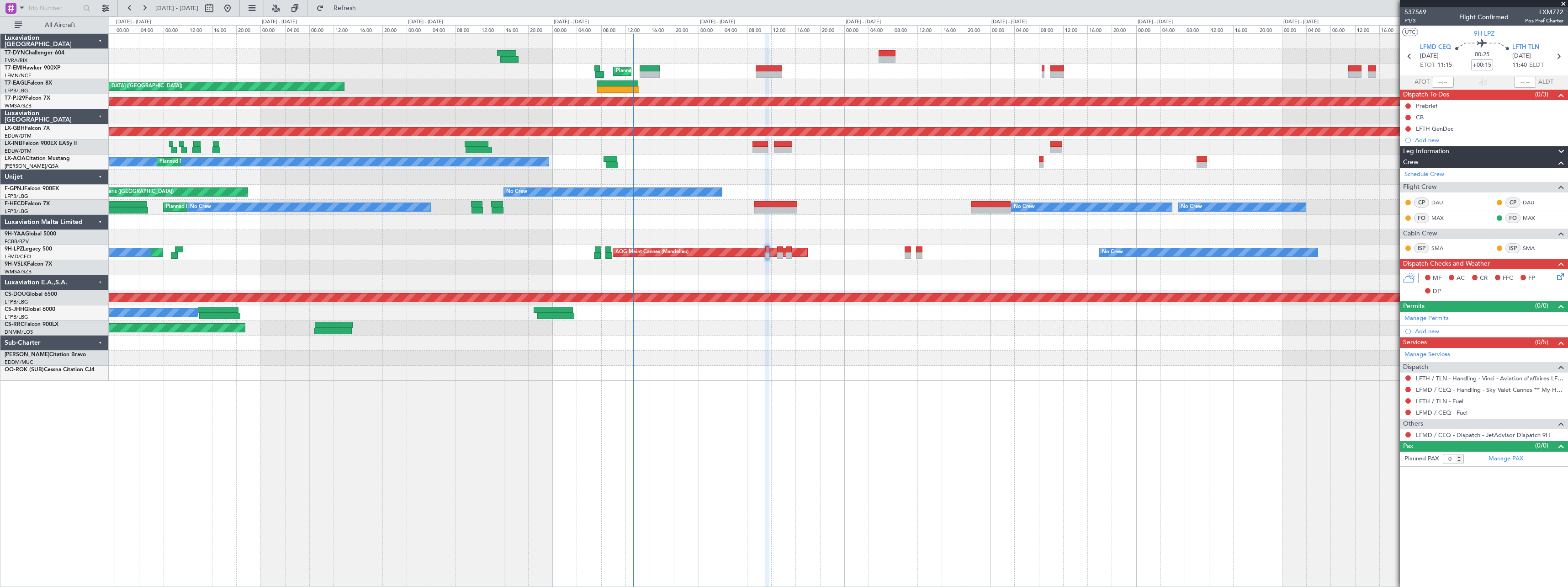
click at [0, 103] on html "23 Aug 2025 - 02 Sep 2025 Refresh Quick Links All Aircraft Planned Maint Zurich…" at bounding box center [784, 294] width 1568 height 587
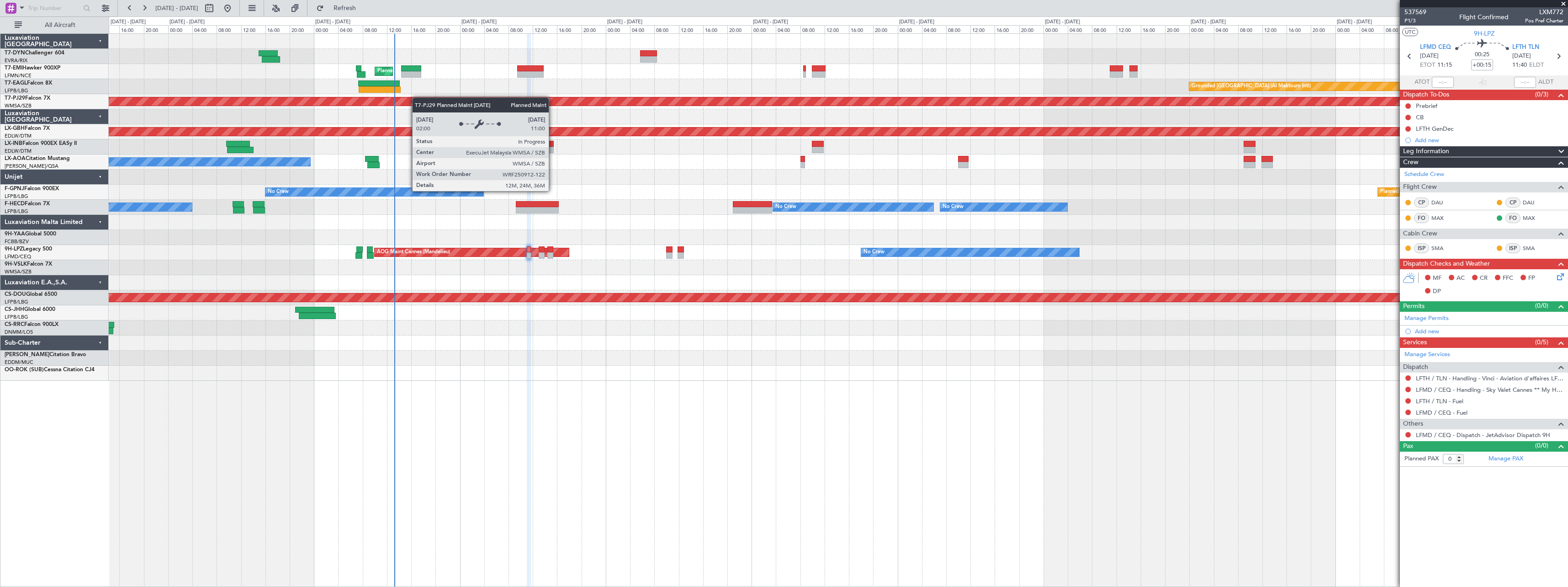
click at [371, 102] on div "Planned Maint Zurich Grounded Dubai (Al Maktoum Intl) Unplanned Maint Paris (Le…" at bounding box center [838, 208] width 1459 height 347
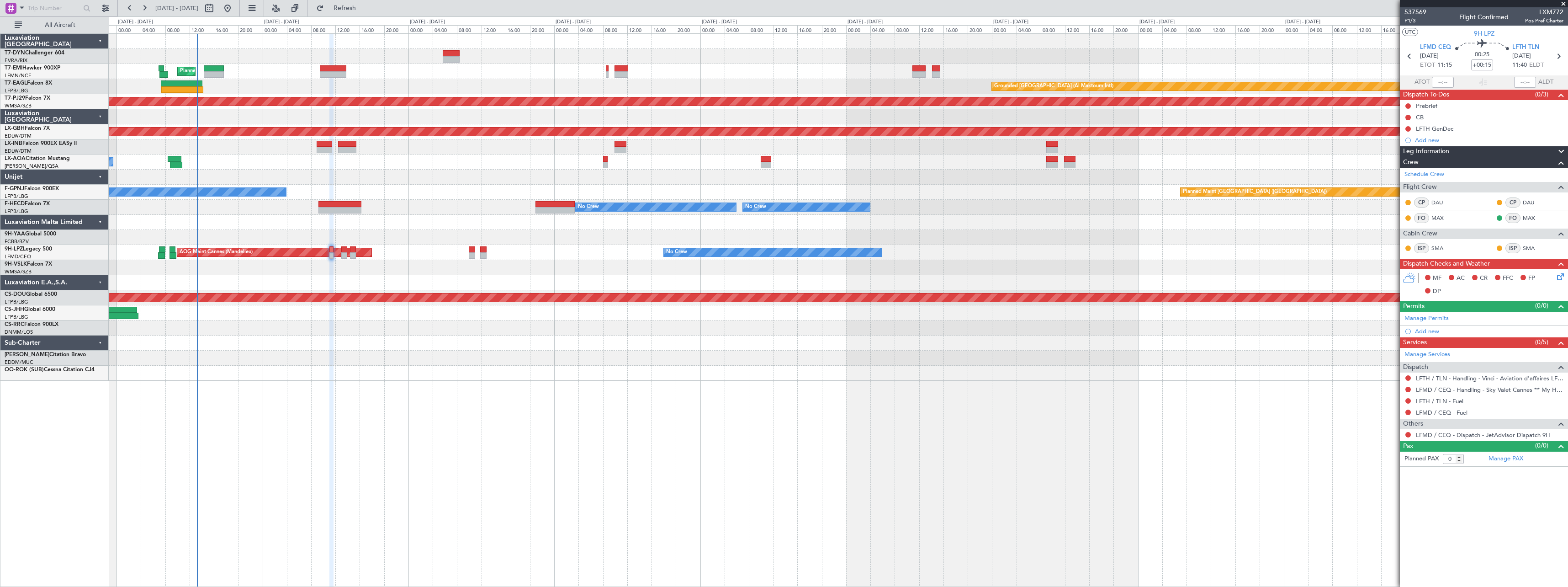
click at [697, 118] on div at bounding box center [838, 116] width 1459 height 15
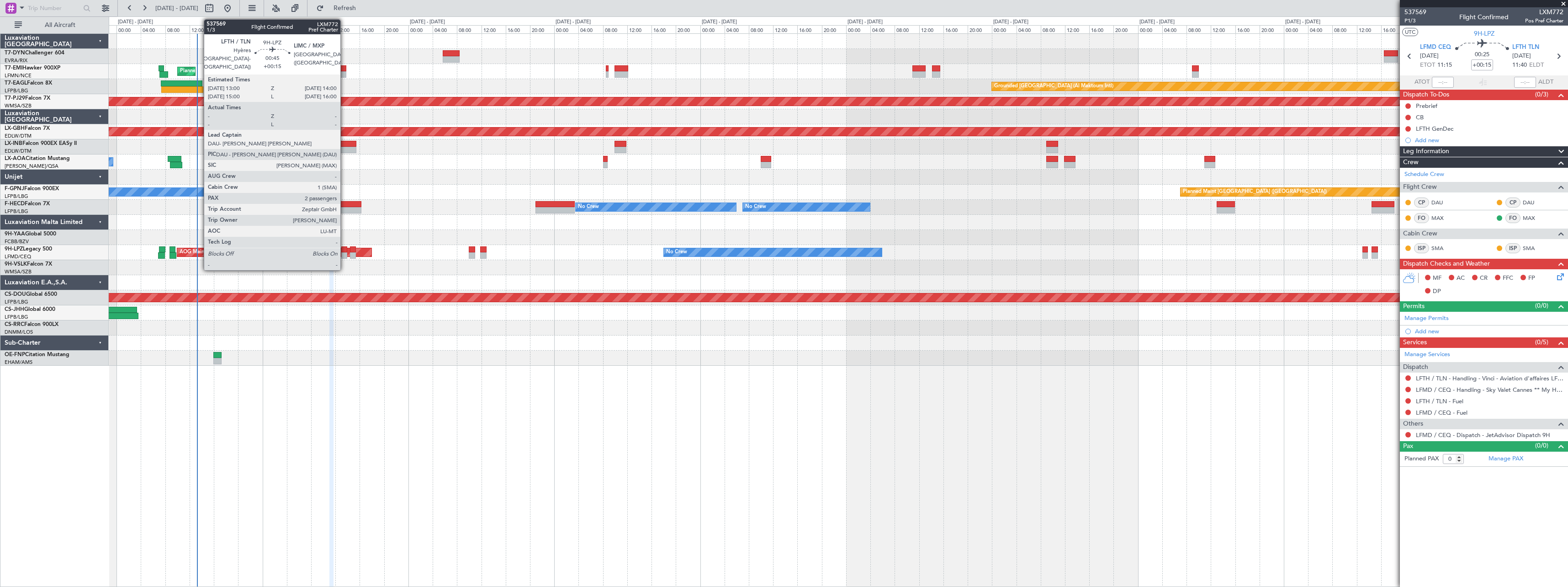
click at [345, 247] on div at bounding box center [345, 250] width 7 height 7
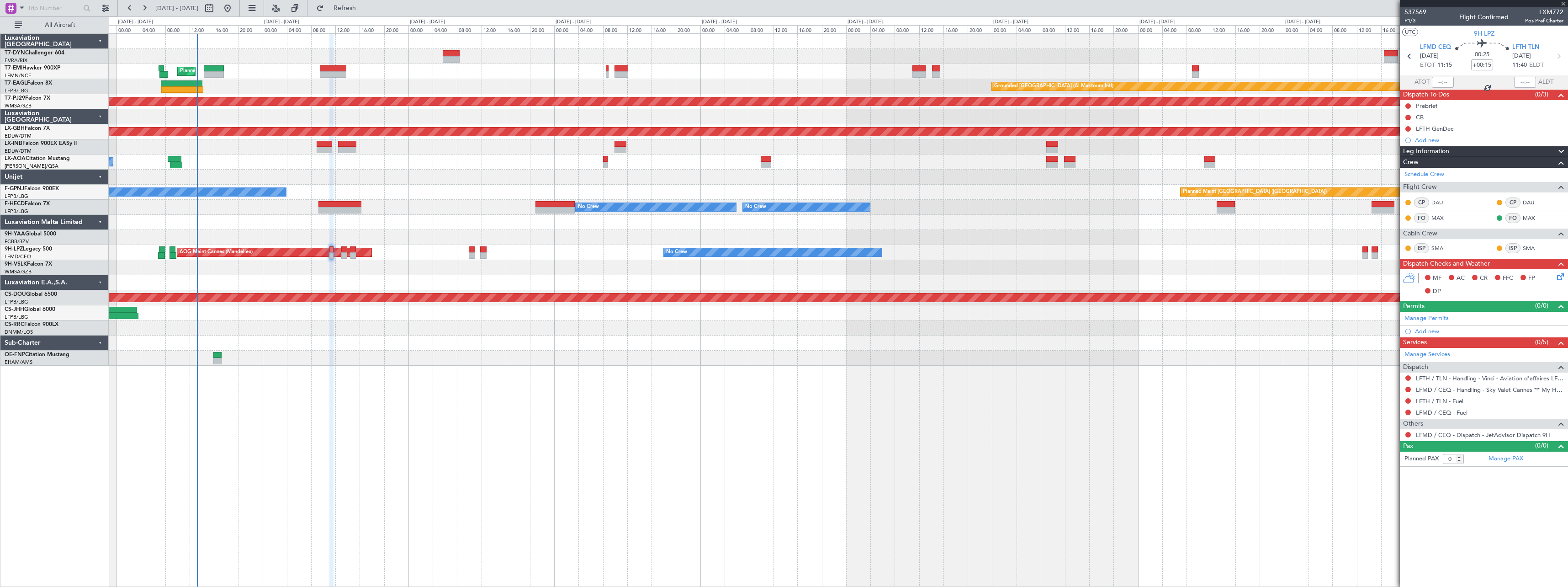
type input "2"
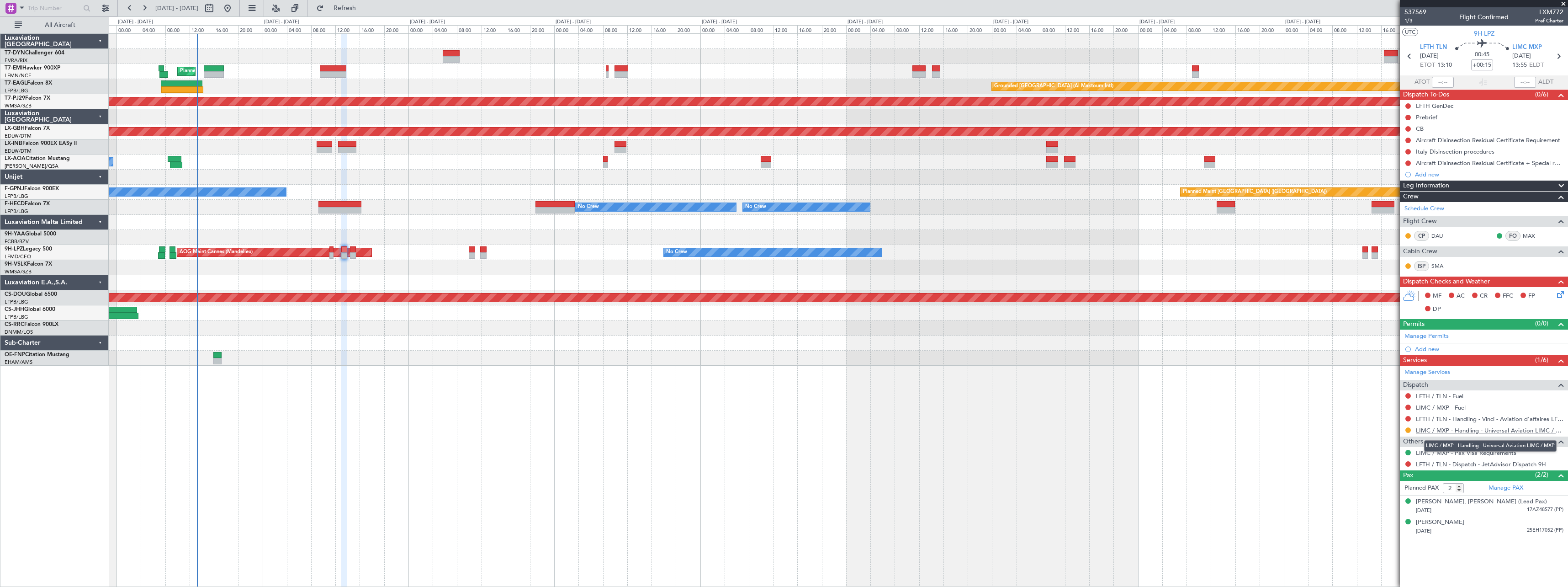
click at [1534, 432] on link "LIMC / MXP - Handling - Universal Aviation LIMC / MXP" at bounding box center [1489, 430] width 147 height 8
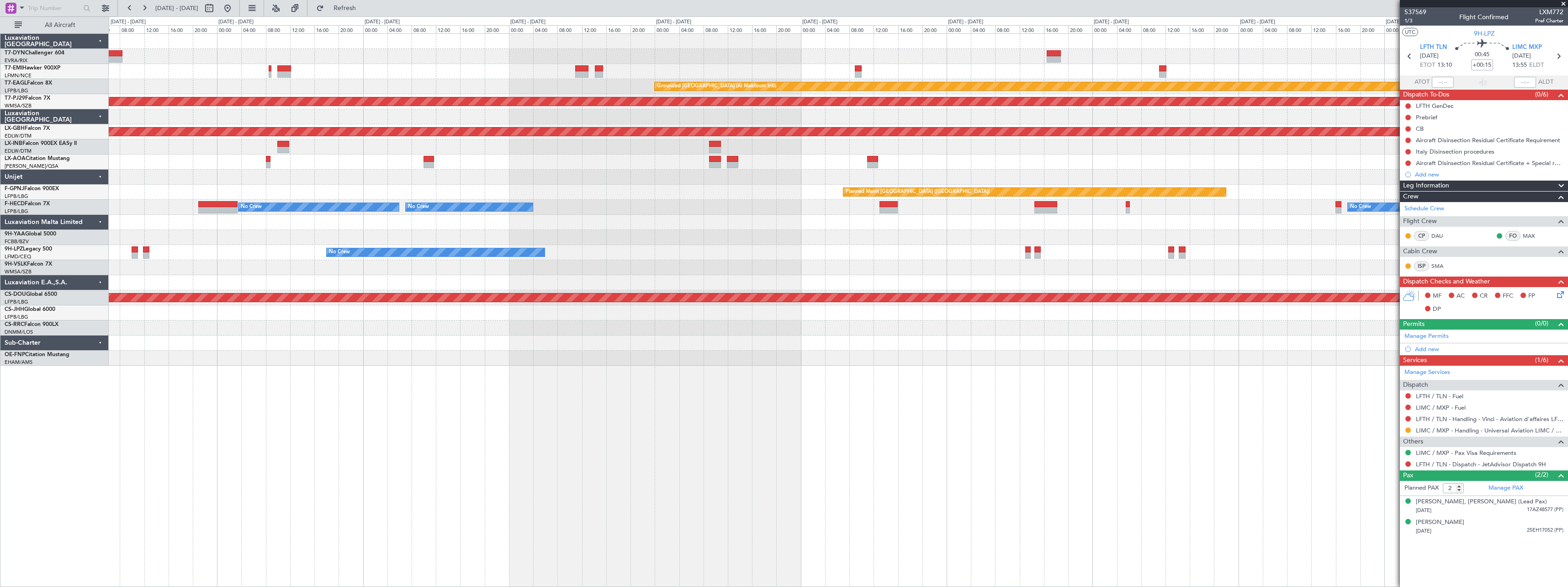
click at [103, 173] on div "Planned Maint Zurich Grounded Dubai (Al Maktoum Intl) Planned Maint Kuala Lumpu…" at bounding box center [784, 301] width 1568 height 571
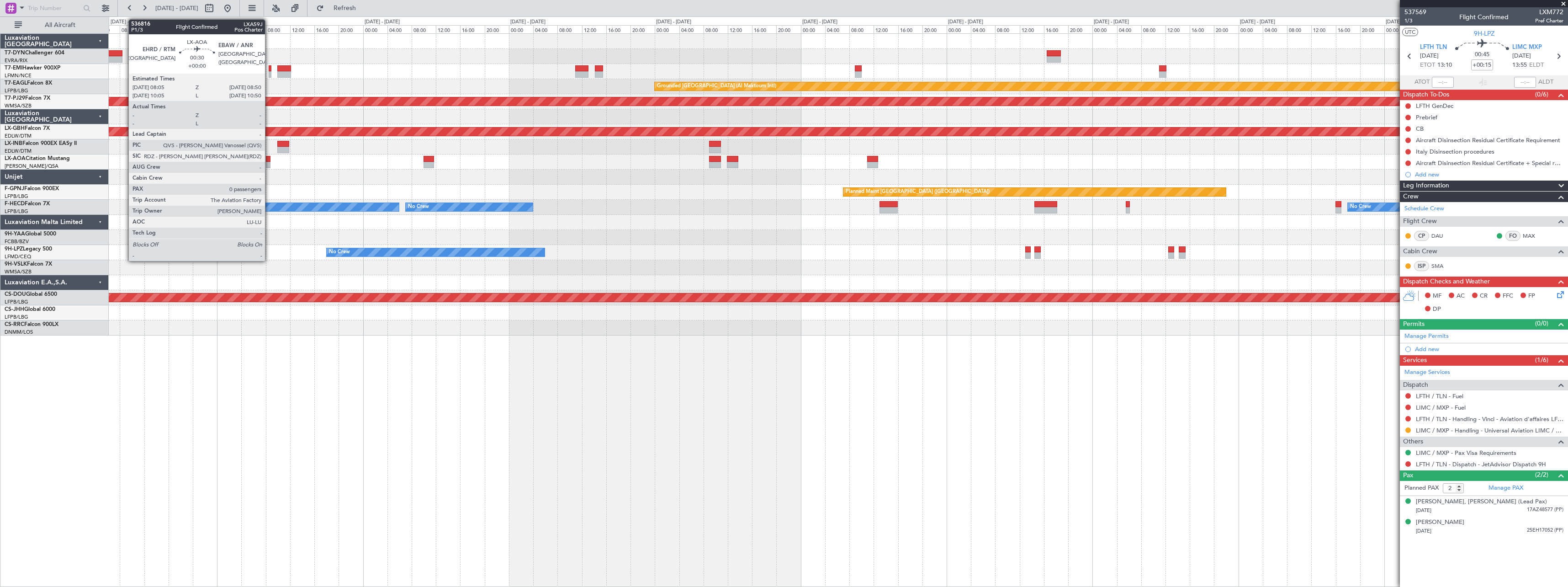
click at [269, 161] on div at bounding box center [268, 159] width 5 height 7
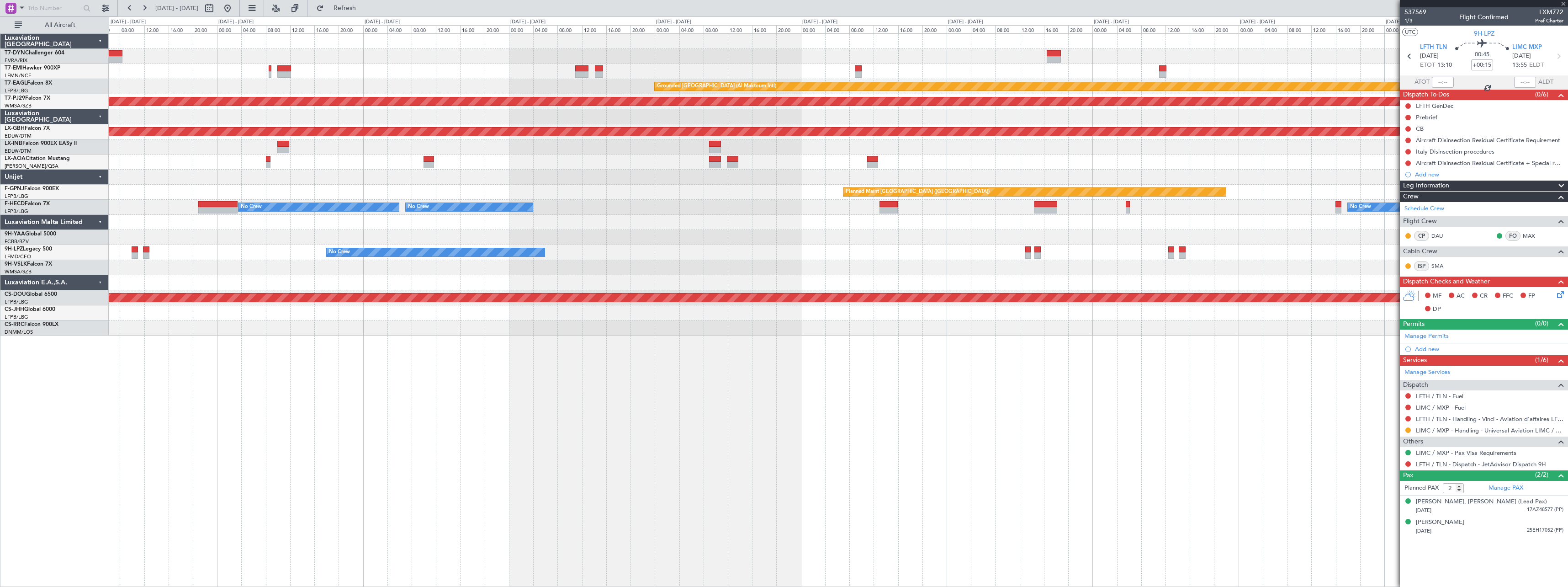
click at [268, 158] on div at bounding box center [268, 159] width 5 height 7
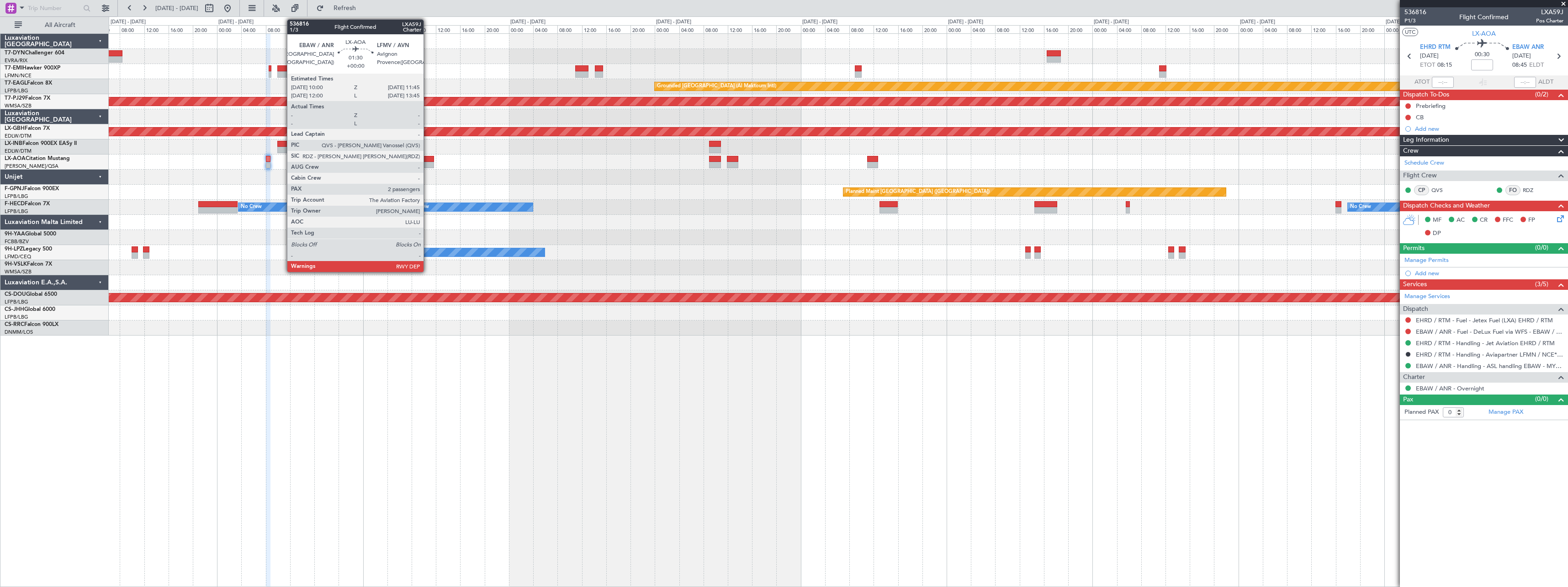
click at [428, 161] on div at bounding box center [429, 159] width 11 height 7
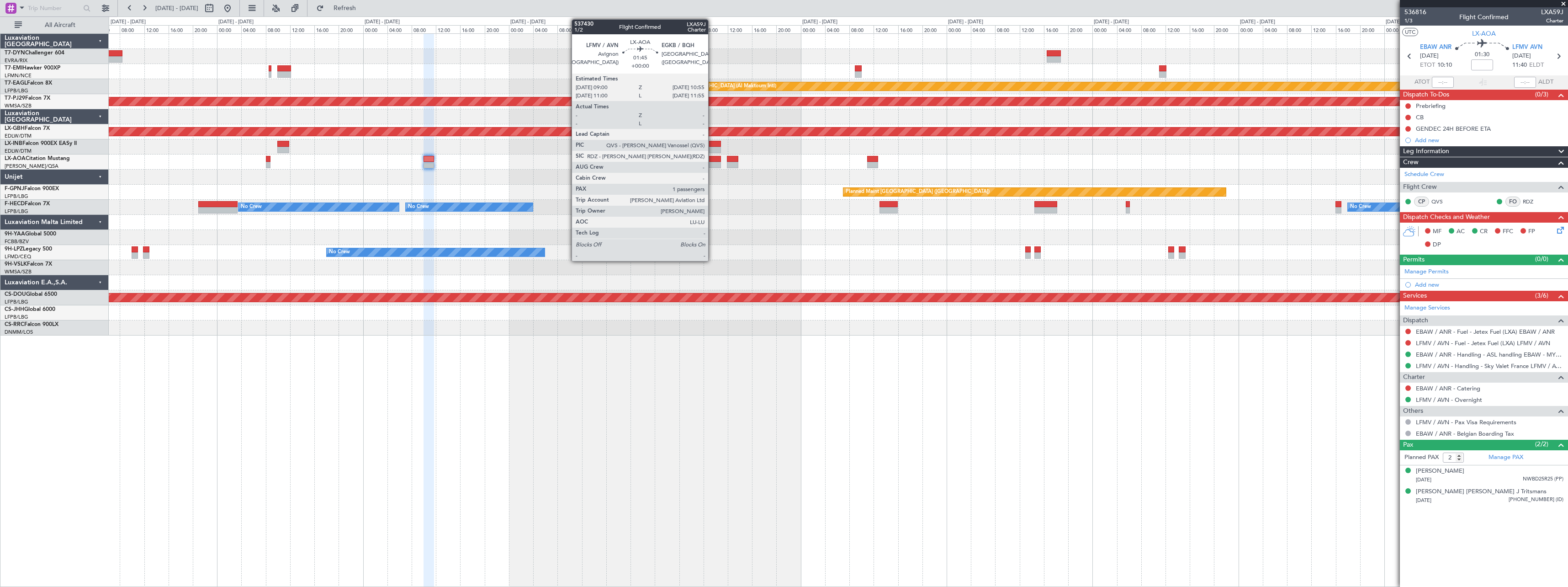
click at [712, 160] on div at bounding box center [715, 159] width 12 height 7
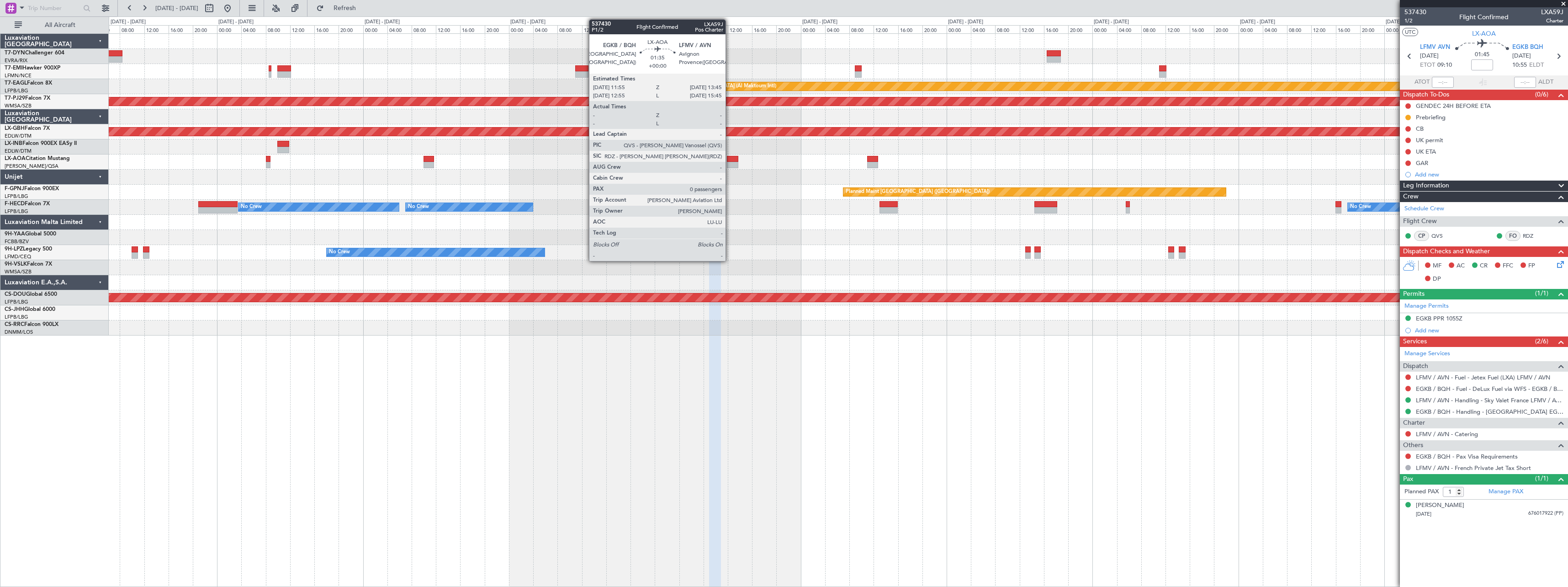
click at [730, 159] on div at bounding box center [732, 159] width 12 height 7
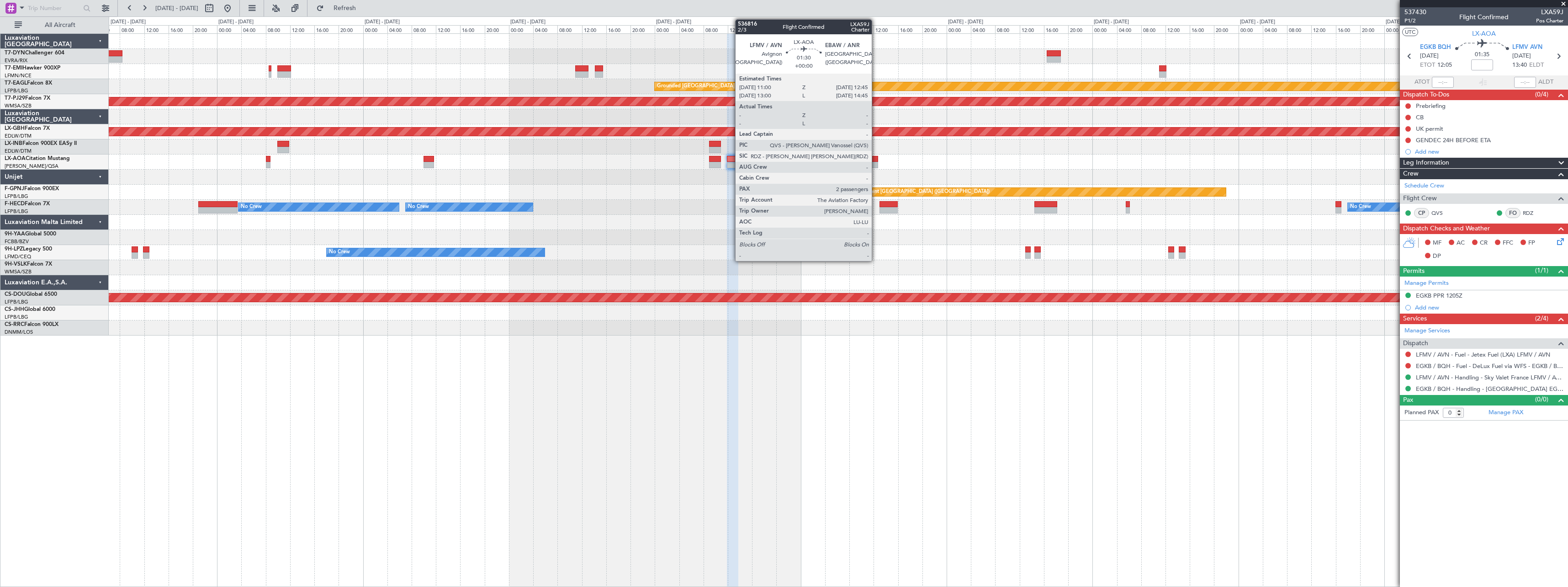
click at [876, 160] on div at bounding box center [873, 159] width 11 height 7
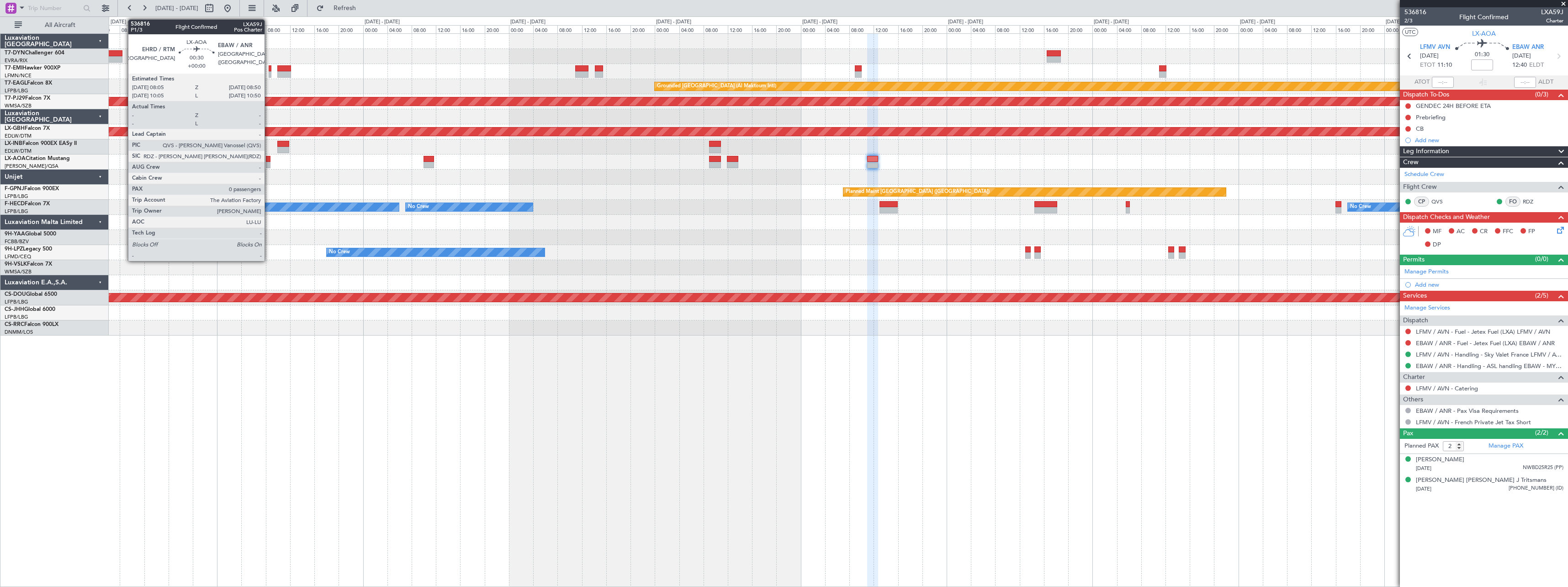
click at [268, 159] on div at bounding box center [268, 159] width 5 height 7
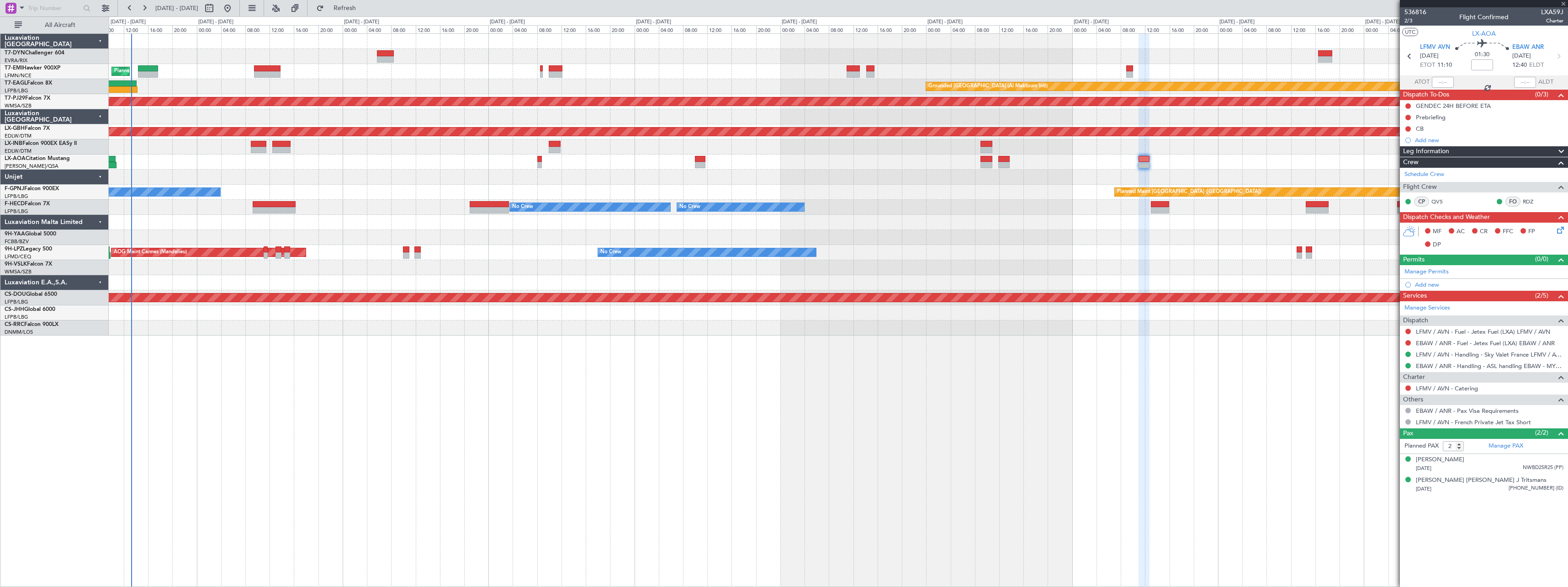
click at [540, 183] on div at bounding box center [838, 177] width 1459 height 15
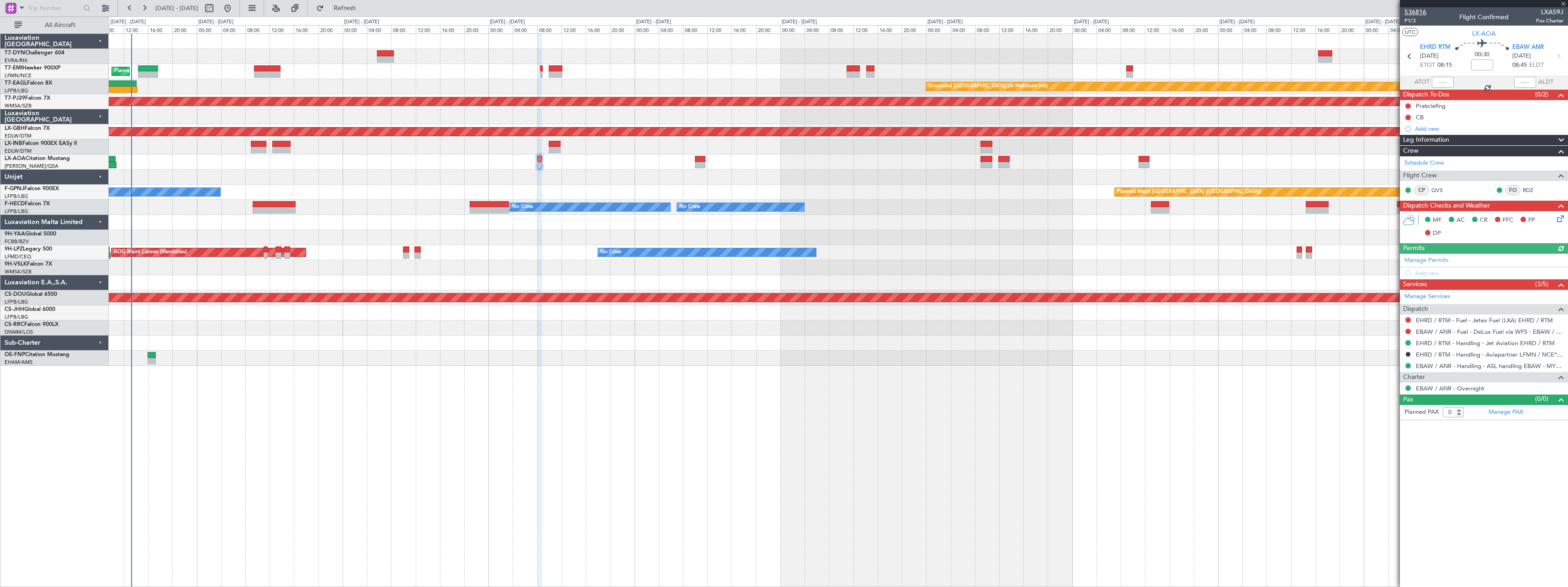
click at [1419, 12] on span "536816" at bounding box center [1415, 12] width 22 height 10
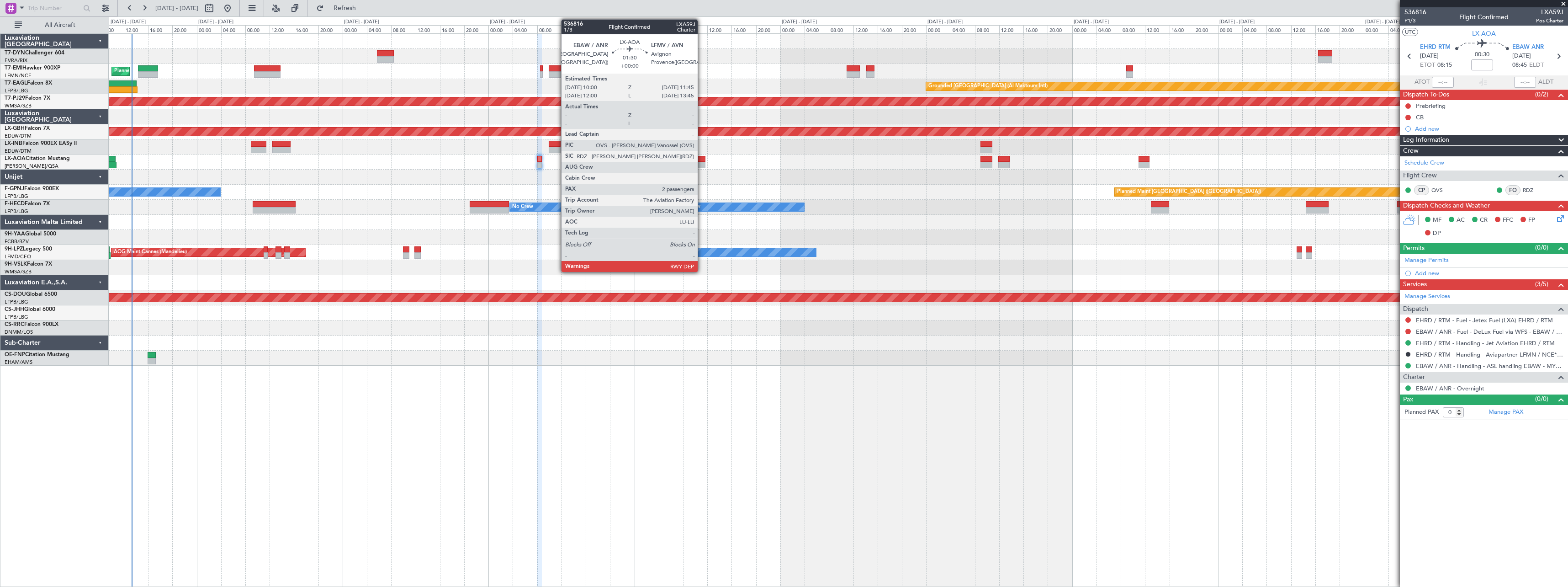
click at [702, 160] on div at bounding box center [701, 159] width 11 height 7
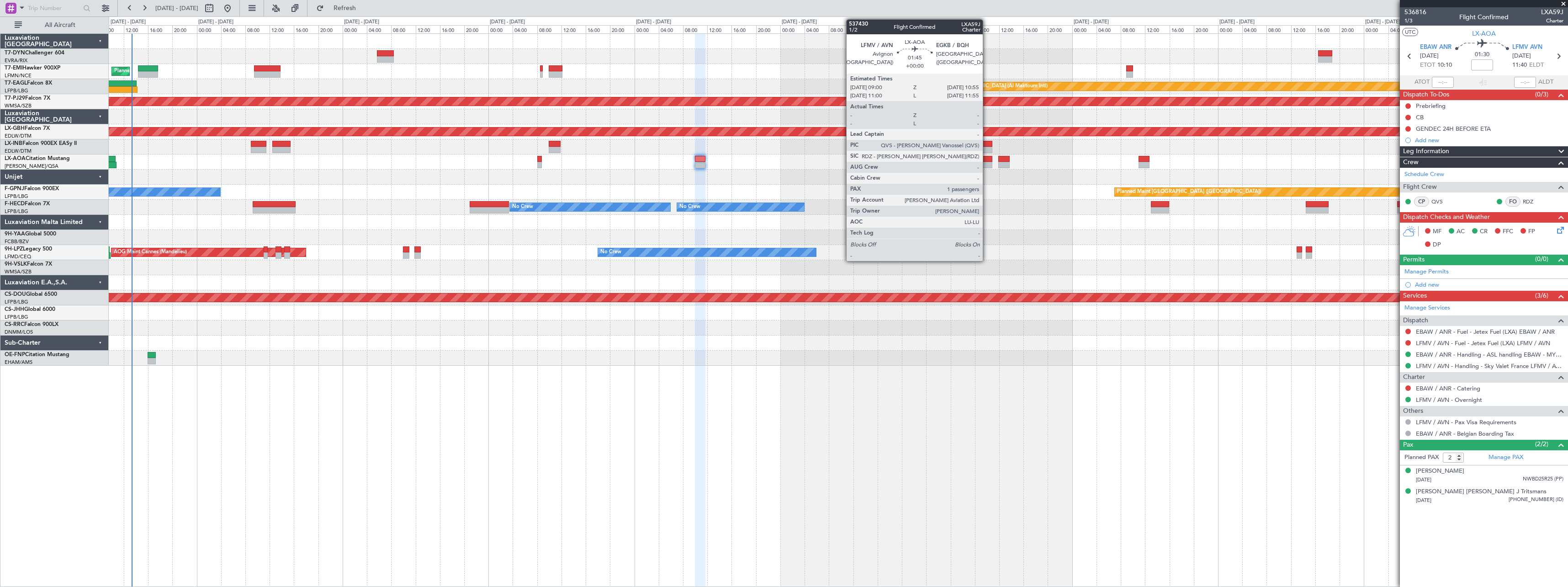
click at [987, 161] on div at bounding box center [987, 159] width 12 height 7
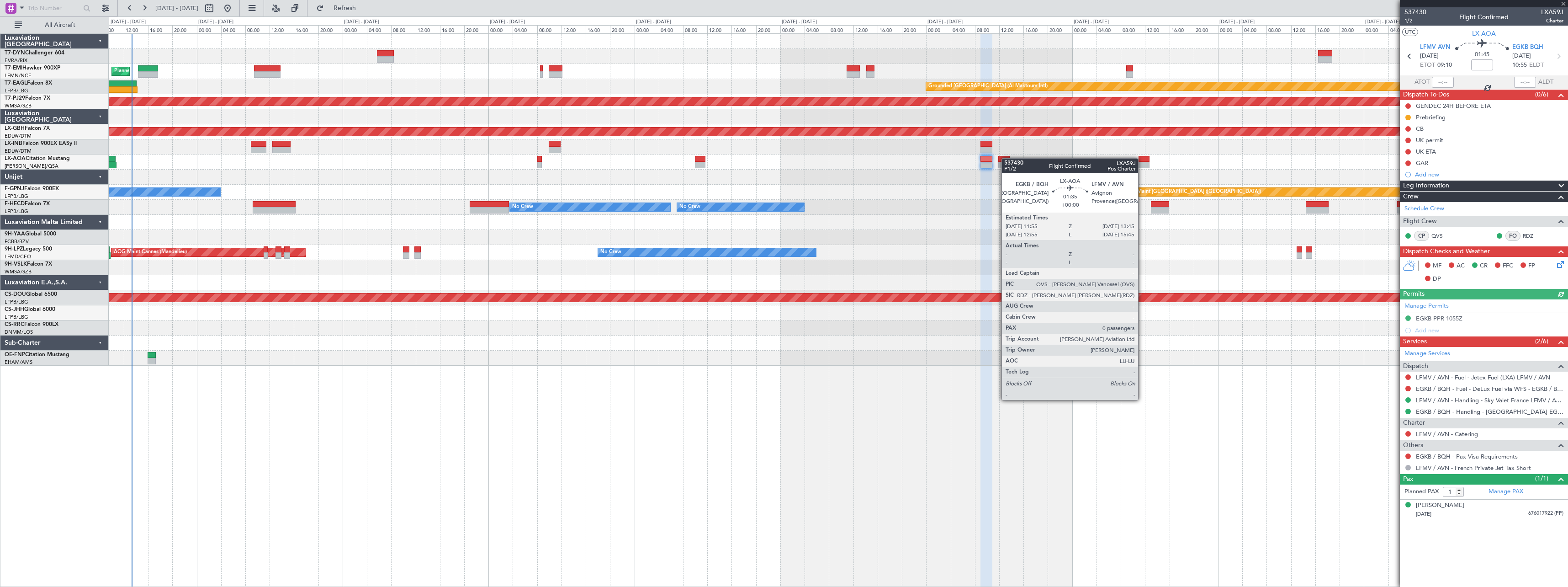
click at [1006, 158] on div at bounding box center [1004, 159] width 12 height 7
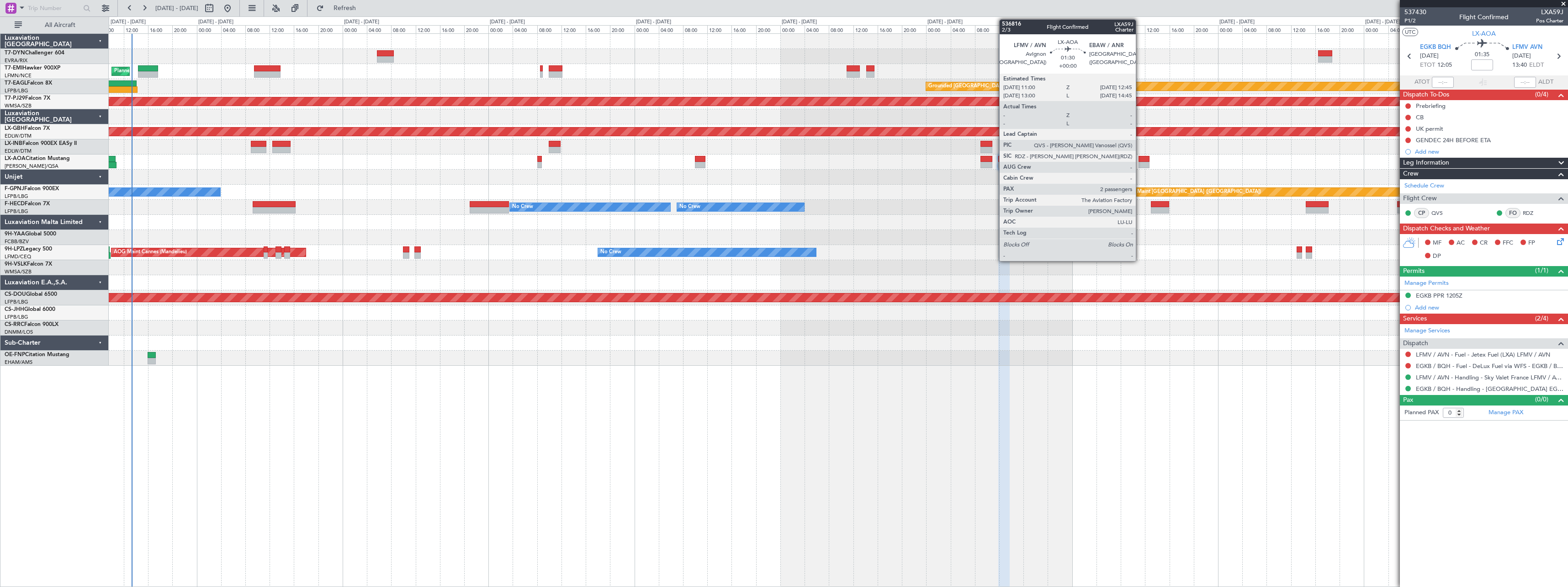
click at [1140, 158] on div at bounding box center [1144, 159] width 11 height 7
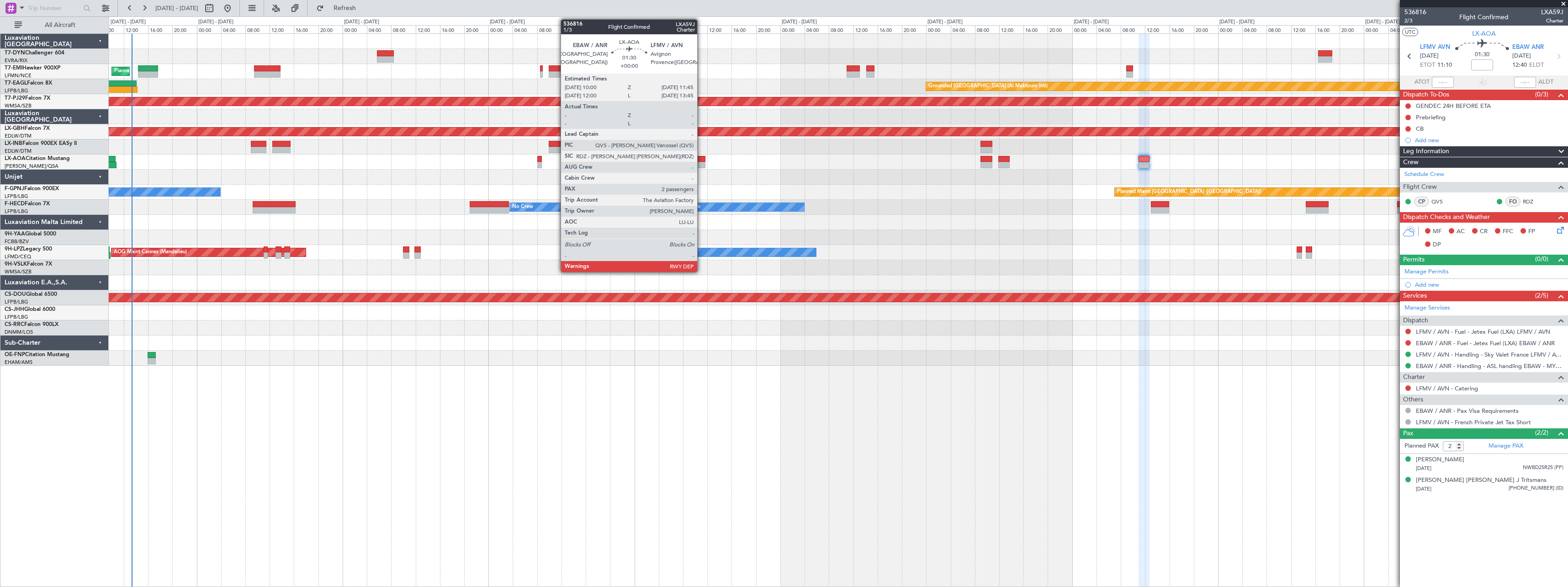
click at [701, 156] on div at bounding box center [701, 159] width 11 height 7
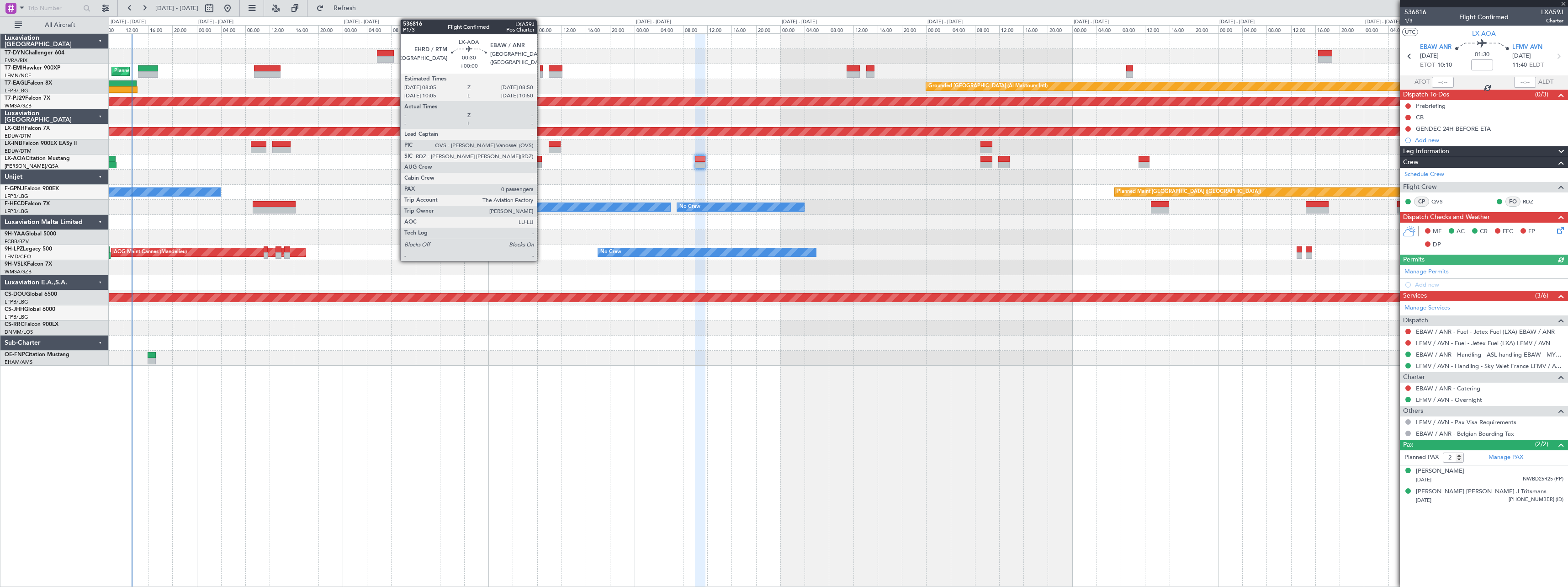
click at [541, 156] on div at bounding box center [540, 159] width 5 height 7
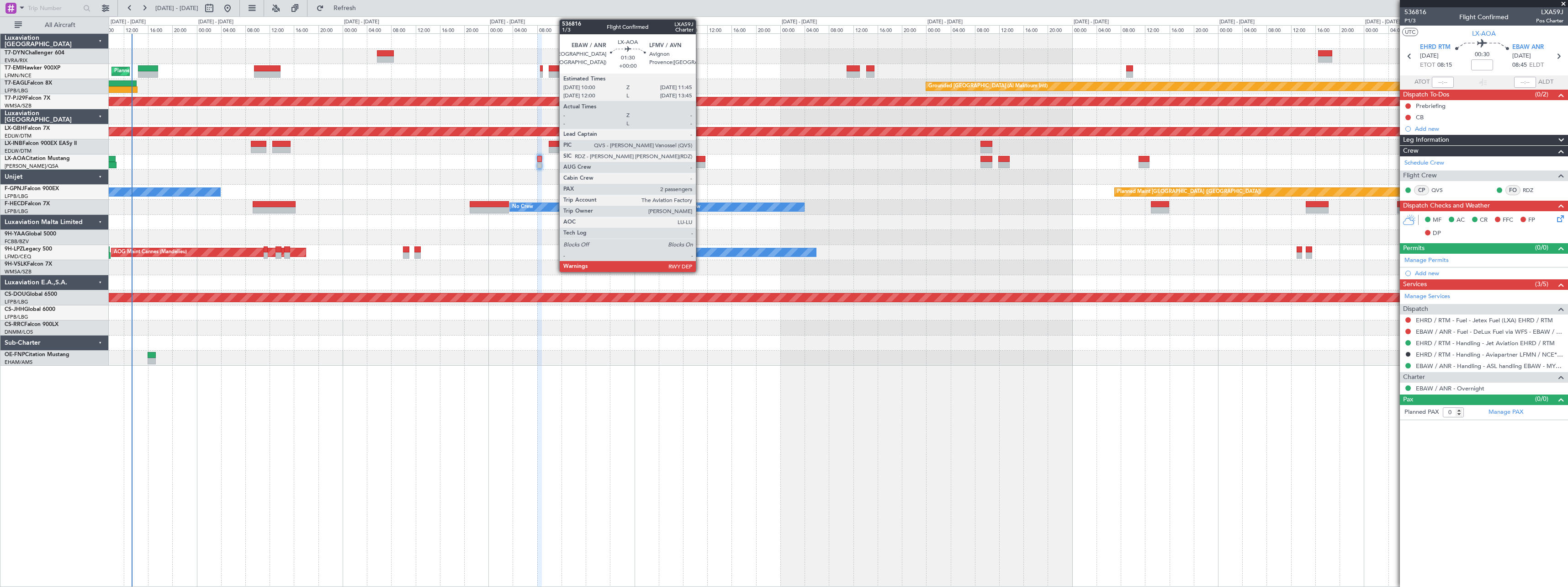
click at [701, 156] on div at bounding box center [701, 159] width 11 height 7
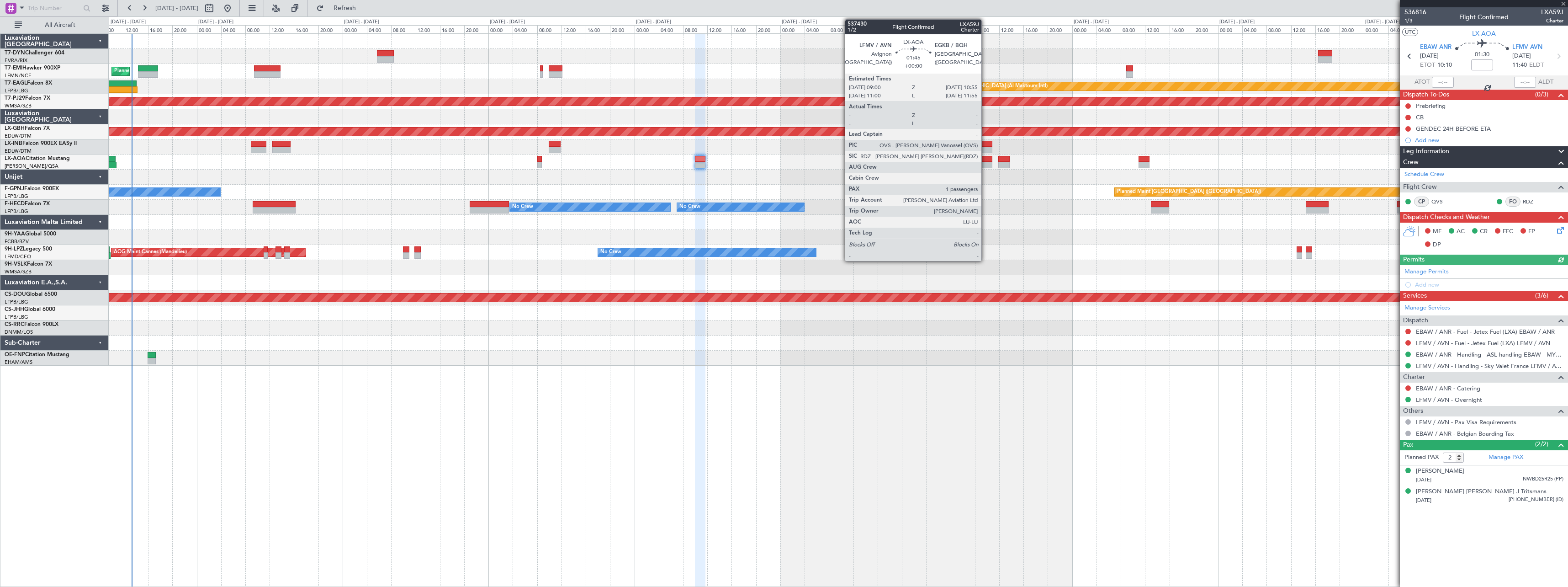
click at [985, 158] on div at bounding box center [987, 159] width 12 height 7
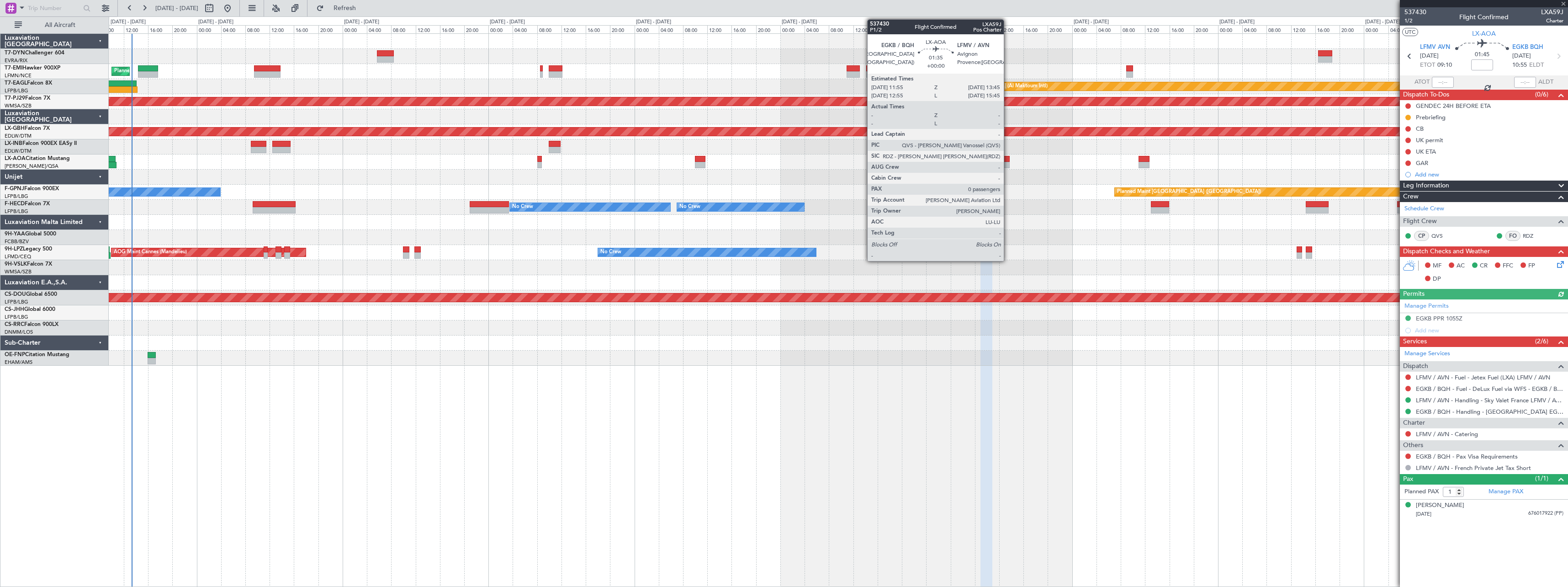
click at [1008, 160] on div at bounding box center [1004, 159] width 12 height 7
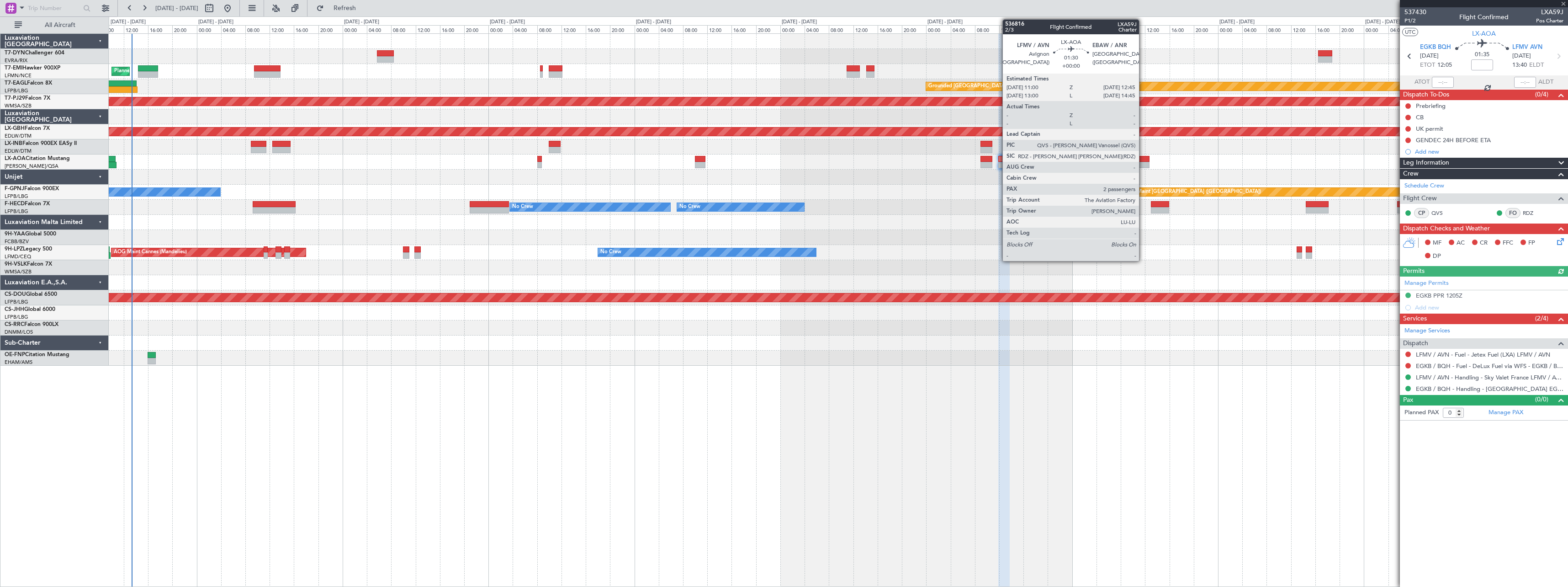
click at [1143, 160] on div at bounding box center [1144, 159] width 11 height 7
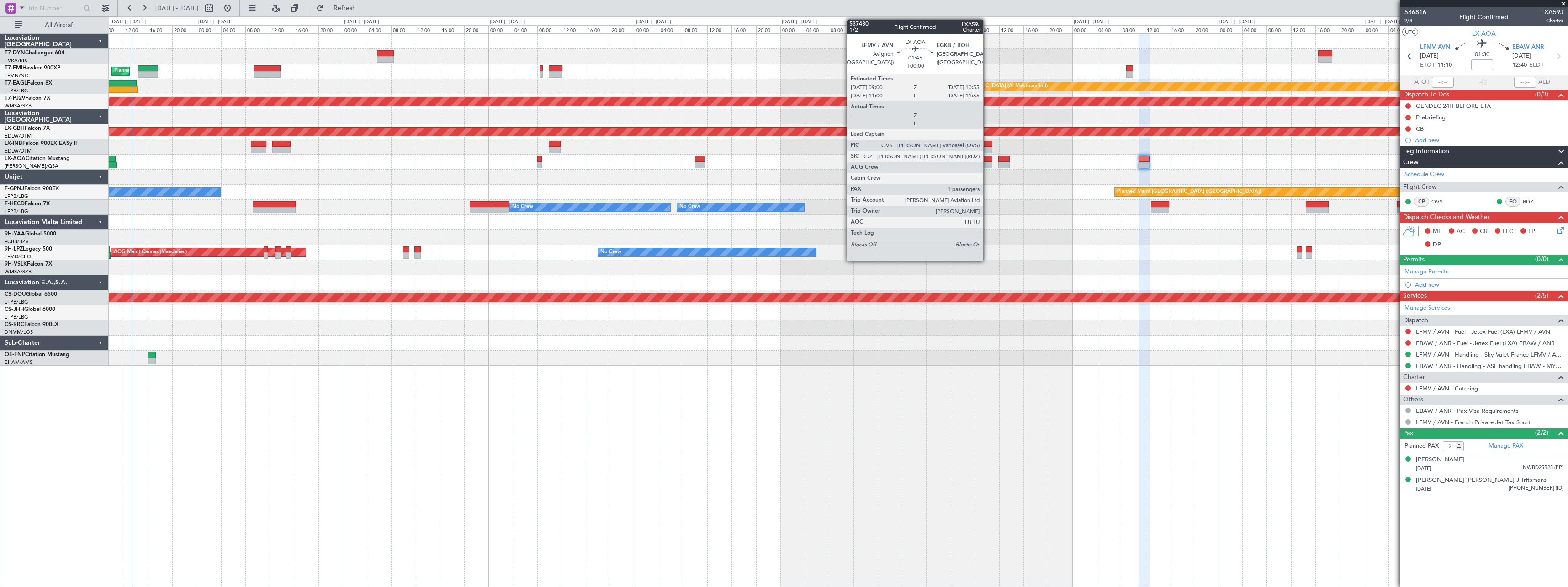
click at [987, 157] on div at bounding box center [987, 159] width 12 height 7
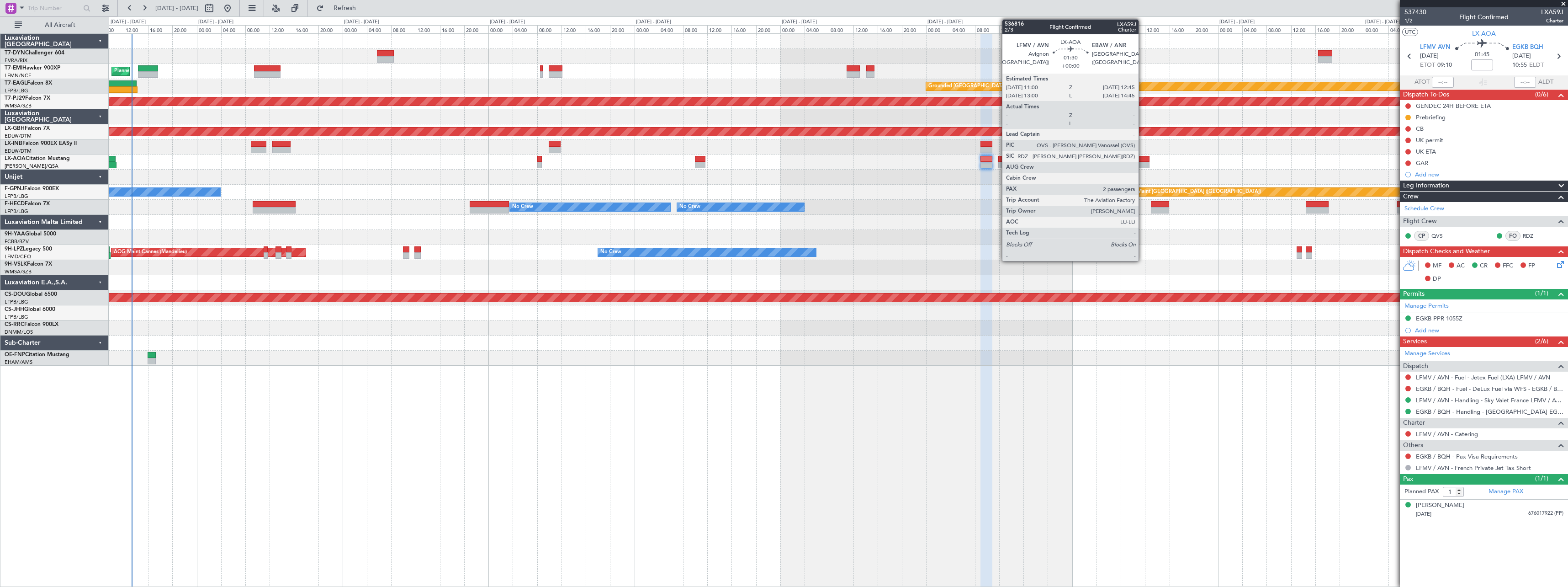
click at [1143, 156] on div at bounding box center [1144, 159] width 11 height 7
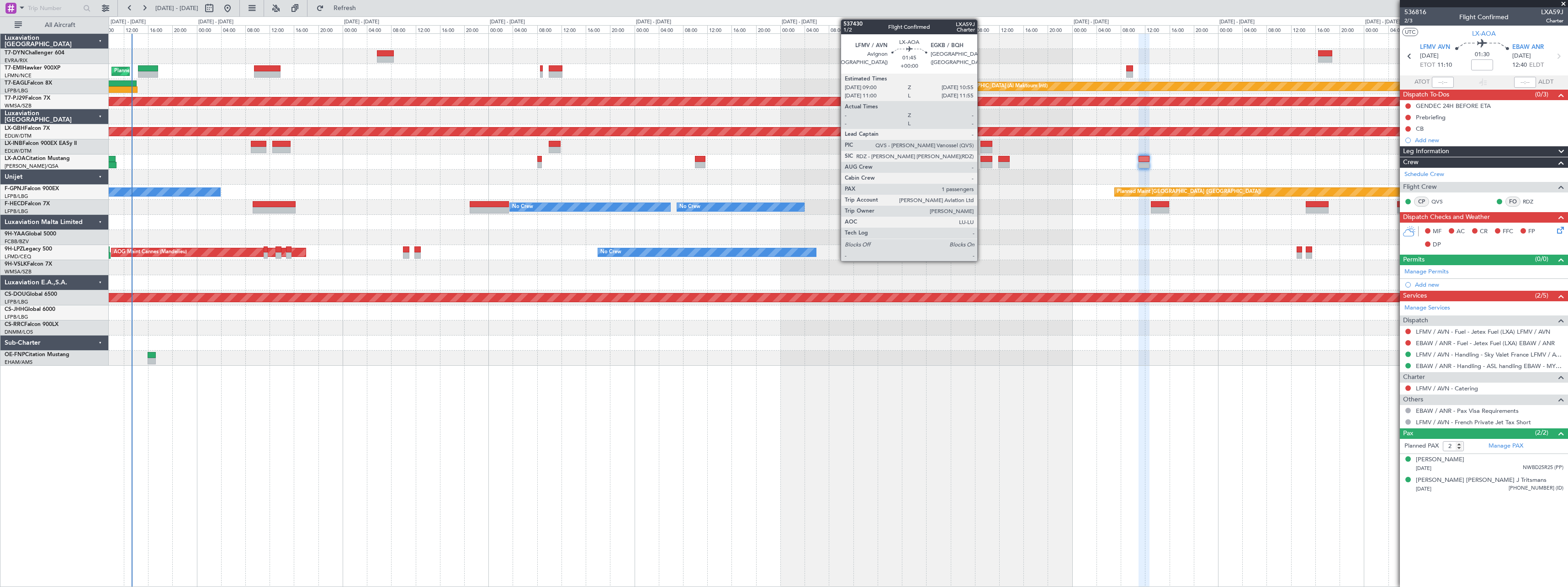
click at [981, 160] on div at bounding box center [987, 159] width 12 height 7
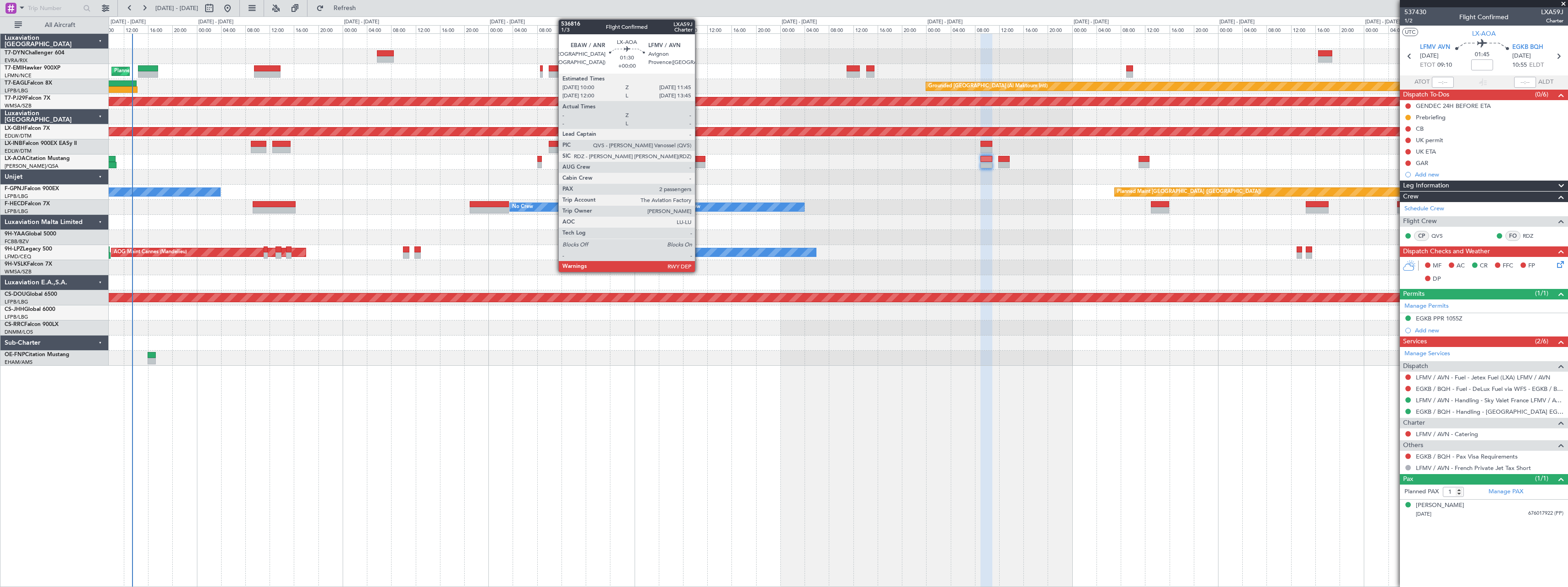
click at [699, 158] on div at bounding box center [701, 159] width 11 height 7
type input "2"
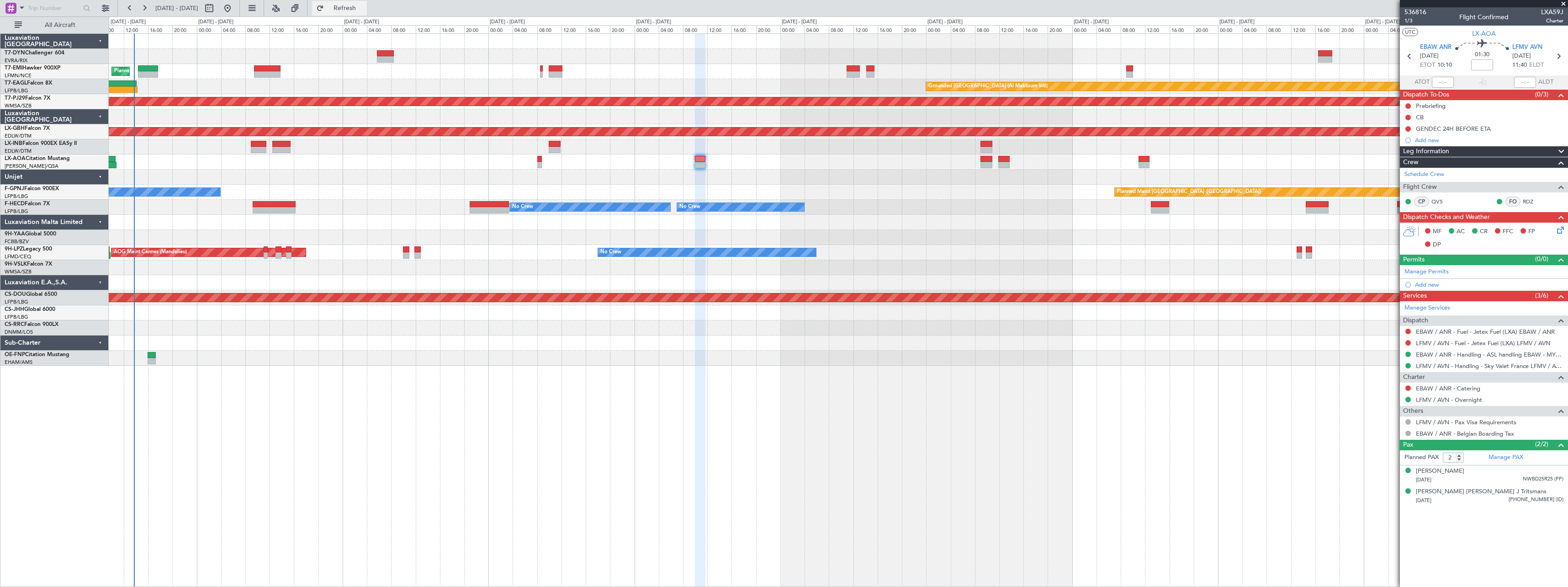
click at [364, 9] on span "Refresh" at bounding box center [345, 8] width 38 height 7
click at [347, 9] on button "Refresh" at bounding box center [340, 9] width 55 height 15
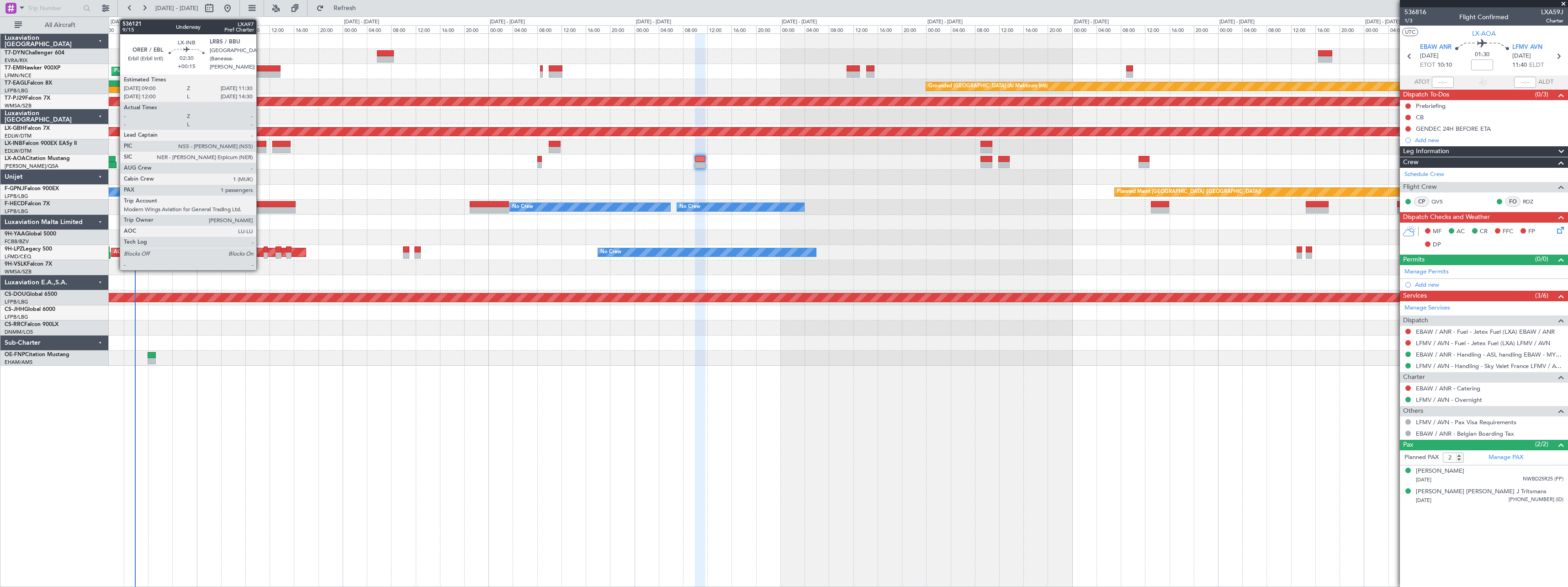
click at [261, 141] on div at bounding box center [259, 144] width 16 height 7
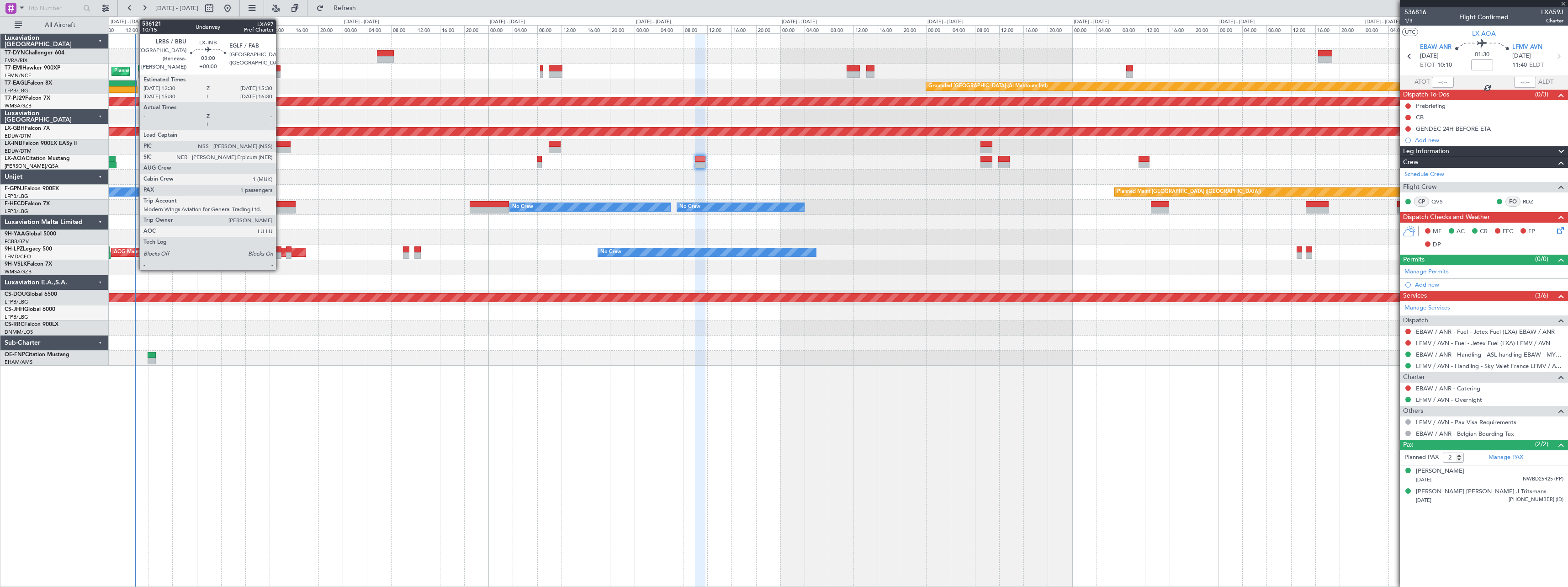
type input "+00:15"
type input "1"
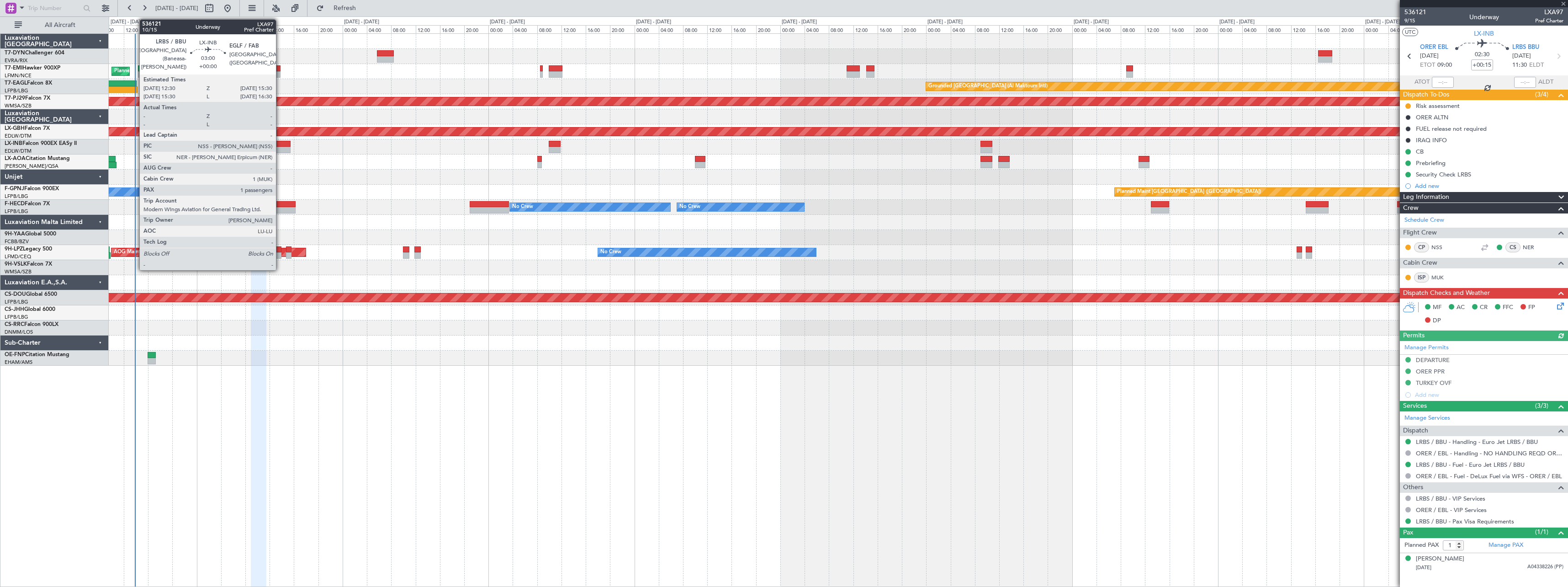
click at [280, 142] on div at bounding box center [281, 144] width 18 height 7
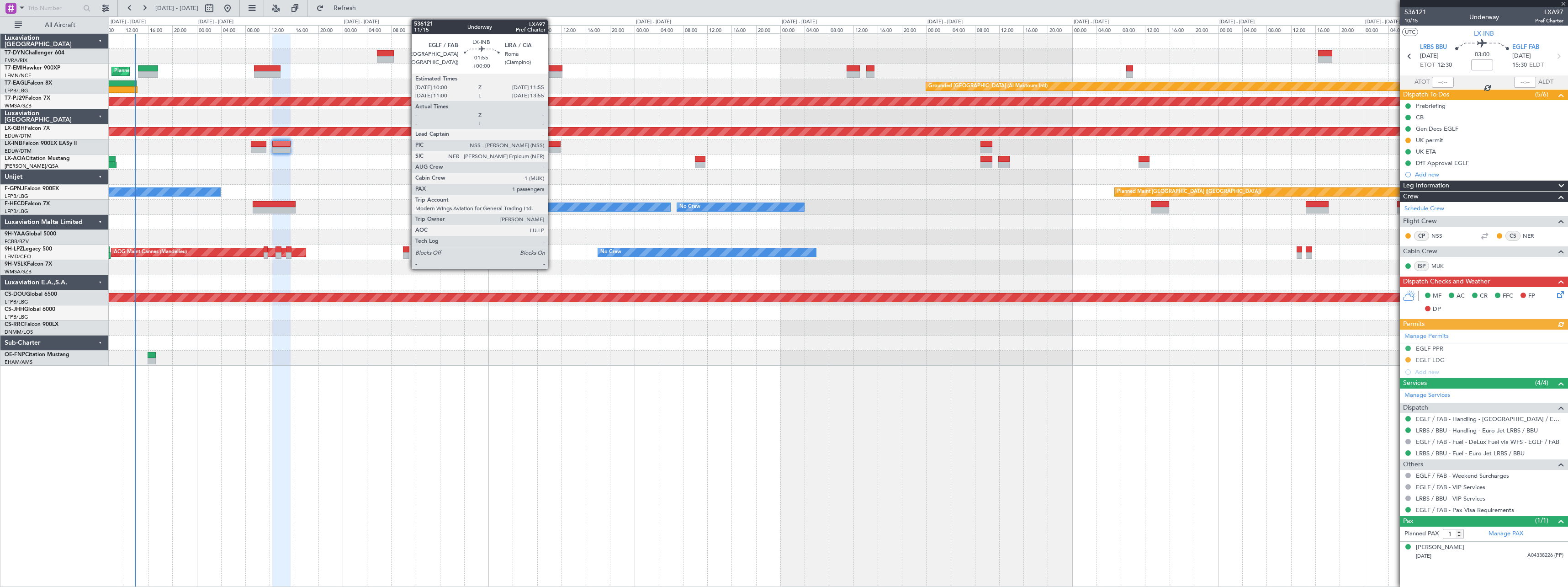
click at [552, 149] on div at bounding box center [555, 150] width 12 height 7
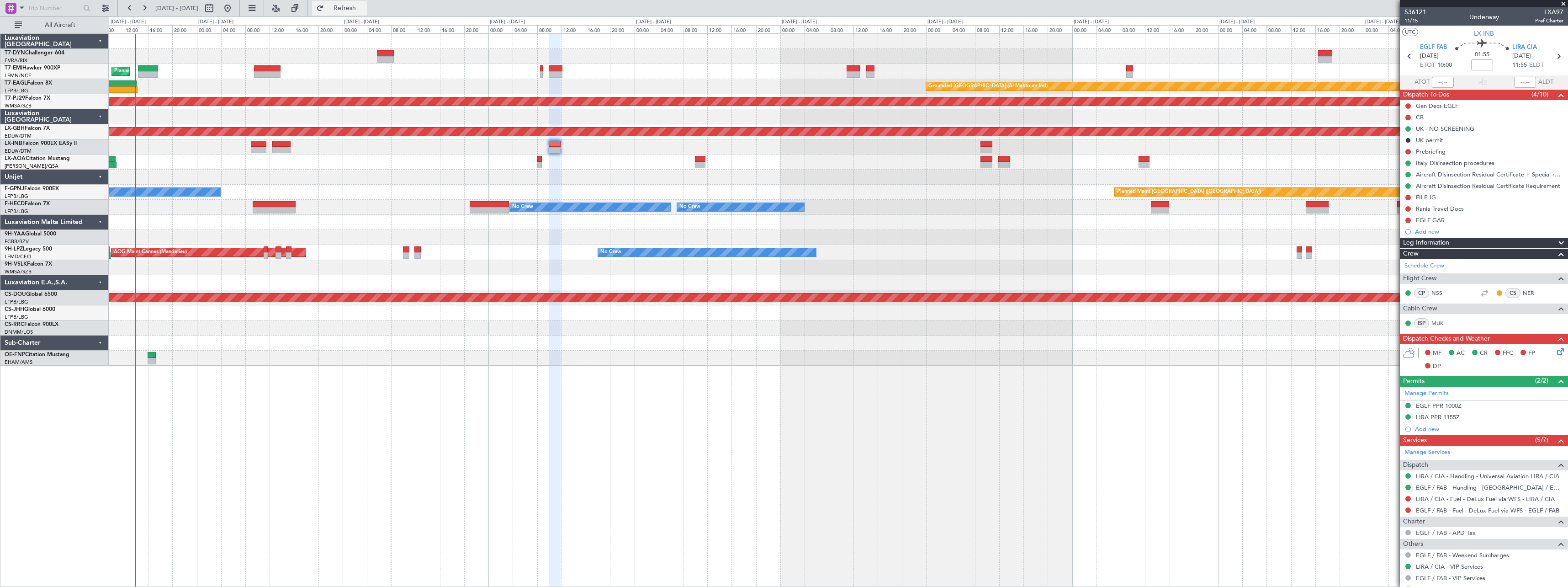
click at [367, 12] on button "Refresh" at bounding box center [340, 9] width 55 height 15
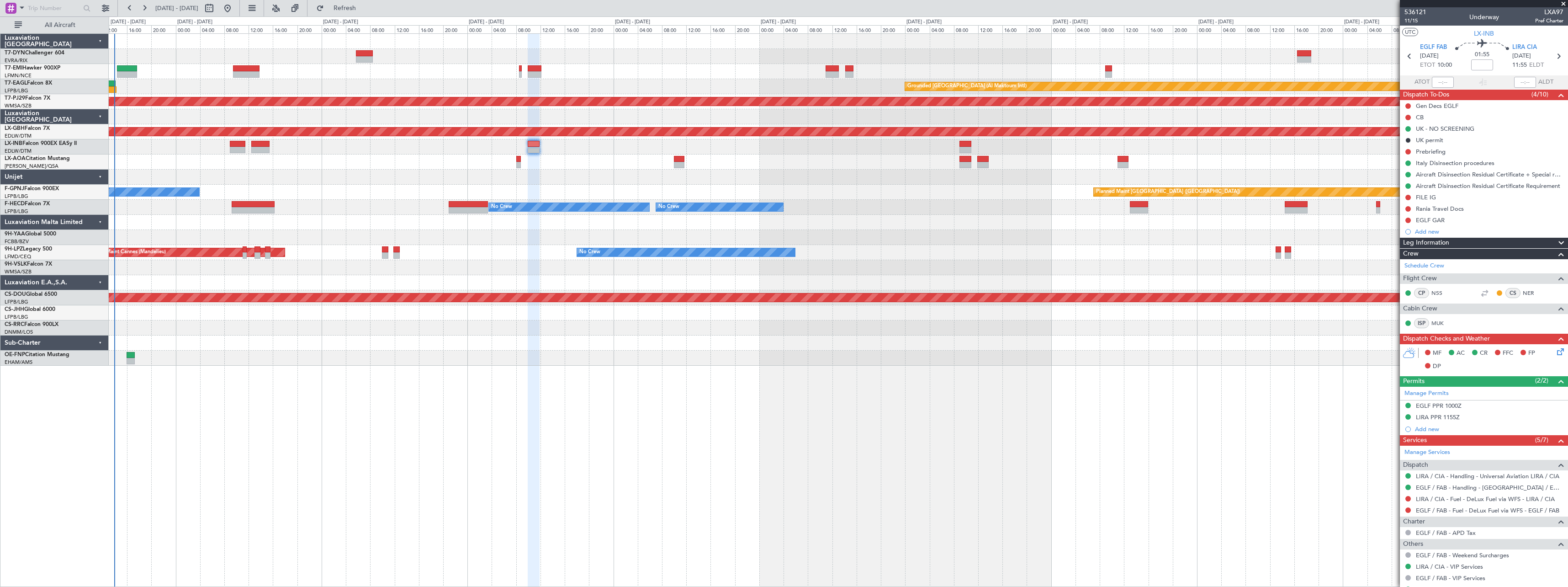
click at [419, 71] on div "Planned Maint [GEOGRAPHIC_DATA] Grounded [GEOGRAPHIC_DATA] (Al Maktoum Intl) Un…" at bounding box center [838, 200] width 1459 height 332
click at [359, 5] on span "Refresh" at bounding box center [345, 8] width 38 height 7
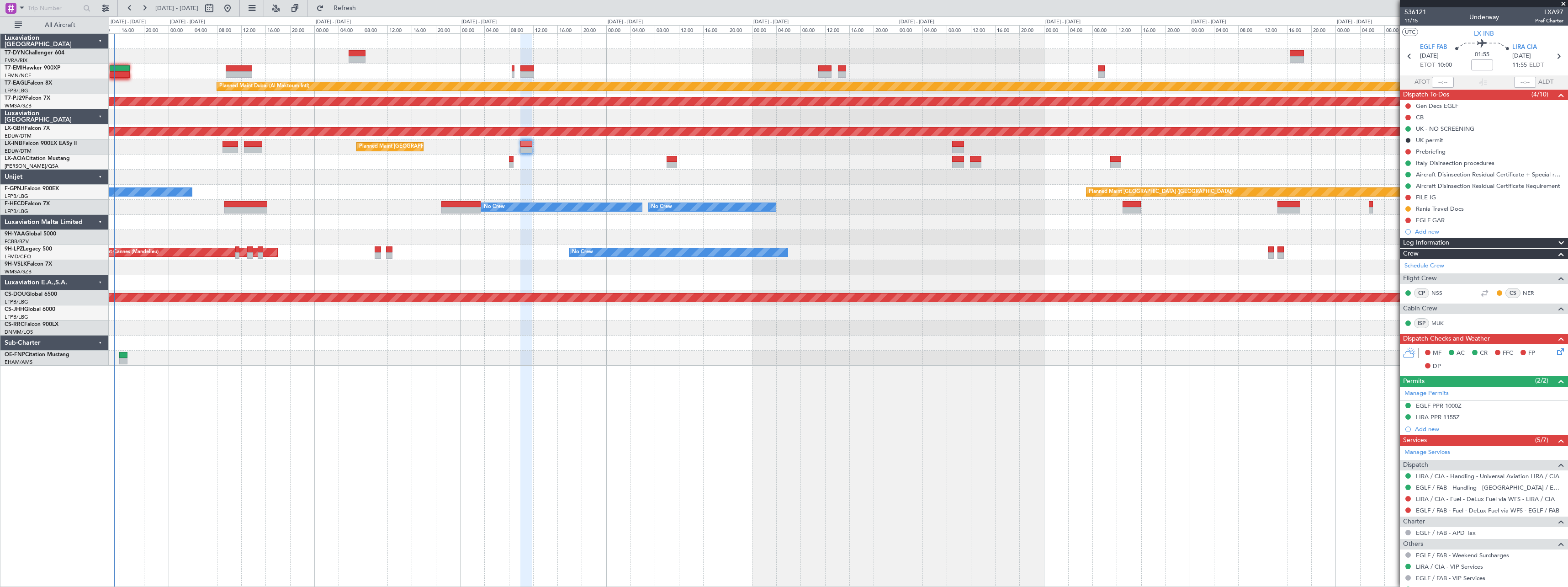
click at [344, 188] on div "No Crew Planned Maint [GEOGRAPHIC_DATA] ([GEOGRAPHIC_DATA])" at bounding box center [838, 192] width 1459 height 15
